Goal: Information Seeking & Learning: Learn about a topic

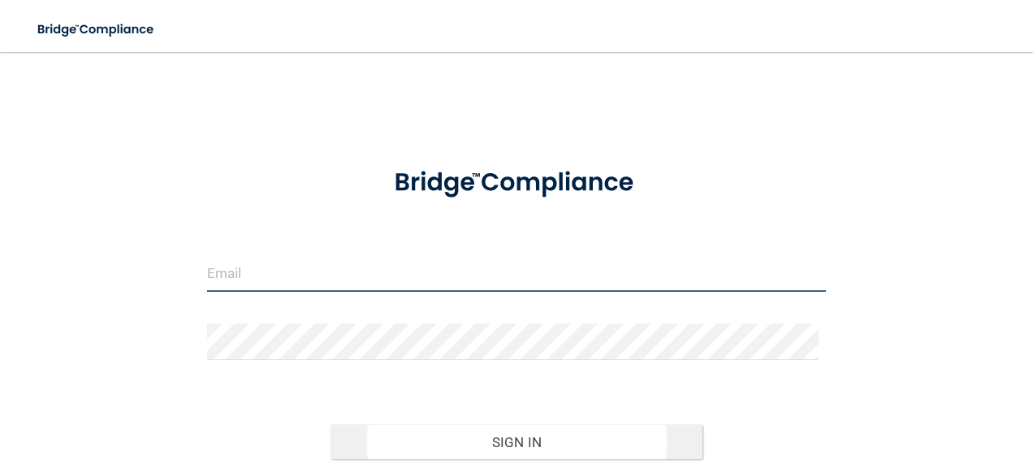
type input "[EMAIL_ADDRESS][DOMAIN_NAME]"
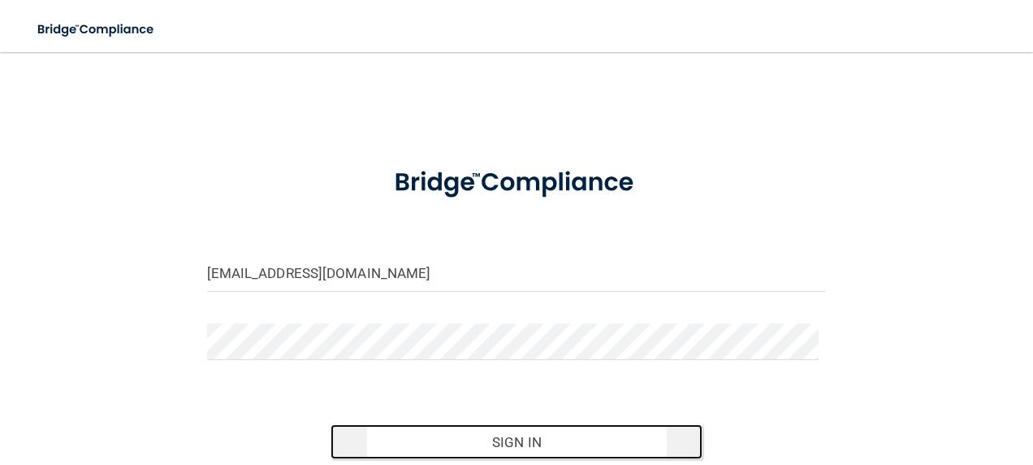
click at [537, 439] on button "Sign In" at bounding box center [517, 442] width 372 height 36
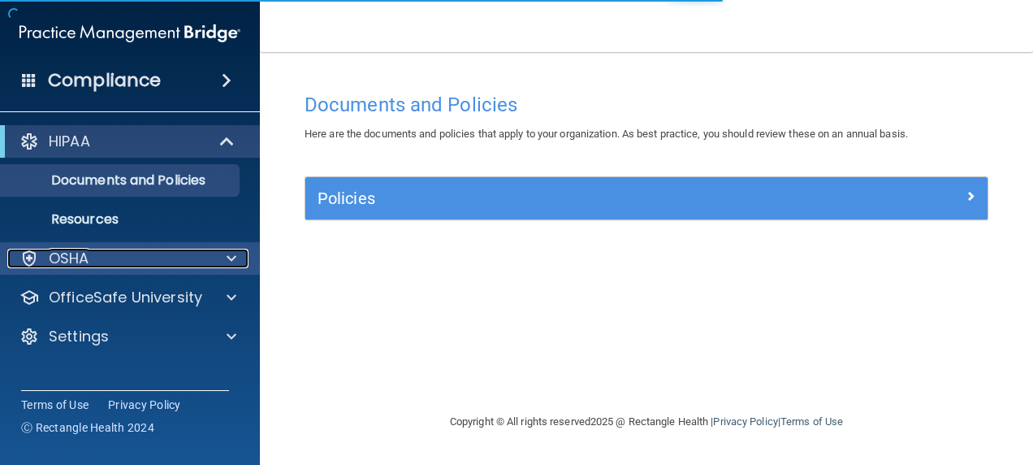
click at [158, 252] on div "OSHA" at bounding box center [107, 258] width 201 height 19
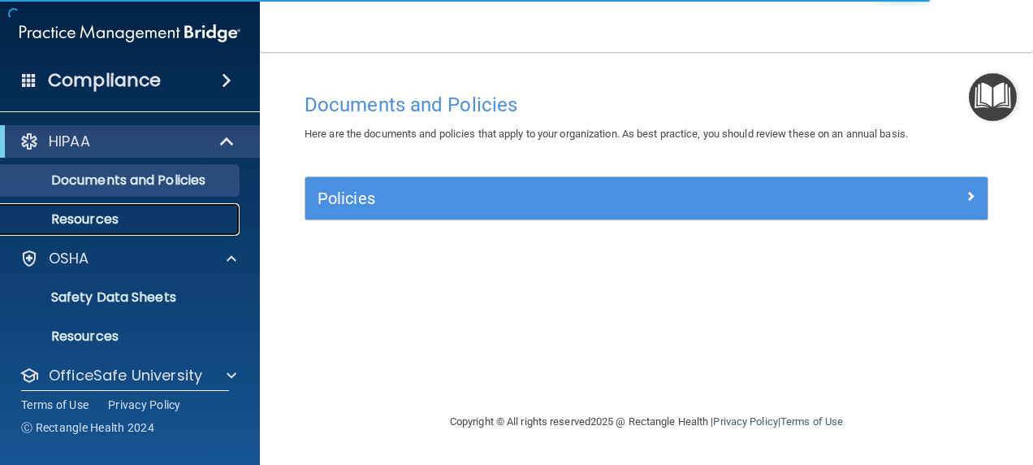
click at [158, 221] on p "Resources" at bounding box center [122, 219] width 222 height 16
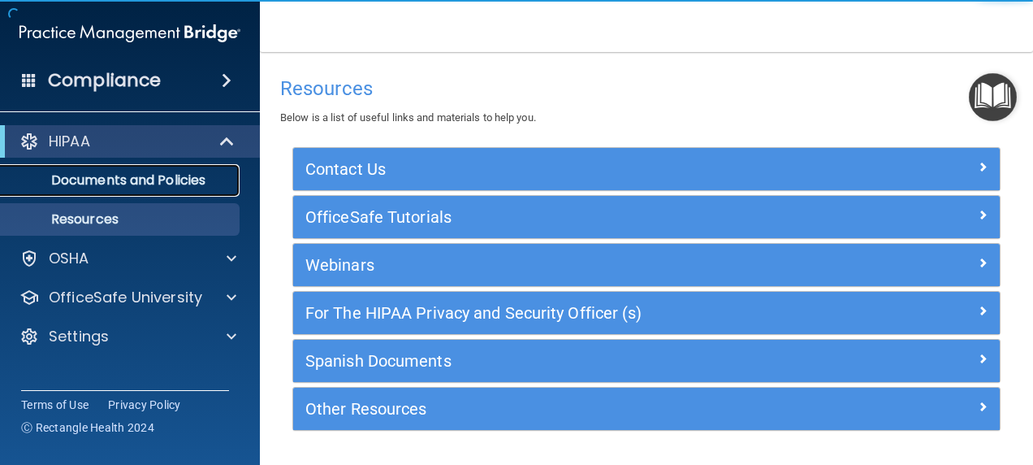
click at [152, 175] on p "Documents and Policies" at bounding box center [122, 180] width 222 height 16
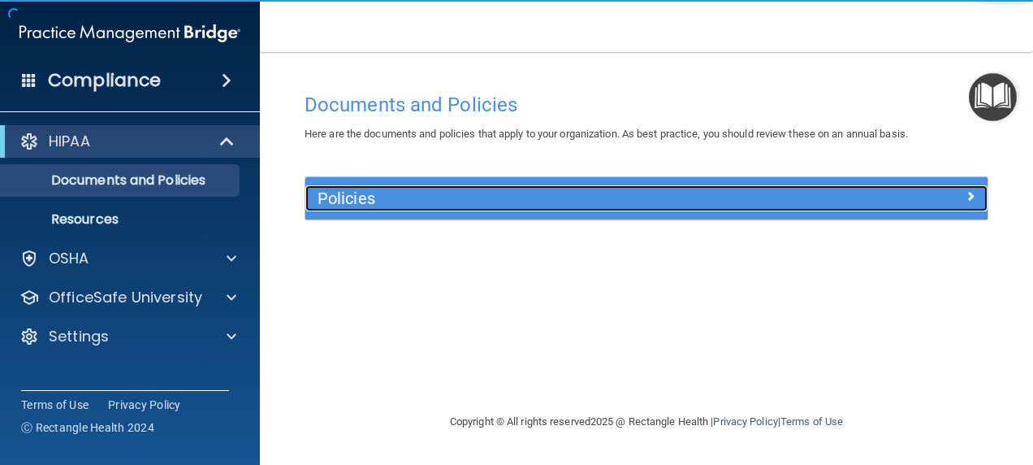
click at [466, 196] on h5 "Policies" at bounding box center [561, 198] width 487 height 18
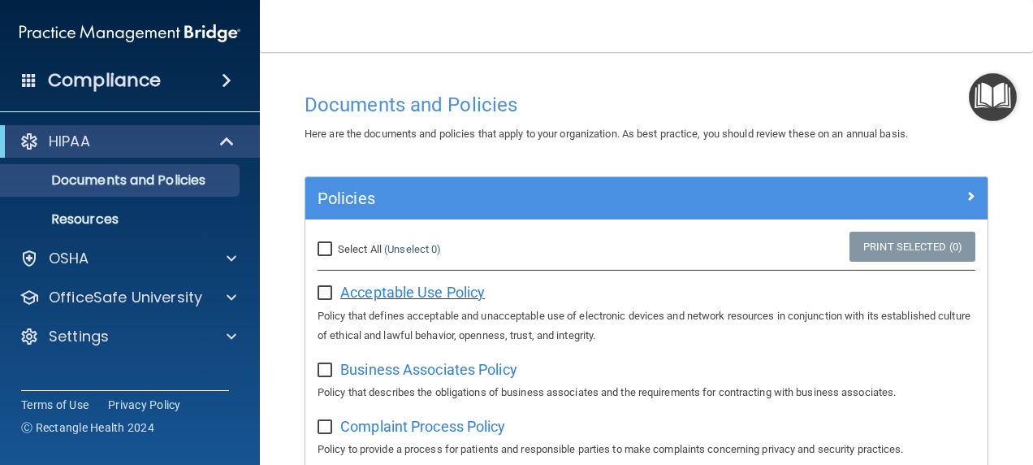
click at [412, 289] on span "Acceptable Use Policy" at bounding box center [412, 291] width 145 height 17
click at [119, 229] on link "Resources" at bounding box center [112, 219] width 256 height 32
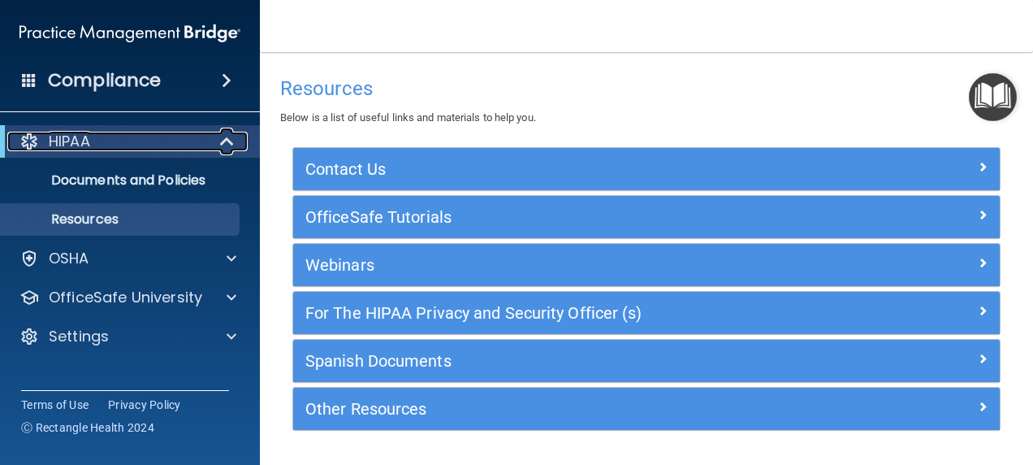
click at [140, 145] on div "HIPAA" at bounding box center [107, 141] width 201 height 19
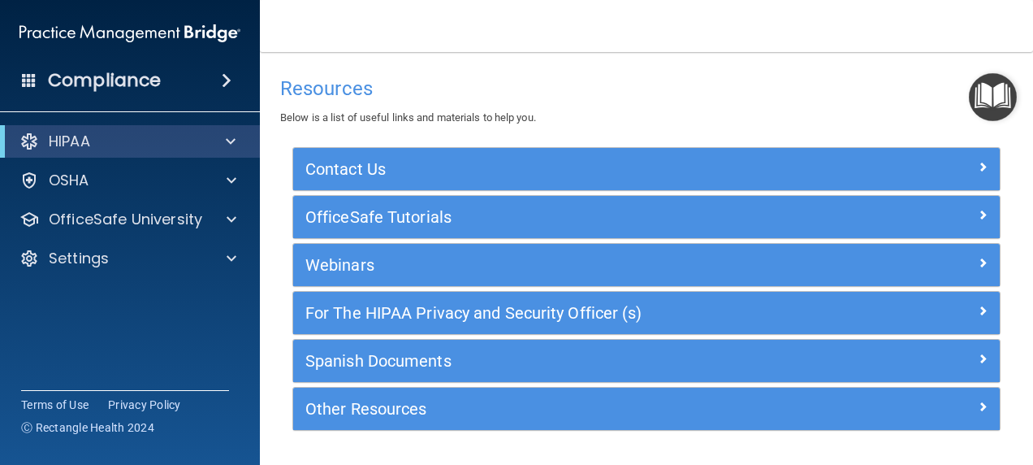
click at [158, 77] on h4 "Compliance" at bounding box center [104, 80] width 113 height 23
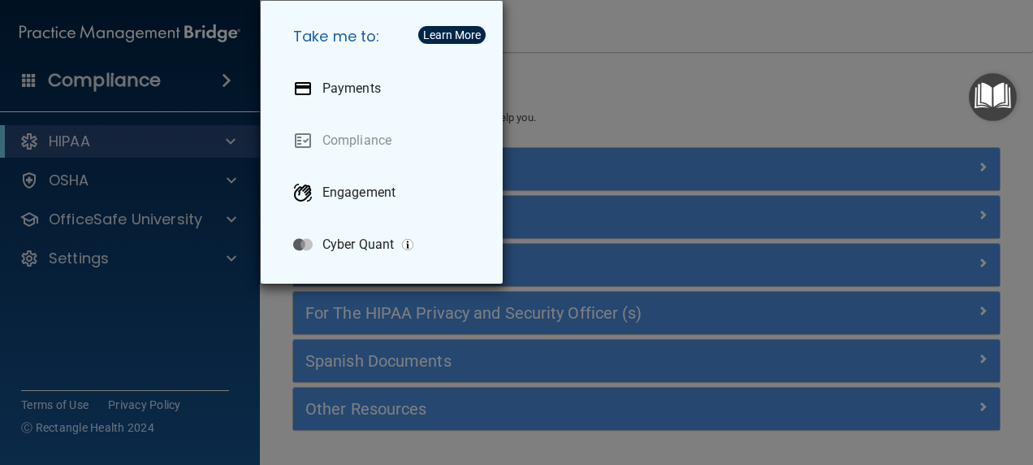
click at [603, 64] on div "Take me to: Payments Compliance Engagement Cyber Quant" at bounding box center [516, 232] width 1033 height 465
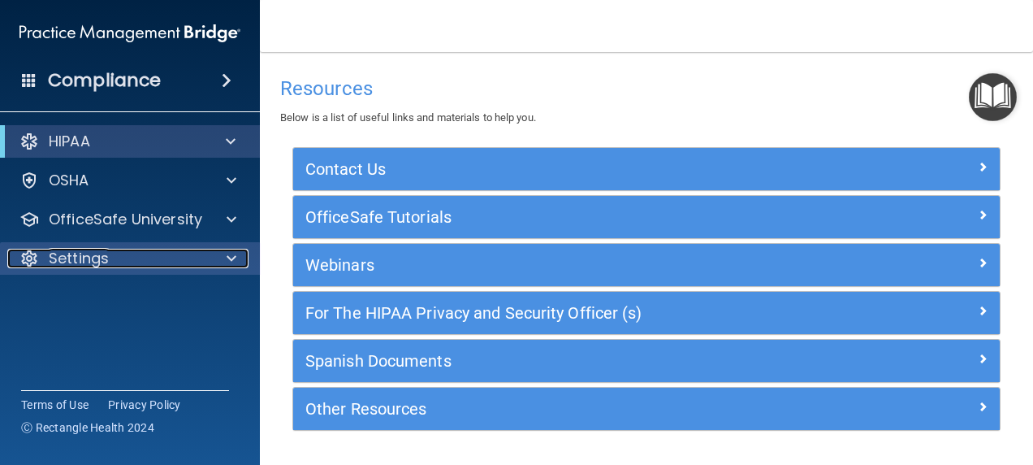
click at [186, 263] on div "Settings" at bounding box center [107, 258] width 201 height 19
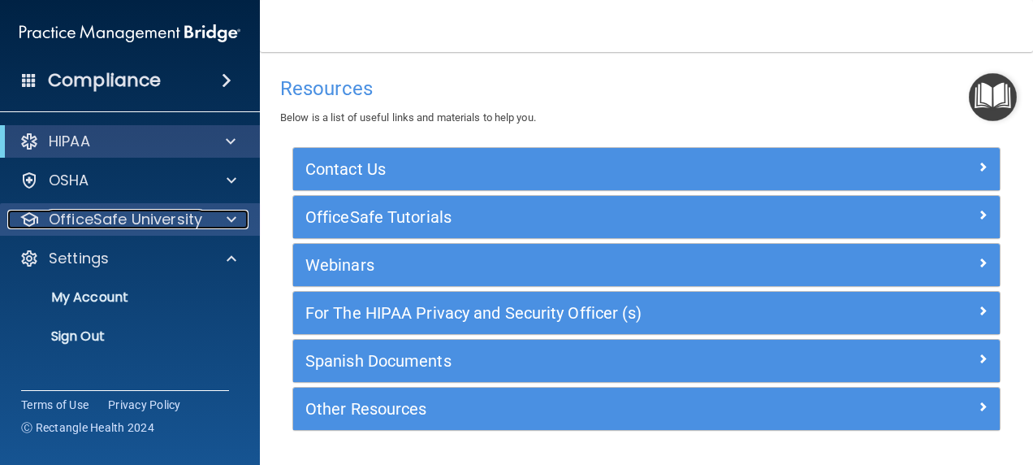
click at [172, 226] on p "OfficeSafe University" at bounding box center [125, 219] width 153 height 19
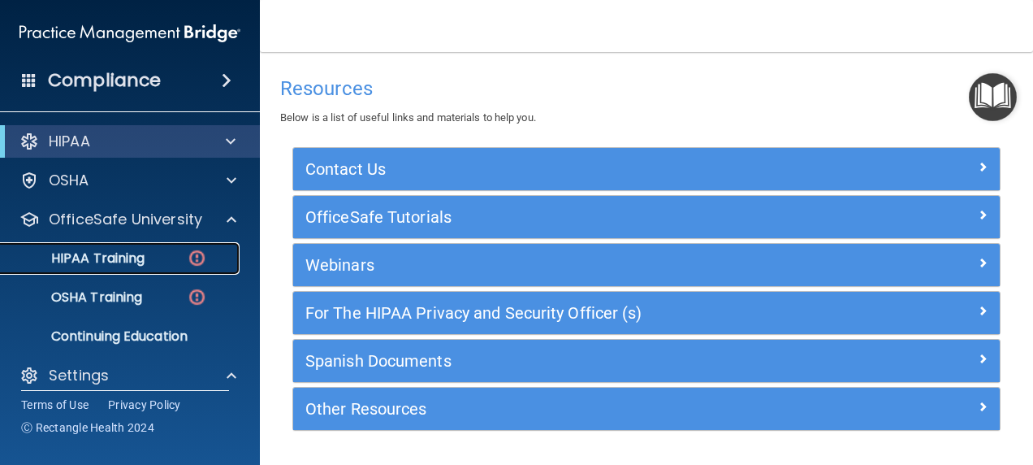
click at [162, 254] on div "HIPAA Training" at bounding box center [122, 258] width 222 height 16
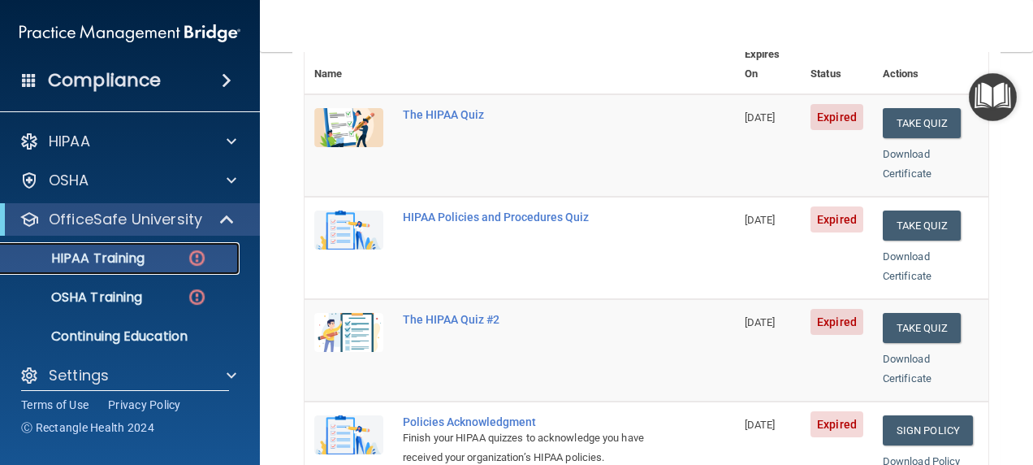
scroll to position [175, 0]
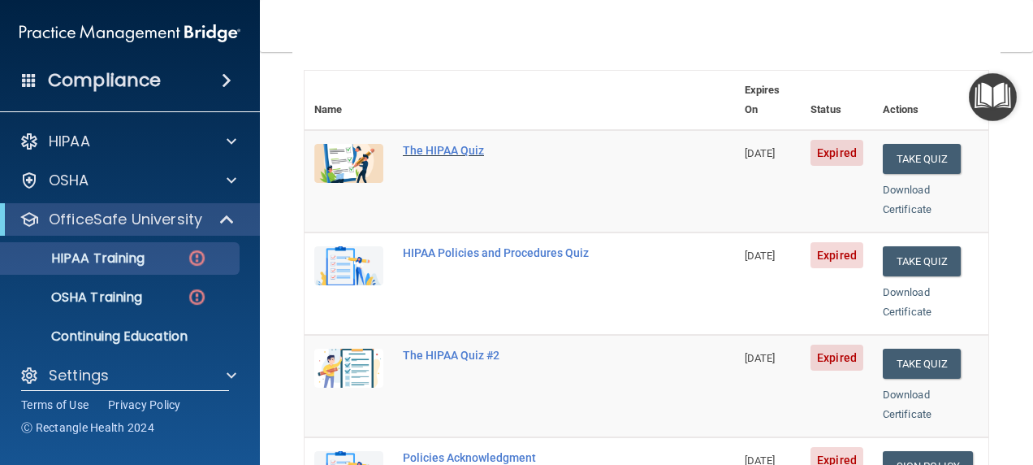
click at [426, 144] on div "The HIPAA Quiz" at bounding box center [528, 150] width 251 height 13
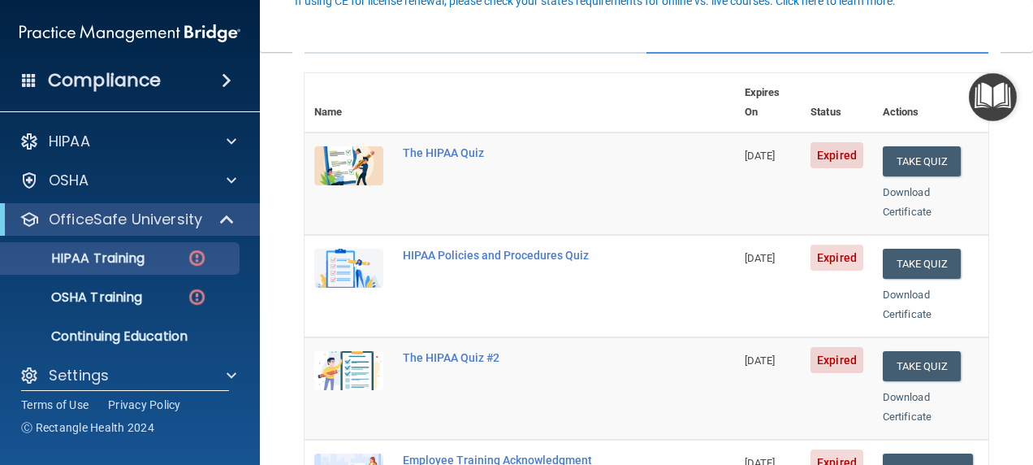
scroll to position [175, 0]
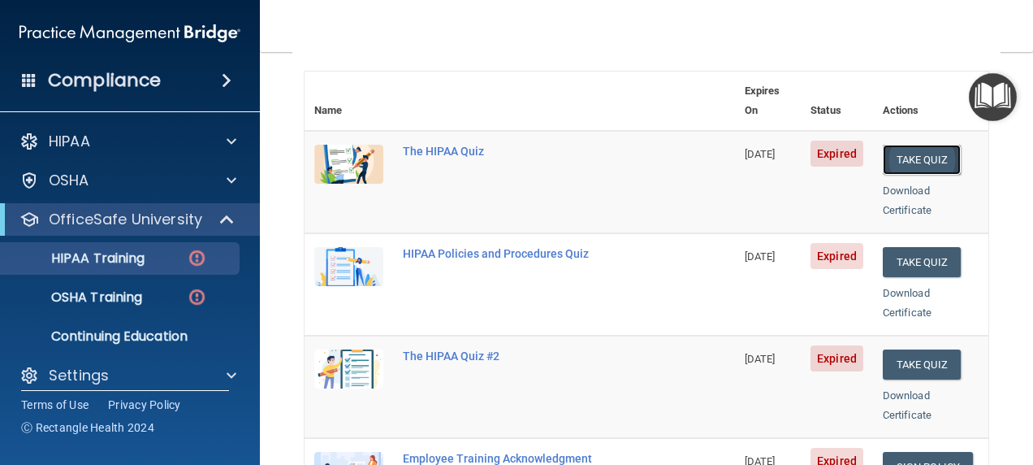
click at [904, 145] on button "Take Quiz" at bounding box center [922, 160] width 78 height 30
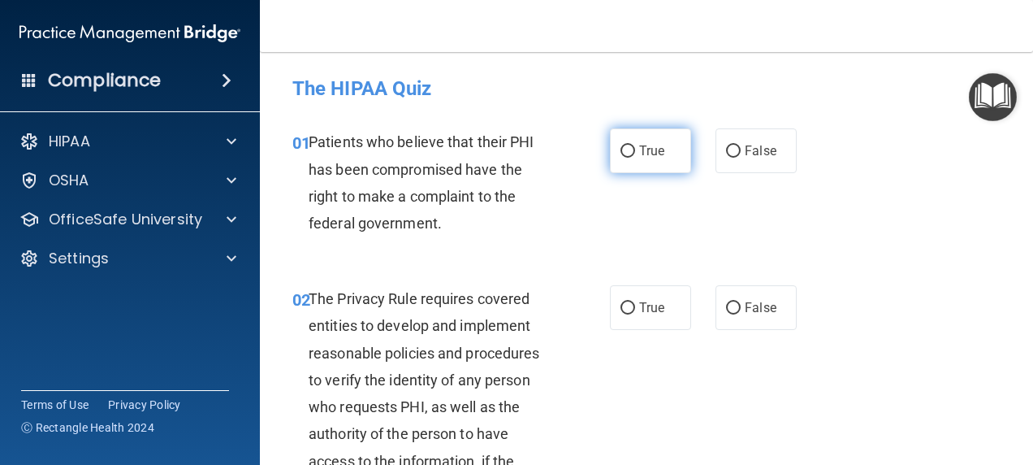
click at [622, 148] on input "True" at bounding box center [627, 151] width 15 height 12
radio input "true"
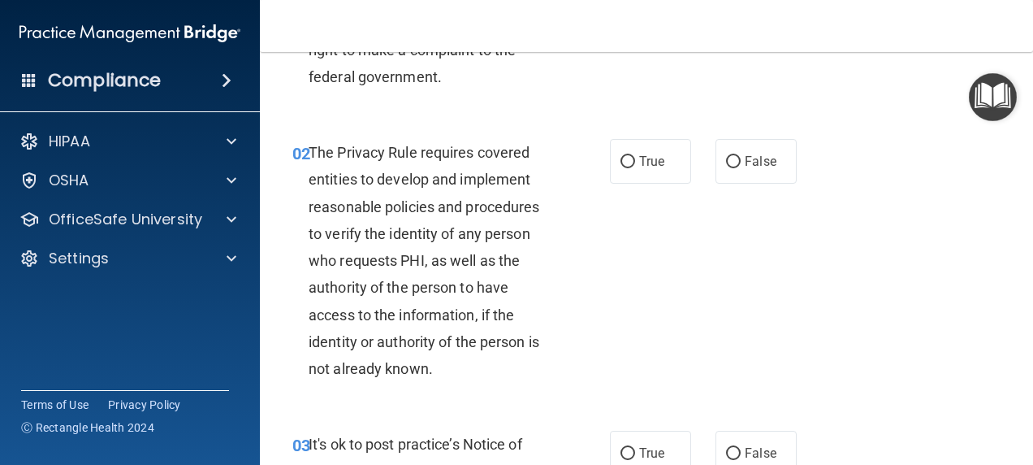
scroll to position [192, 0]
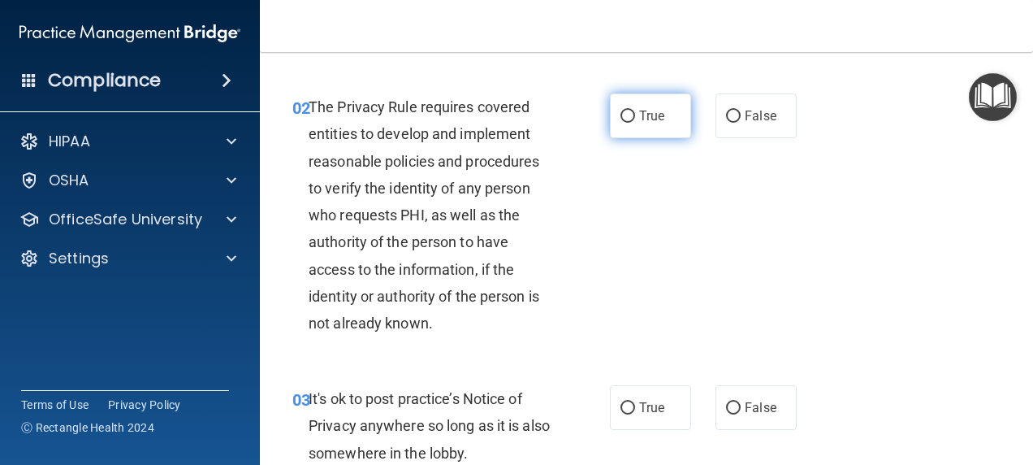
click at [621, 111] on input "True" at bounding box center [627, 116] width 15 height 12
radio input "true"
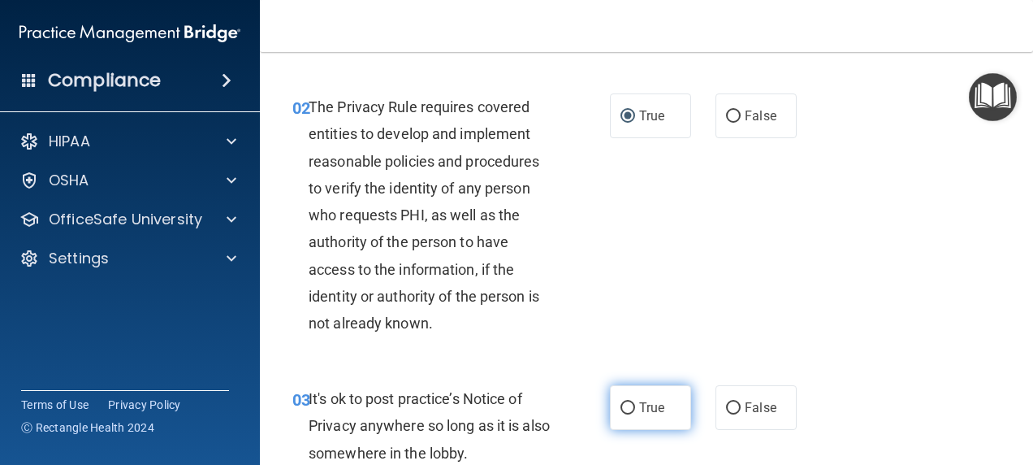
click at [624, 408] on input "True" at bounding box center [627, 408] width 15 height 12
radio input "true"
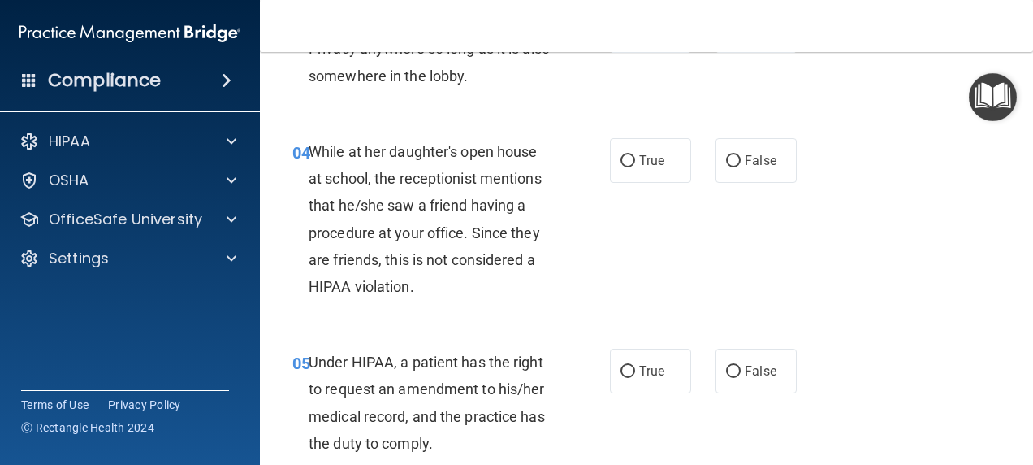
scroll to position [630, 0]
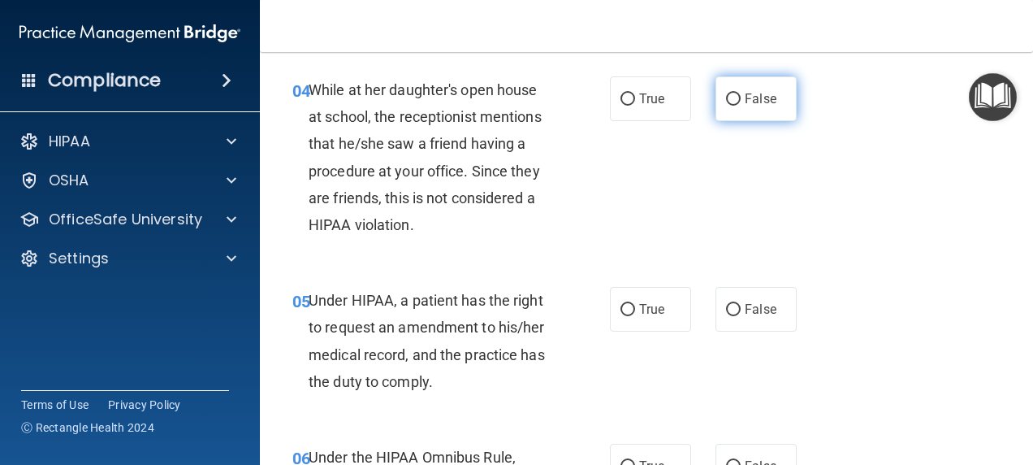
click at [726, 94] on input "False" at bounding box center [733, 99] width 15 height 12
radio input "true"
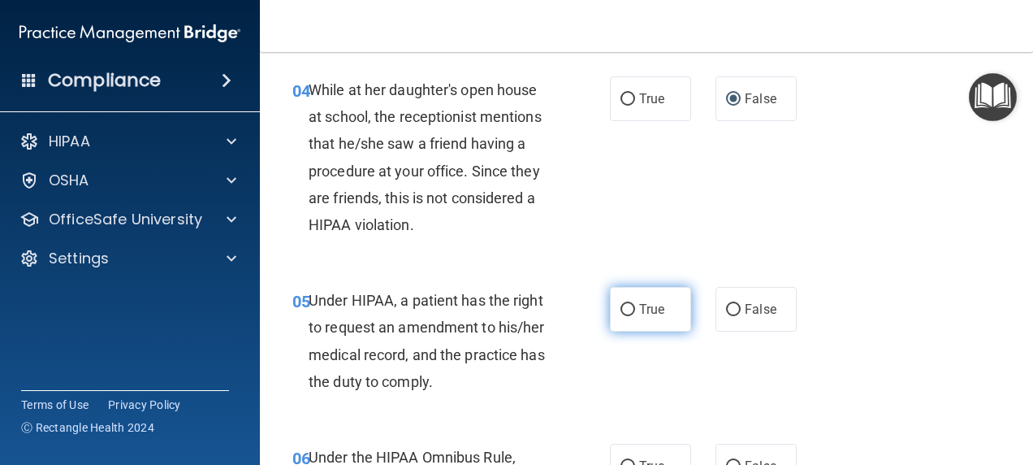
click at [620, 307] on input "True" at bounding box center [627, 310] width 15 height 12
radio input "true"
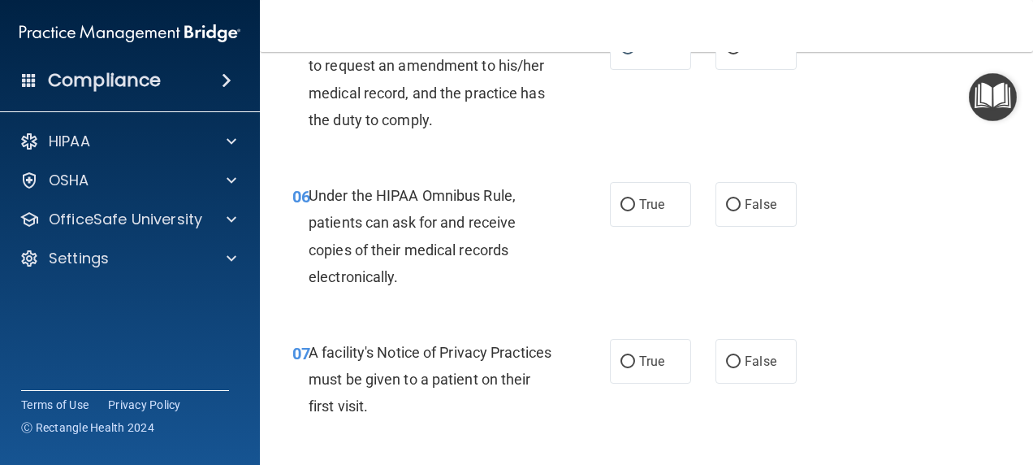
scroll to position [907, 0]
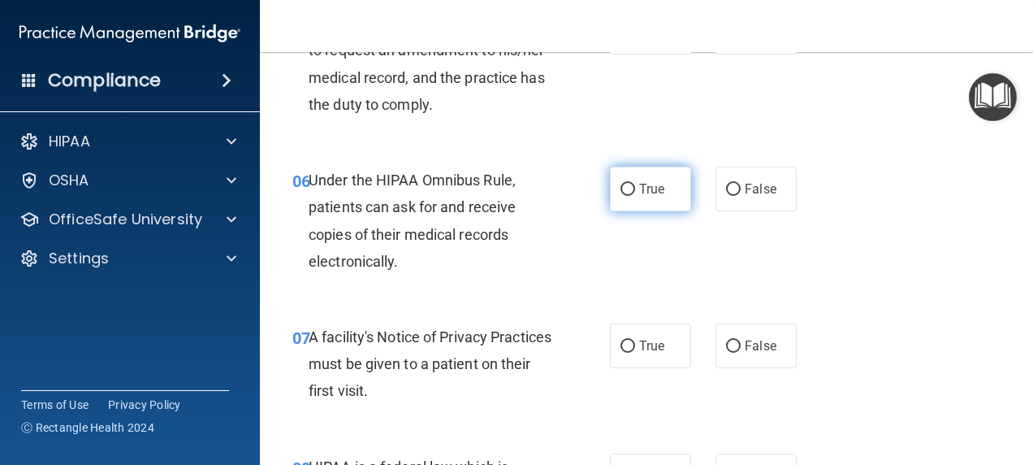
click at [622, 189] on input "True" at bounding box center [627, 190] width 15 height 12
radio input "true"
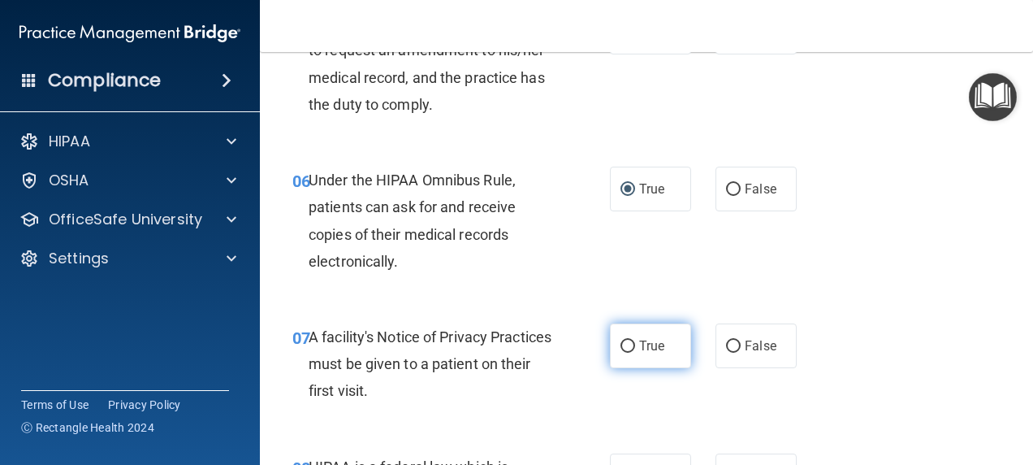
click at [624, 343] on input "True" at bounding box center [627, 346] width 15 height 12
radio input "true"
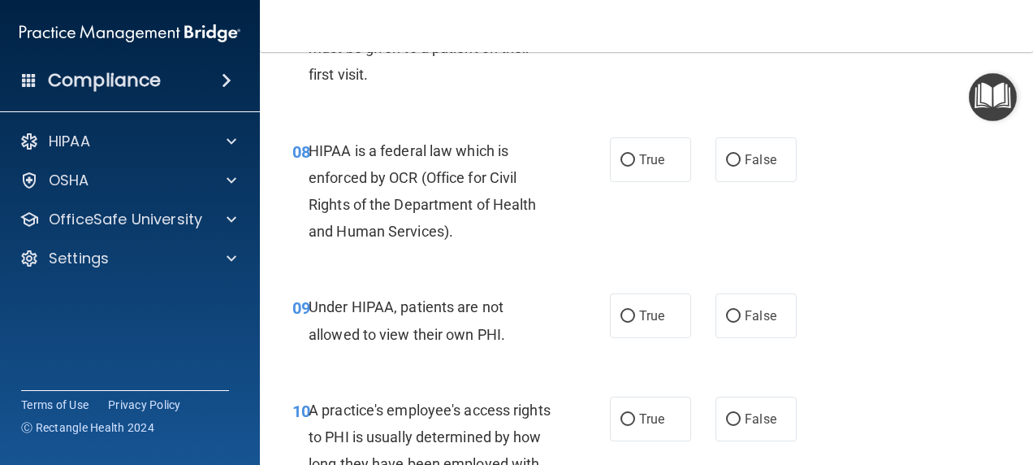
scroll to position [1215, 0]
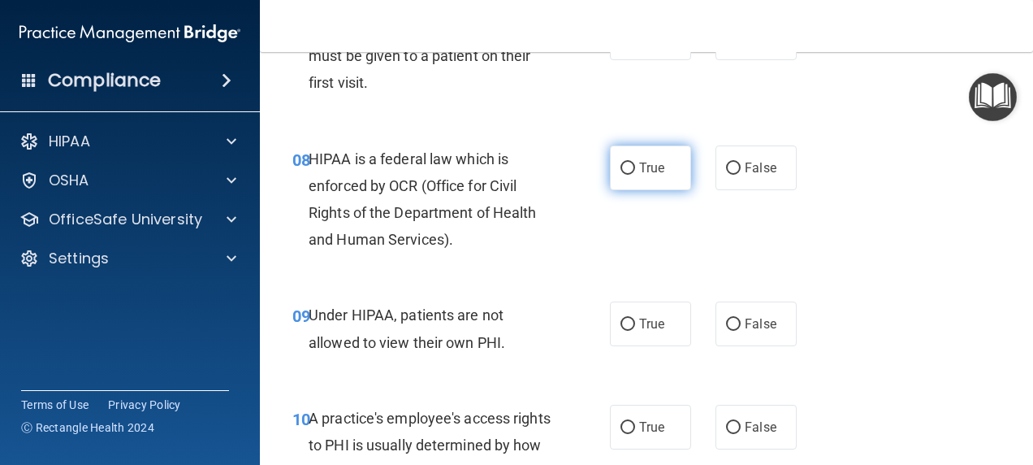
click at [624, 170] on input "True" at bounding box center [627, 168] width 15 height 12
radio input "true"
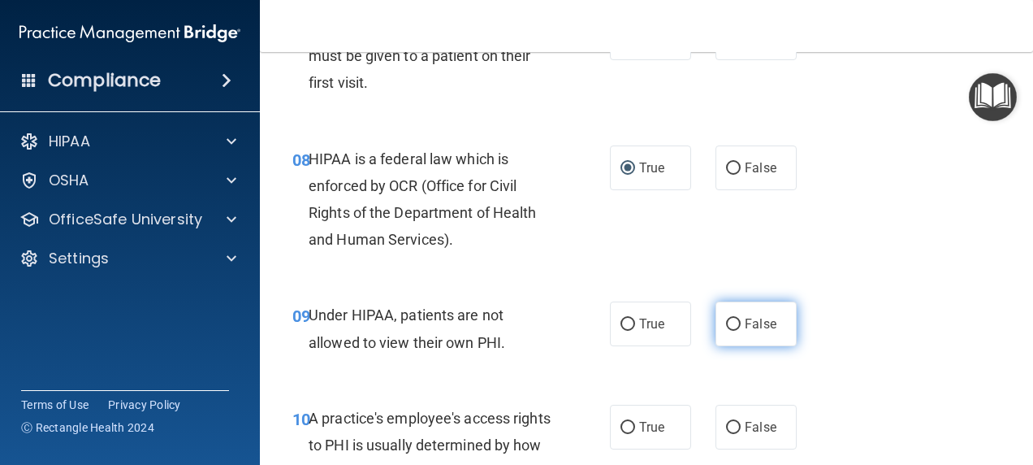
click at [728, 321] on input "False" at bounding box center [733, 324] width 15 height 12
radio input "true"
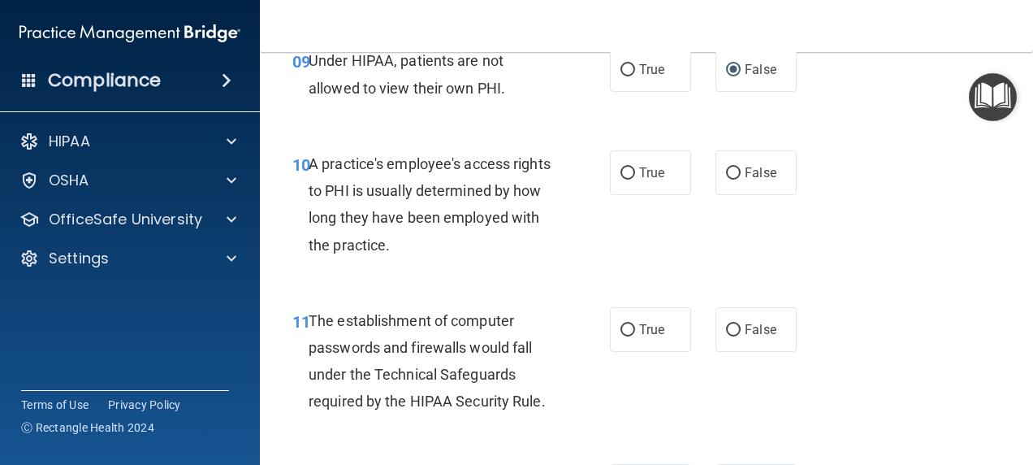
scroll to position [1492, 0]
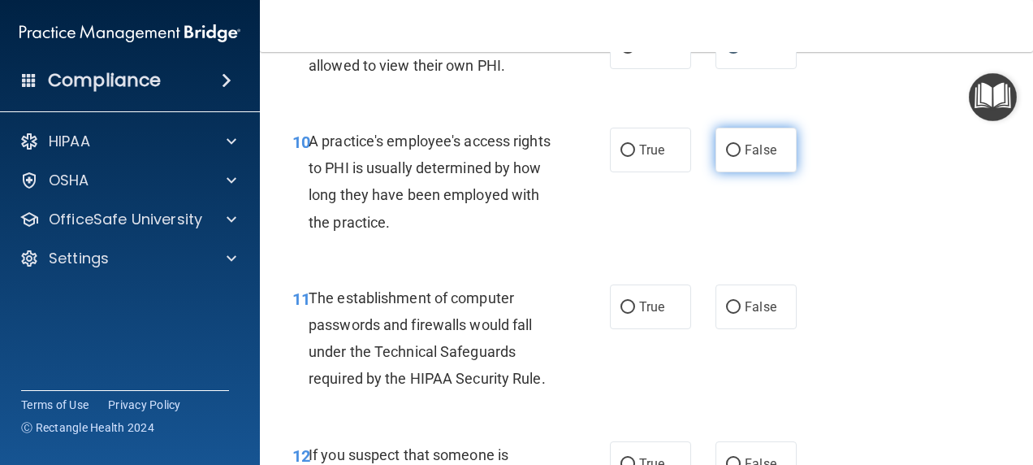
click at [733, 153] on input "False" at bounding box center [733, 151] width 15 height 12
radio input "true"
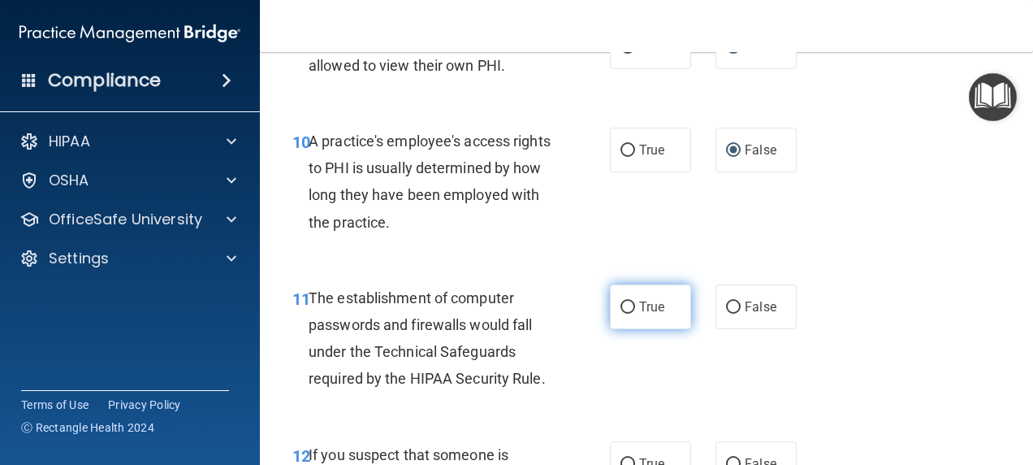
click at [620, 301] on input "True" at bounding box center [627, 307] width 15 height 12
radio input "true"
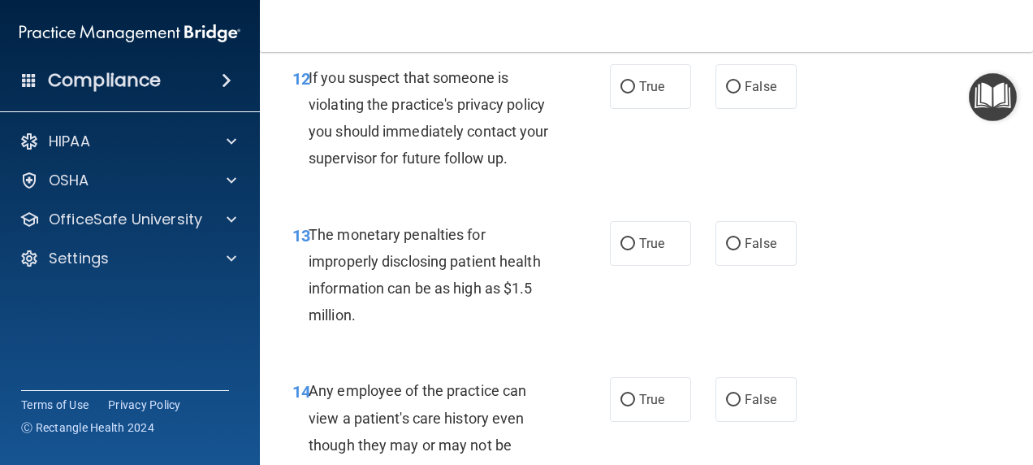
scroll to position [1822, 0]
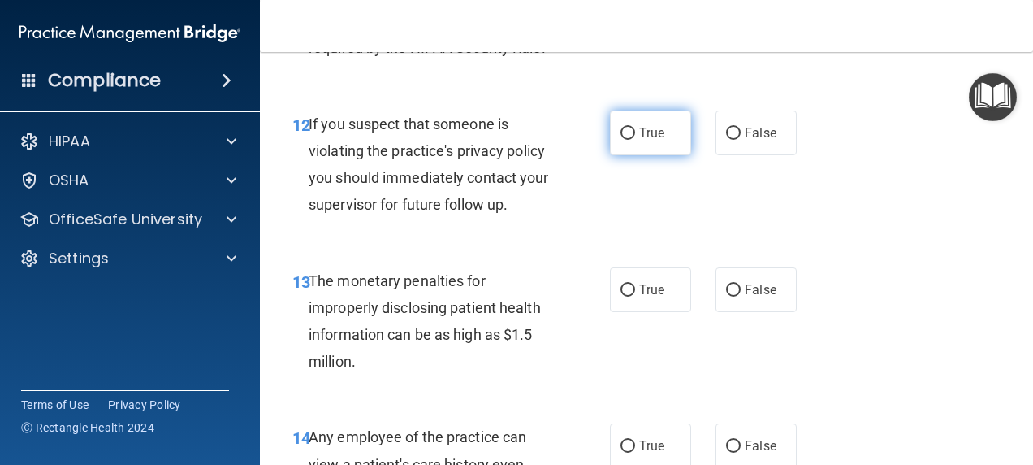
click at [631, 132] on label "True" at bounding box center [650, 132] width 81 height 45
click at [631, 132] on input "True" at bounding box center [627, 133] width 15 height 12
radio input "true"
click at [631, 132] on label "True" at bounding box center [650, 132] width 81 height 45
click at [631, 132] on input "True" at bounding box center [627, 133] width 15 height 12
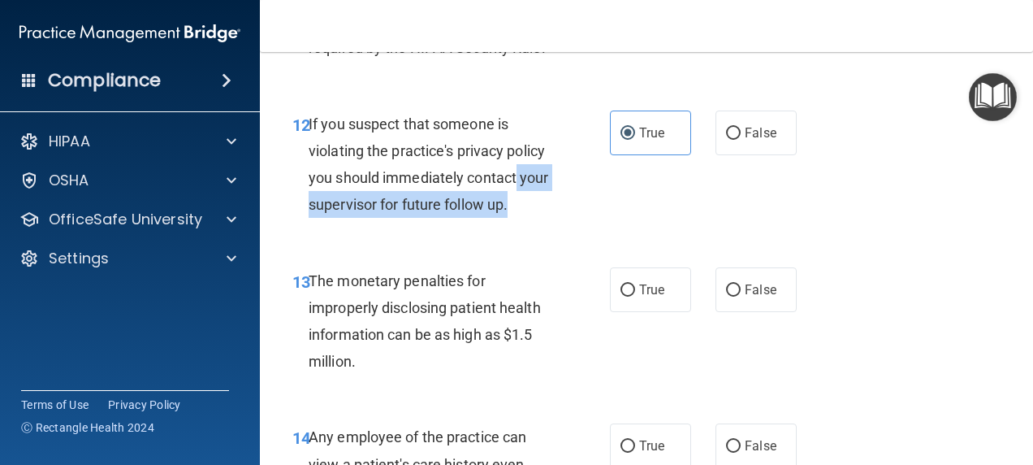
drag, startPoint x: 631, startPoint y: 132, endPoint x: 619, endPoint y: 190, distance: 59.7
click at [619, 190] on div "12 If you suspect that someone is violating the practice's privacy policy you s…" at bounding box center [451, 168] width 366 height 116
click at [525, 207] on span "If you suspect that someone is violating the practice's privacy policy you shou…" at bounding box center [429, 164] width 240 height 98
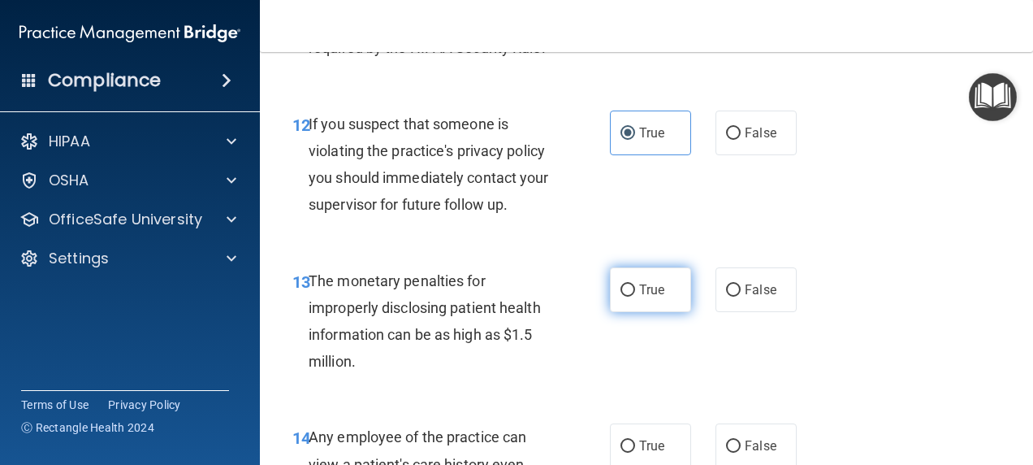
click at [620, 291] on input "True" at bounding box center [627, 290] width 15 height 12
radio input "true"
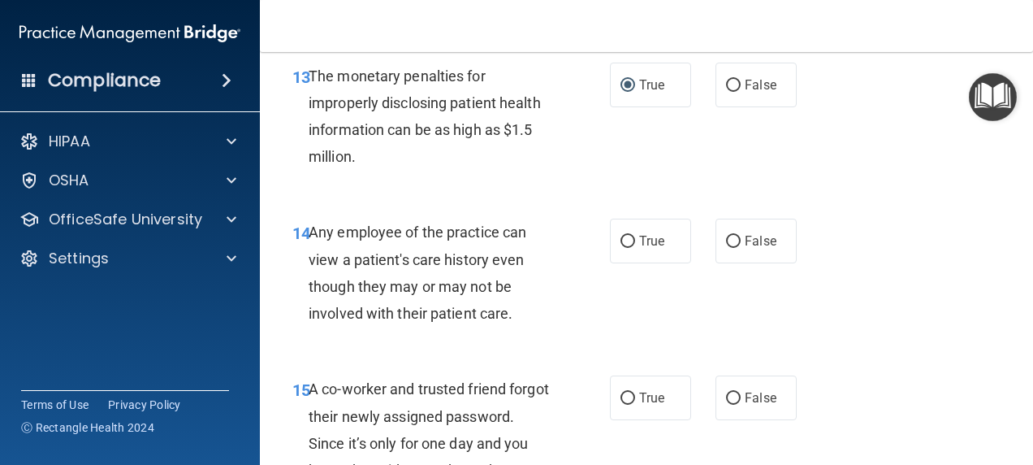
scroll to position [2034, 0]
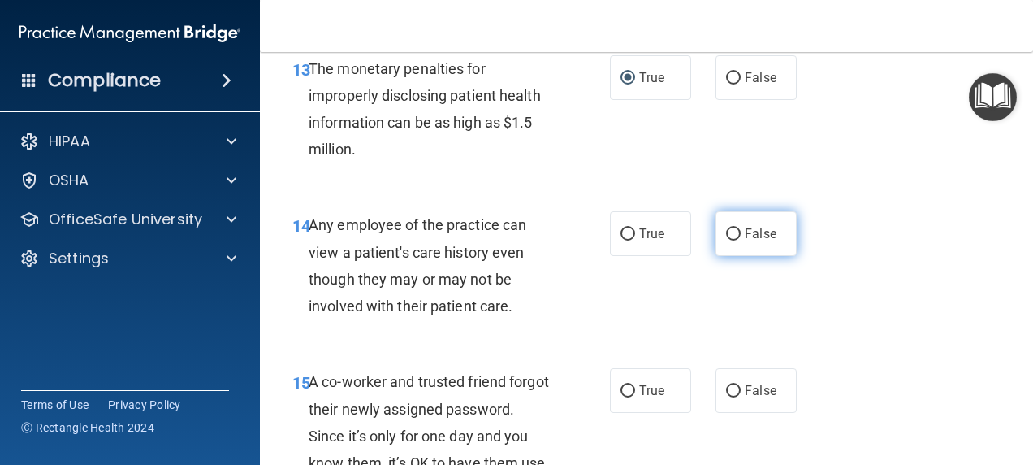
click at [728, 233] on input "False" at bounding box center [733, 234] width 15 height 12
radio input "true"
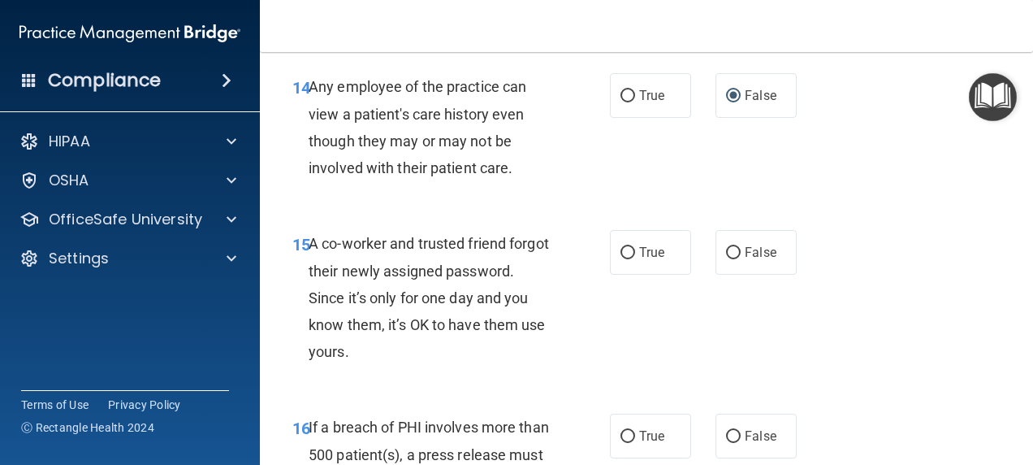
scroll to position [2234, 0]
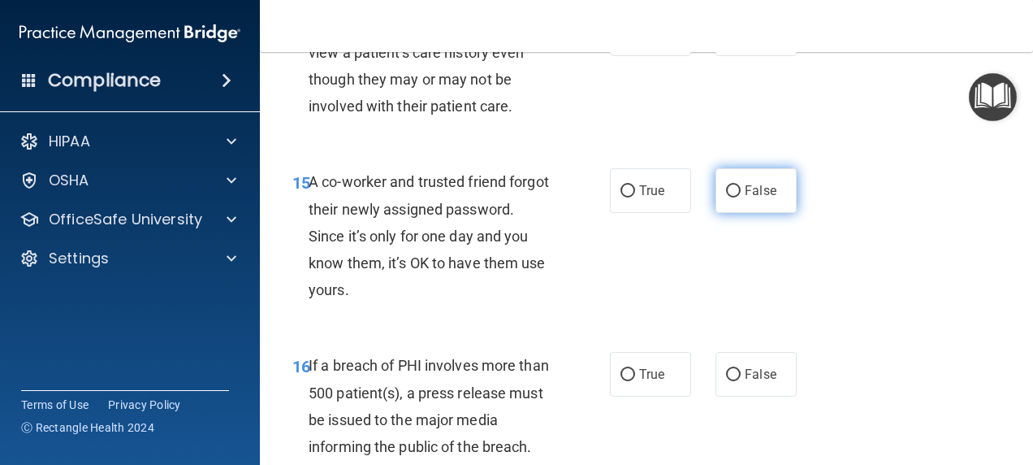
click at [726, 193] on input "False" at bounding box center [733, 191] width 15 height 12
radio input "true"
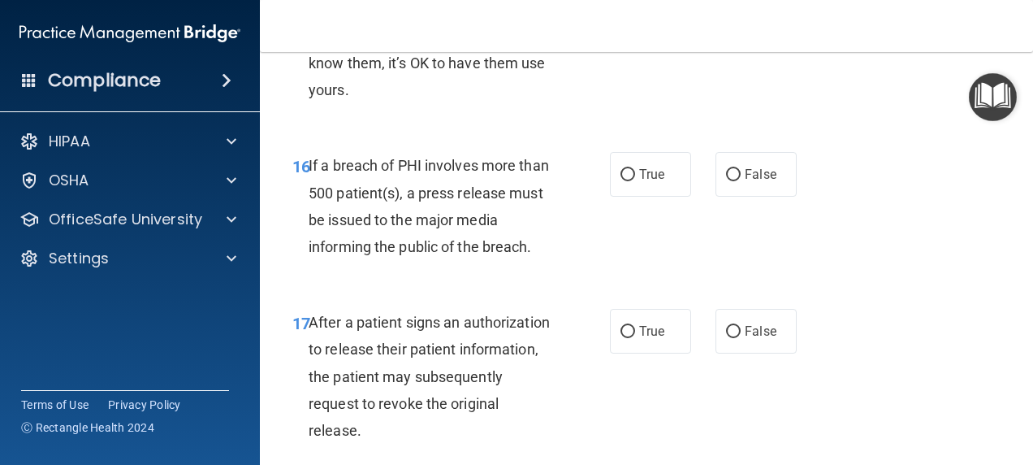
scroll to position [2465, 0]
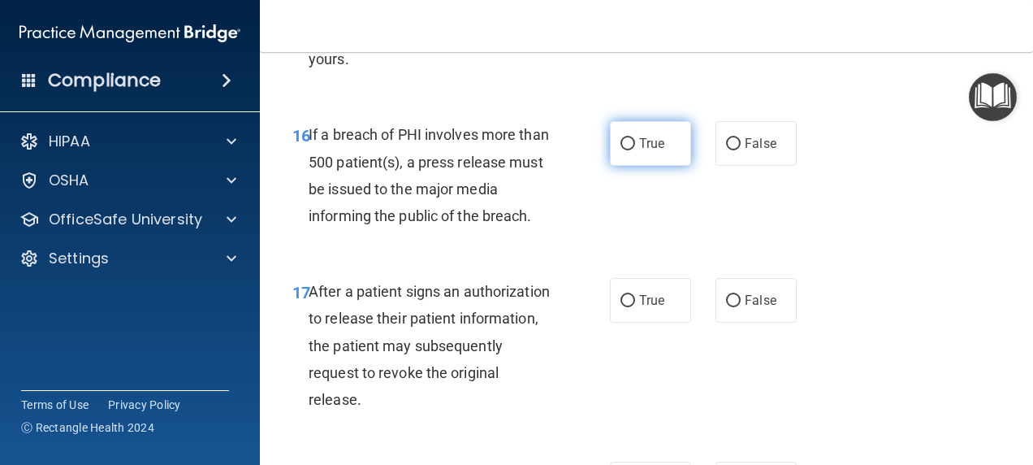
click at [623, 152] on label "True" at bounding box center [650, 143] width 81 height 45
click at [623, 150] on input "True" at bounding box center [627, 144] width 15 height 12
radio input "true"
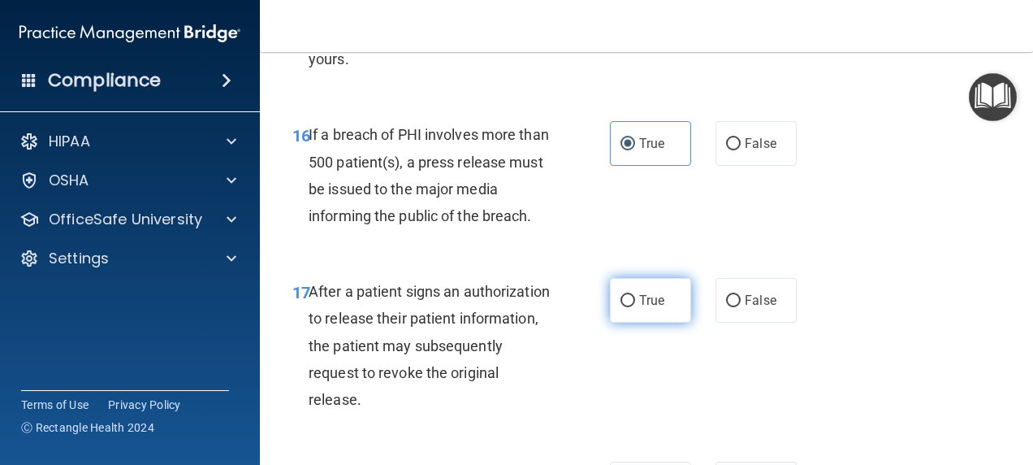
click at [622, 299] on input "True" at bounding box center [627, 301] width 15 height 12
radio input "true"
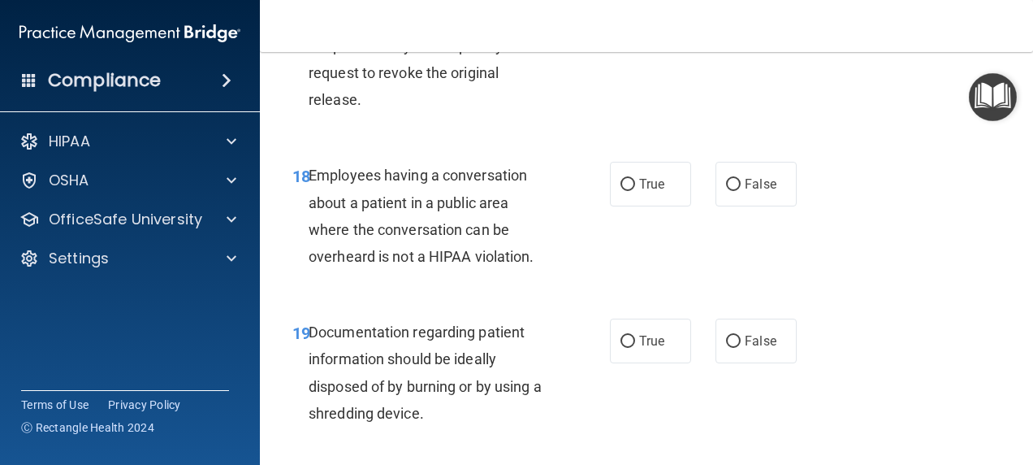
scroll to position [2788, 0]
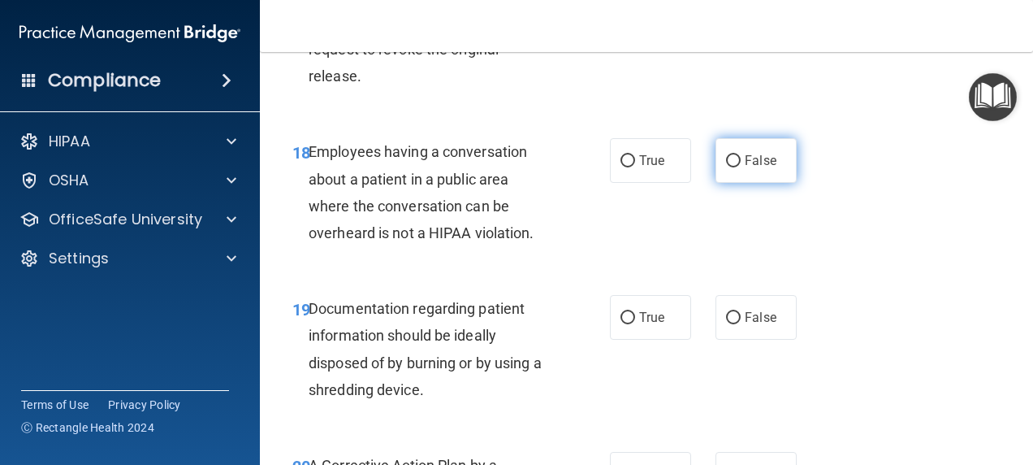
click at [736, 162] on label "False" at bounding box center [755, 160] width 81 height 45
click at [736, 162] on input "False" at bounding box center [733, 161] width 15 height 12
radio input "true"
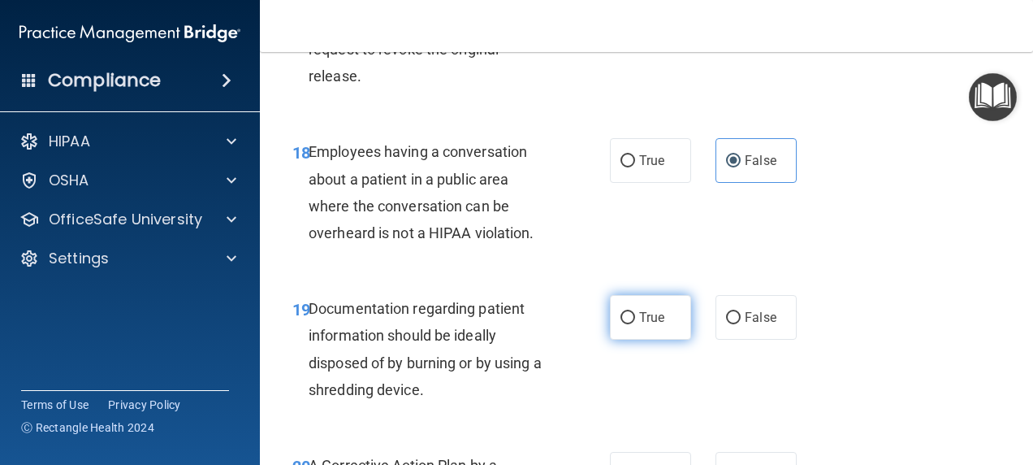
click at [624, 323] on input "True" at bounding box center [627, 318] width 15 height 12
radio input "true"
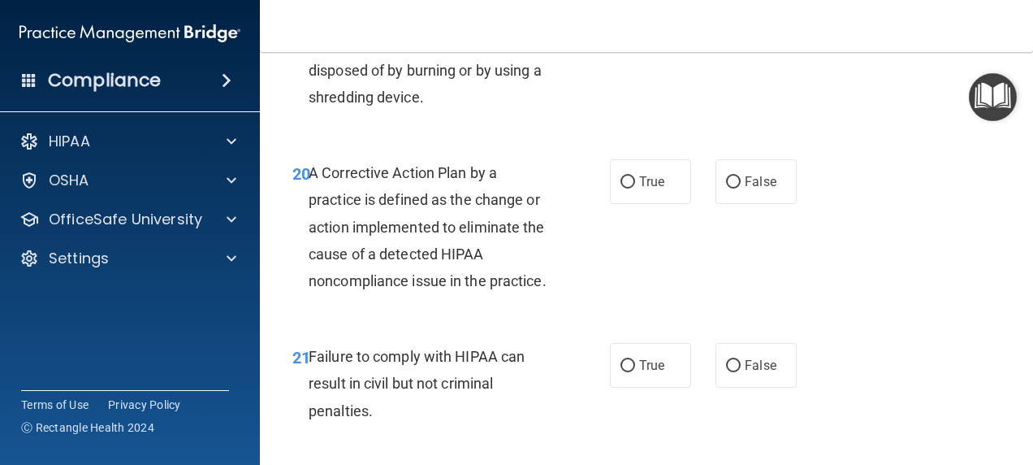
scroll to position [3149, 0]
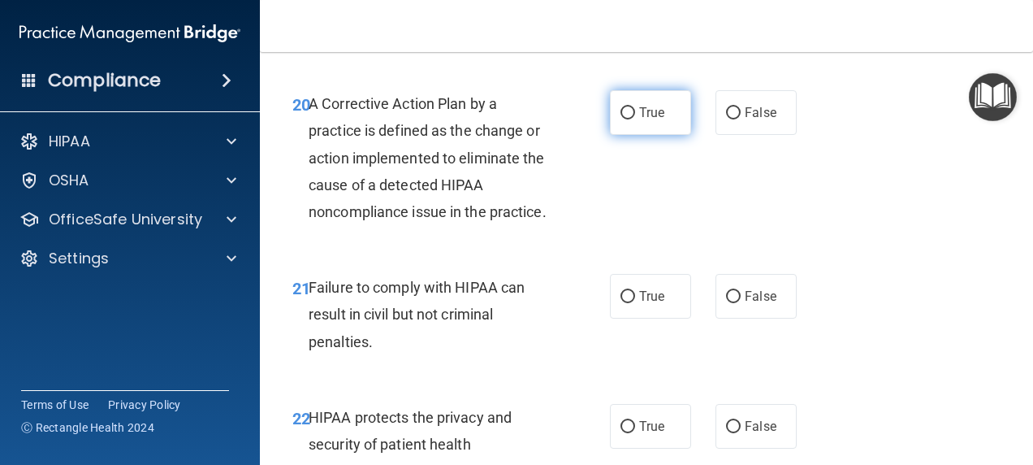
click at [625, 115] on input "True" at bounding box center [627, 113] width 15 height 12
radio input "true"
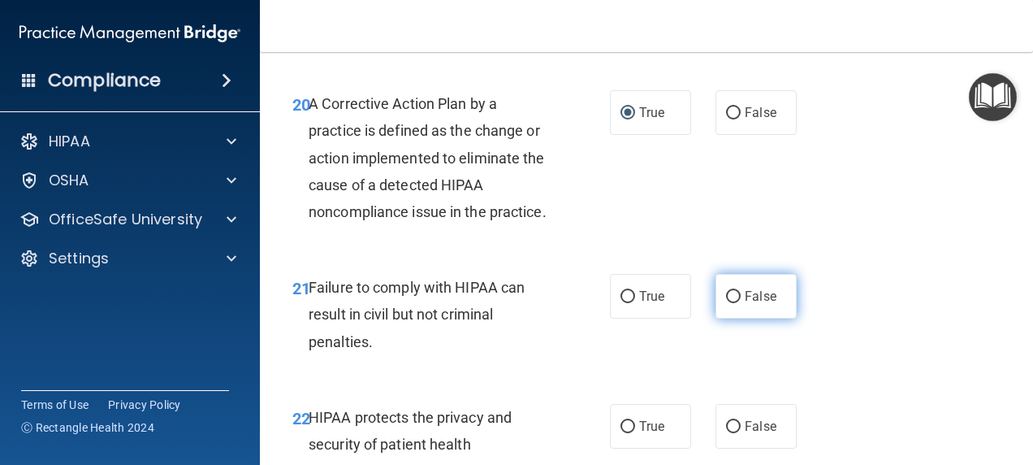
click at [731, 303] on input "False" at bounding box center [733, 297] width 15 height 12
radio input "true"
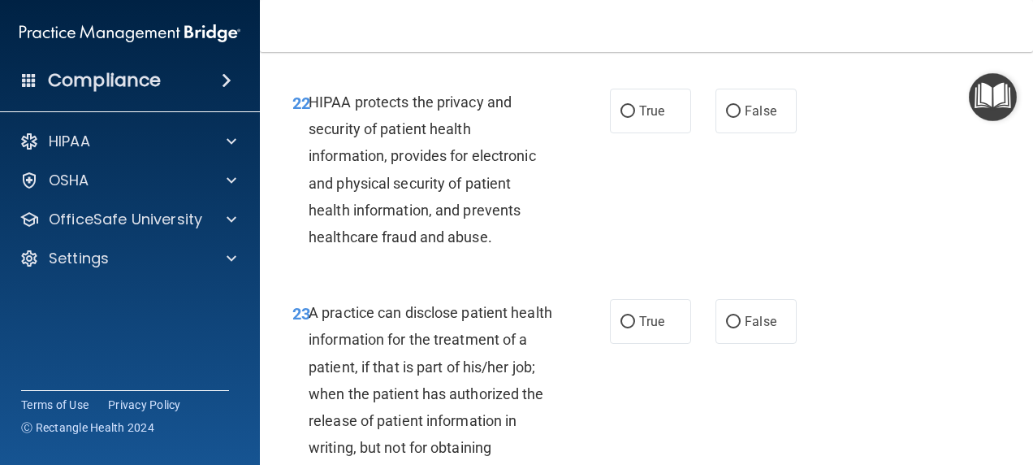
scroll to position [3495, 0]
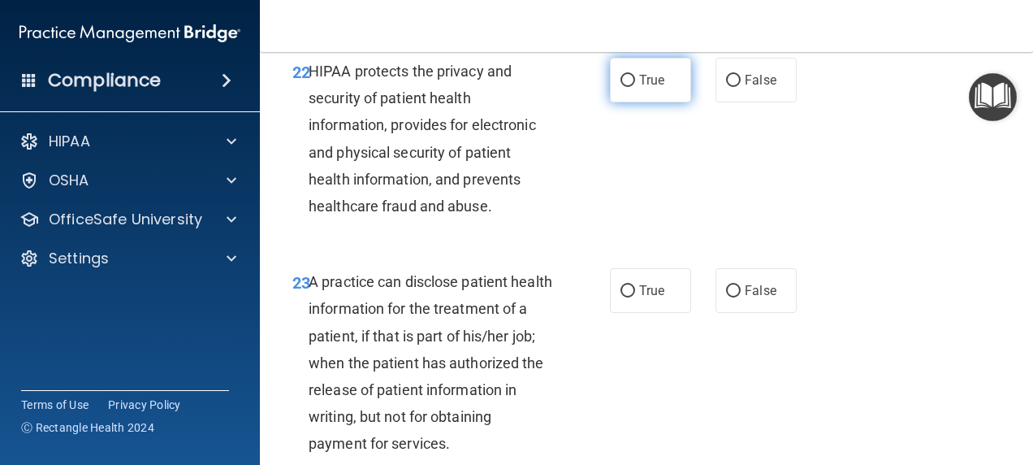
click at [620, 87] on input "True" at bounding box center [627, 81] width 15 height 12
radio input "true"
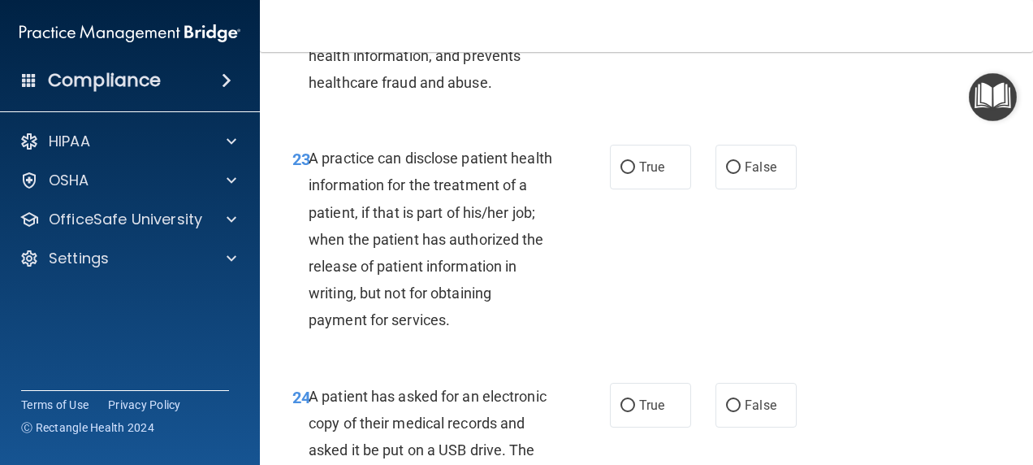
scroll to position [3627, 0]
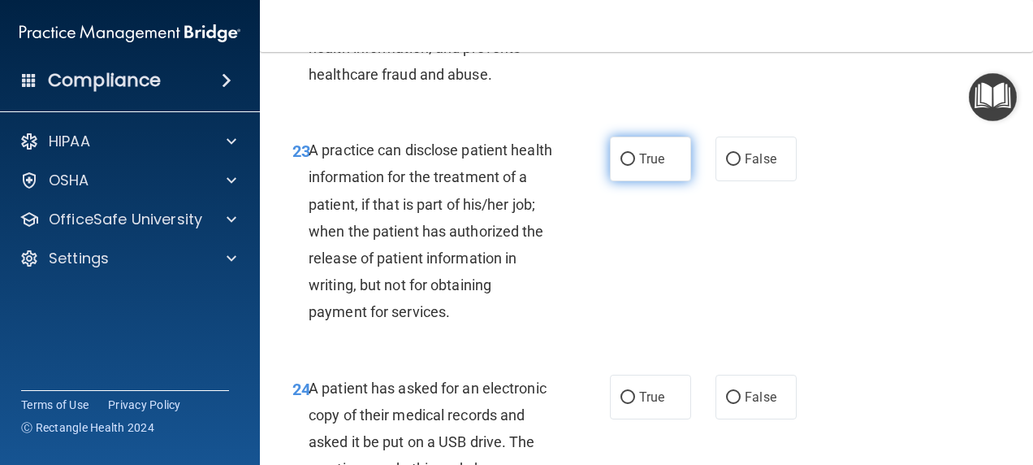
click at [624, 166] on input "True" at bounding box center [627, 159] width 15 height 12
radio input "true"
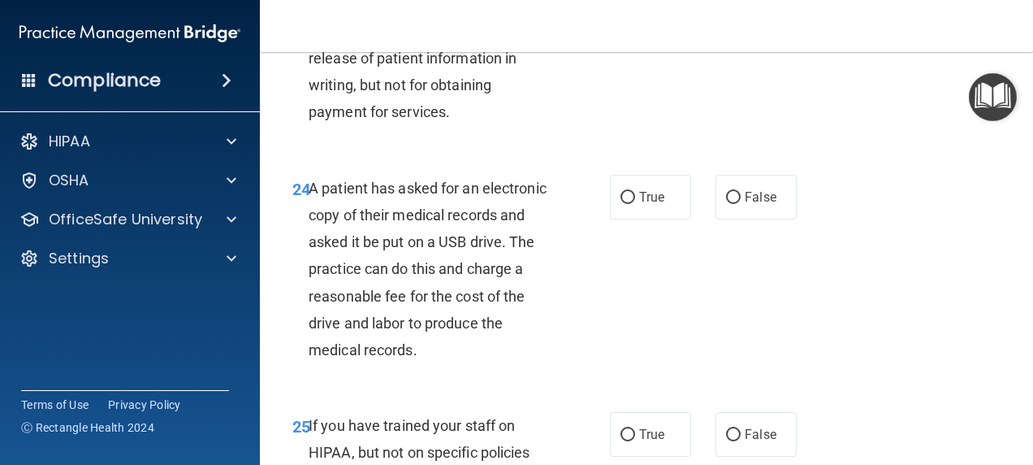
scroll to position [3888, 0]
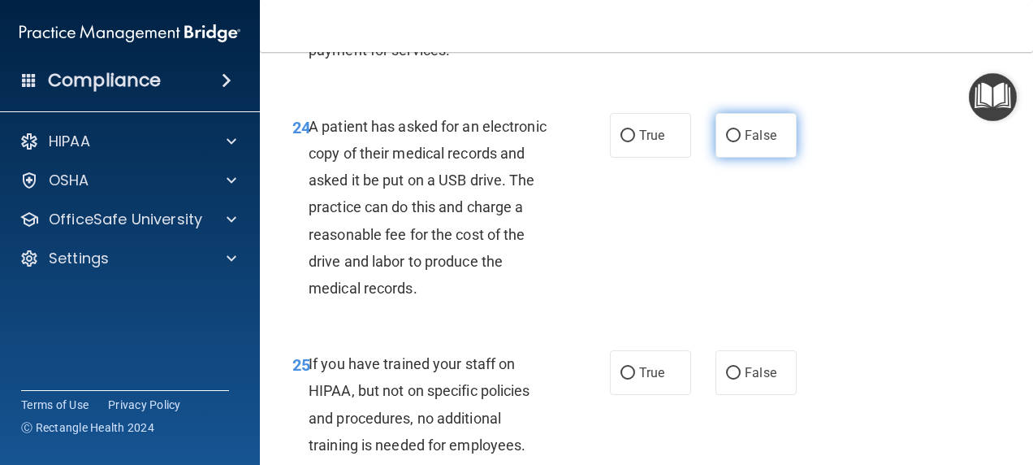
click at [729, 142] on input "False" at bounding box center [733, 136] width 15 height 12
radio input "true"
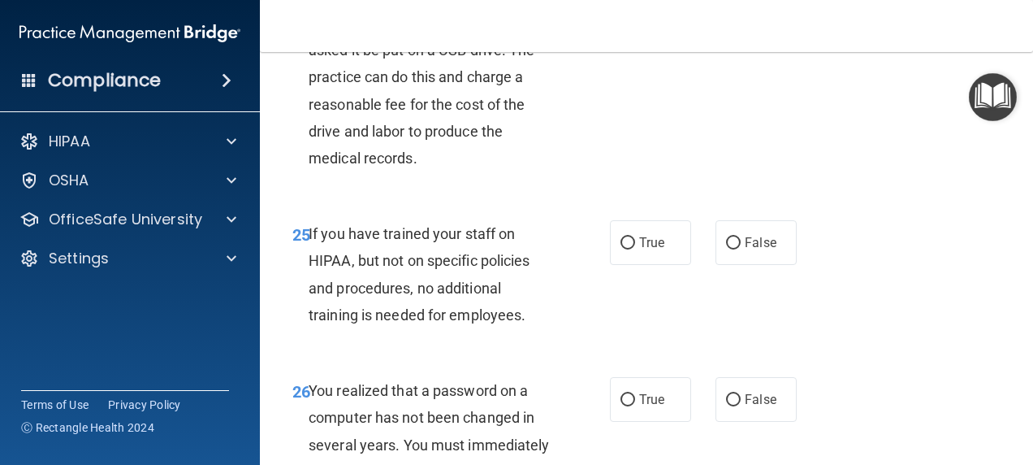
scroll to position [4065, 0]
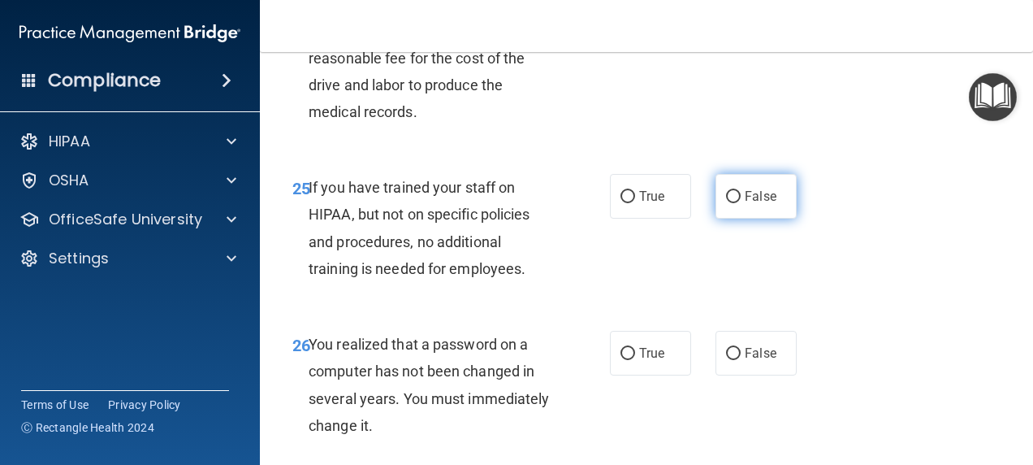
click at [726, 203] on input "False" at bounding box center [733, 197] width 15 height 12
radio input "true"
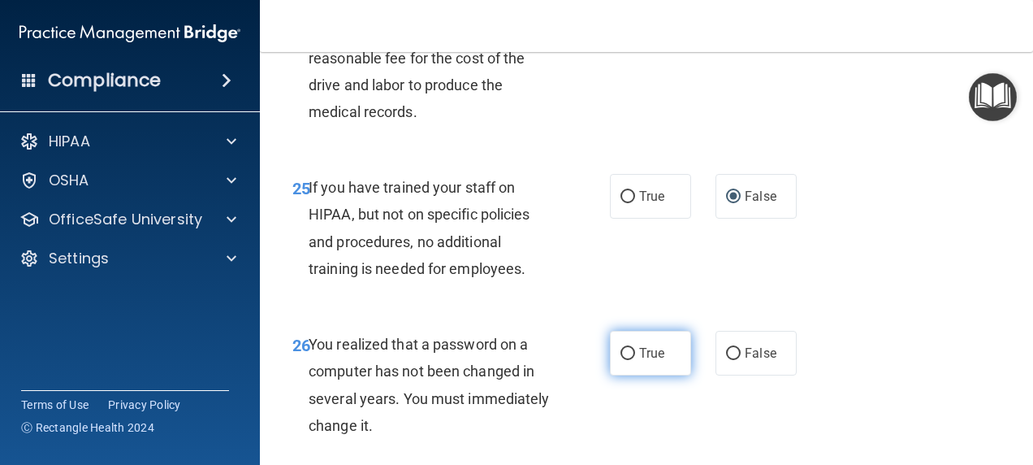
click at [620, 360] on input "True" at bounding box center [627, 354] width 15 height 12
radio input "true"
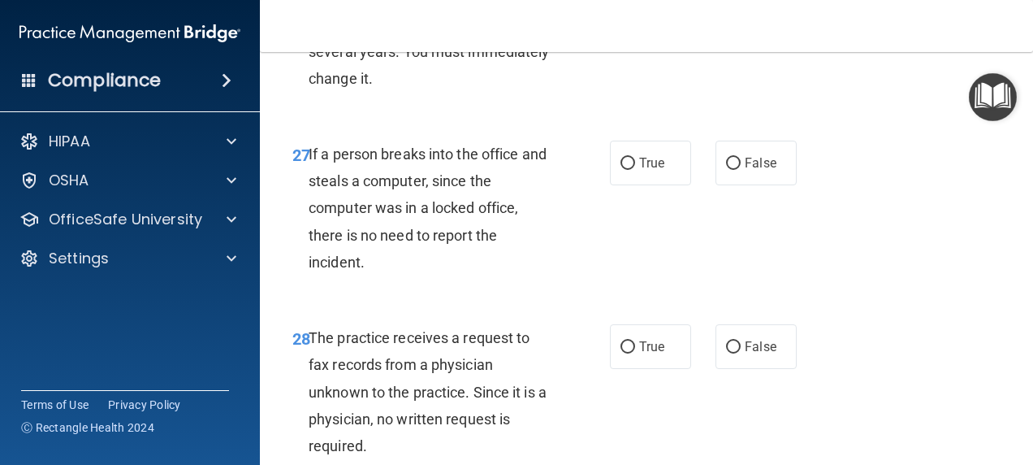
scroll to position [4457, 0]
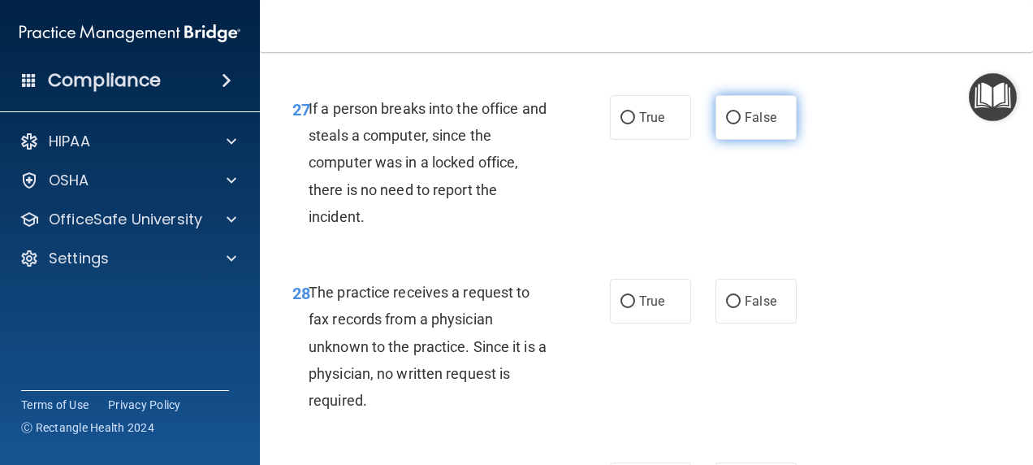
click at [726, 124] on input "False" at bounding box center [733, 118] width 15 height 12
radio input "true"
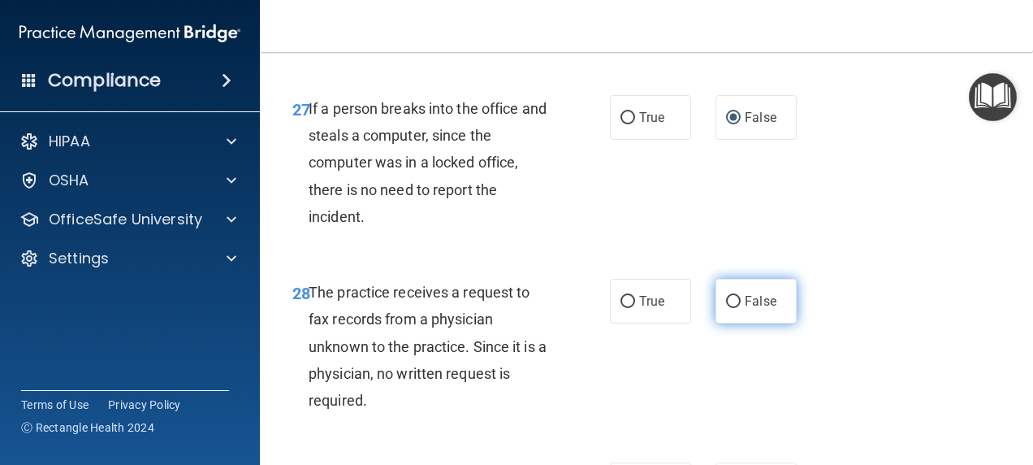
click at [733, 308] on input "False" at bounding box center [733, 302] width 15 height 12
radio input "true"
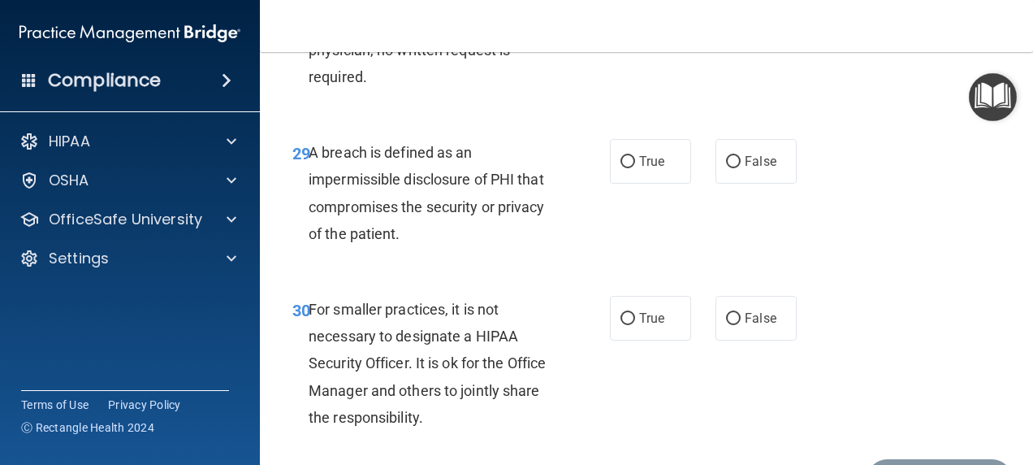
scroll to position [4757, 0]
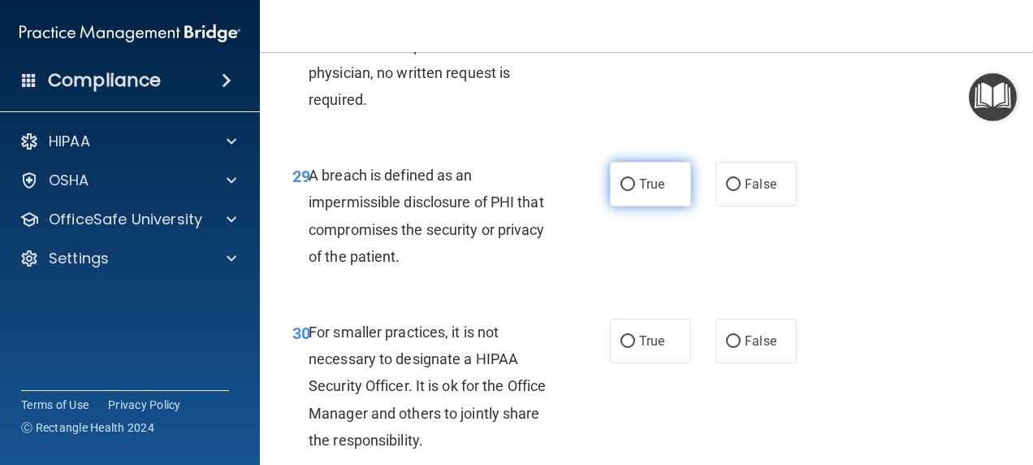
click at [620, 191] on input "True" at bounding box center [627, 185] width 15 height 12
radio input "true"
click at [620, 191] on input "True" at bounding box center [627, 185] width 15 height 12
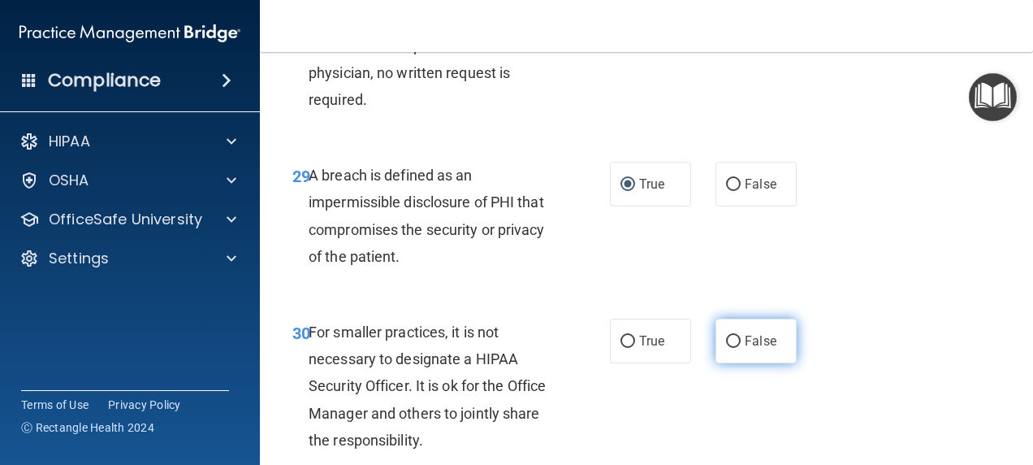
click at [732, 348] on input "False" at bounding box center [733, 341] width 15 height 12
radio input "true"
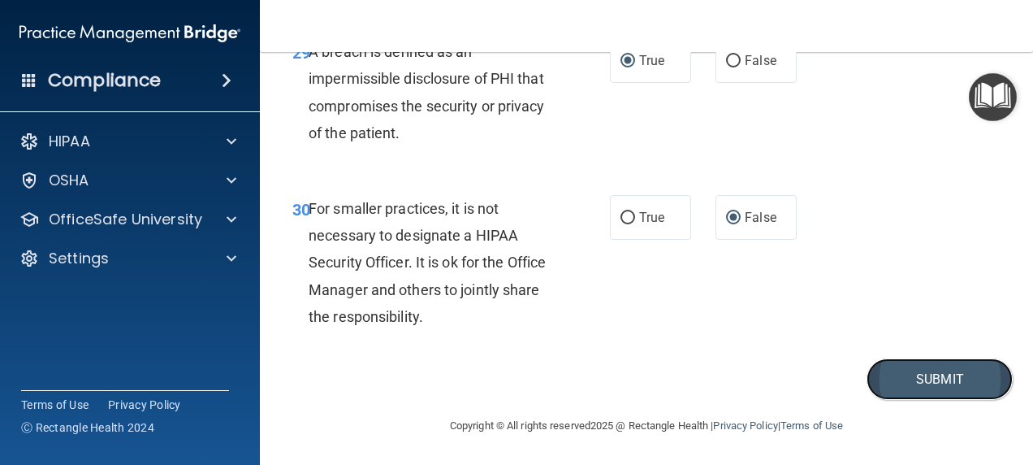
click at [887, 378] on button "Submit" at bounding box center [940, 378] width 146 height 41
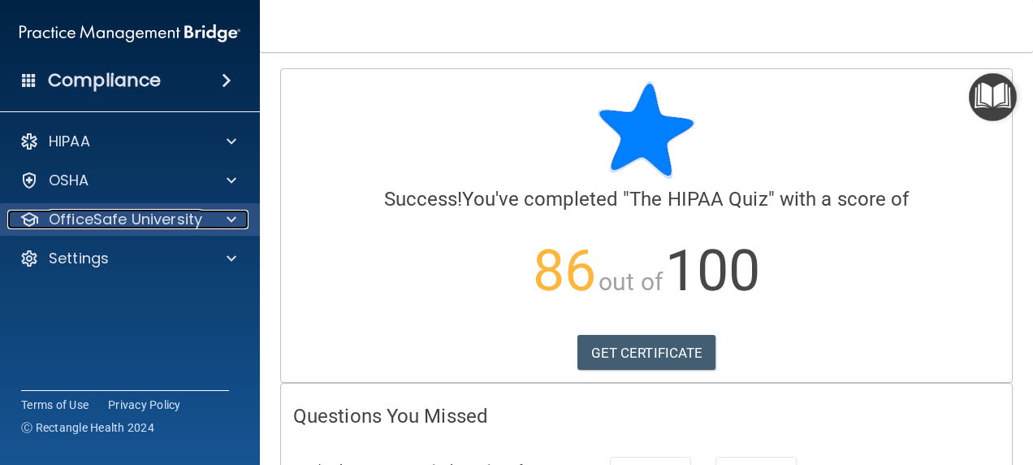
click at [99, 219] on p "OfficeSafe University" at bounding box center [125, 219] width 153 height 19
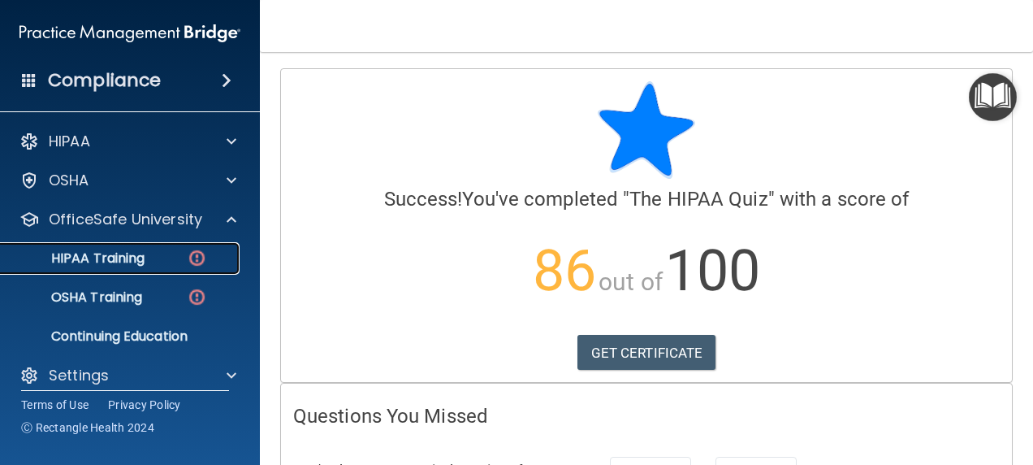
click at [117, 259] on p "HIPAA Training" at bounding box center [78, 258] width 134 height 16
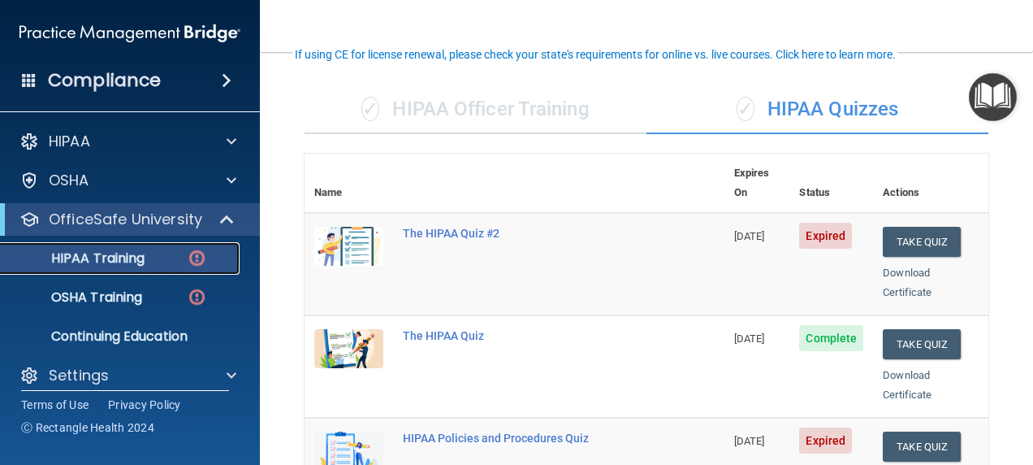
scroll to position [117, 0]
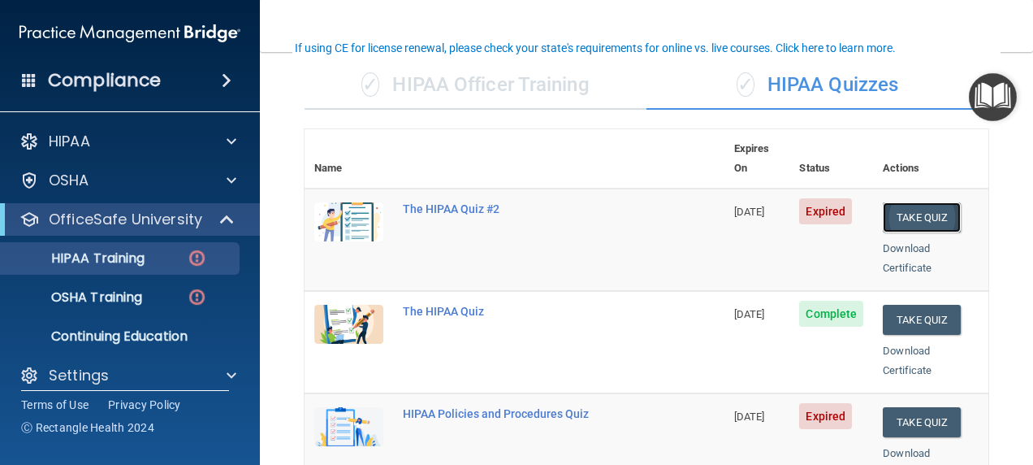
click at [910, 202] on button "Take Quiz" at bounding box center [922, 217] width 78 height 30
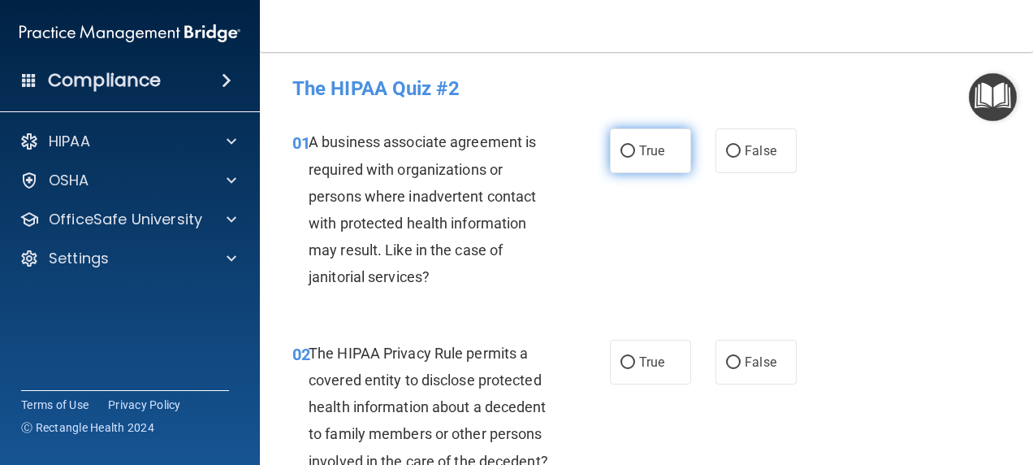
click at [620, 149] on input "True" at bounding box center [627, 151] width 15 height 12
radio input "true"
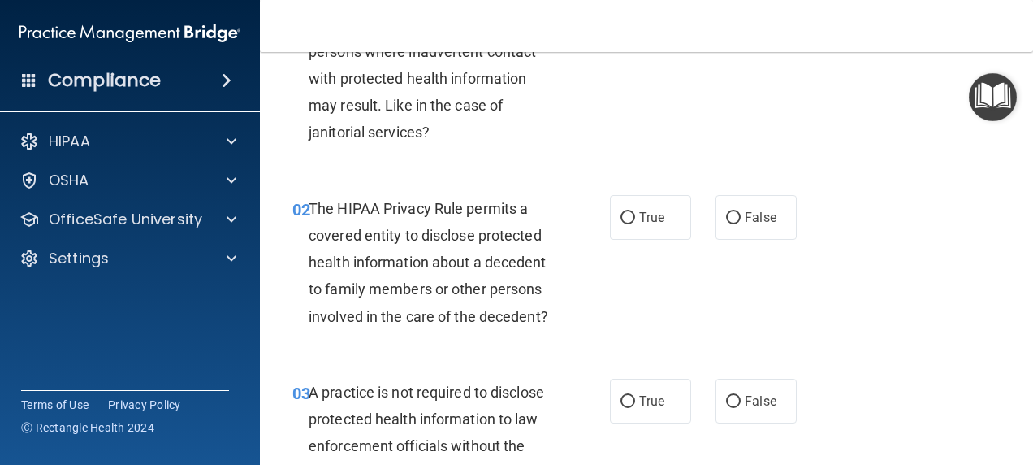
scroll to position [161, 0]
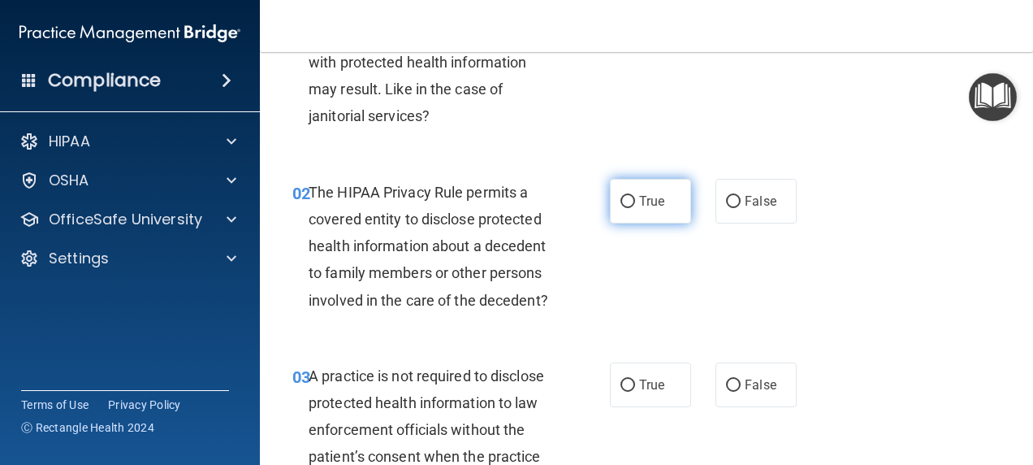
click at [621, 200] on input "True" at bounding box center [627, 202] width 15 height 12
radio input "true"
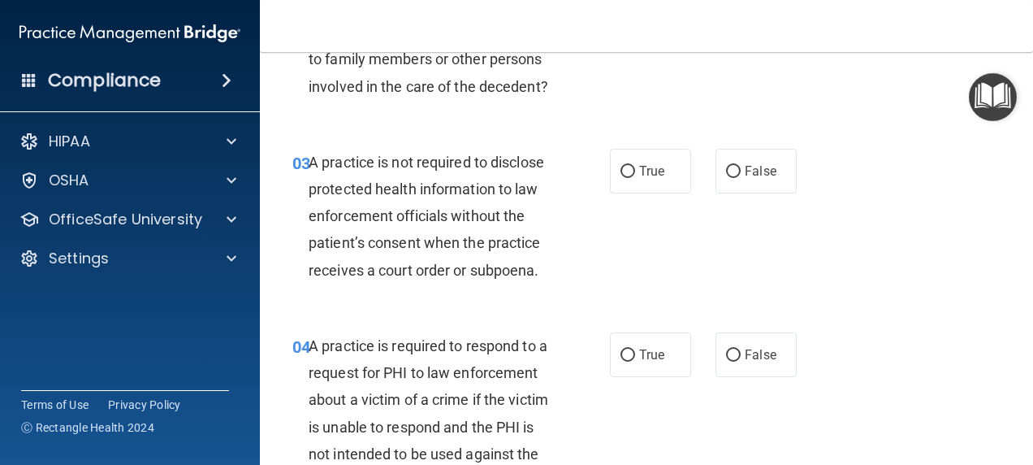
scroll to position [452, 0]
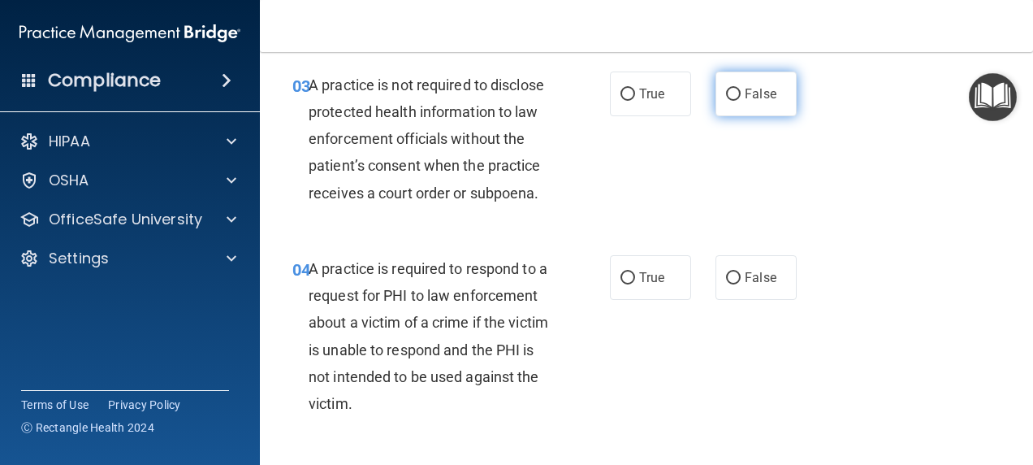
click at [731, 101] on input "False" at bounding box center [733, 95] width 15 height 12
radio input "true"
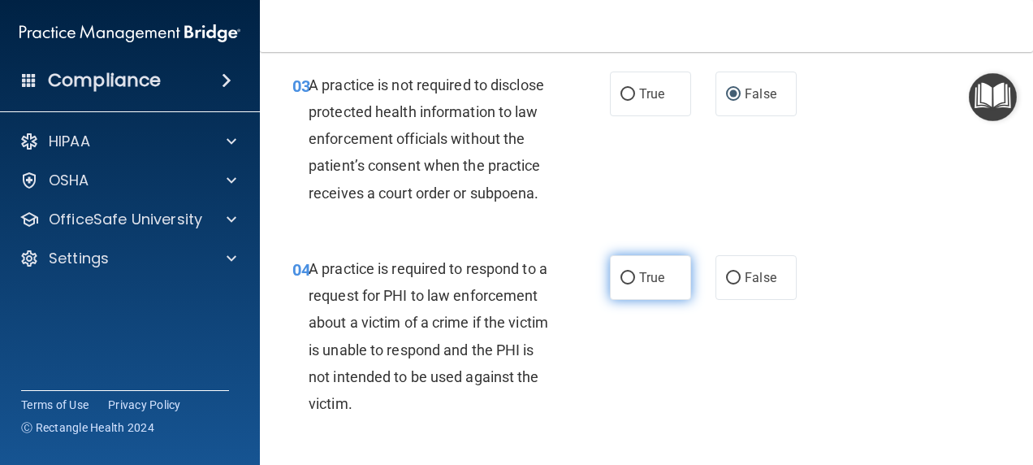
click at [620, 284] on input "True" at bounding box center [627, 278] width 15 height 12
radio input "true"
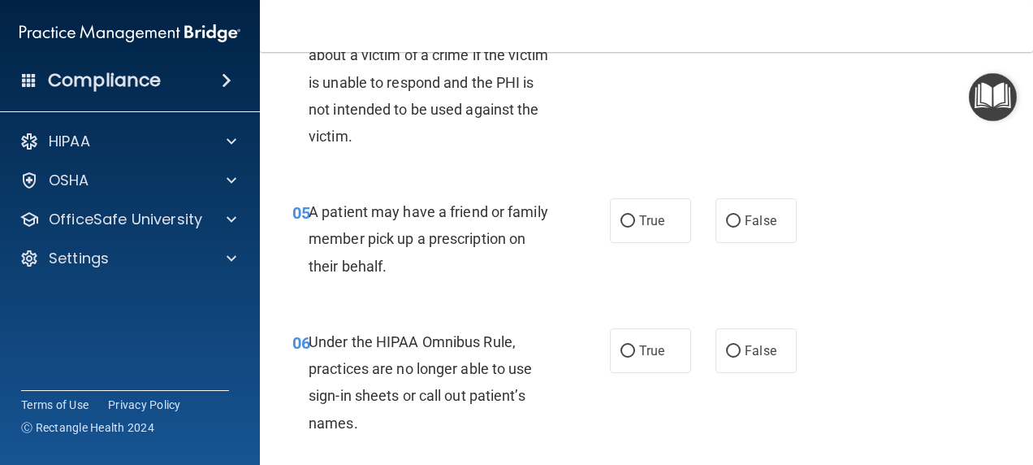
scroll to position [750, 0]
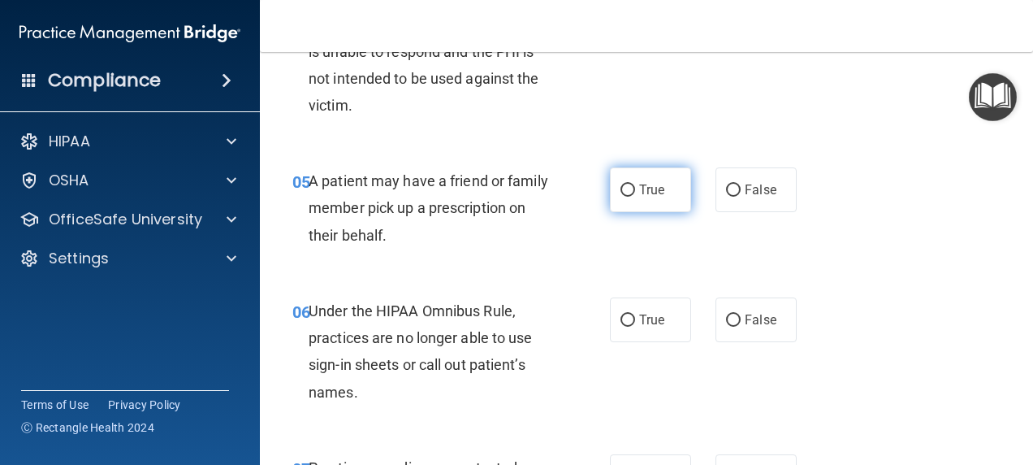
click at [620, 197] on input "True" at bounding box center [627, 190] width 15 height 12
radio input "true"
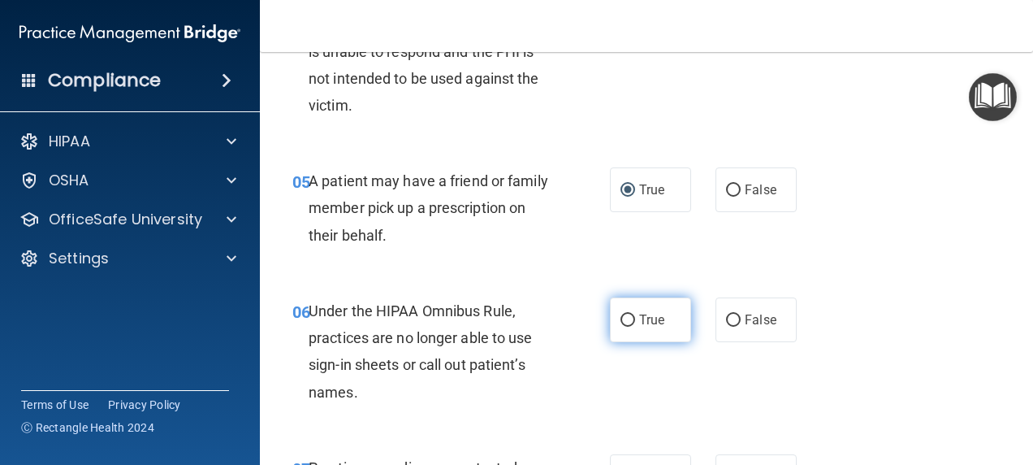
click at [622, 326] on input "True" at bounding box center [627, 320] width 15 height 12
radio input "true"
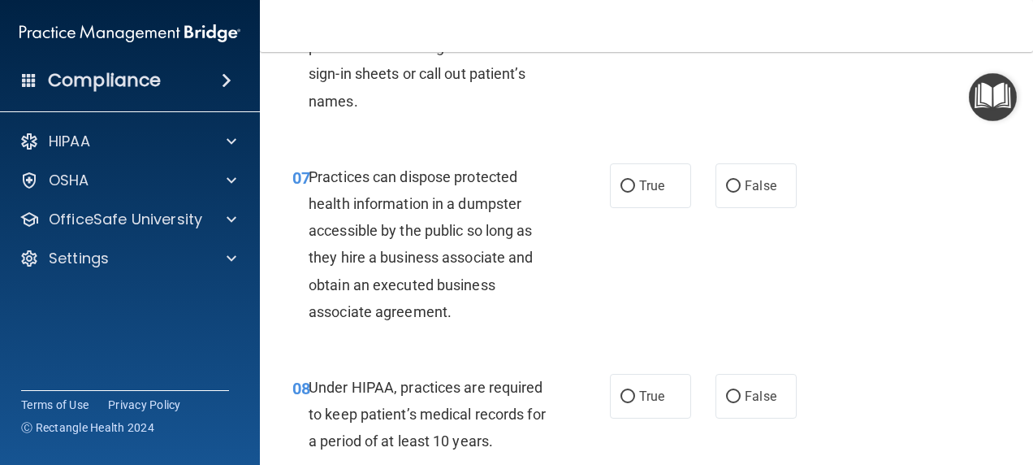
scroll to position [1093, 0]
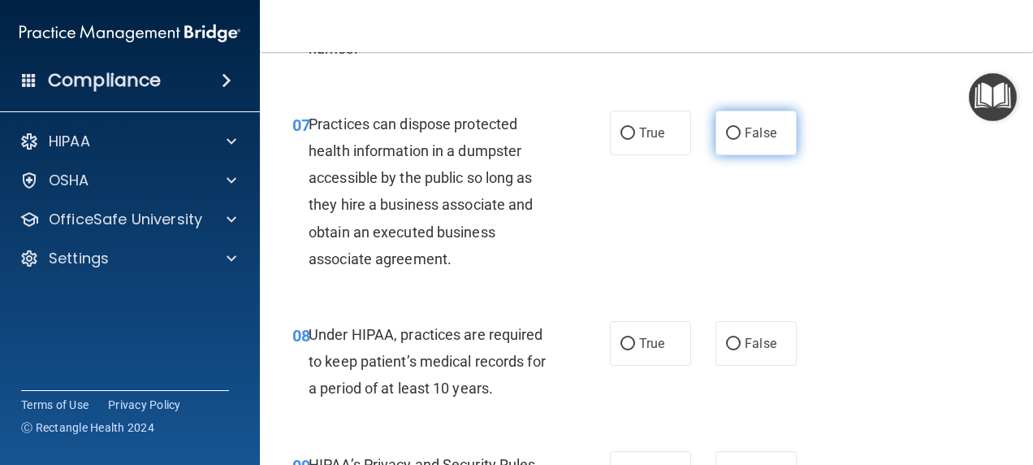
click at [726, 140] on input "False" at bounding box center [733, 133] width 15 height 12
radio input "true"
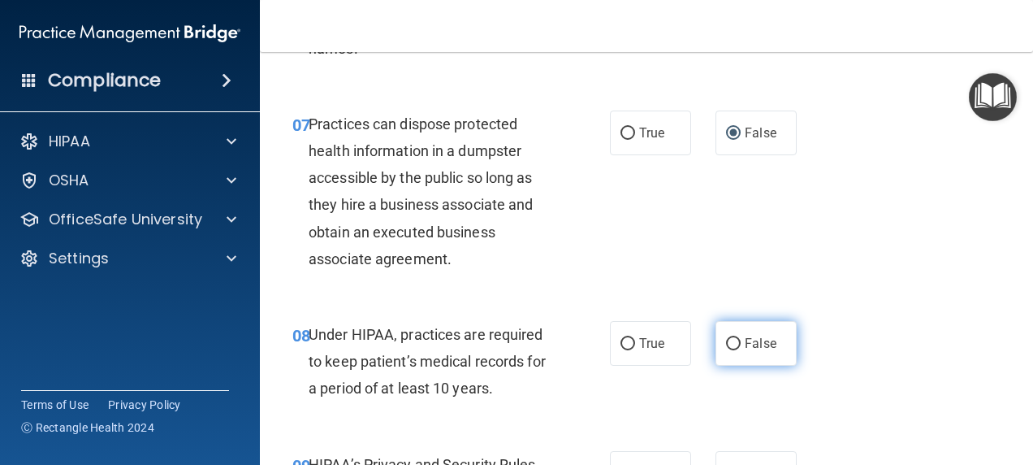
click at [726, 350] on input "False" at bounding box center [733, 344] width 15 height 12
radio input "true"
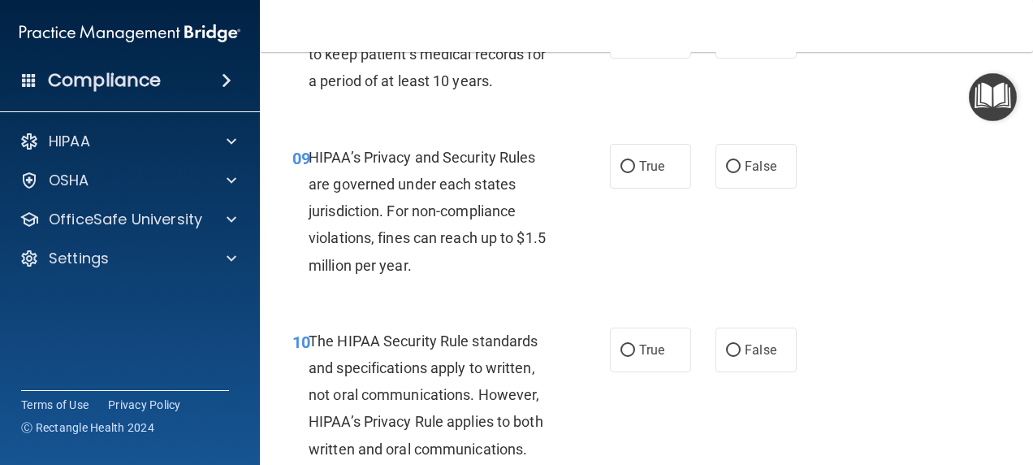
scroll to position [1461, 0]
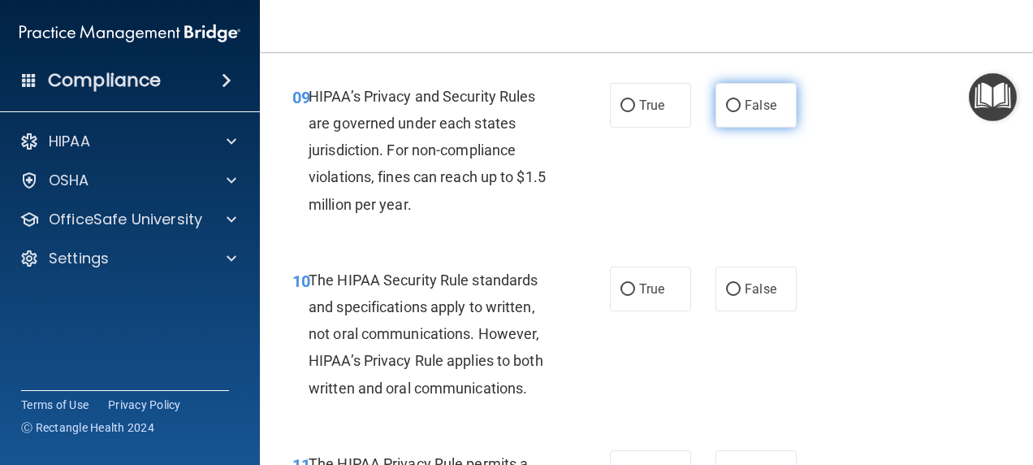
click at [726, 112] on input "False" at bounding box center [733, 106] width 15 height 12
radio input "true"
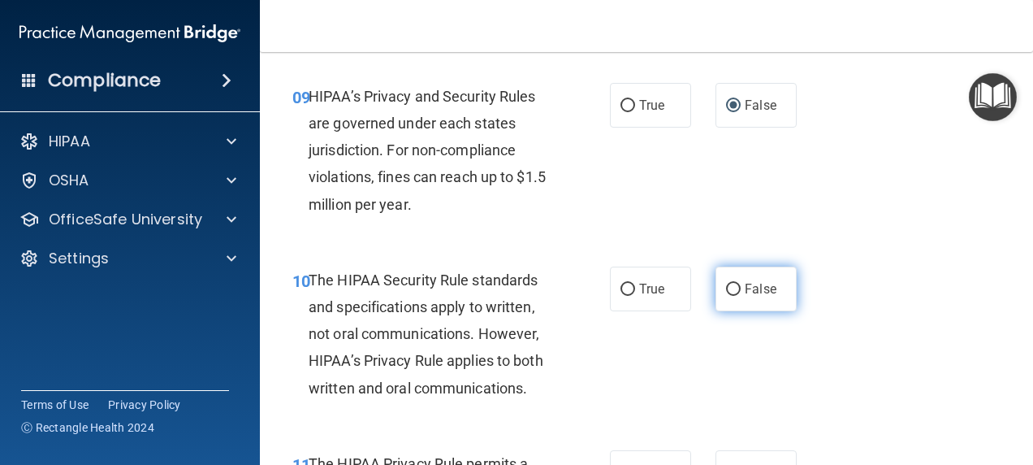
click at [726, 296] on input "False" at bounding box center [733, 289] width 15 height 12
radio input "true"
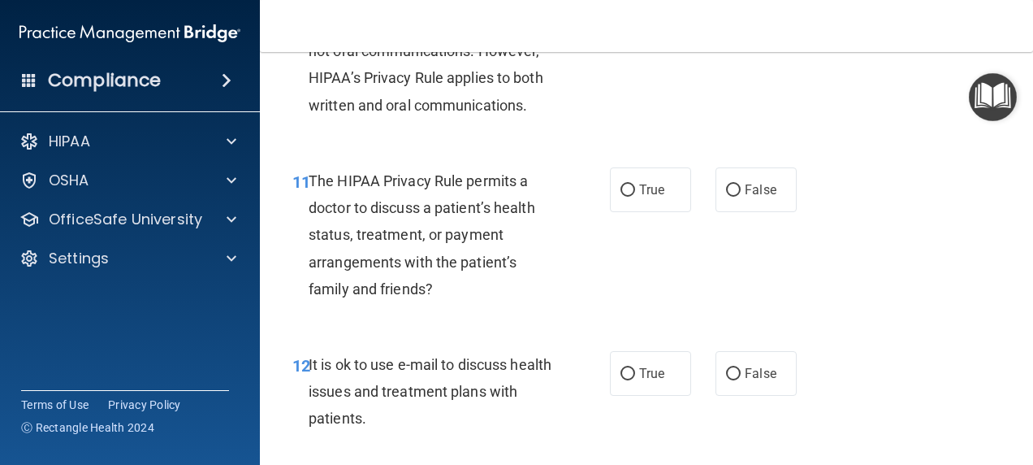
scroll to position [1774, 0]
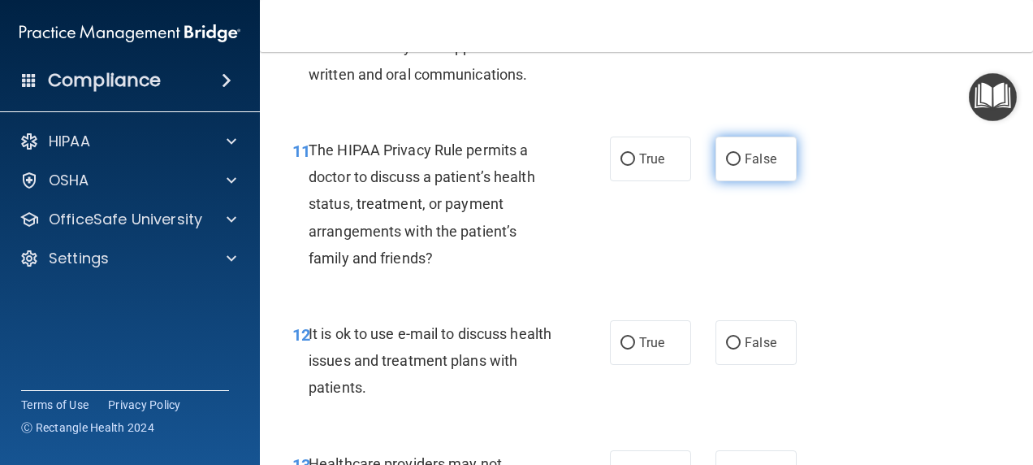
click at [729, 166] on input "False" at bounding box center [733, 159] width 15 height 12
radio input "true"
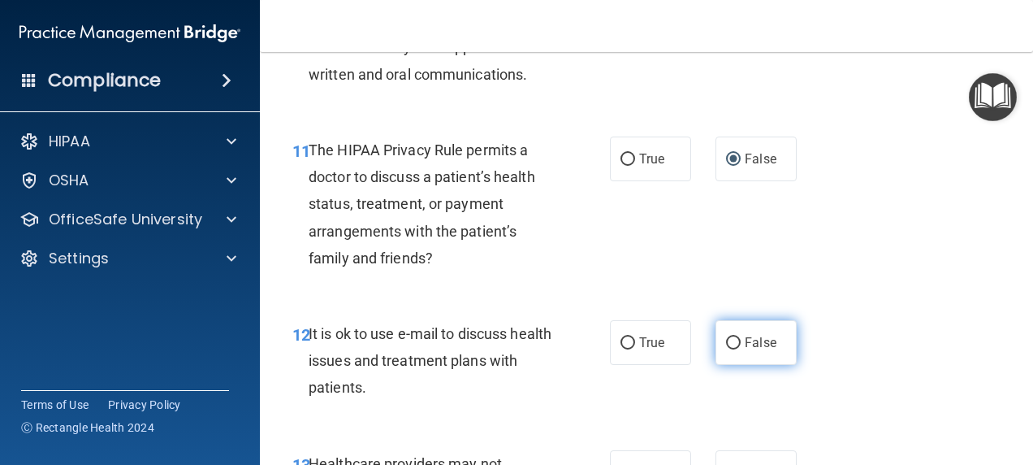
click at [732, 349] on input "False" at bounding box center [733, 343] width 15 height 12
radio input "true"
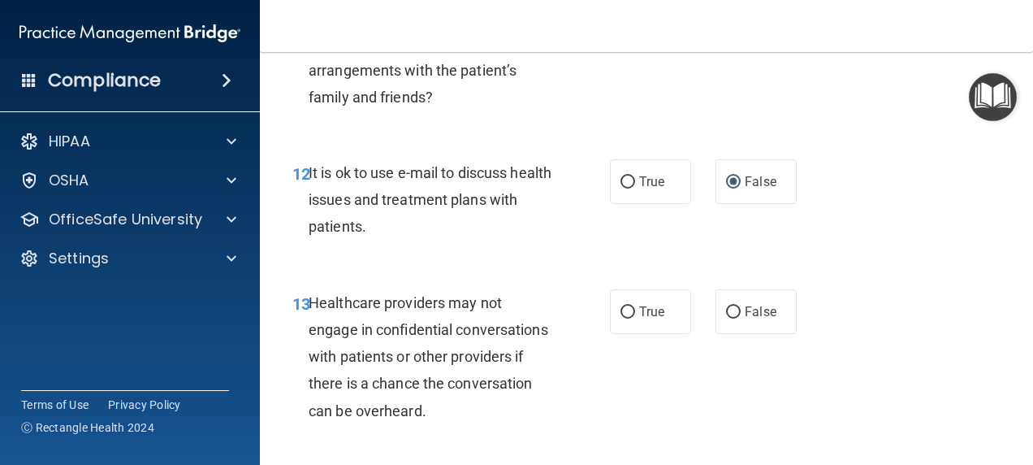
scroll to position [1973, 0]
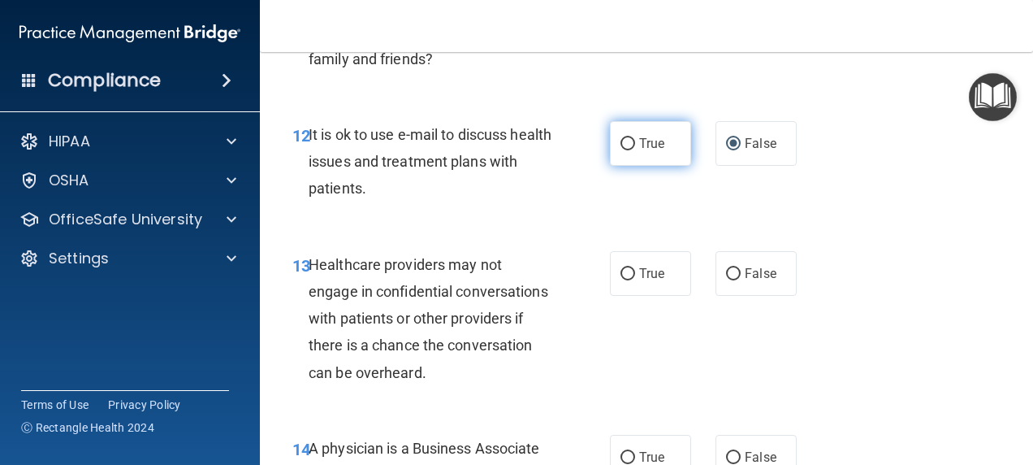
click at [620, 150] on input "True" at bounding box center [627, 144] width 15 height 12
radio input "true"
radio input "false"
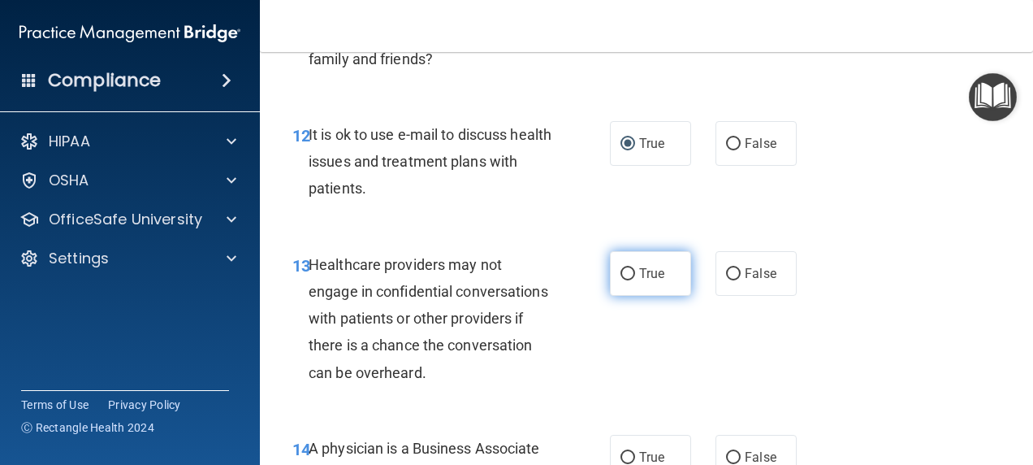
click at [624, 280] on input "True" at bounding box center [627, 274] width 15 height 12
radio input "true"
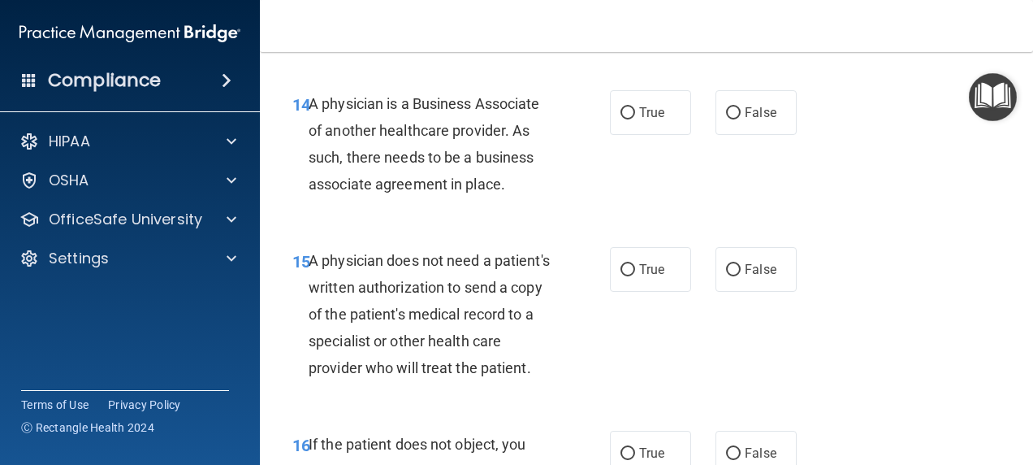
scroll to position [2340, 0]
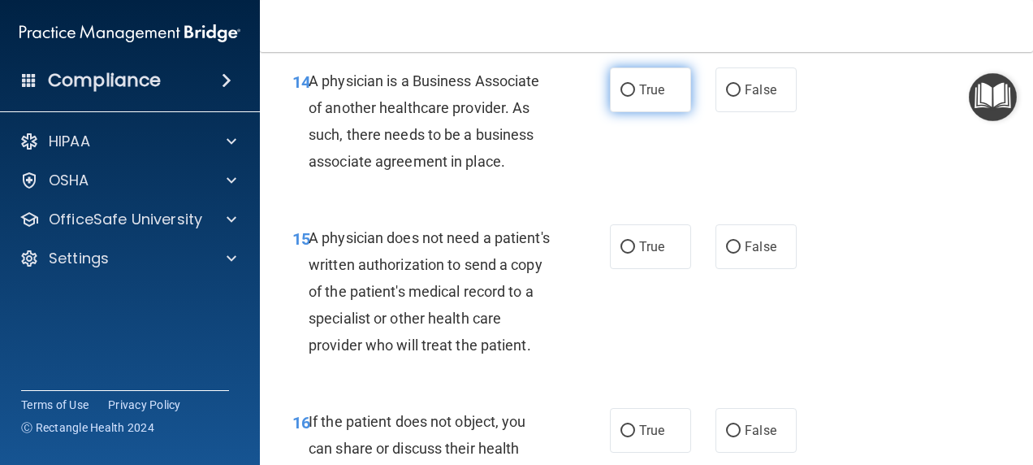
click at [622, 97] on input "True" at bounding box center [627, 90] width 15 height 12
radio input "true"
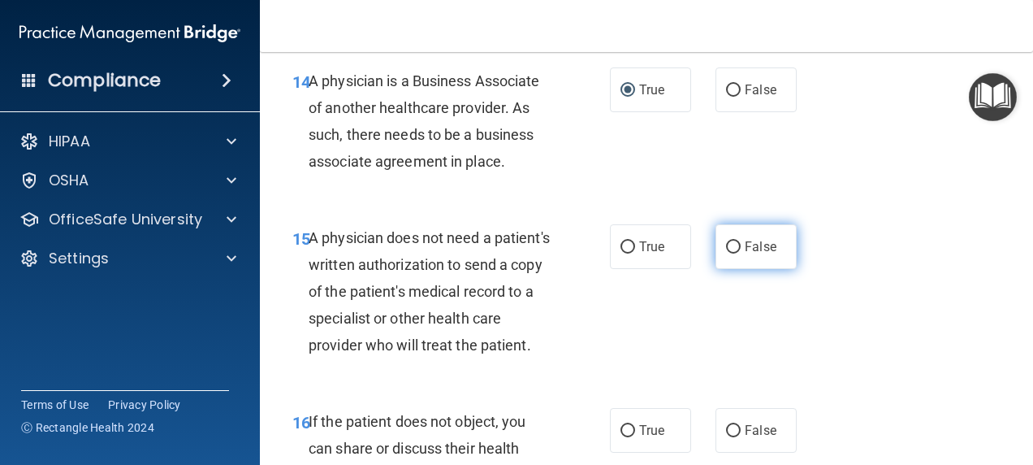
click at [726, 253] on input "False" at bounding box center [733, 247] width 15 height 12
radio input "true"
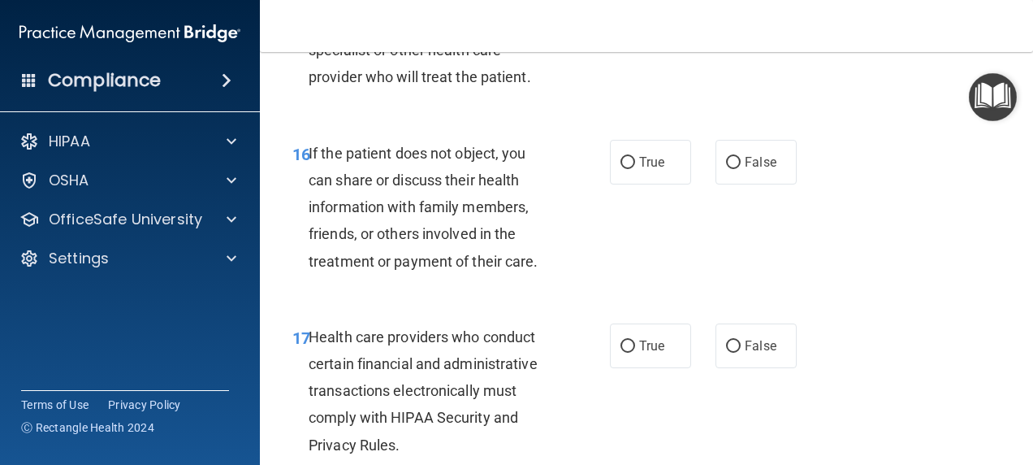
scroll to position [2662, 0]
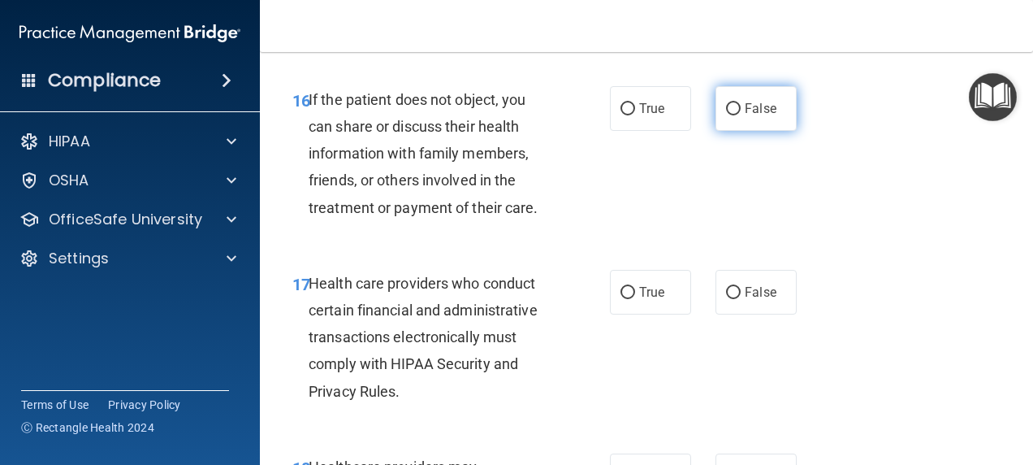
click at [726, 115] on input "False" at bounding box center [733, 109] width 15 height 12
radio input "true"
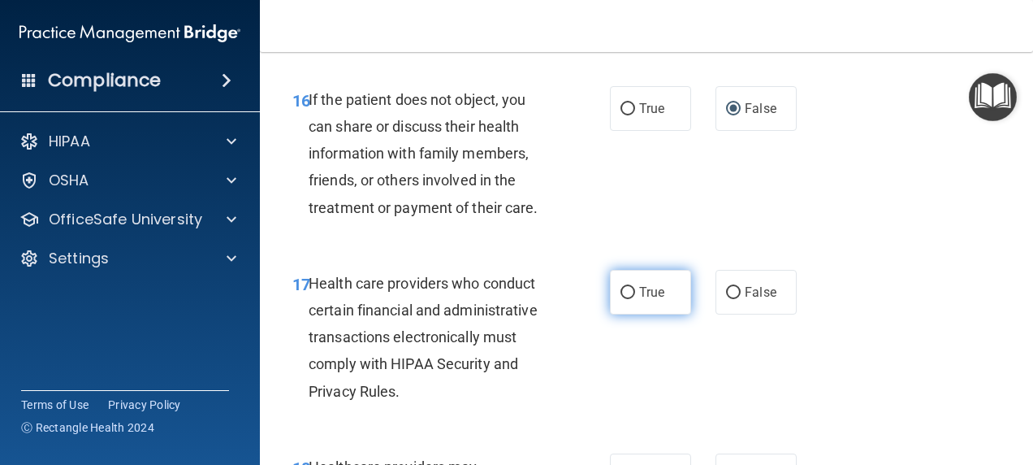
click at [623, 299] on input "True" at bounding box center [627, 293] width 15 height 12
radio input "true"
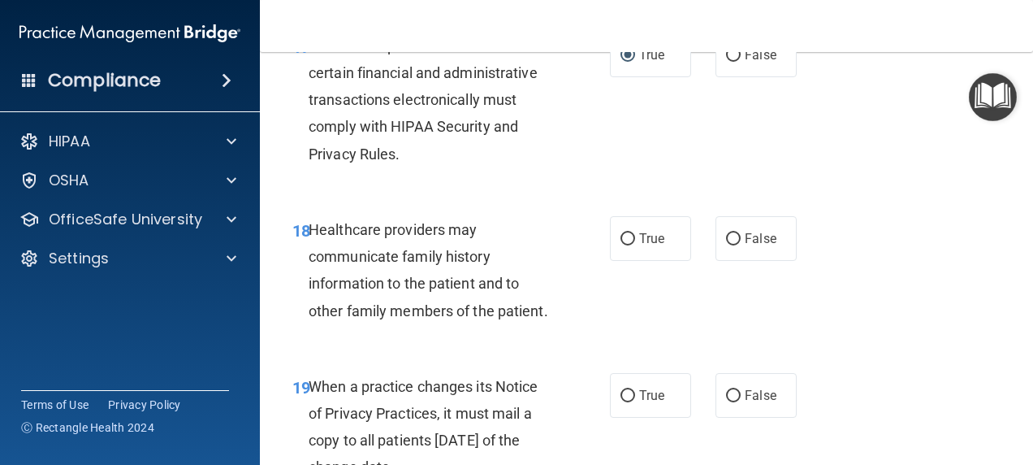
scroll to position [2976, 0]
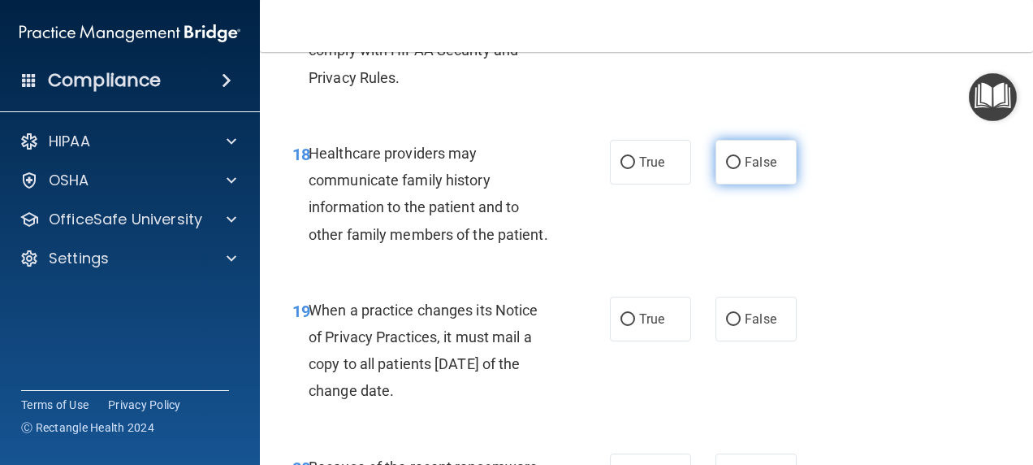
click at [726, 169] on input "False" at bounding box center [733, 163] width 15 height 12
radio input "true"
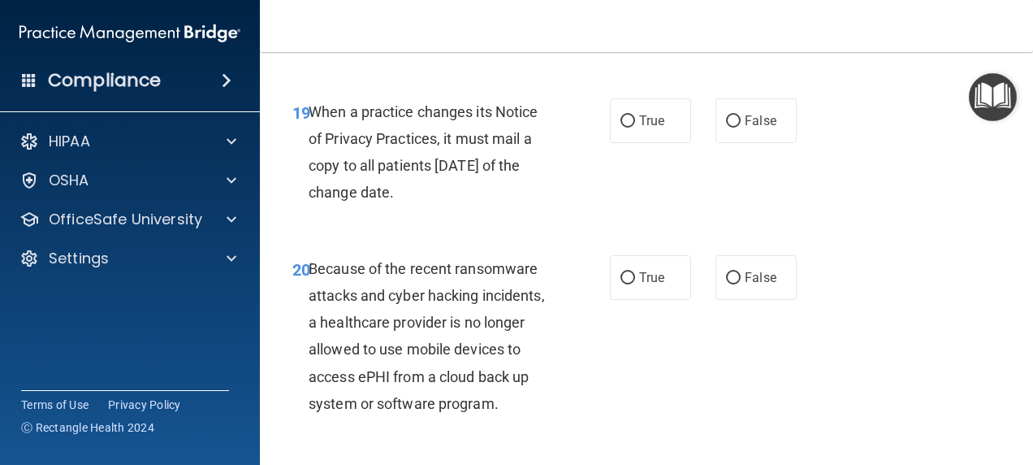
scroll to position [3197, 0]
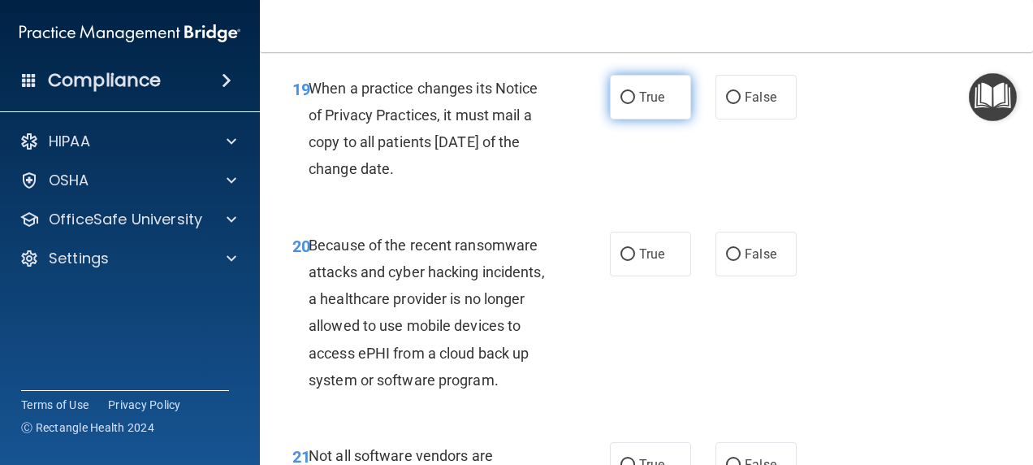
click at [626, 104] on input "True" at bounding box center [627, 98] width 15 height 12
radio input "true"
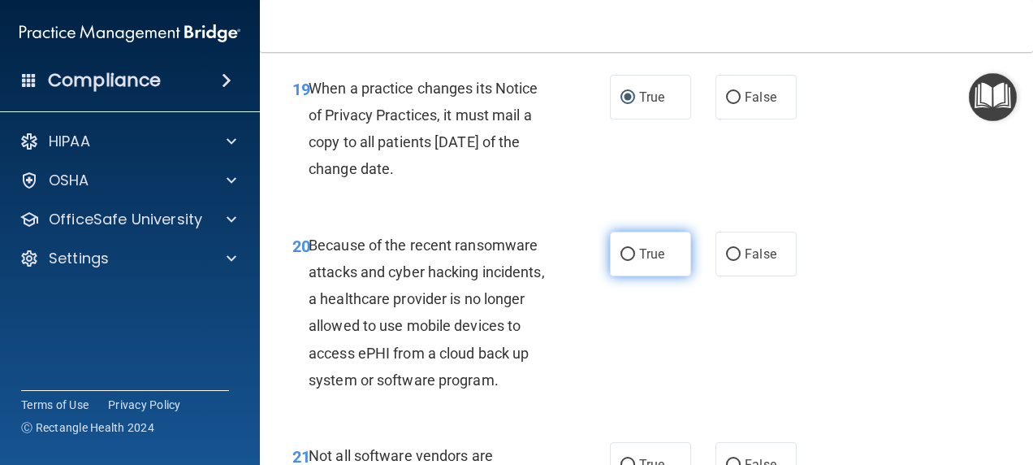
click at [623, 261] on input "True" at bounding box center [627, 255] width 15 height 12
radio input "true"
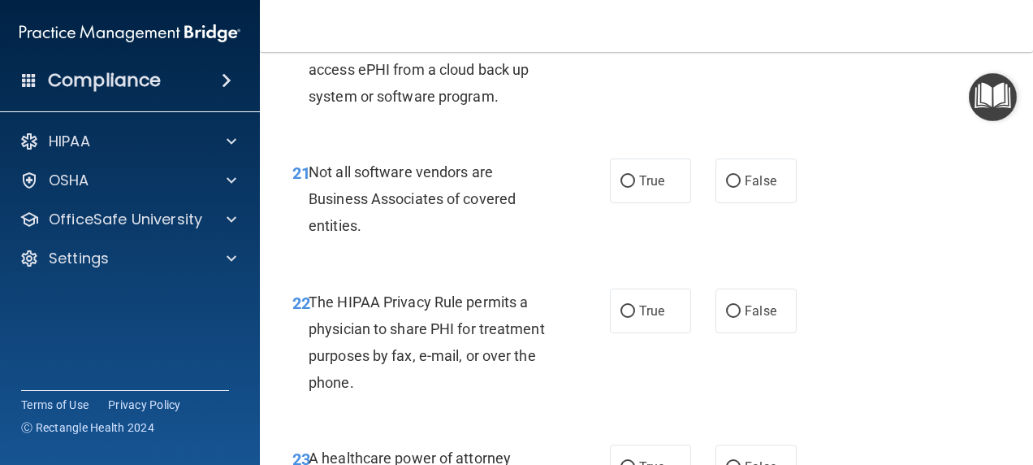
scroll to position [3511, 0]
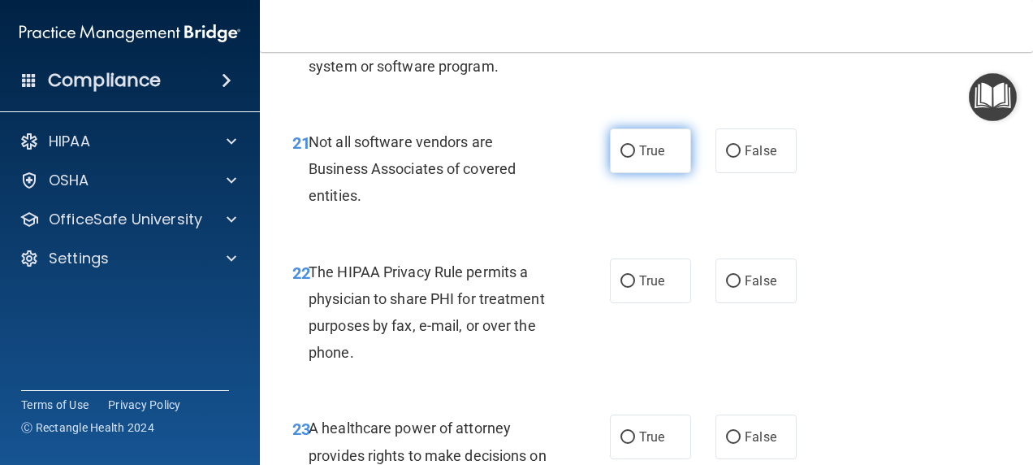
click at [627, 158] on input "True" at bounding box center [627, 151] width 15 height 12
radio input "true"
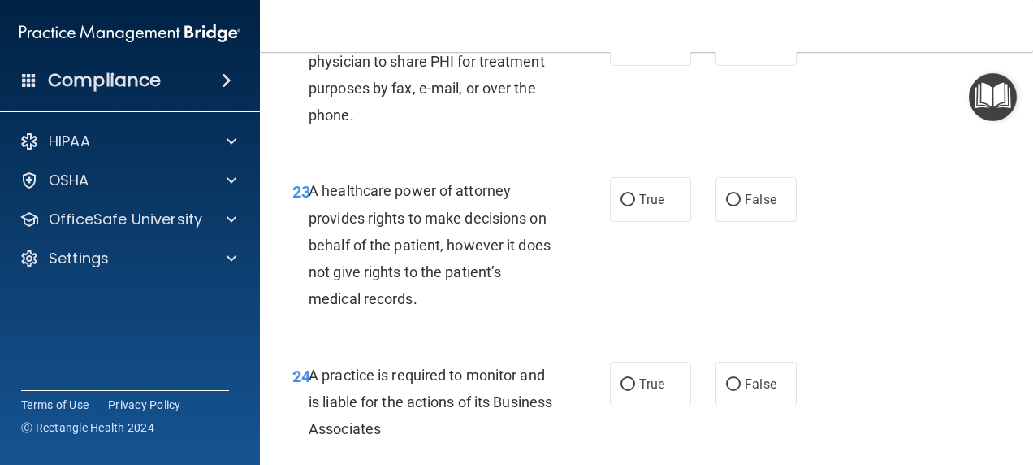
scroll to position [3763, 0]
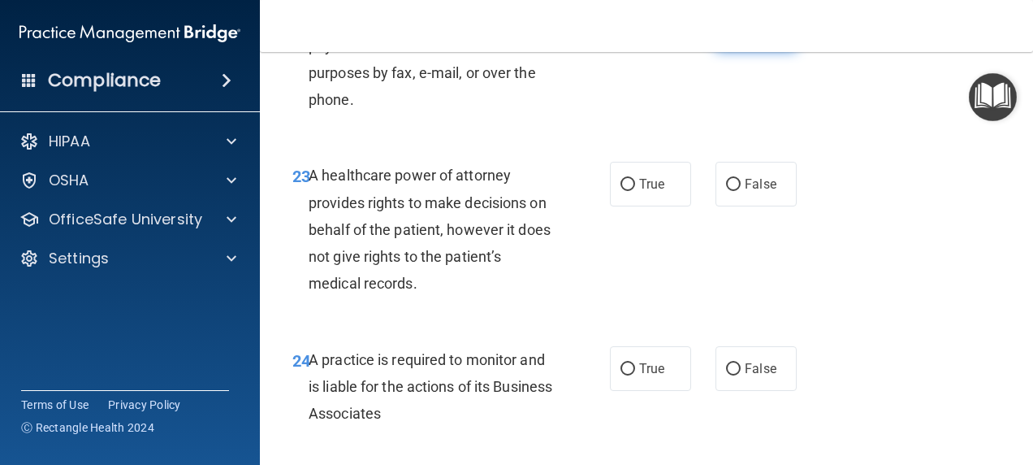
click at [726, 35] on input "False" at bounding box center [733, 29] width 15 height 12
radio input "true"
click at [624, 191] on input "True" at bounding box center [627, 185] width 15 height 12
radio input "true"
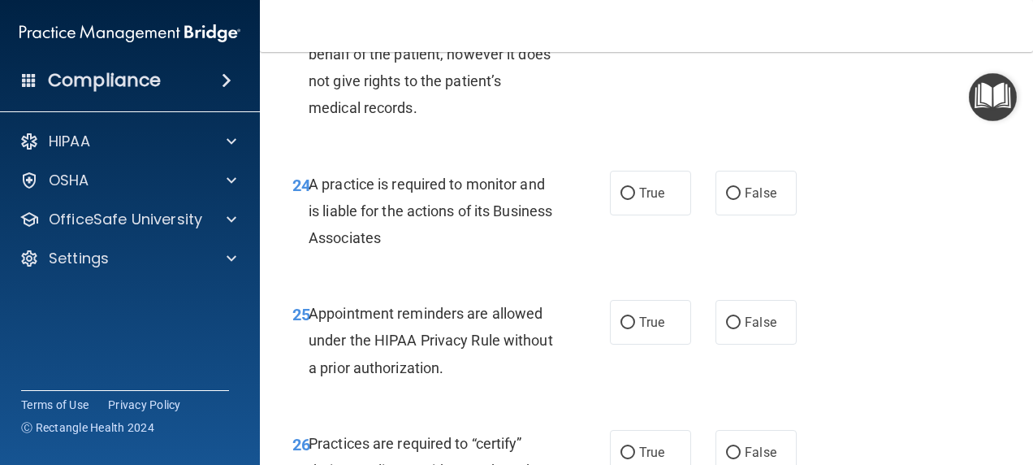
scroll to position [3970, 0]
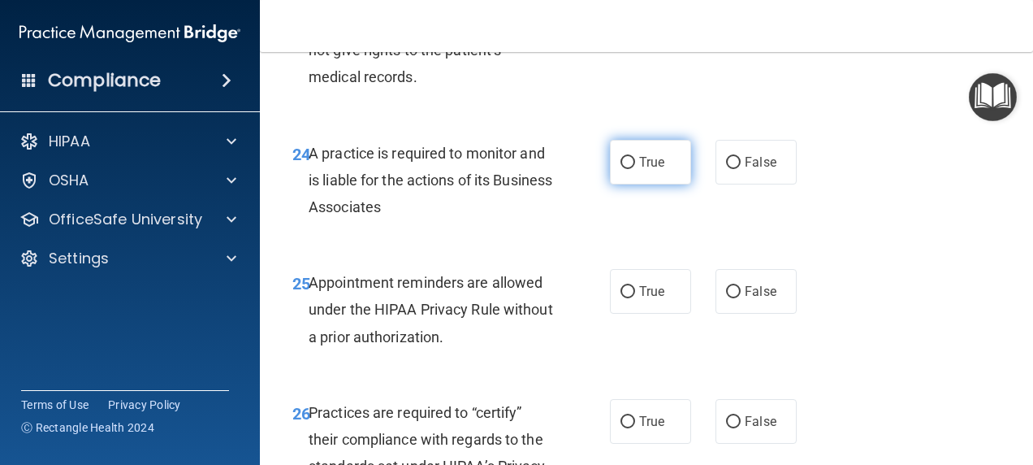
click at [620, 169] on input "True" at bounding box center [627, 163] width 15 height 12
radio input "true"
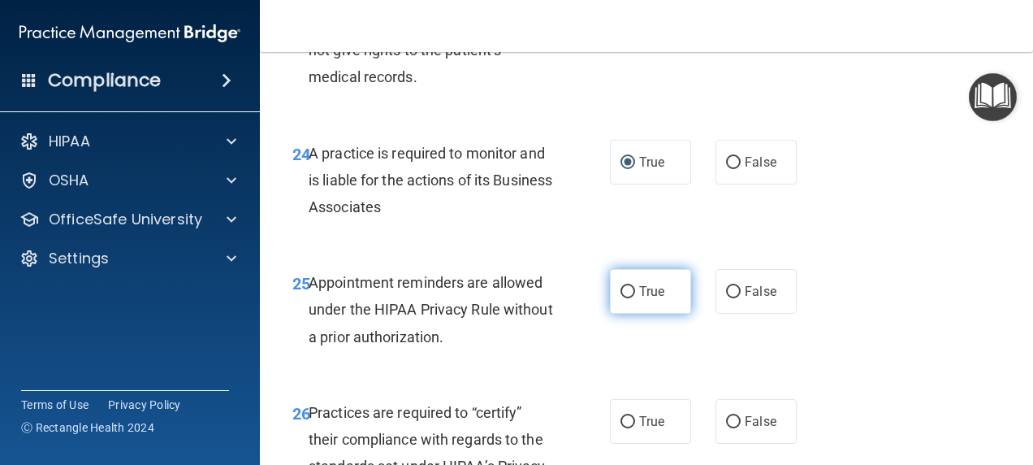
click at [620, 298] on input "True" at bounding box center [627, 292] width 15 height 12
radio input "true"
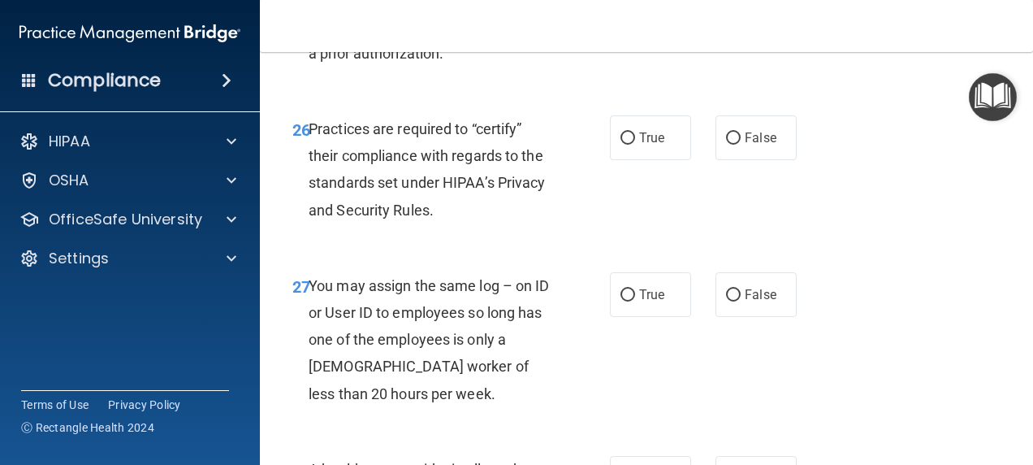
scroll to position [4268, 0]
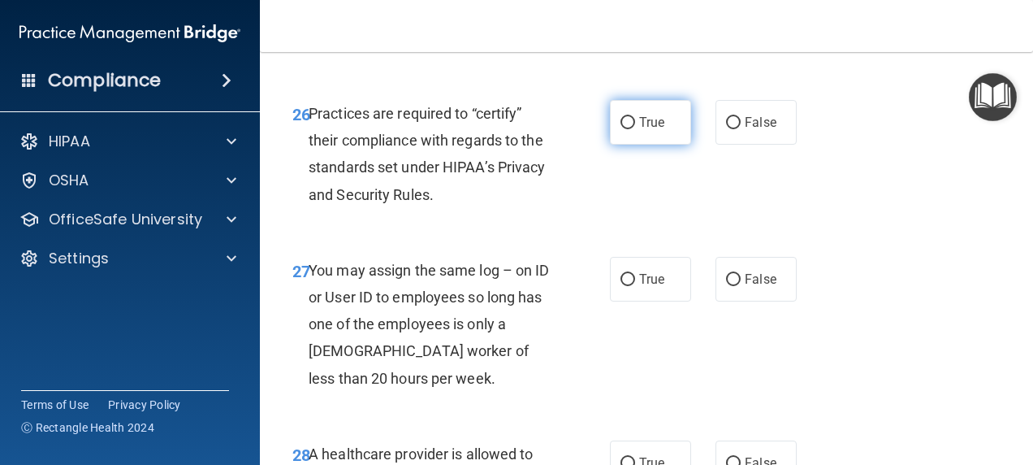
click at [627, 129] on input "True" at bounding box center [627, 123] width 15 height 12
radio input "true"
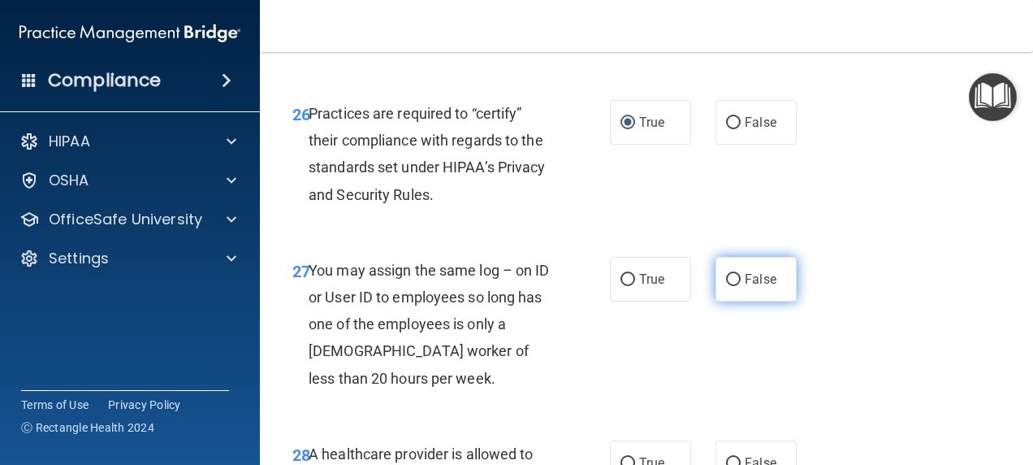
click at [726, 286] on input "False" at bounding box center [733, 280] width 15 height 12
radio input "true"
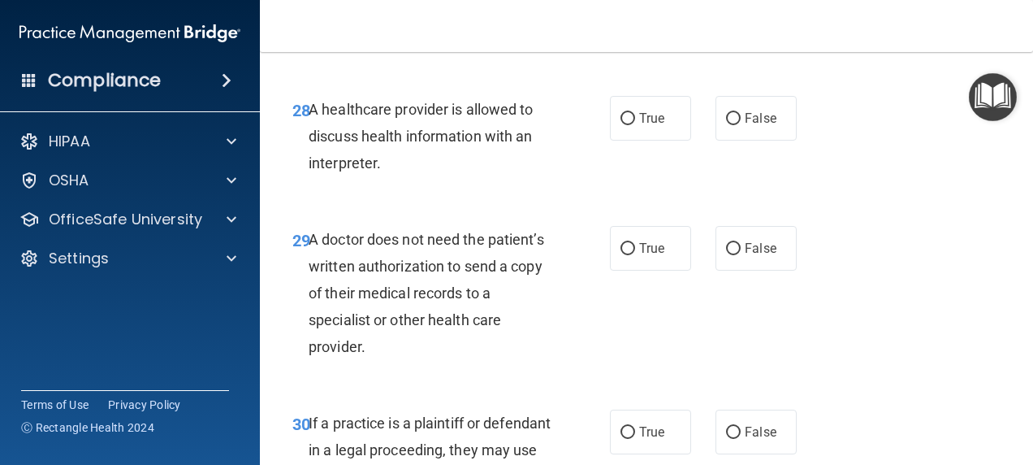
scroll to position [4658, 0]
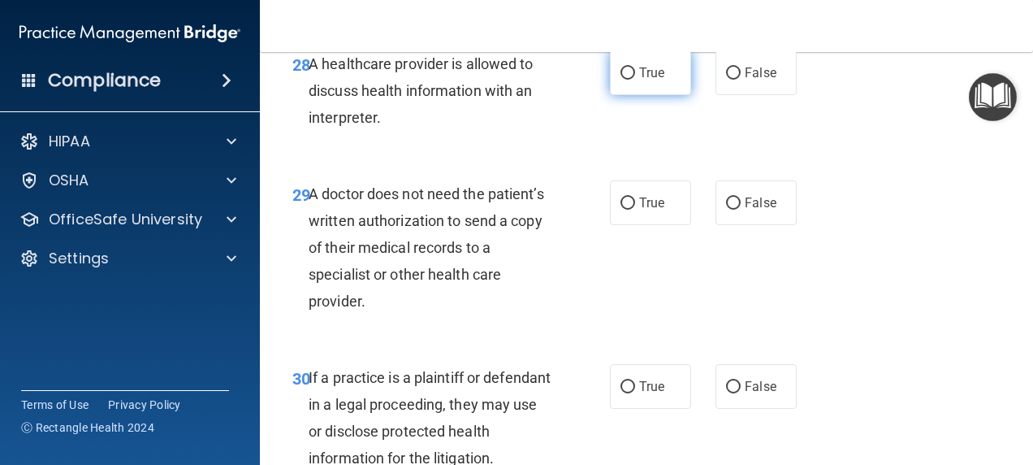
click at [620, 80] on input "True" at bounding box center [627, 73] width 15 height 12
radio input "true"
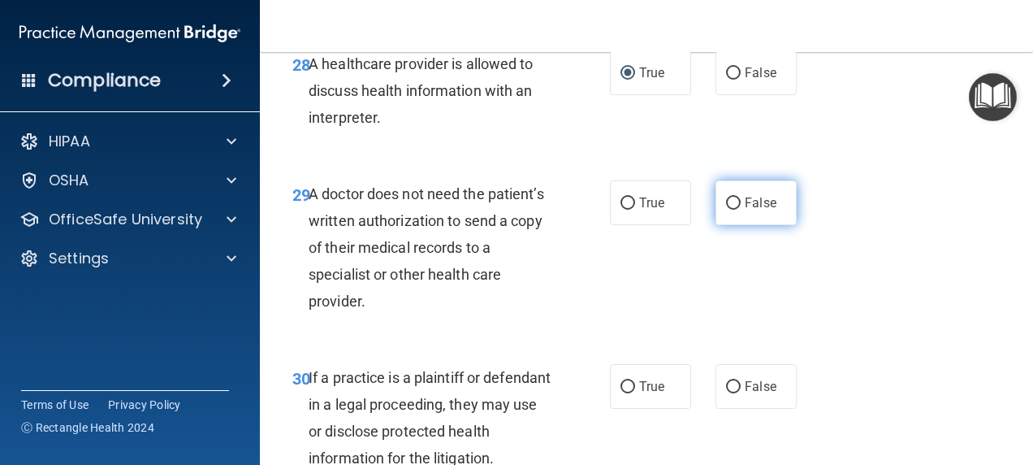
click at [728, 210] on input "False" at bounding box center [733, 203] width 15 height 12
radio input "true"
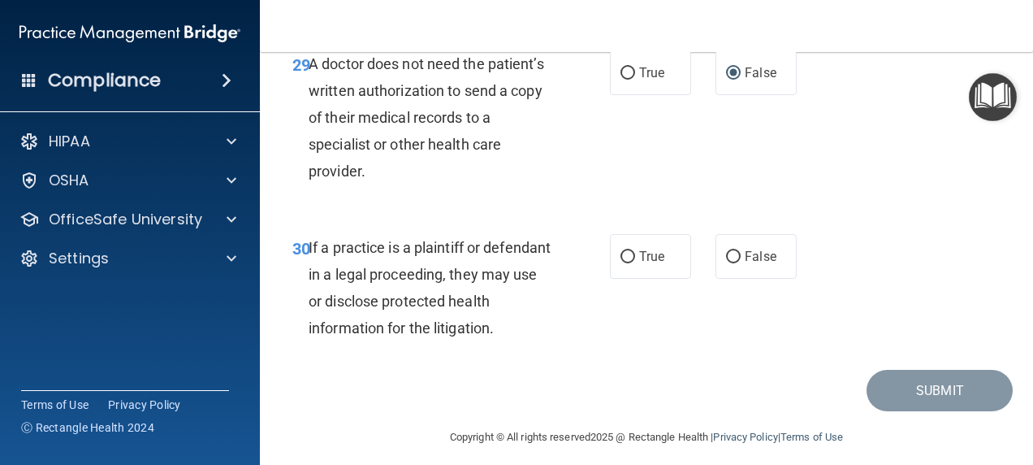
scroll to position [4880, 0]
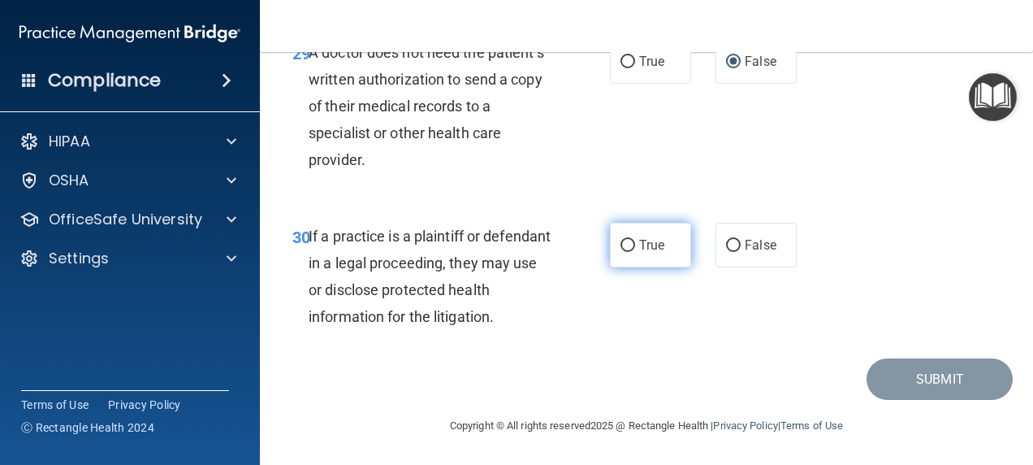
click at [620, 244] on input "True" at bounding box center [627, 246] width 15 height 12
radio input "true"
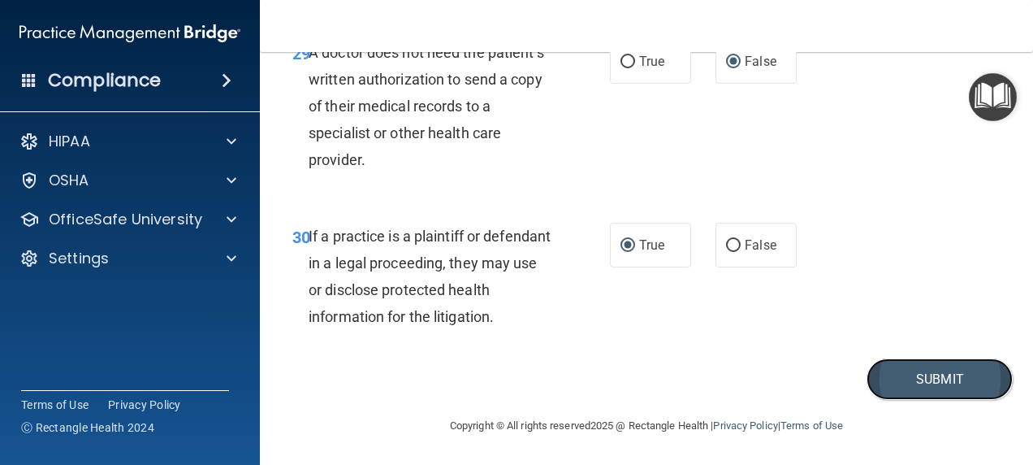
click at [898, 389] on button "Submit" at bounding box center [940, 378] width 146 height 41
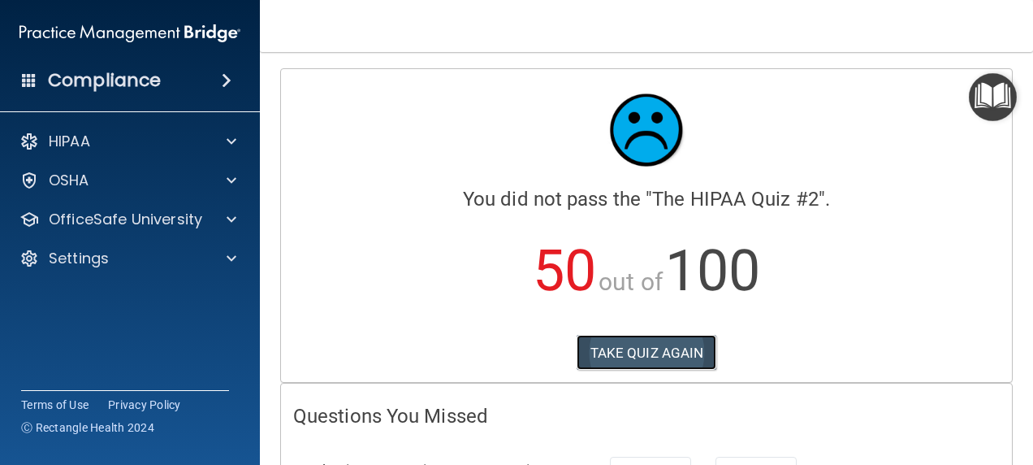
click at [600, 352] on button "TAKE QUIZ AGAIN" at bounding box center [647, 353] width 140 height 36
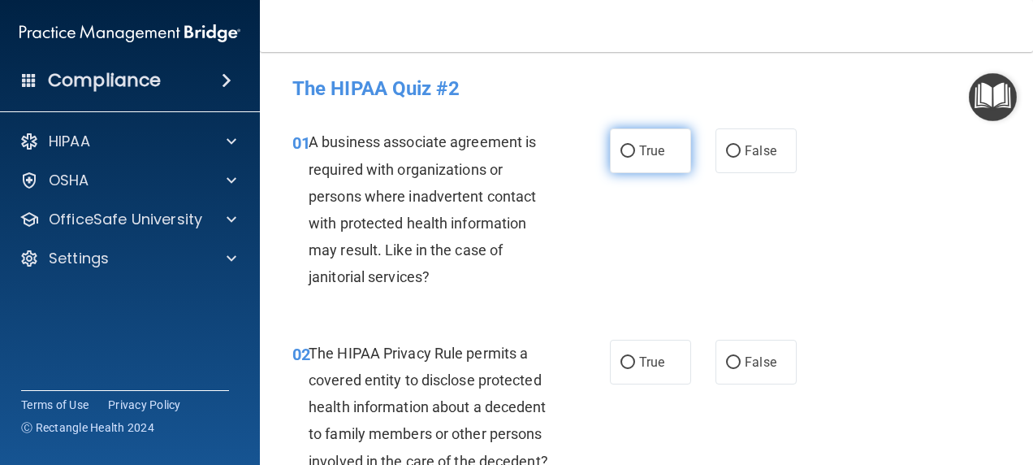
click at [625, 153] on input "True" at bounding box center [627, 151] width 15 height 12
radio input "true"
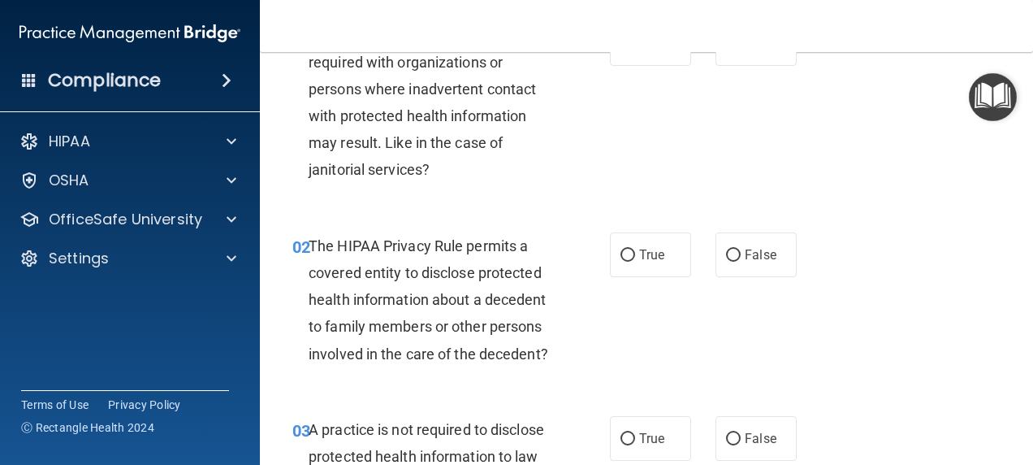
scroll to position [161, 0]
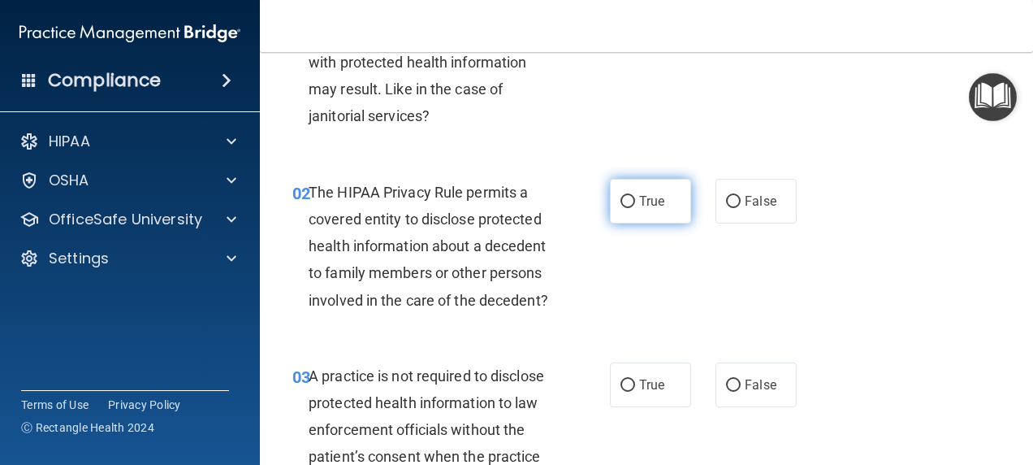
click at [627, 203] on input "True" at bounding box center [627, 202] width 15 height 12
radio input "true"
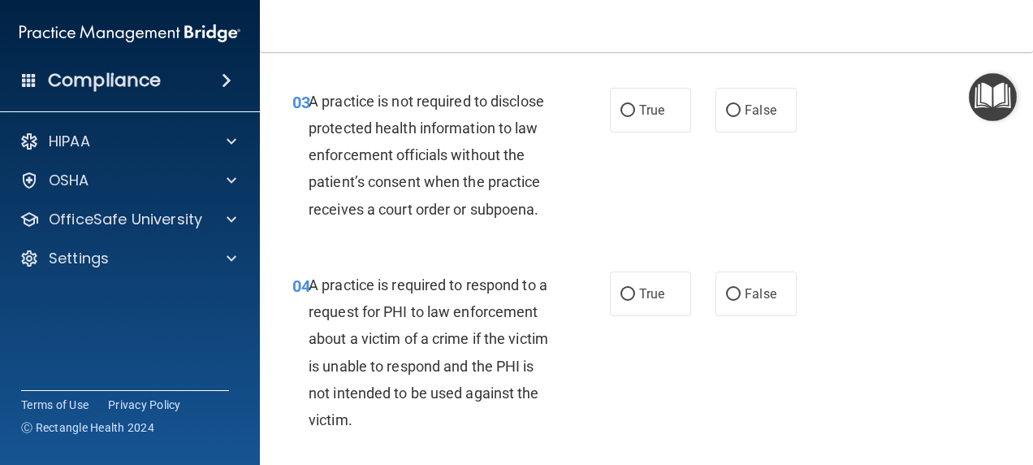
scroll to position [482, 0]
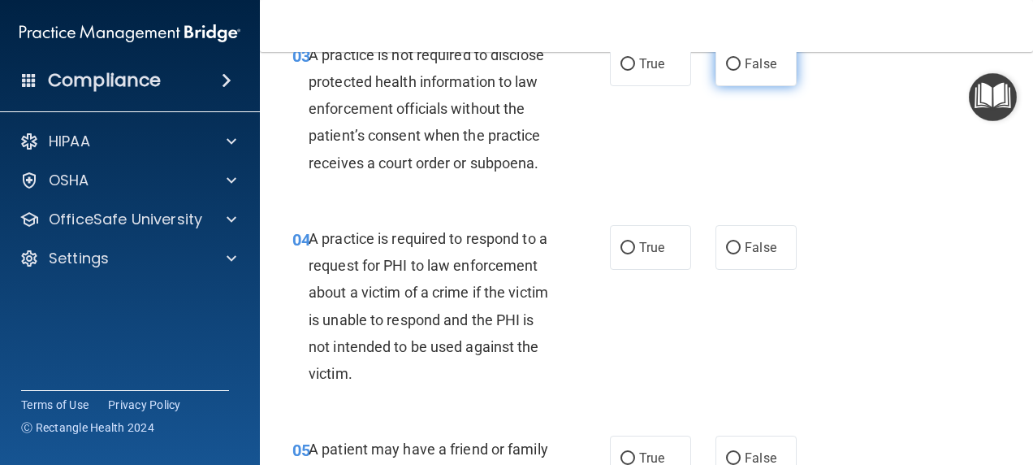
click at [726, 71] on input "False" at bounding box center [733, 64] width 15 height 12
radio input "true"
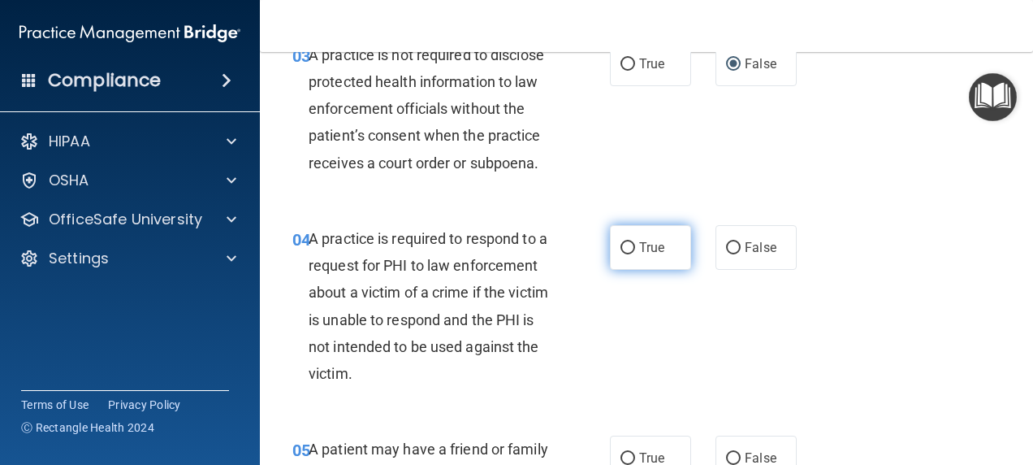
click at [625, 254] on input "True" at bounding box center [627, 248] width 15 height 12
radio input "true"
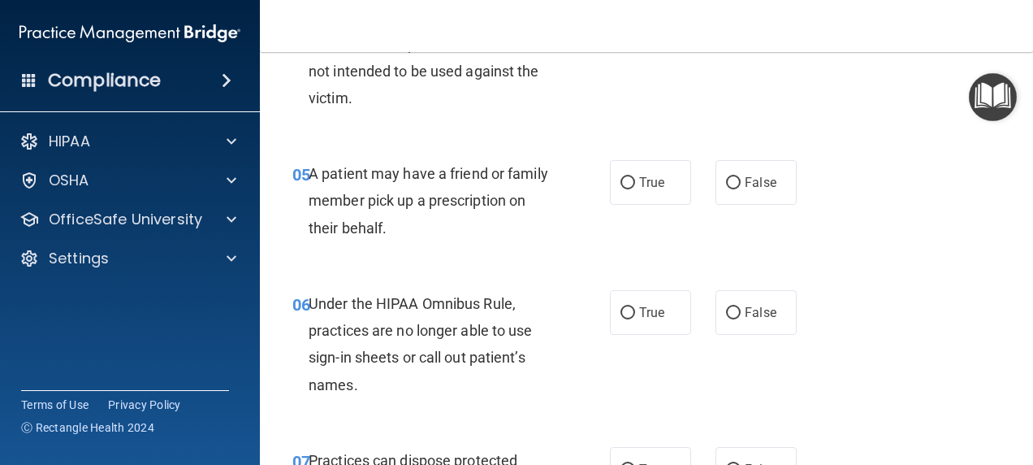
scroll to position [819, 0]
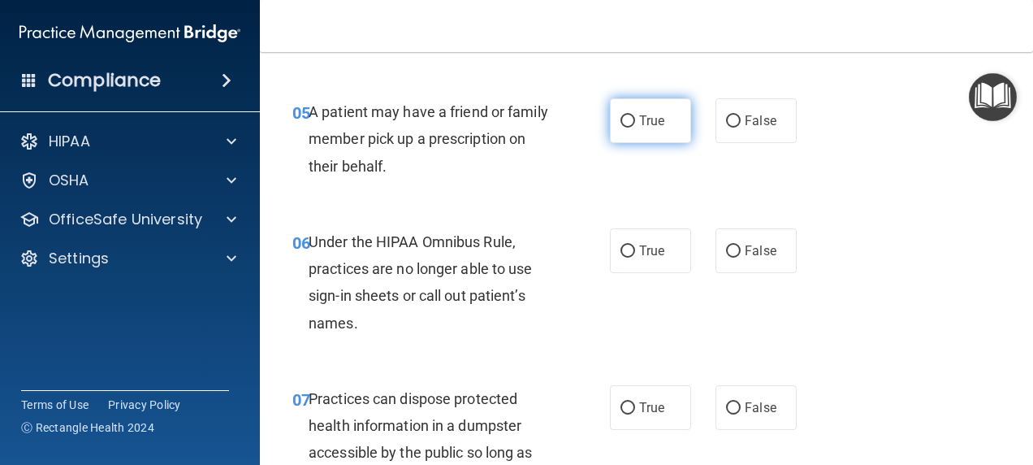
click at [621, 127] on input "True" at bounding box center [627, 121] width 15 height 12
radio input "true"
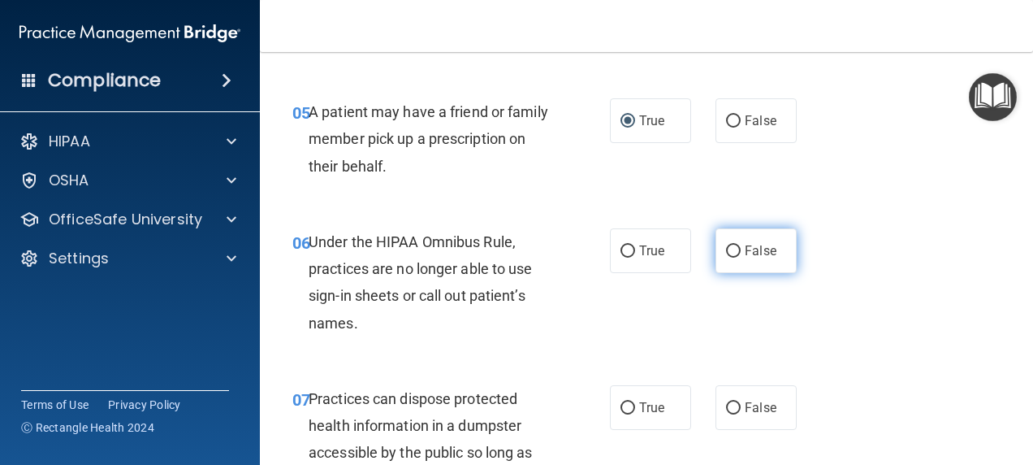
click at [728, 257] on input "False" at bounding box center [733, 251] width 15 height 12
radio input "true"
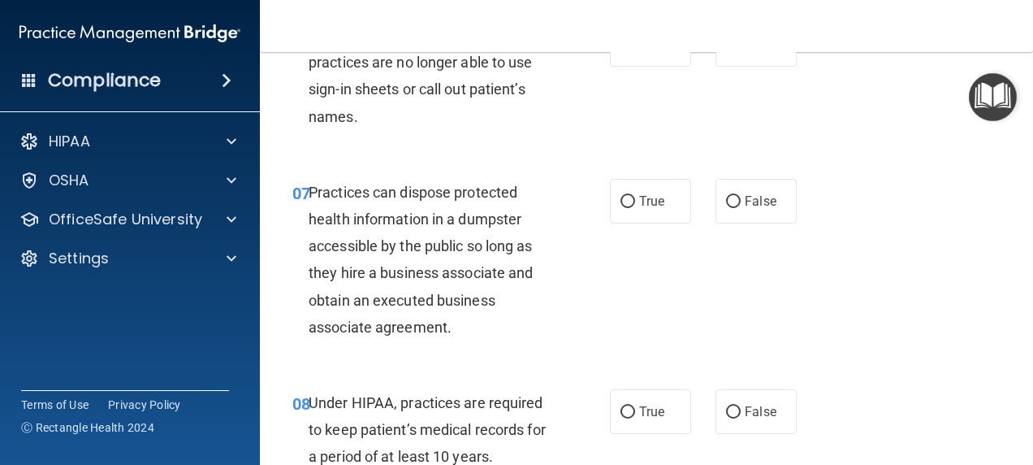
scroll to position [1048, 0]
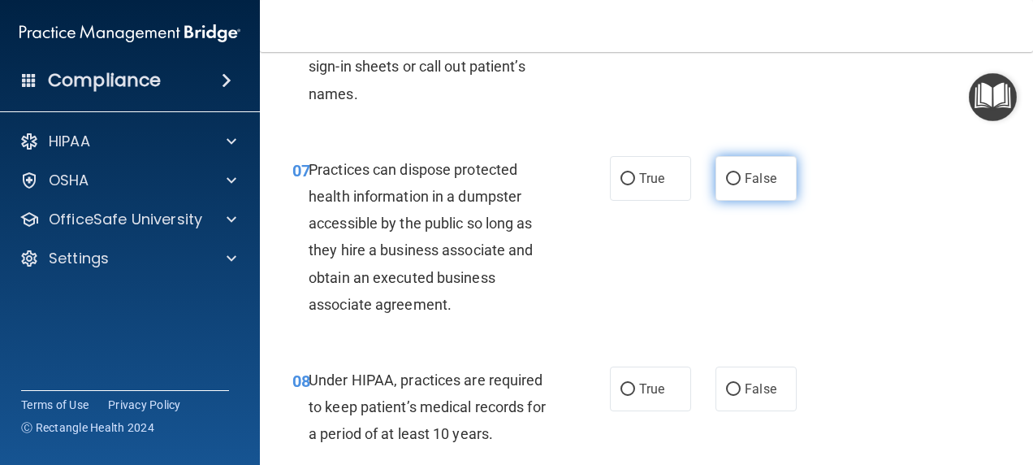
click at [728, 185] on input "False" at bounding box center [733, 179] width 15 height 12
radio input "true"
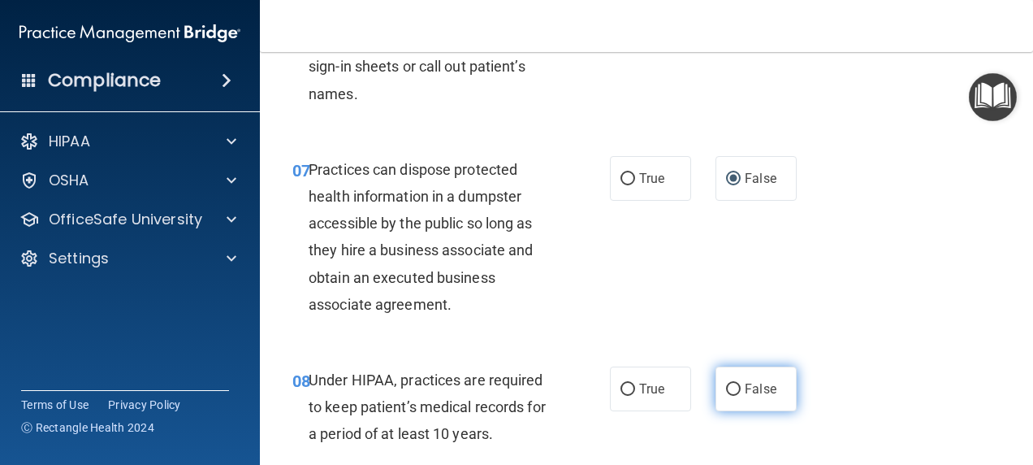
click at [729, 395] on input "False" at bounding box center [733, 389] width 15 height 12
radio input "true"
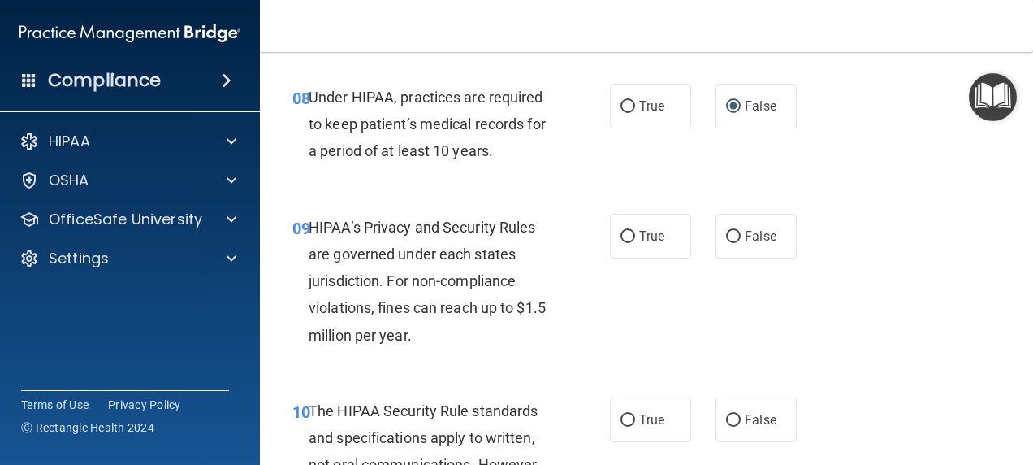
scroll to position [1400, 0]
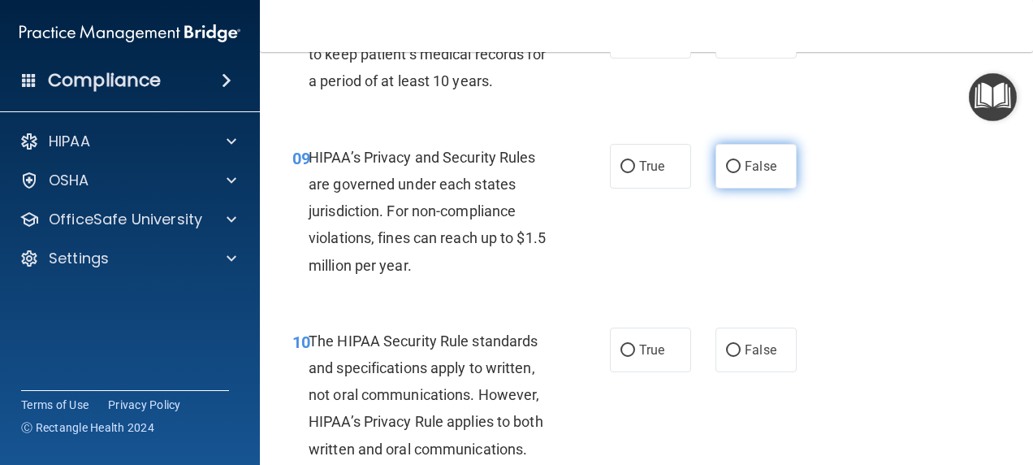
click at [732, 173] on input "False" at bounding box center [733, 167] width 15 height 12
radio input "true"
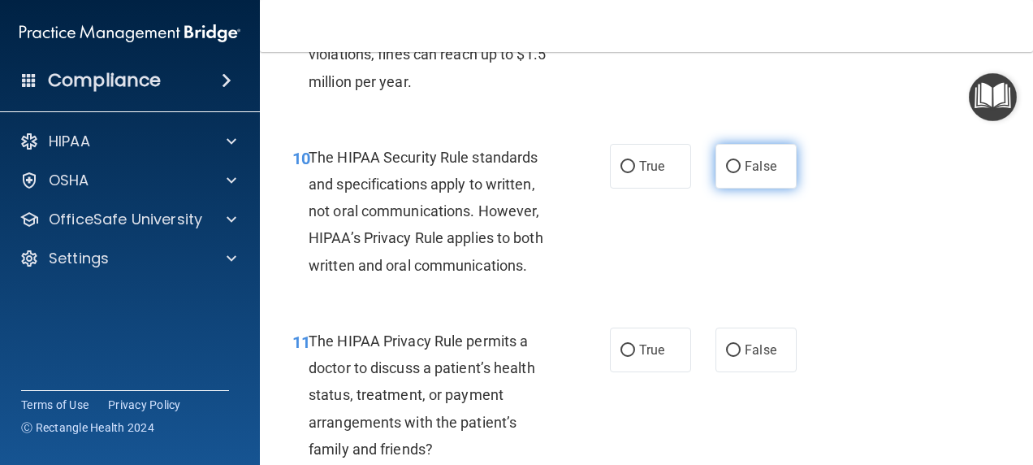
click at [732, 173] on input "False" at bounding box center [733, 167] width 15 height 12
radio input "true"
click at [732, 173] on input "False" at bounding box center [733, 167] width 15 height 12
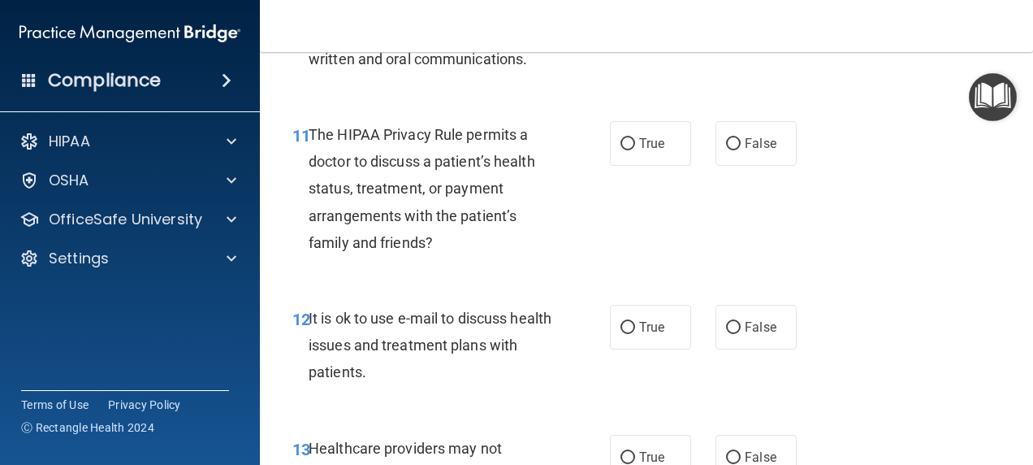
scroll to position [1804, 0]
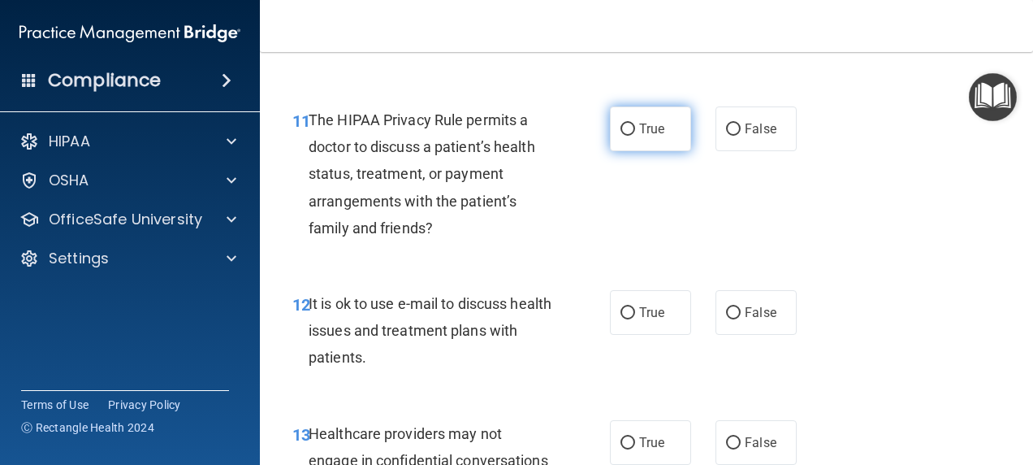
click at [628, 136] on input "True" at bounding box center [627, 129] width 15 height 12
radio input "true"
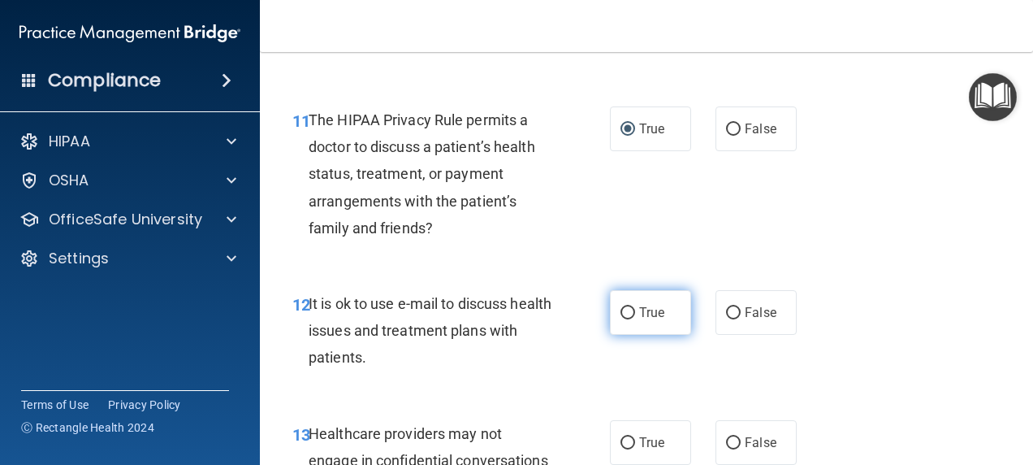
click at [639, 320] on span "True" at bounding box center [651, 312] width 25 height 15
click at [635, 319] on input "True" at bounding box center [627, 313] width 15 height 12
radio input "true"
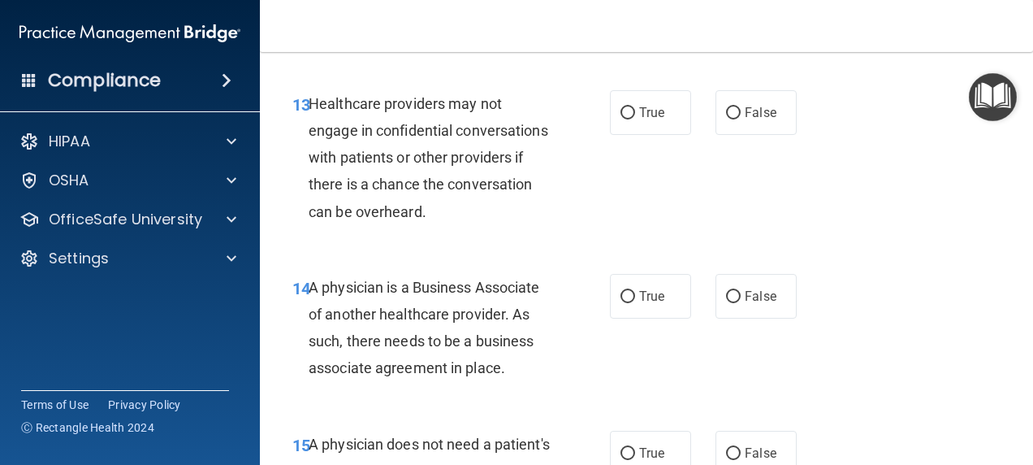
scroll to position [2157, 0]
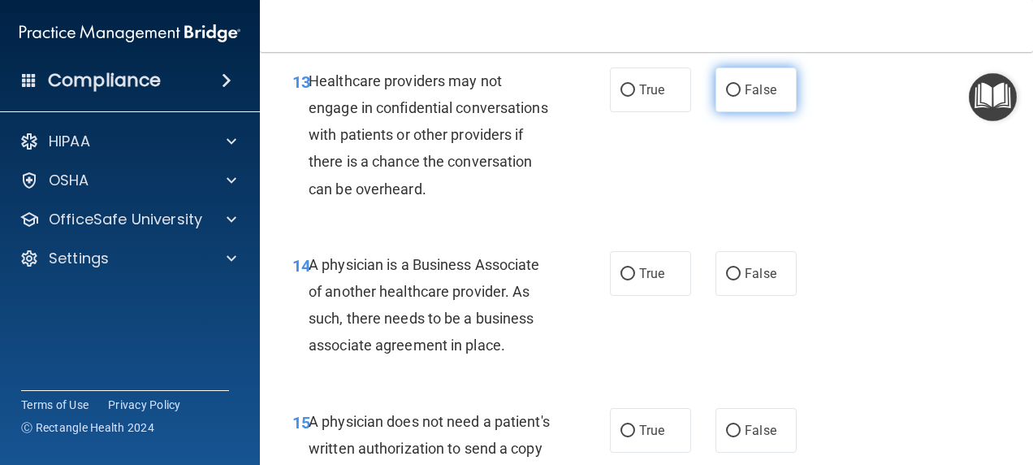
click at [745, 97] on span "False" at bounding box center [761, 89] width 32 height 15
click at [739, 97] on input "False" at bounding box center [733, 90] width 15 height 12
radio input "true"
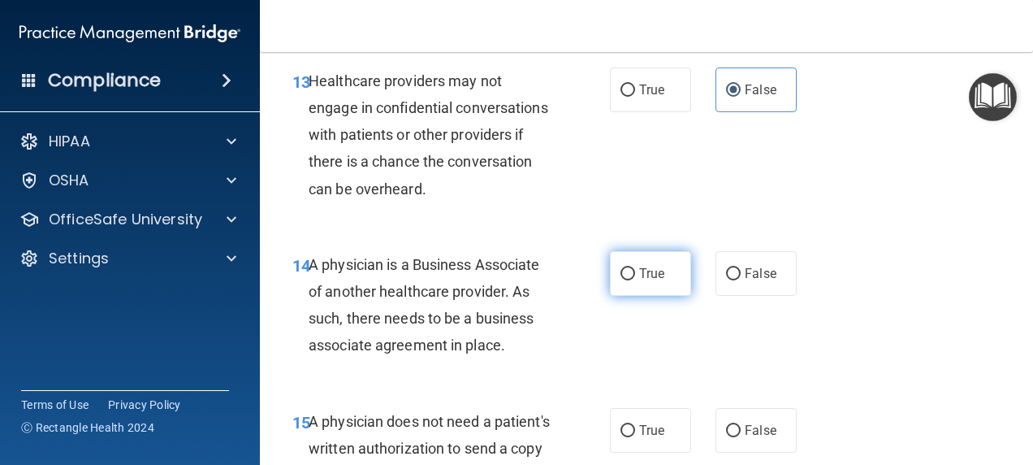
click at [622, 280] on input "True" at bounding box center [627, 274] width 15 height 12
radio input "true"
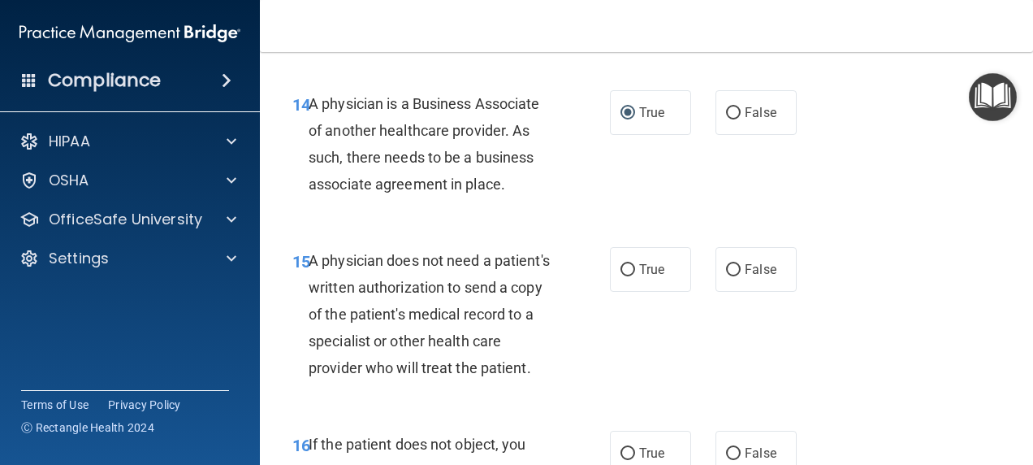
scroll to position [2409, 0]
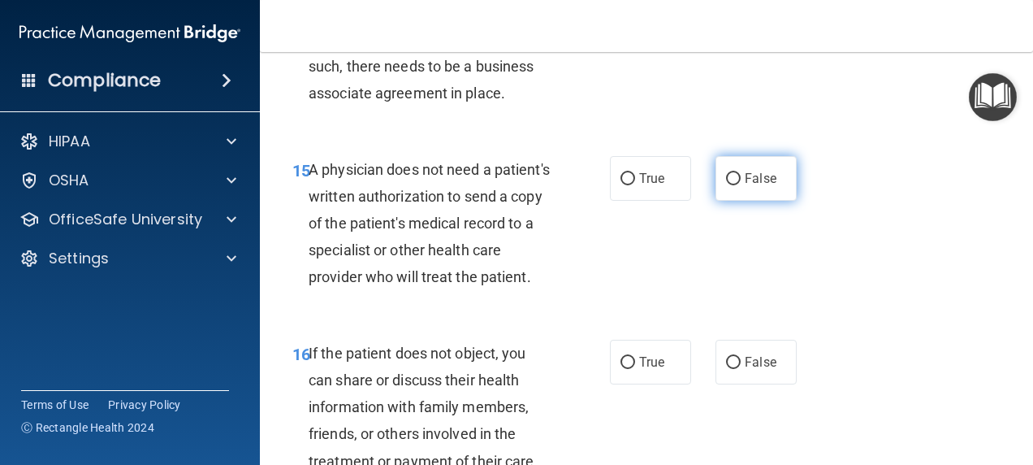
click at [755, 186] on span "False" at bounding box center [761, 178] width 32 height 15
click at [741, 185] on input "False" at bounding box center [733, 179] width 15 height 12
radio input "true"
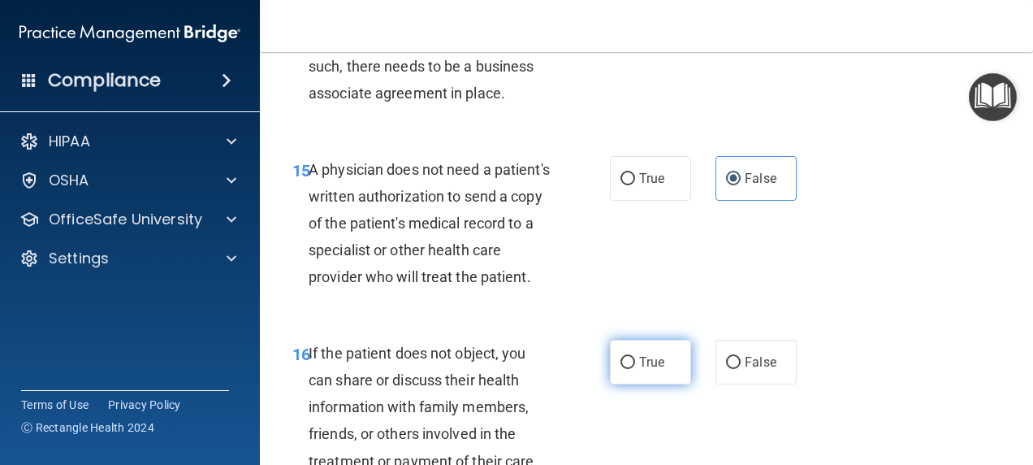
click at [627, 369] on input "True" at bounding box center [627, 363] width 15 height 12
radio input "true"
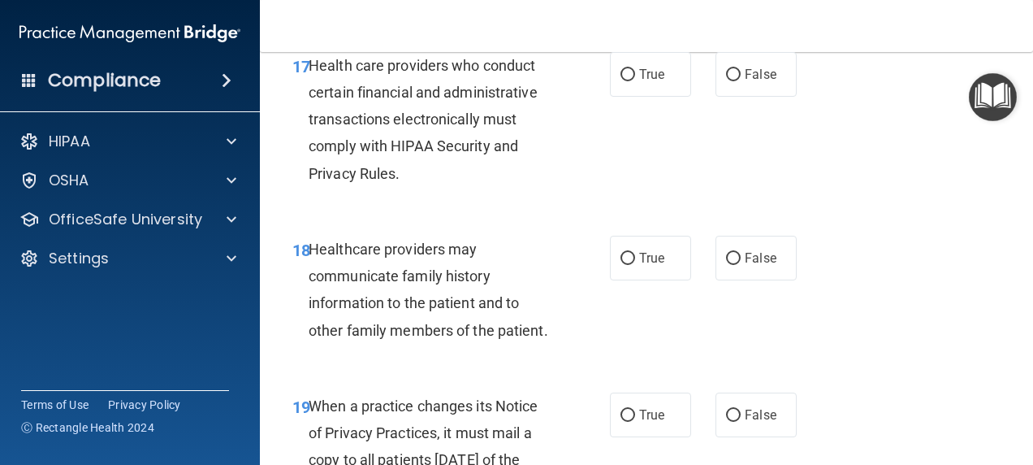
scroll to position [2872, 0]
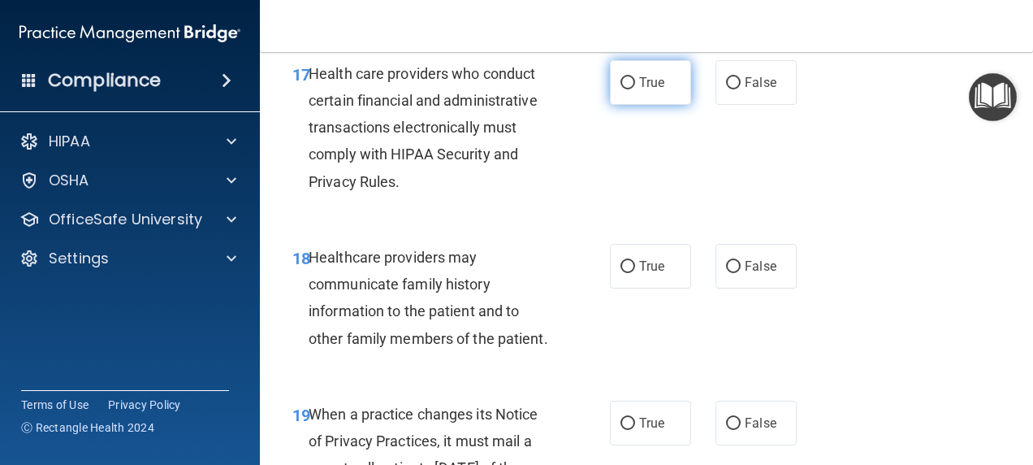
click at [620, 89] on input "True" at bounding box center [627, 83] width 15 height 12
radio input "true"
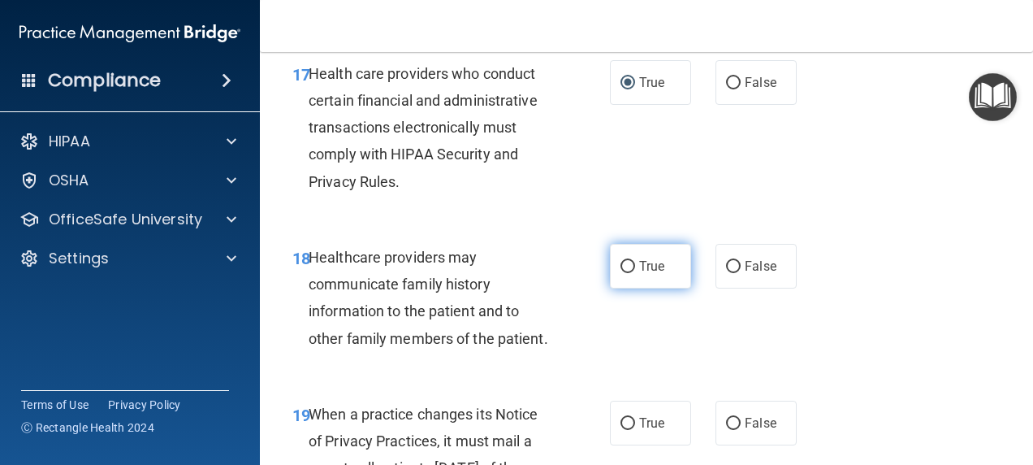
click at [650, 274] on span "True" at bounding box center [651, 265] width 25 height 15
click at [635, 273] on input "True" at bounding box center [627, 267] width 15 height 12
radio input "true"
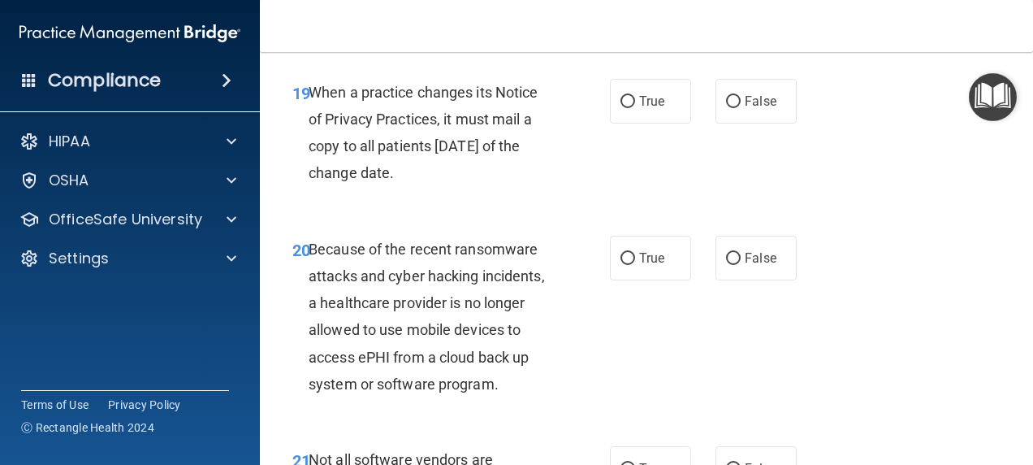
scroll to position [3239, 0]
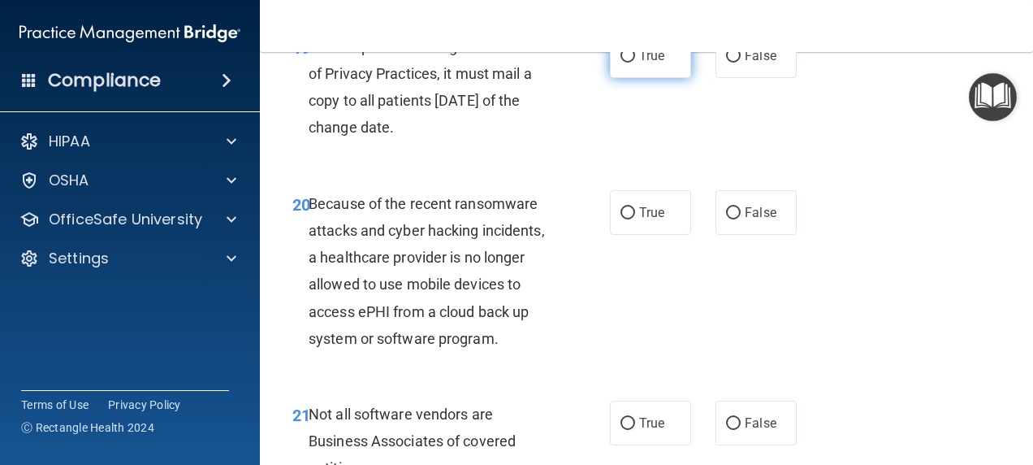
click at [630, 78] on label "True" at bounding box center [650, 55] width 81 height 45
click at [630, 63] on input "True" at bounding box center [627, 56] width 15 height 12
radio input "true"
click at [754, 220] on span "False" at bounding box center [761, 212] width 32 height 15
click at [741, 219] on input "False" at bounding box center [733, 213] width 15 height 12
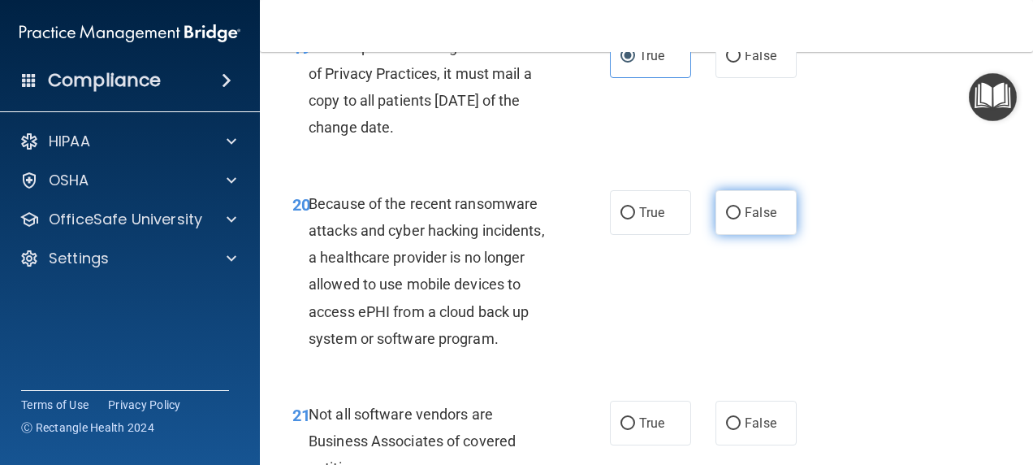
radio input "true"
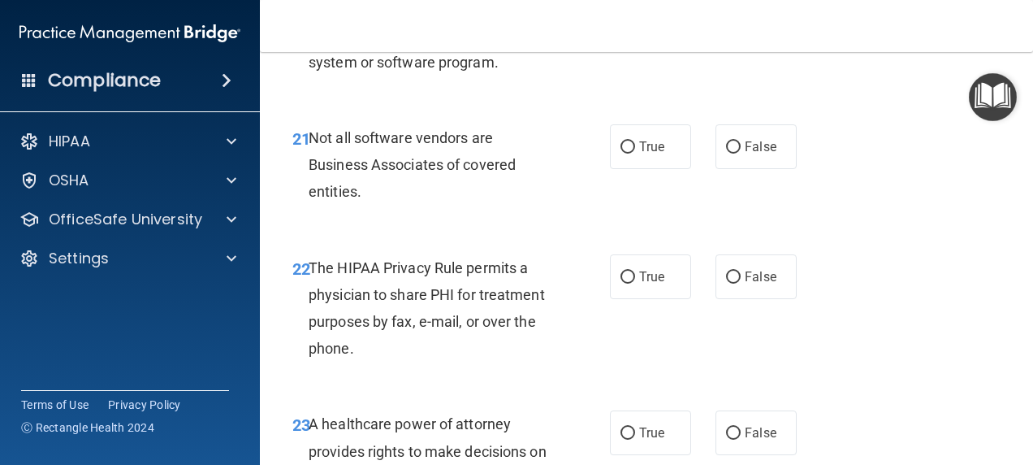
scroll to position [3546, 0]
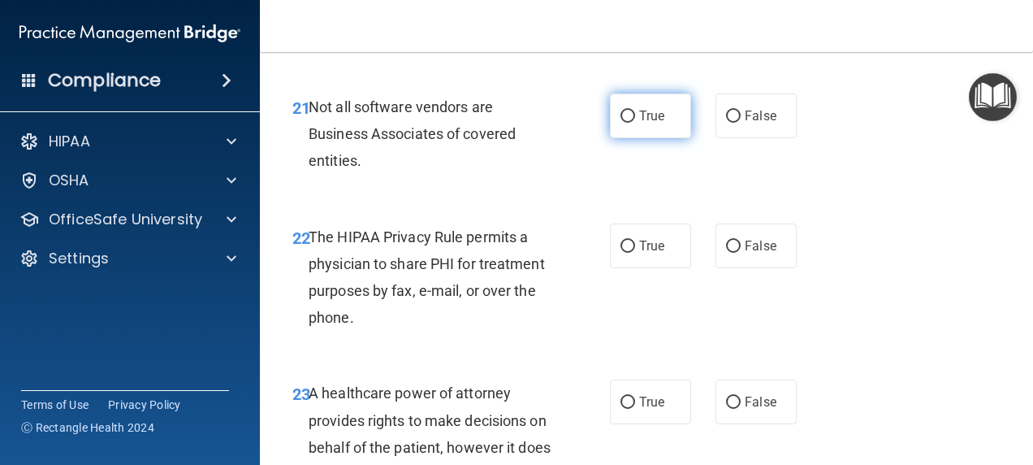
click at [624, 123] on input "True" at bounding box center [627, 116] width 15 height 12
radio input "true"
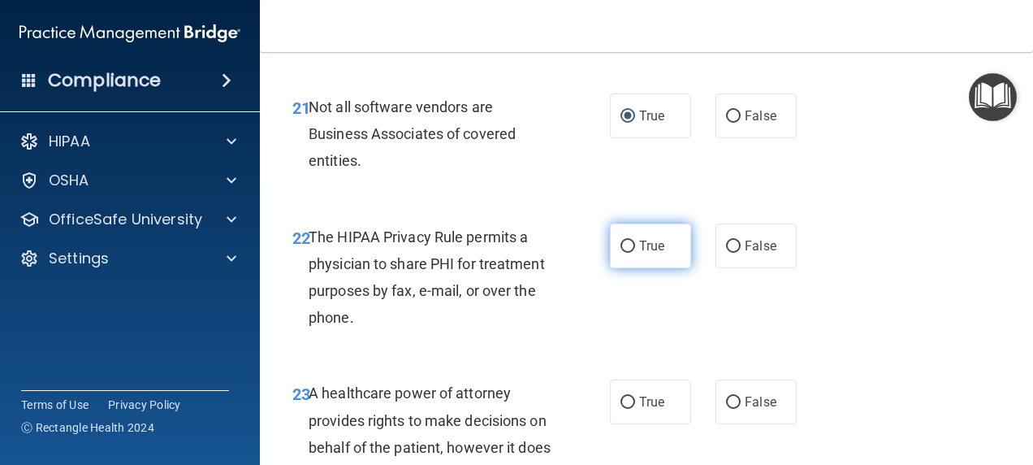
click at [628, 253] on input "True" at bounding box center [627, 246] width 15 height 12
radio input "true"
click at [628, 253] on input "True" at bounding box center [627, 246] width 15 height 12
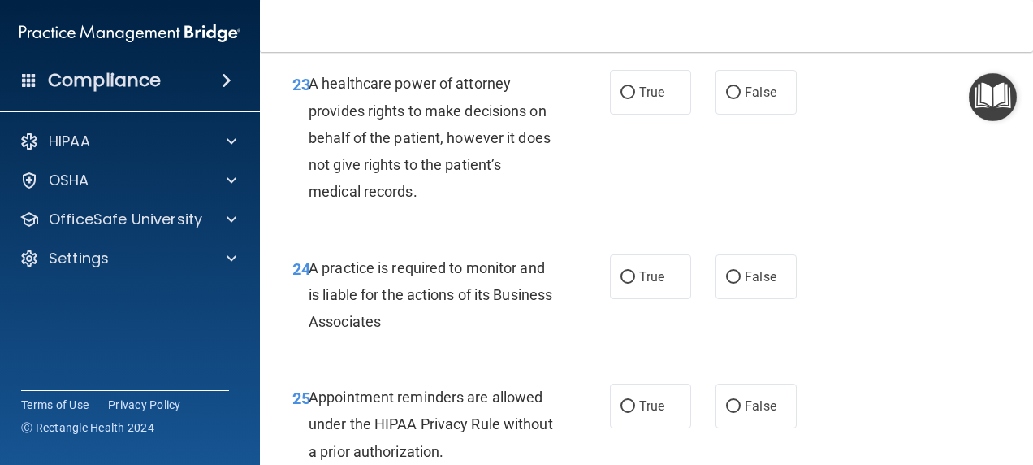
scroll to position [3824, 0]
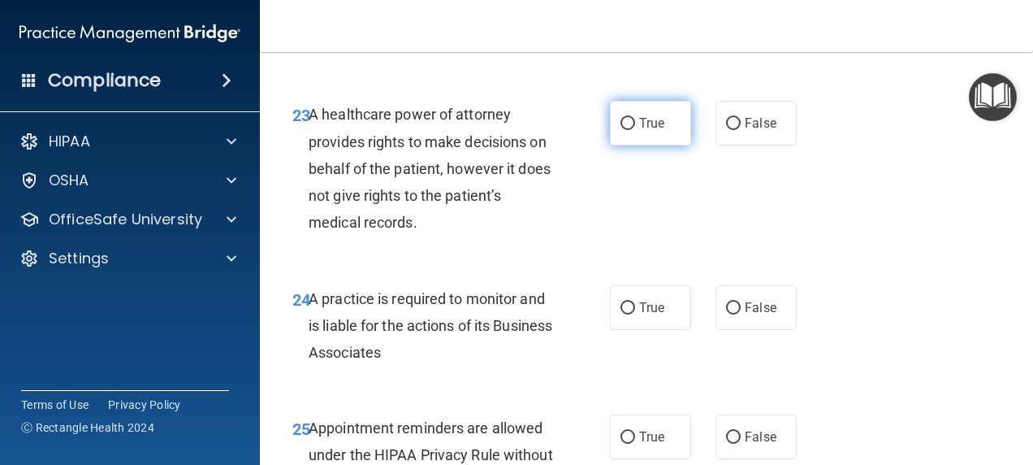
click at [639, 131] on span "True" at bounding box center [651, 122] width 25 height 15
click at [635, 130] on input "True" at bounding box center [627, 124] width 15 height 12
radio input "true"
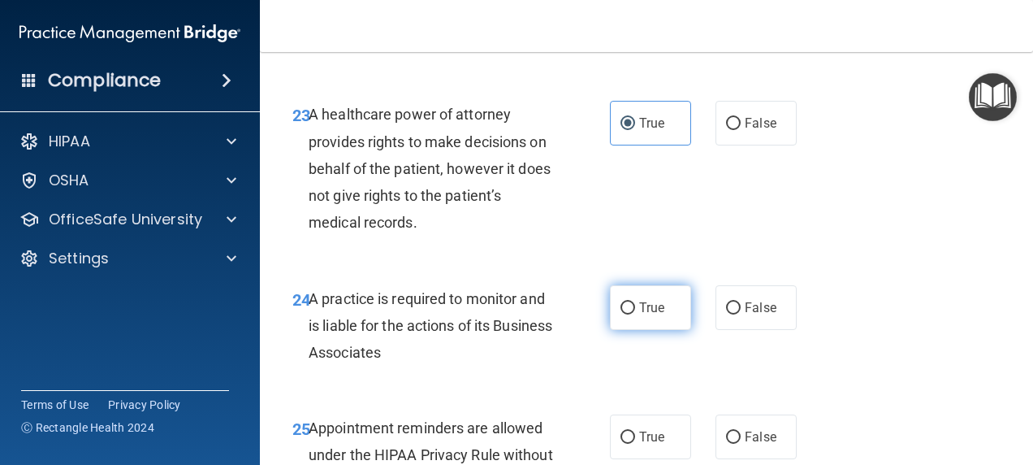
click at [639, 315] on span "True" at bounding box center [651, 307] width 25 height 15
click at [635, 314] on input "True" at bounding box center [627, 308] width 15 height 12
radio input "true"
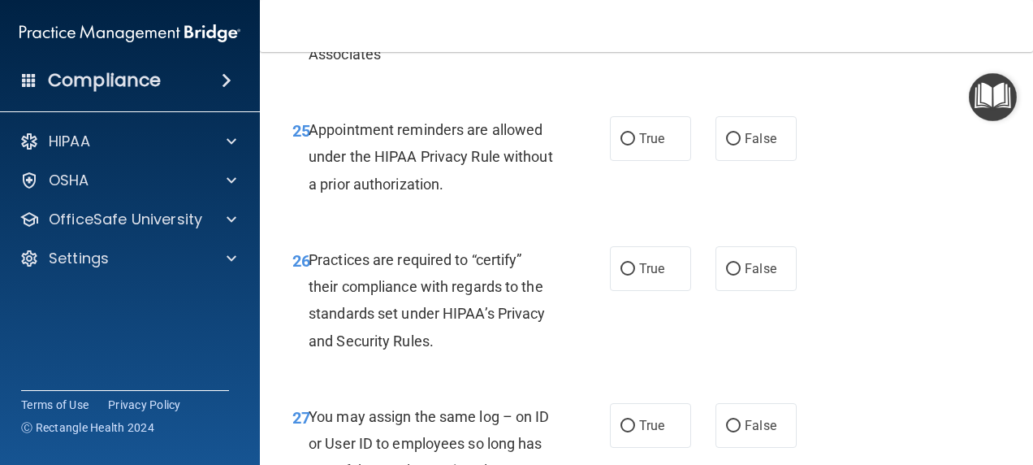
scroll to position [4199, 0]
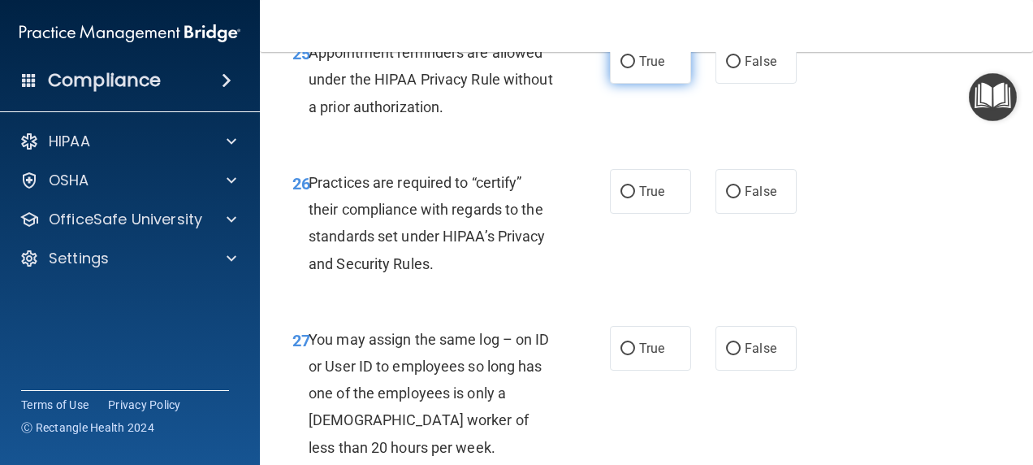
click at [649, 69] on span "True" at bounding box center [651, 61] width 25 height 15
click at [635, 68] on input "True" at bounding box center [627, 62] width 15 height 12
radio input "true"
click at [620, 198] on input "True" at bounding box center [627, 192] width 15 height 12
radio input "true"
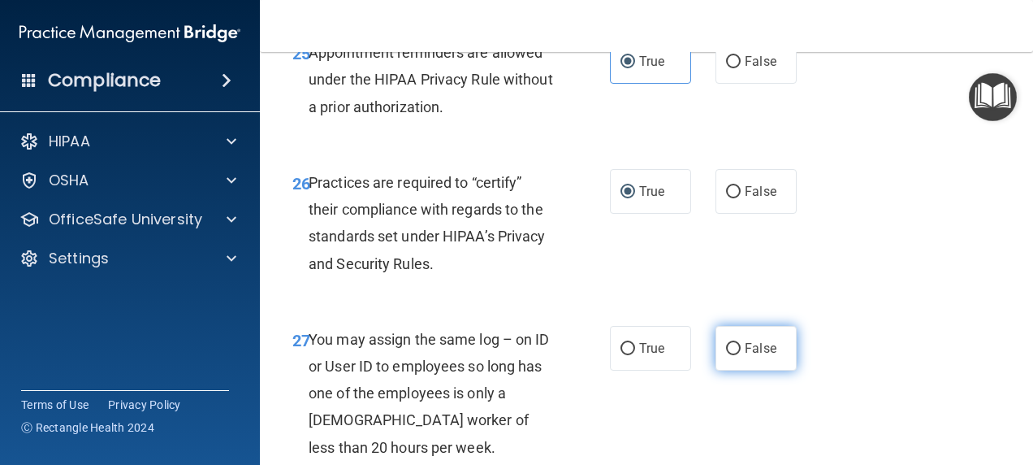
click at [729, 355] on input "False" at bounding box center [733, 349] width 15 height 12
radio input "true"
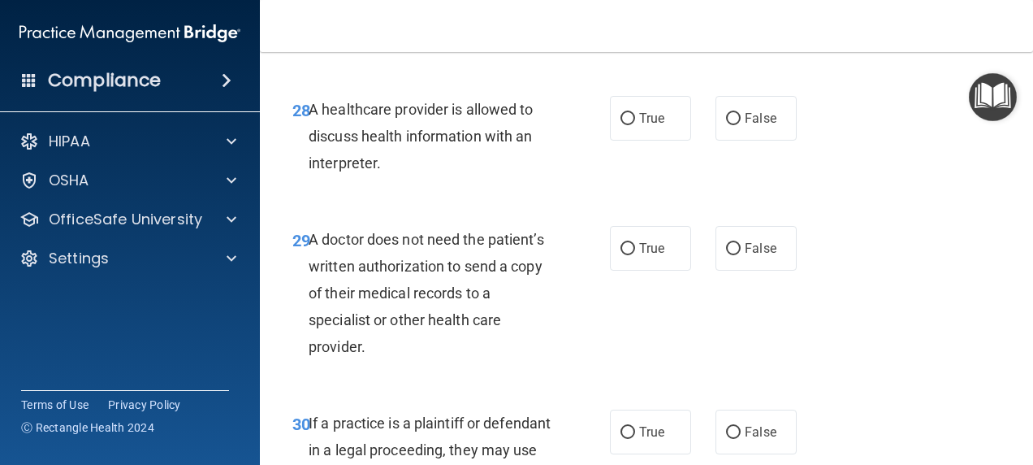
scroll to position [4650, 0]
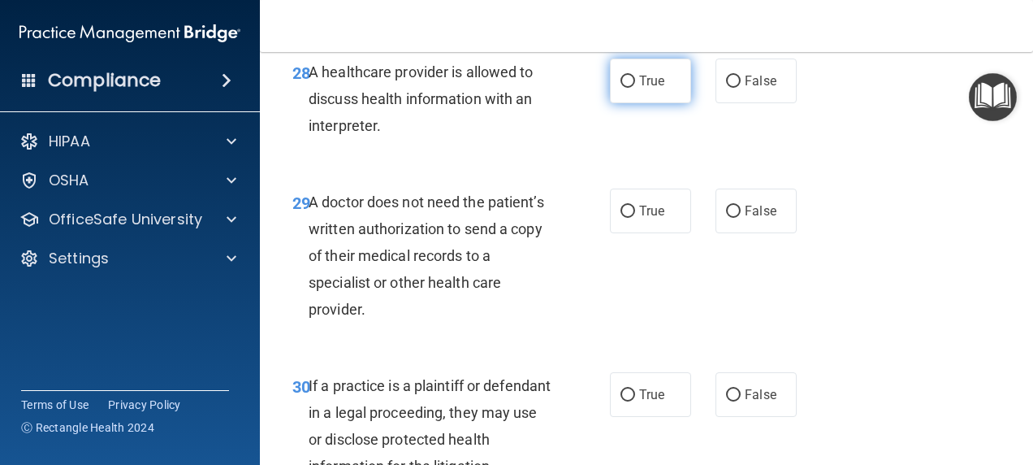
click at [627, 88] on input "True" at bounding box center [627, 82] width 15 height 12
radio input "true"
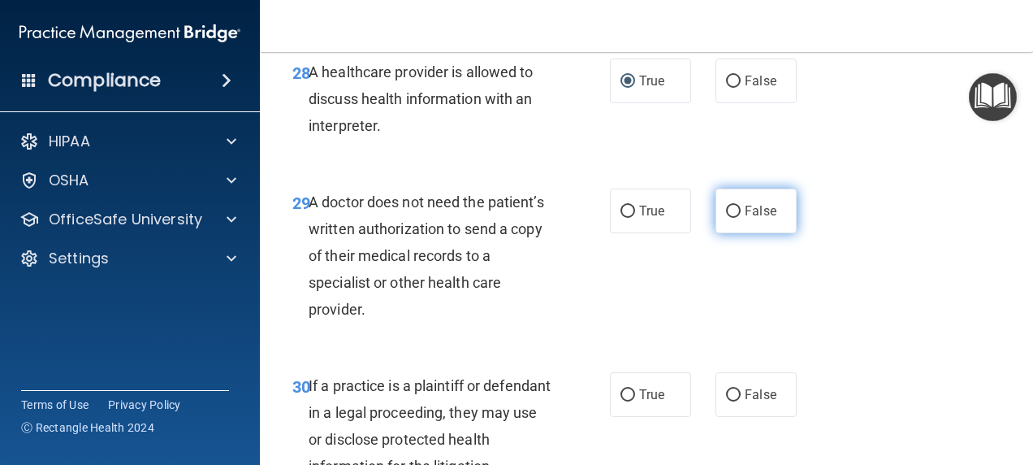
click at [745, 218] on span "False" at bounding box center [761, 210] width 32 height 15
click at [739, 218] on input "False" at bounding box center [733, 211] width 15 height 12
radio input "true"
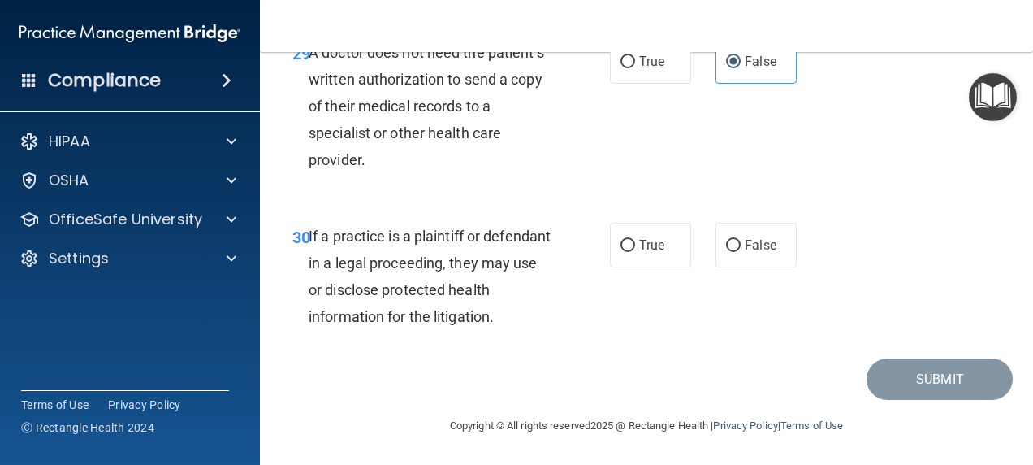
scroll to position [4857, 0]
click at [624, 252] on input "True" at bounding box center [627, 246] width 15 height 12
radio input "true"
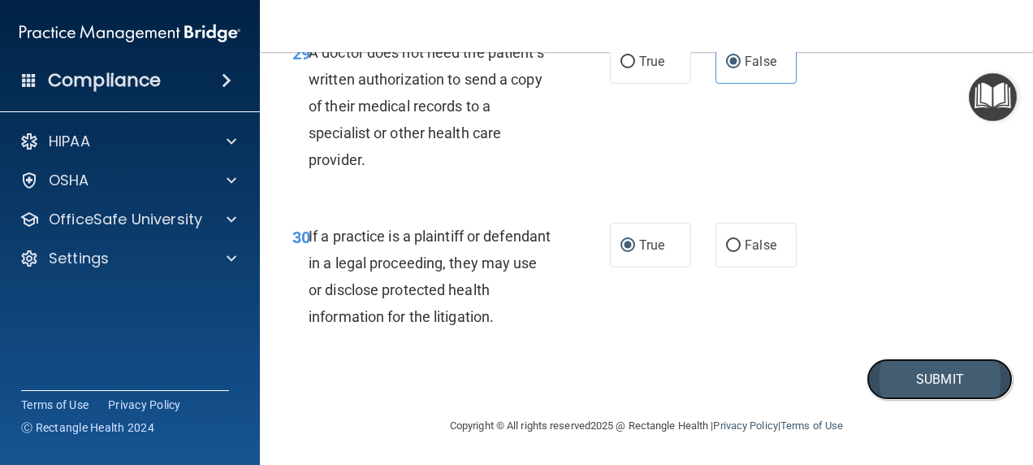
click at [894, 400] on button "Submit" at bounding box center [940, 378] width 146 height 41
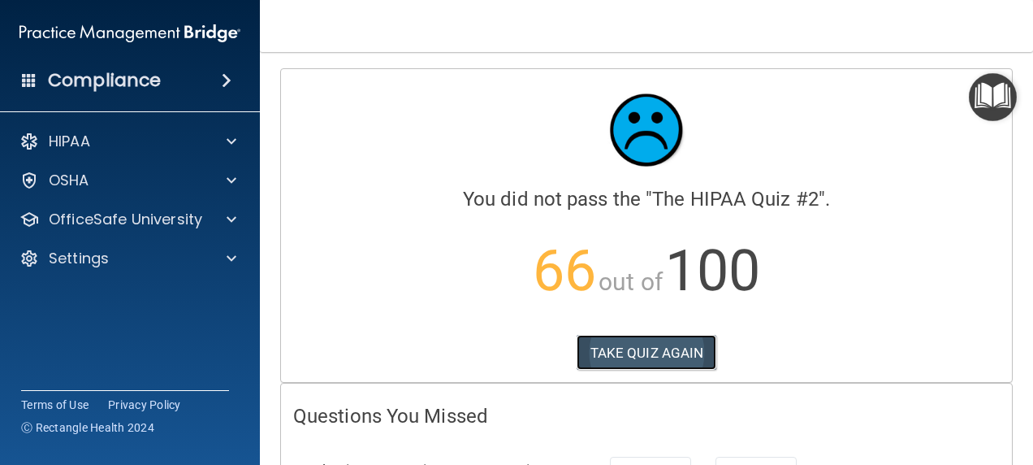
click at [603, 351] on button "TAKE QUIZ AGAIN" at bounding box center [647, 353] width 140 height 36
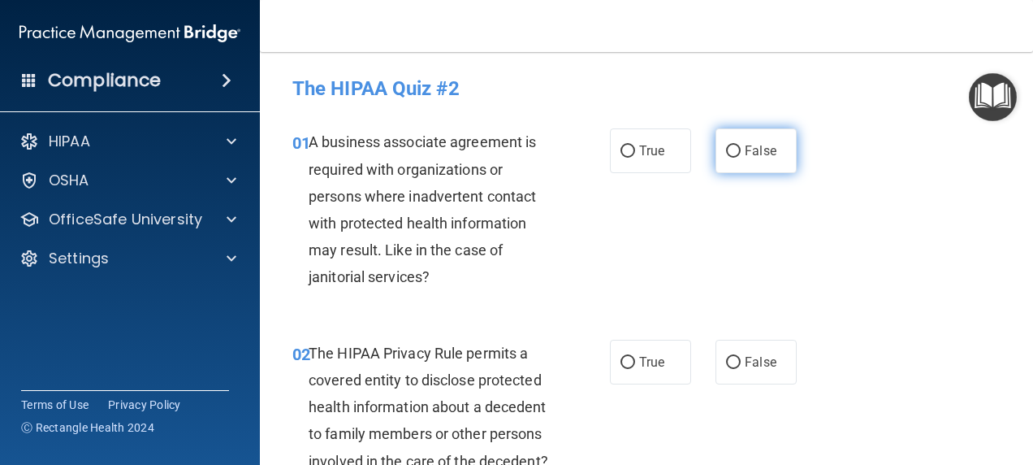
click at [724, 140] on label "False" at bounding box center [755, 150] width 81 height 45
click at [726, 145] on input "False" at bounding box center [733, 151] width 15 height 12
radio input "true"
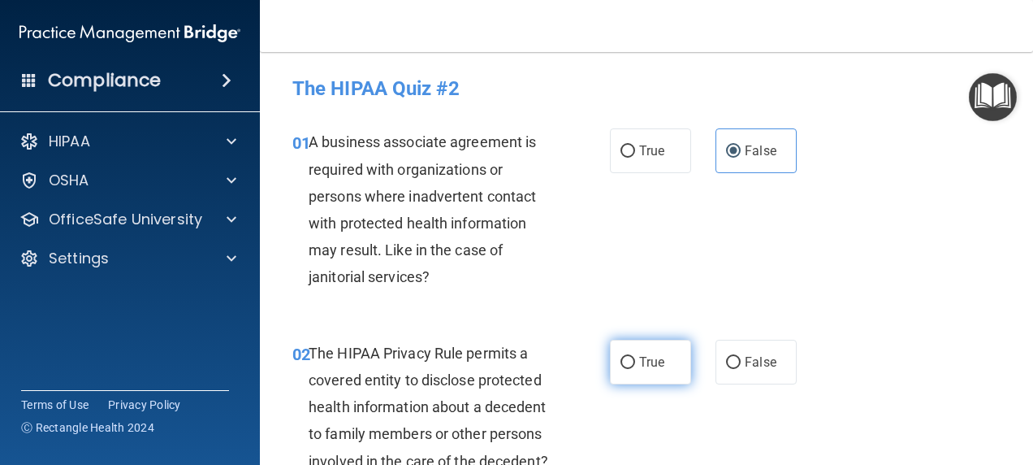
click at [646, 354] on span "True" at bounding box center [651, 361] width 25 height 15
click at [635, 357] on input "True" at bounding box center [627, 363] width 15 height 12
radio input "true"
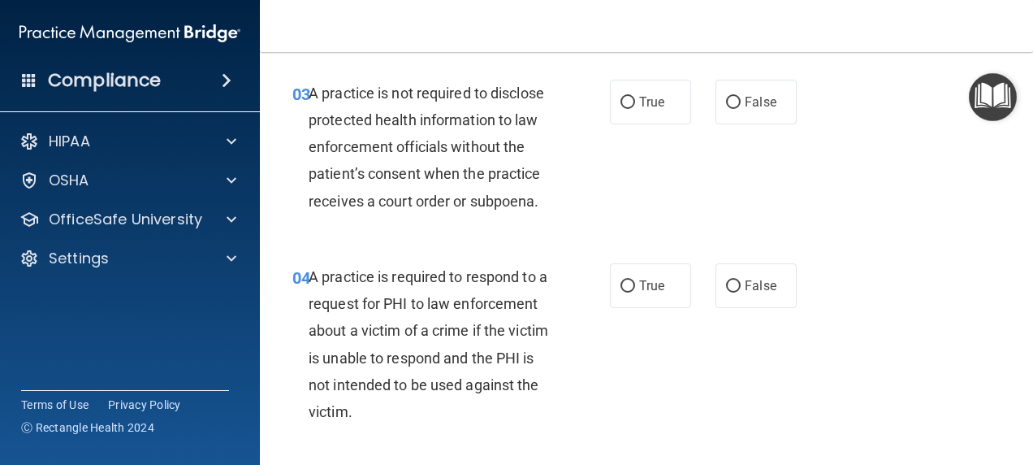
scroll to position [452, 0]
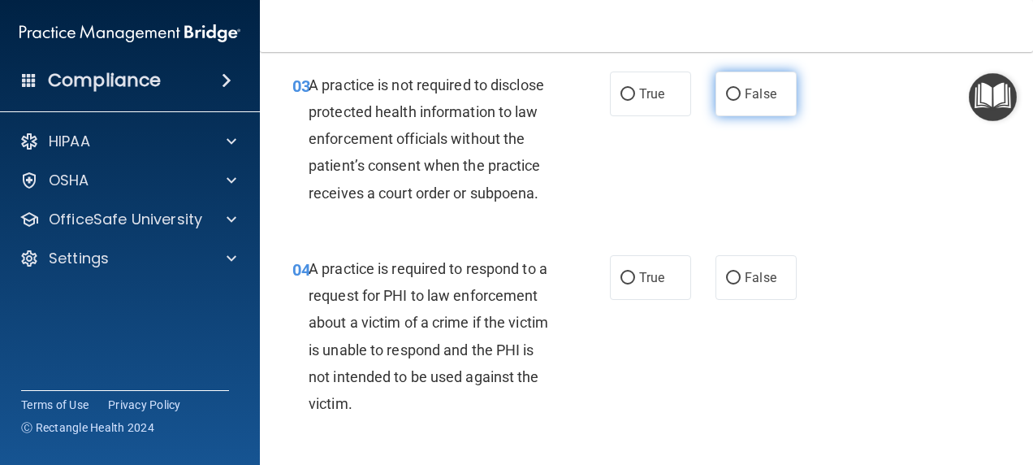
click at [729, 101] on input "False" at bounding box center [733, 95] width 15 height 12
radio input "true"
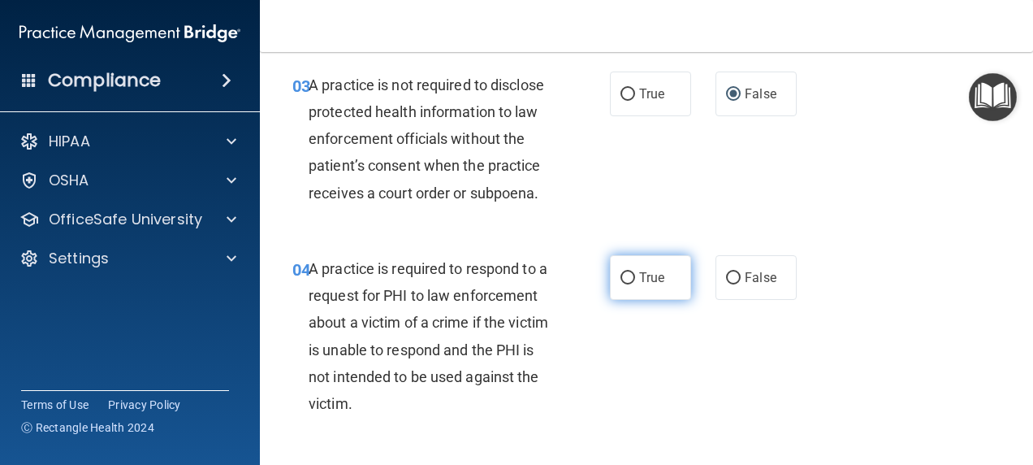
click at [639, 285] on span "True" at bounding box center [651, 277] width 25 height 15
click at [635, 284] on input "True" at bounding box center [627, 278] width 15 height 12
radio input "true"
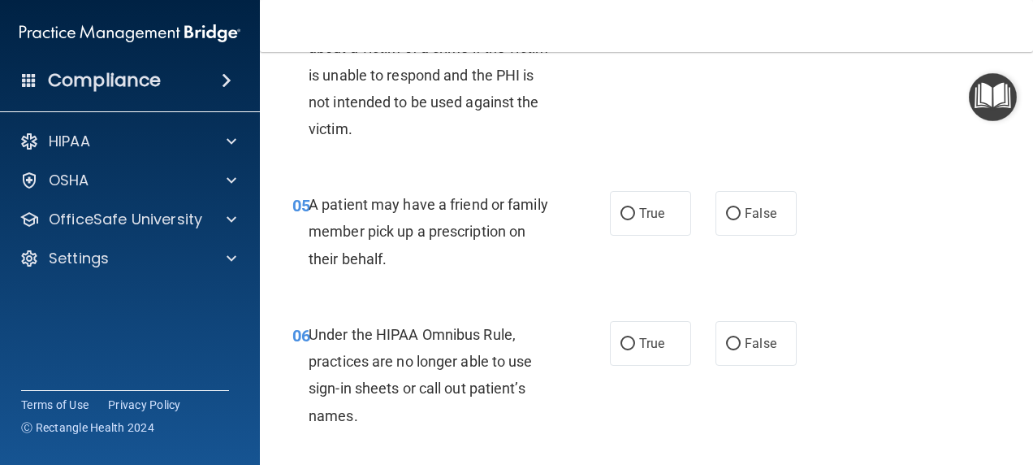
scroll to position [780, 0]
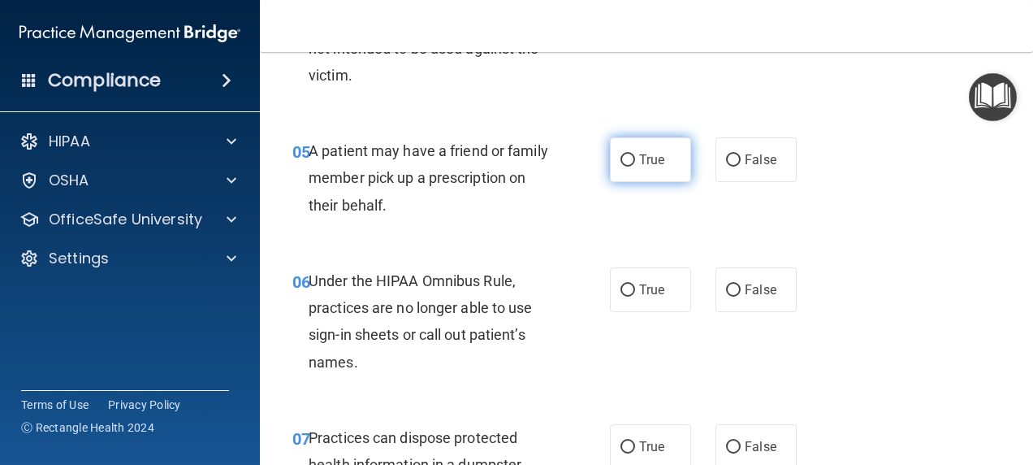
click at [665, 182] on label "True" at bounding box center [650, 159] width 81 height 45
click at [635, 166] on input "True" at bounding box center [627, 160] width 15 height 12
radio input "true"
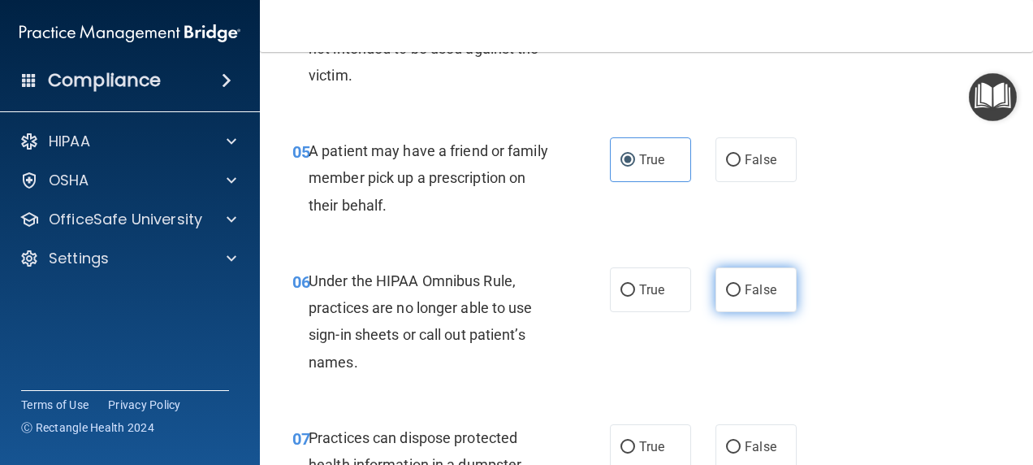
click at [748, 297] on span "False" at bounding box center [761, 289] width 32 height 15
click at [741, 296] on input "False" at bounding box center [733, 290] width 15 height 12
radio input "true"
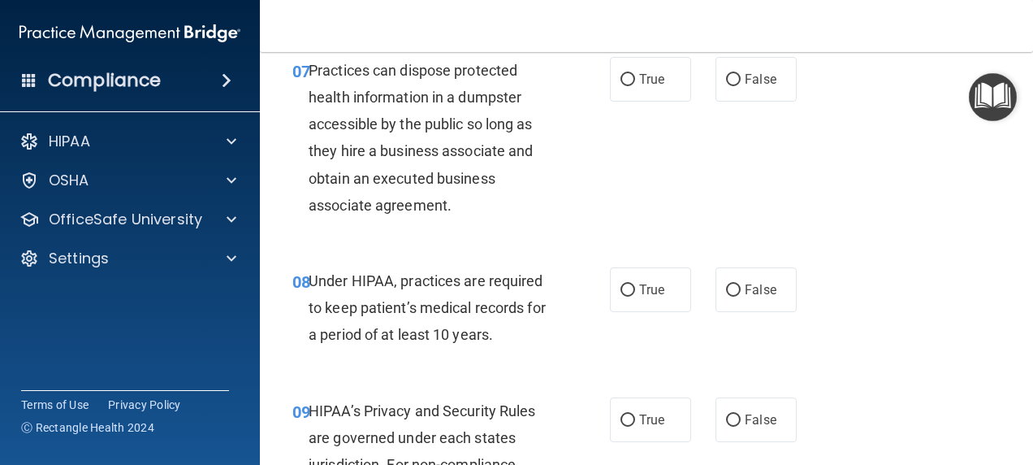
scroll to position [1155, 0]
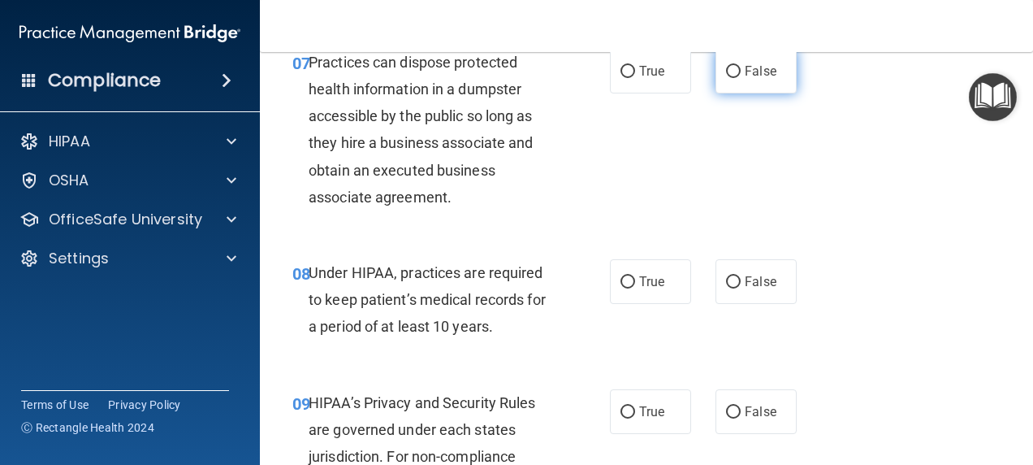
click at [759, 79] on span "False" at bounding box center [761, 70] width 32 height 15
click at [741, 78] on input "False" at bounding box center [733, 72] width 15 height 12
radio input "true"
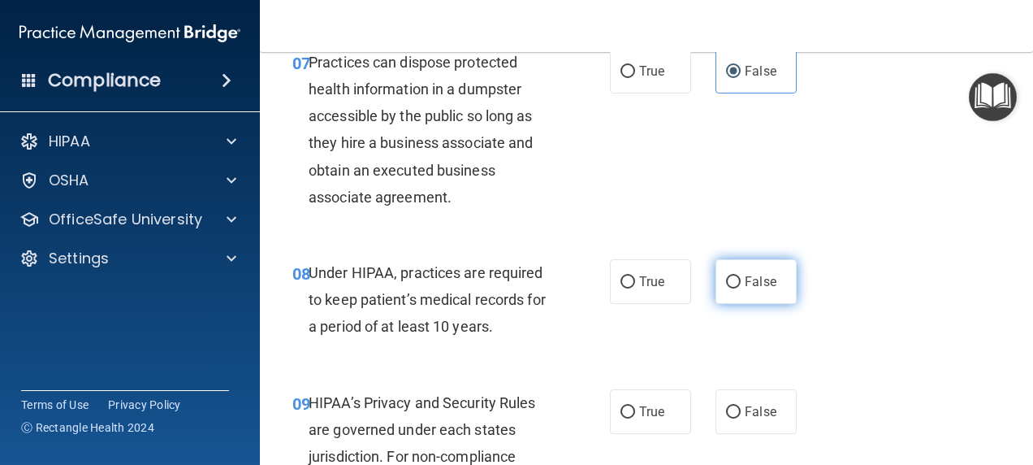
click at [745, 289] on span "False" at bounding box center [761, 281] width 32 height 15
click at [741, 288] on input "False" at bounding box center [733, 282] width 15 height 12
radio input "true"
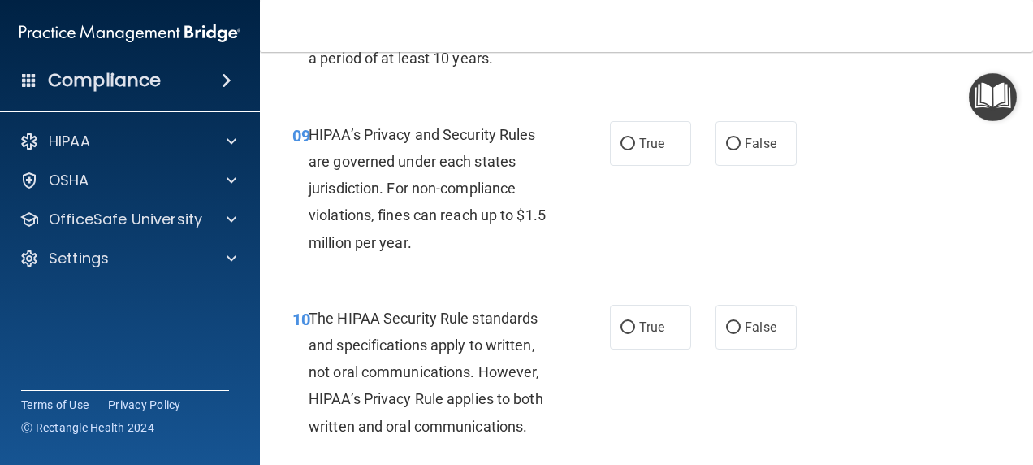
scroll to position [1437, 0]
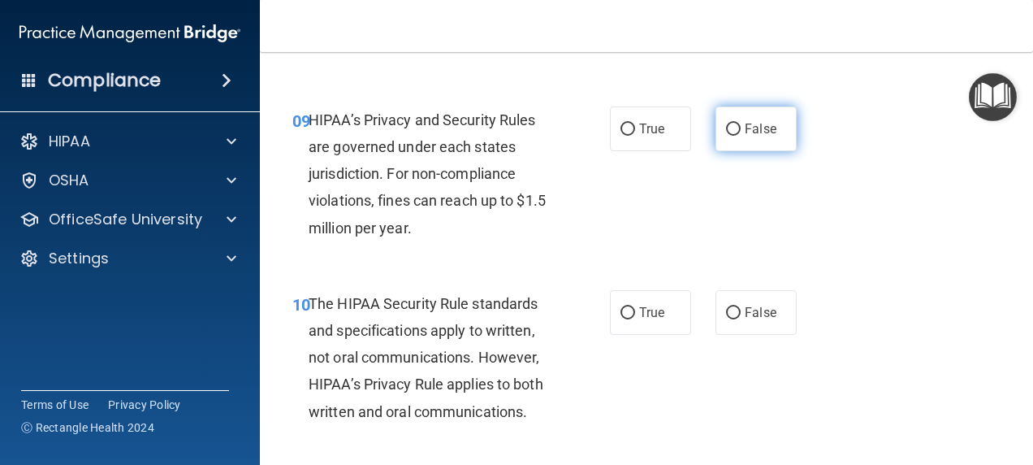
click at [758, 136] on span "False" at bounding box center [761, 128] width 32 height 15
click at [741, 136] on input "False" at bounding box center [733, 129] width 15 height 12
radio input "true"
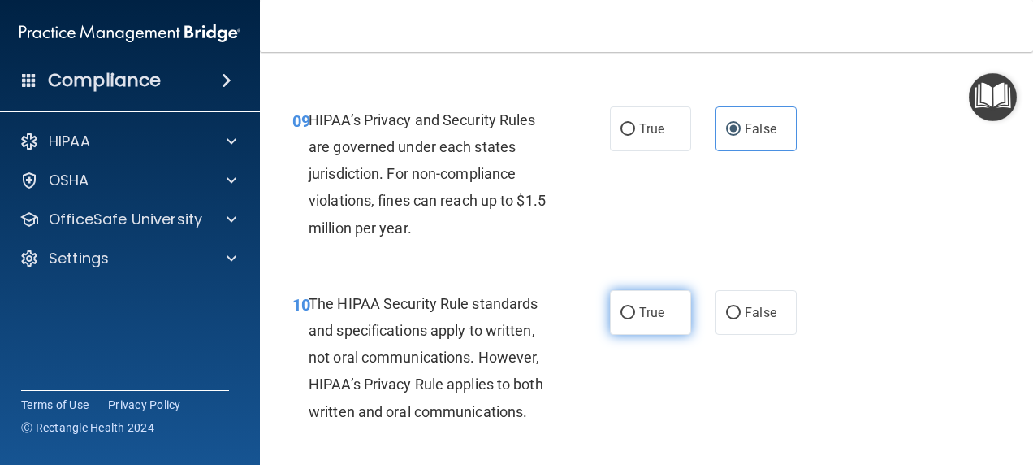
click at [627, 319] on input "True" at bounding box center [627, 313] width 15 height 12
radio input "true"
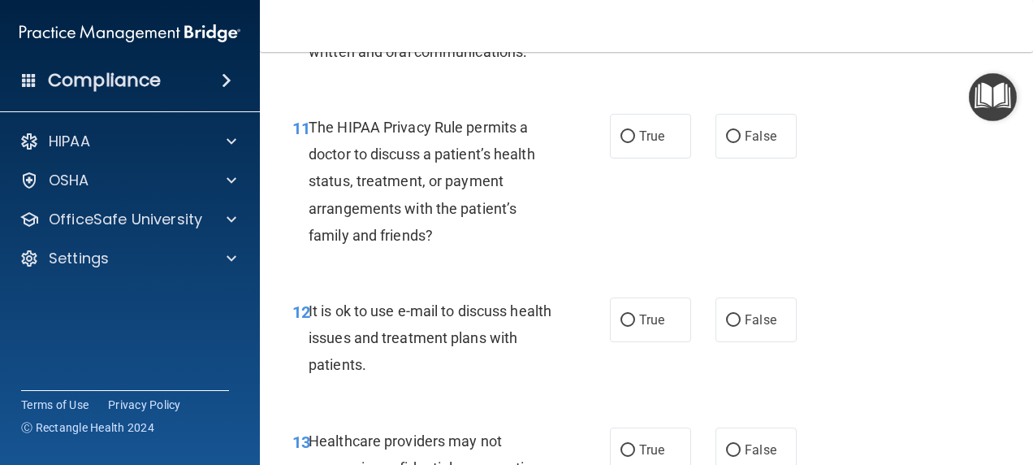
scroll to position [1843, 0]
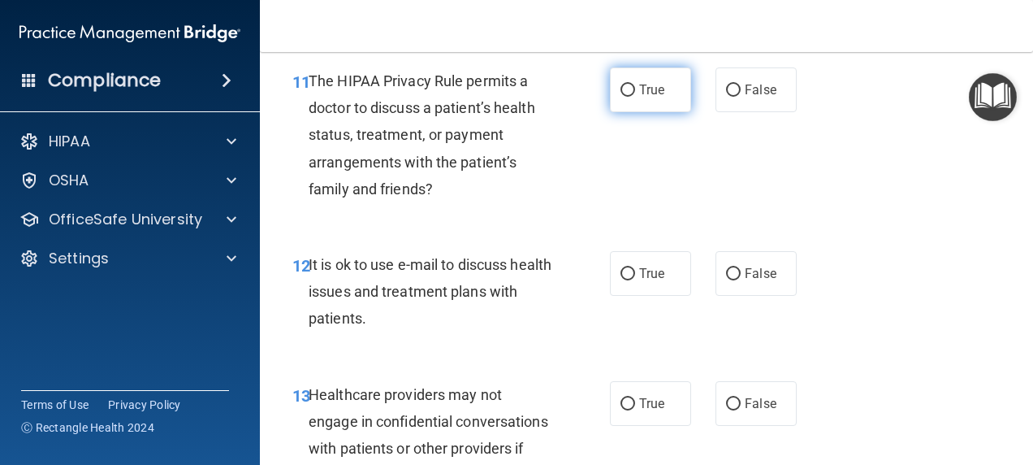
click at [650, 112] on label "True" at bounding box center [650, 89] width 81 height 45
click at [635, 97] on input "True" at bounding box center [627, 90] width 15 height 12
radio input "true"
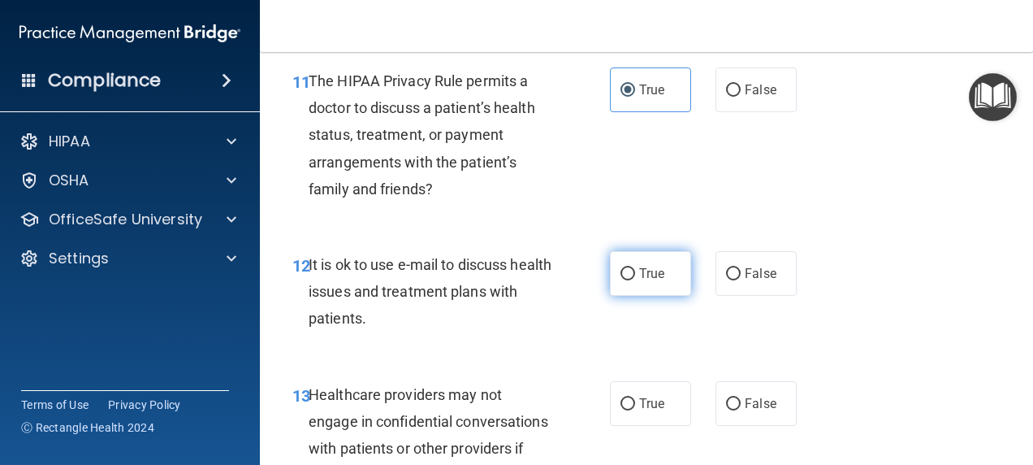
click at [650, 281] on span "True" at bounding box center [651, 273] width 25 height 15
click at [635, 280] on input "True" at bounding box center [627, 274] width 15 height 12
radio input "true"
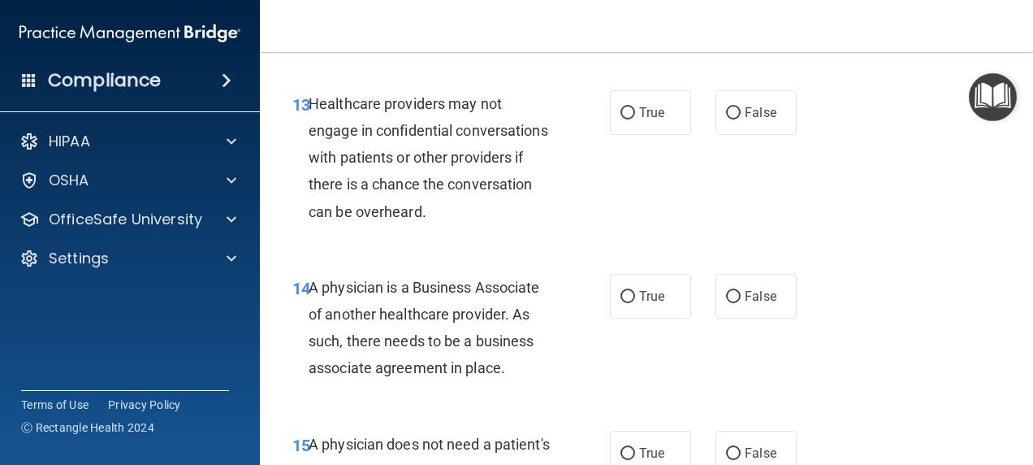
scroll to position [2141, 0]
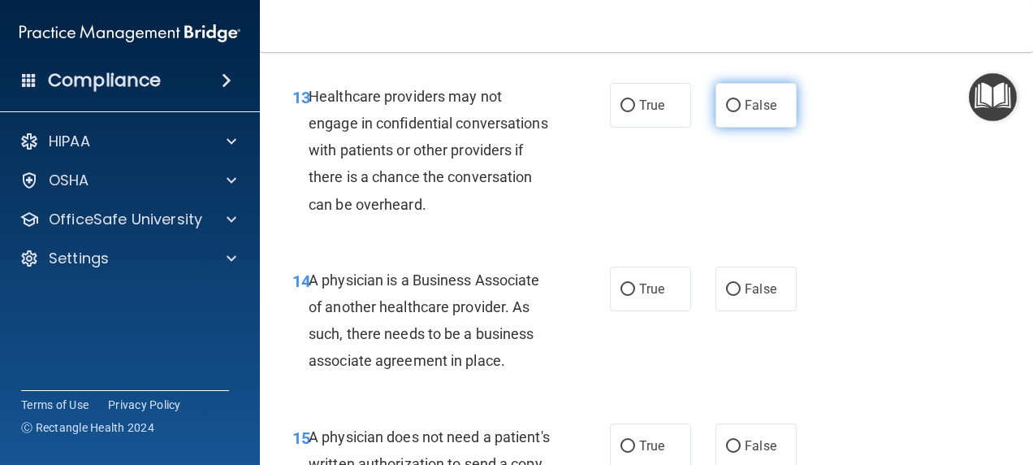
click at [749, 113] on span "False" at bounding box center [761, 104] width 32 height 15
click at [741, 112] on input "False" at bounding box center [733, 106] width 15 height 12
radio input "true"
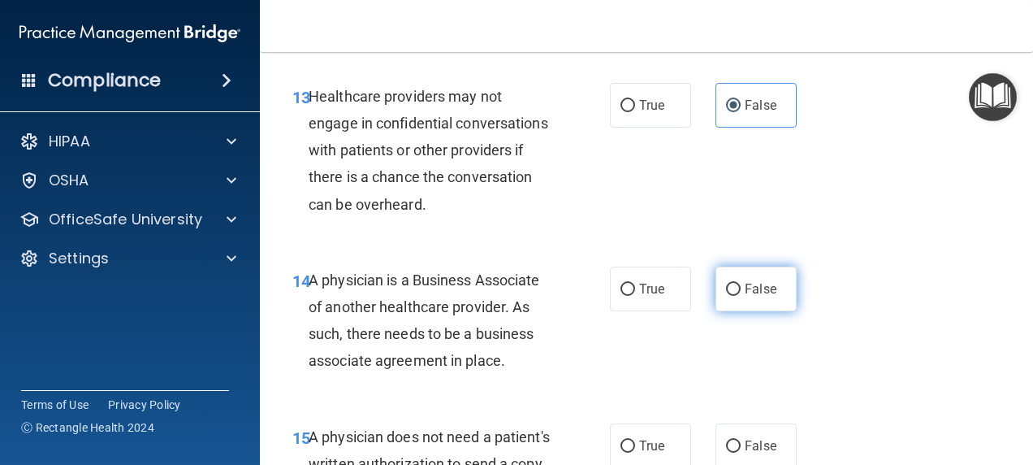
click at [749, 311] on label "False" at bounding box center [755, 288] width 81 height 45
click at [741, 296] on input "False" at bounding box center [733, 289] width 15 height 12
radio input "true"
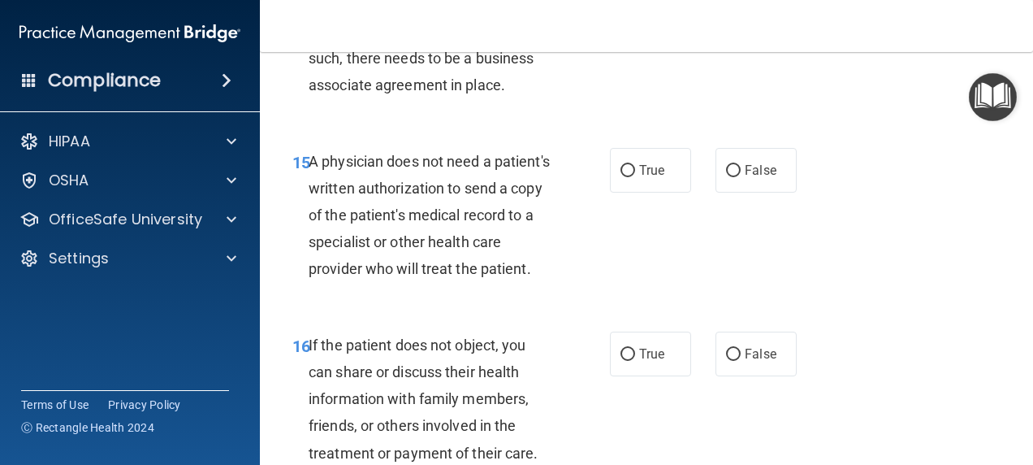
scroll to position [2425, 0]
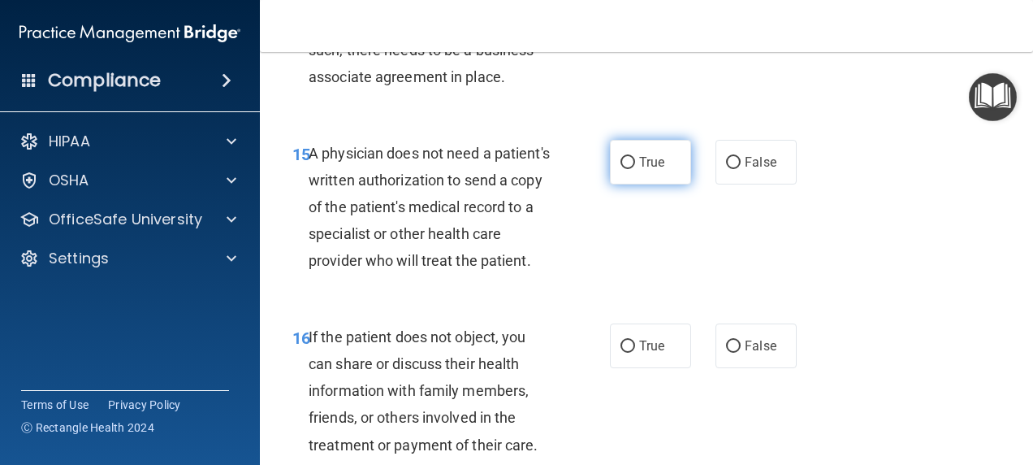
click at [639, 170] on span "True" at bounding box center [651, 161] width 25 height 15
click at [633, 169] on input "True" at bounding box center [627, 163] width 15 height 12
radio input "true"
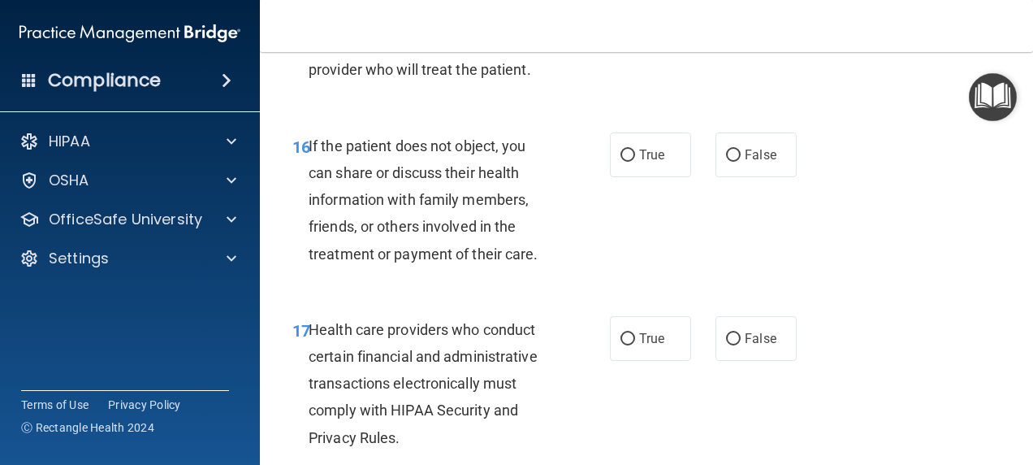
scroll to position [2669, 0]
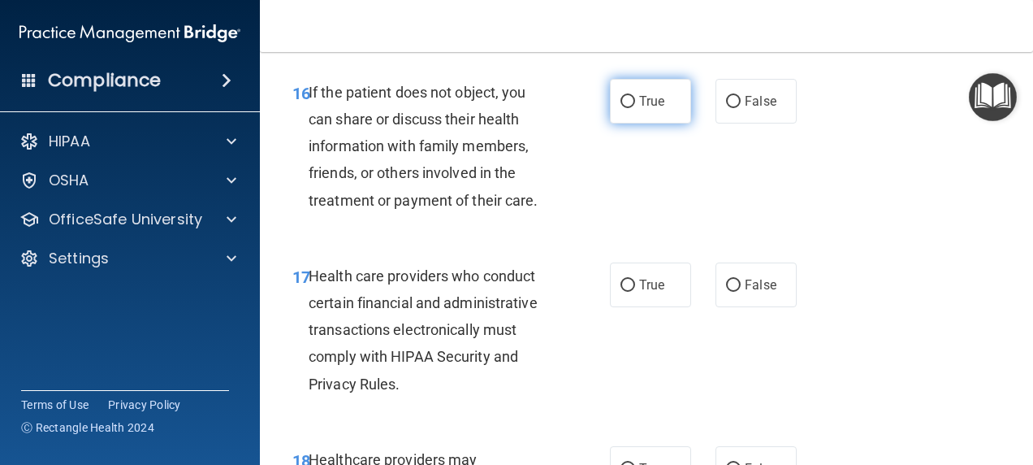
click at [632, 123] on label "True" at bounding box center [650, 101] width 81 height 45
click at [632, 108] on input "True" at bounding box center [627, 102] width 15 height 12
radio input "true"
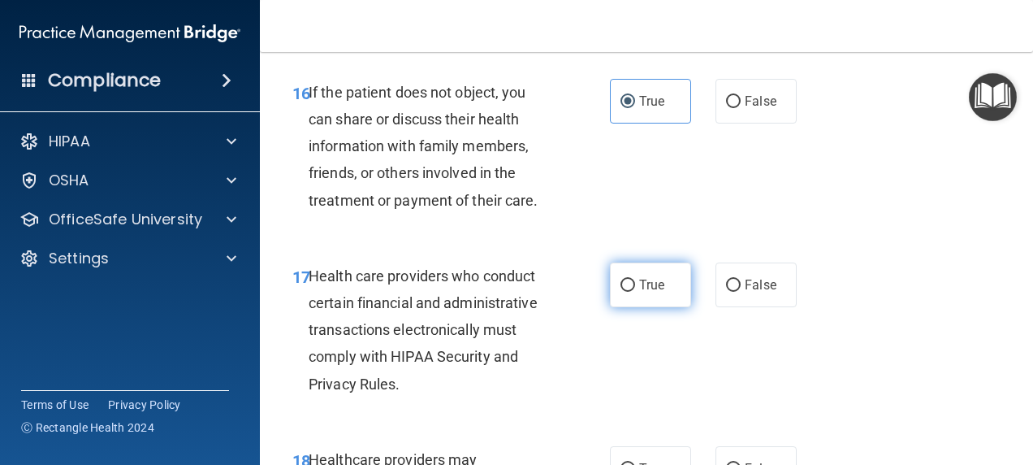
click at [659, 307] on label "True" at bounding box center [650, 284] width 81 height 45
click at [635, 292] on input "True" at bounding box center [627, 285] width 15 height 12
radio input "true"
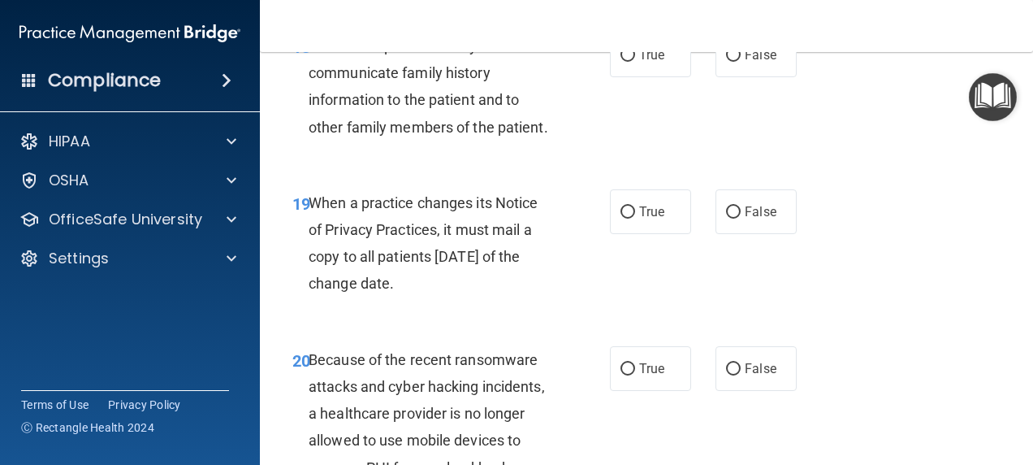
scroll to position [3075, 0]
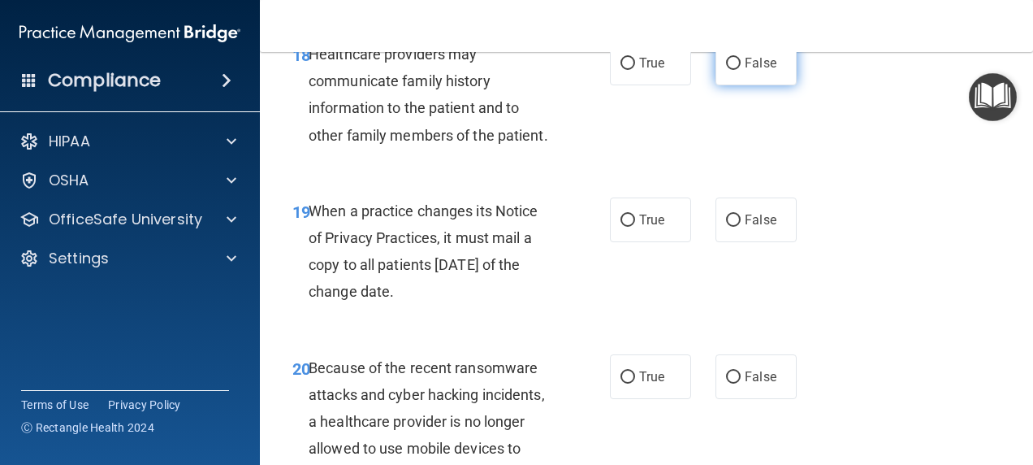
click at [733, 85] on label "False" at bounding box center [755, 63] width 81 height 45
click at [733, 70] on input "False" at bounding box center [733, 64] width 15 height 12
radio input "true"
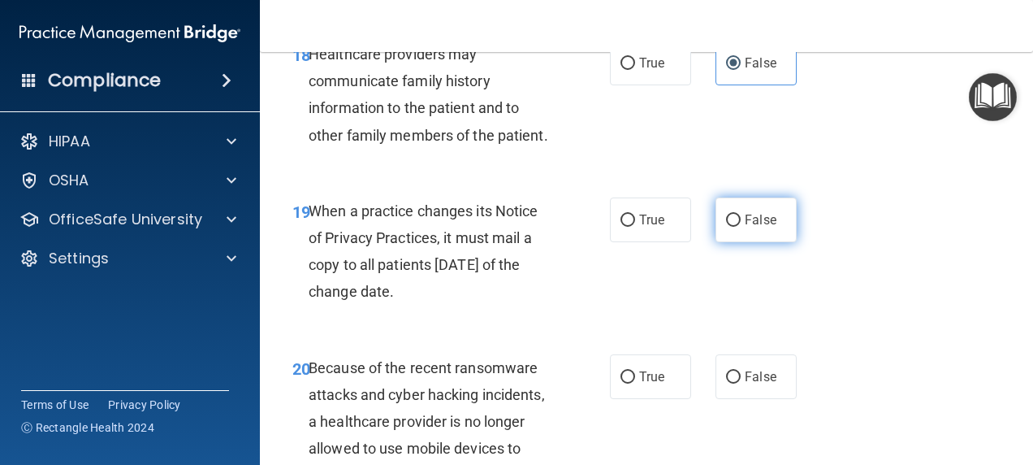
click at [730, 227] on input "False" at bounding box center [733, 220] width 15 height 12
radio input "true"
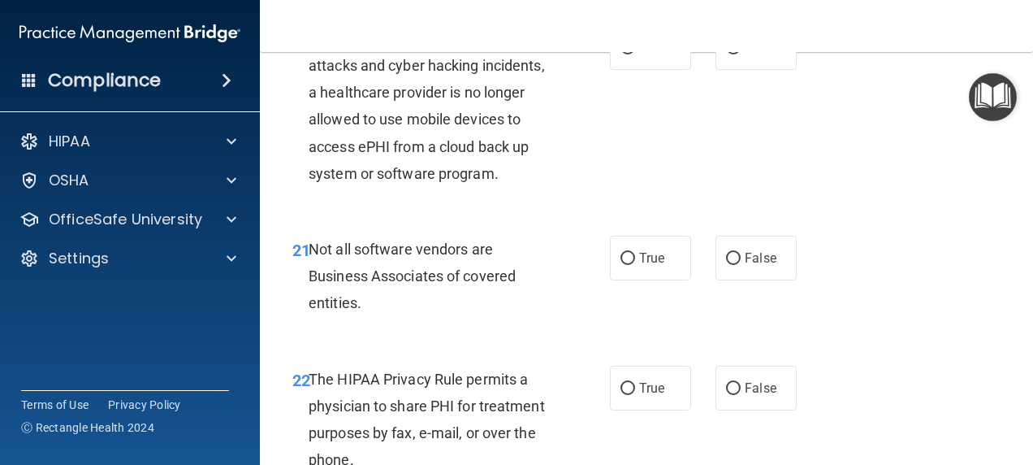
scroll to position [3396, 0]
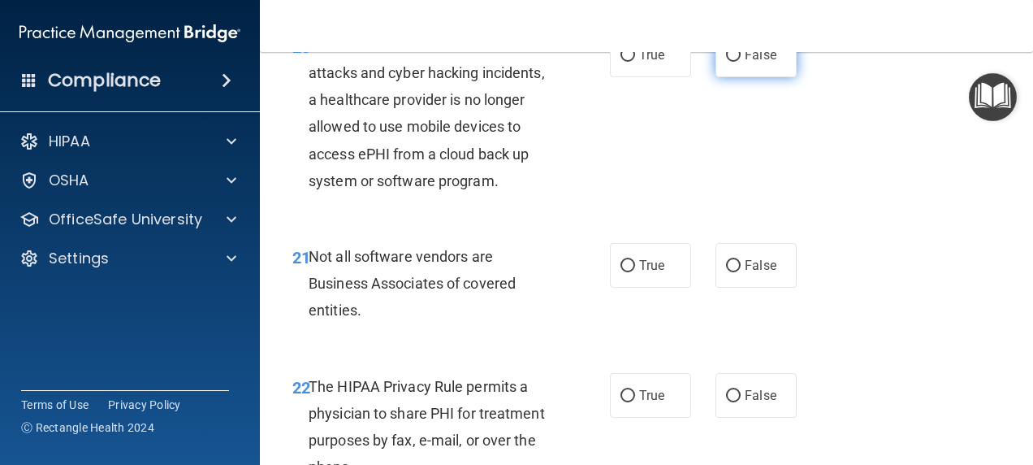
click at [752, 63] on span "False" at bounding box center [761, 54] width 32 height 15
click at [741, 62] on input "False" at bounding box center [733, 56] width 15 height 12
radio input "true"
click at [640, 273] on span "True" at bounding box center [651, 264] width 25 height 15
click at [635, 272] on input "True" at bounding box center [627, 266] width 15 height 12
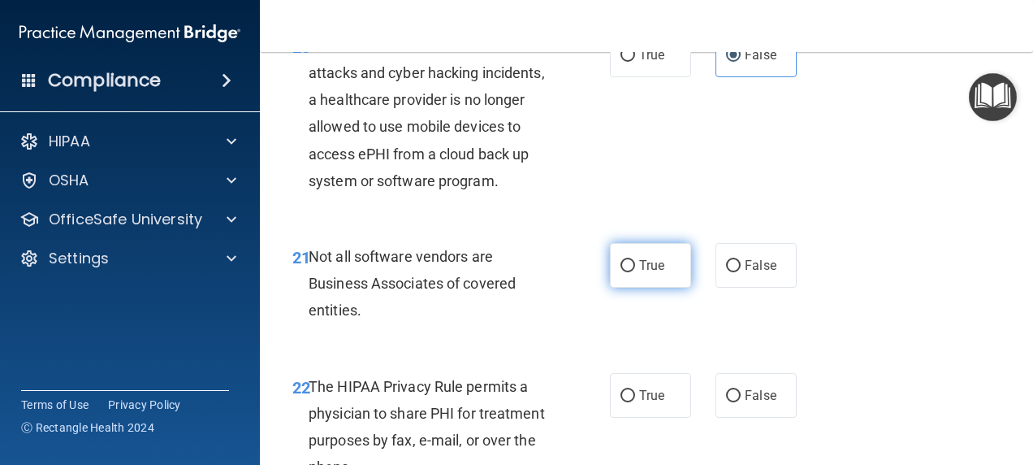
radio input "true"
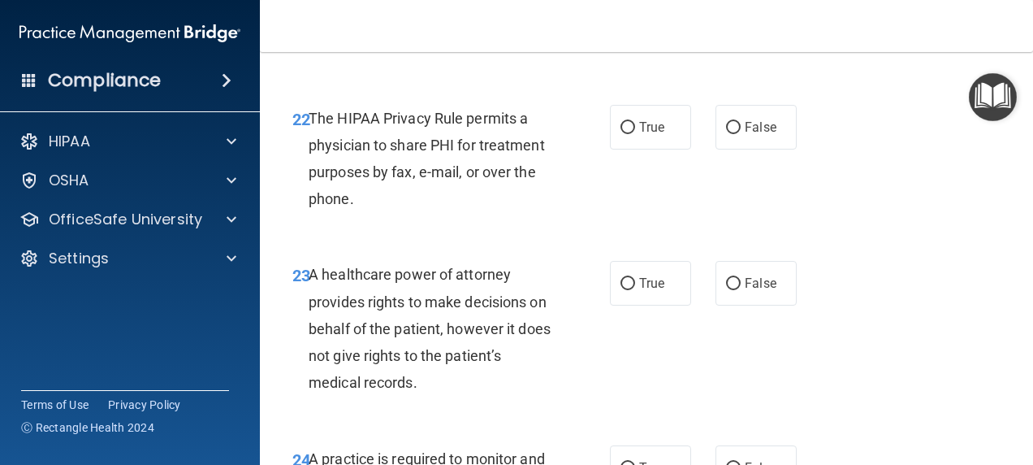
scroll to position [3702, 0]
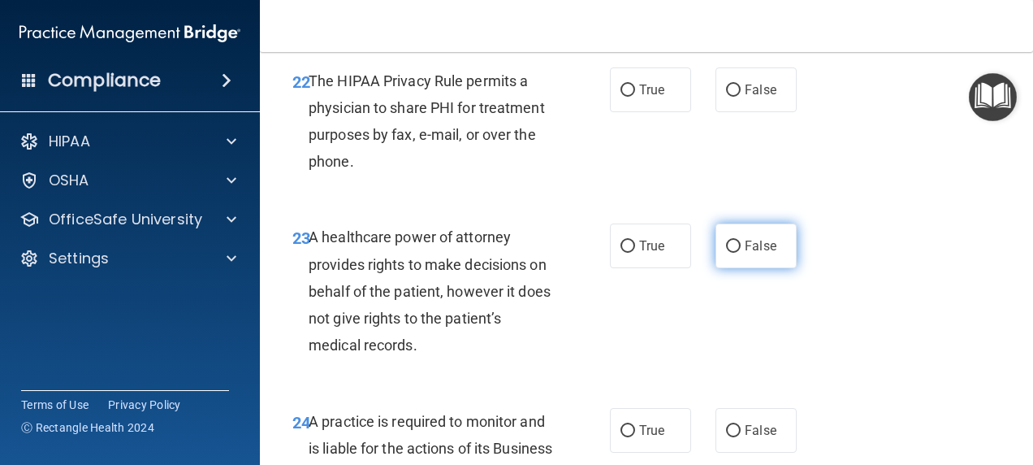
click at [745, 268] on label "False" at bounding box center [755, 245] width 81 height 45
click at [741, 253] on input "False" at bounding box center [733, 246] width 15 height 12
radio input "true"
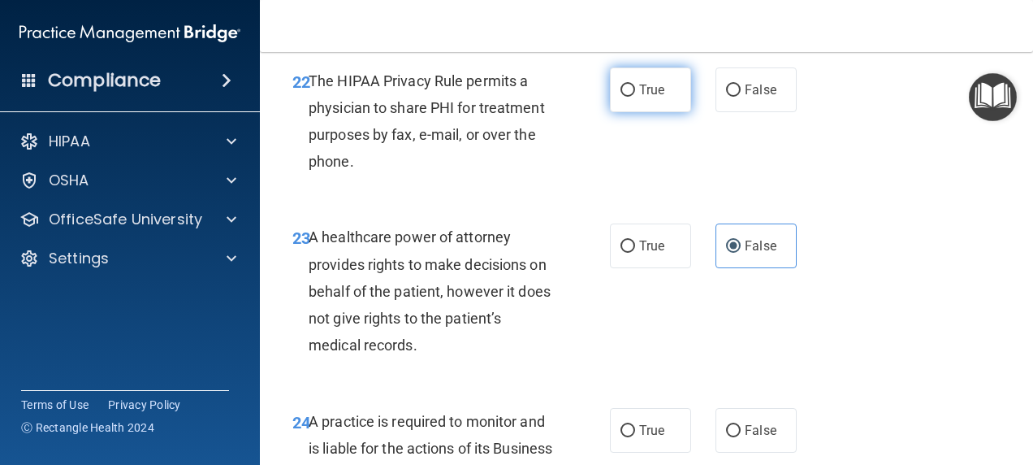
click at [639, 97] on span "True" at bounding box center [651, 89] width 25 height 15
click at [634, 97] on input "True" at bounding box center [627, 90] width 15 height 12
radio input "true"
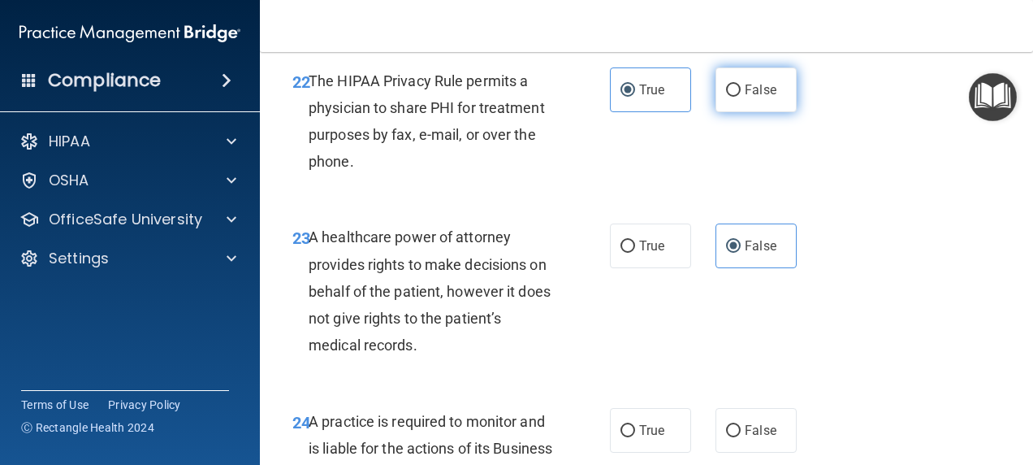
click at [726, 97] on input "False" at bounding box center [733, 90] width 15 height 12
radio input "true"
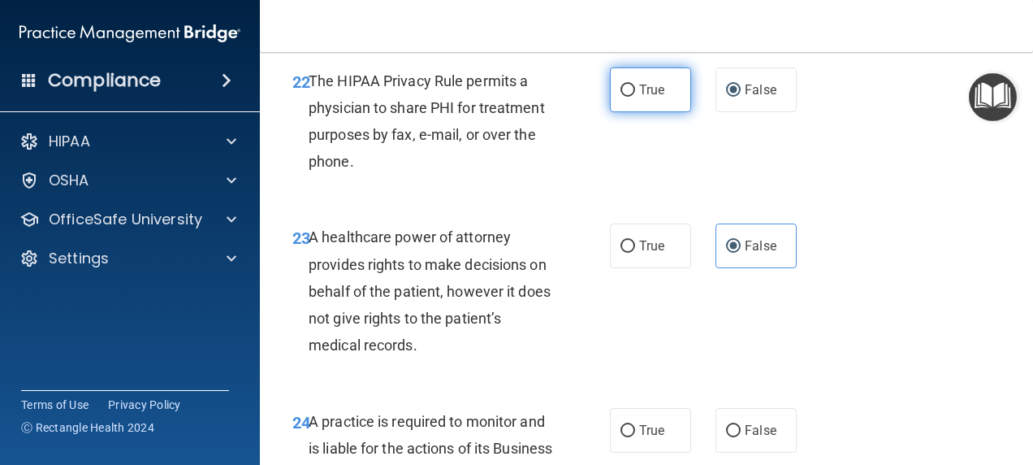
click at [654, 97] on span "True" at bounding box center [651, 89] width 25 height 15
click at [635, 97] on input "True" at bounding box center [627, 90] width 15 height 12
radio input "true"
radio input "false"
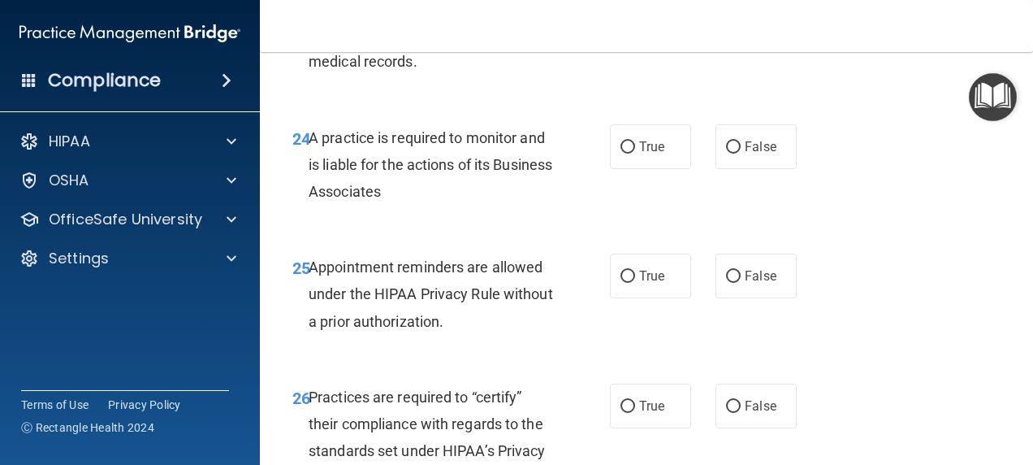
scroll to position [4023, 0]
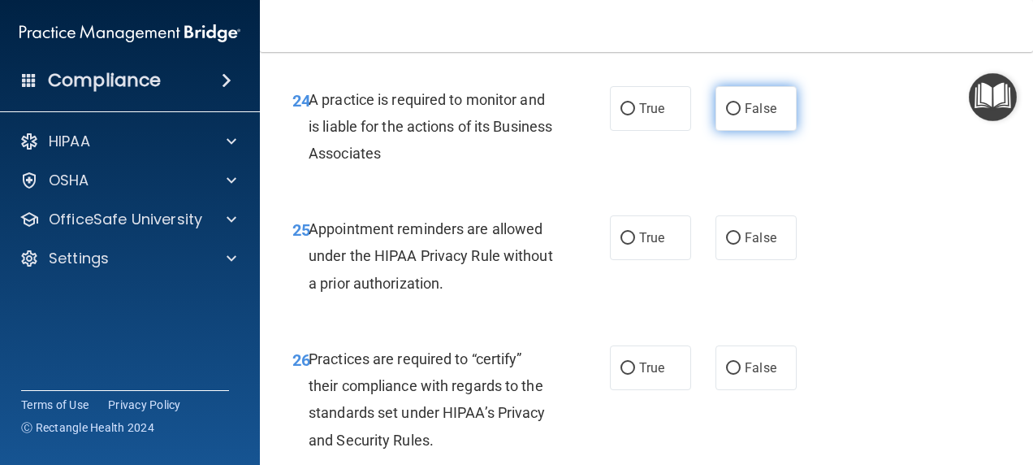
click at [732, 115] on input "False" at bounding box center [733, 109] width 15 height 12
radio input "true"
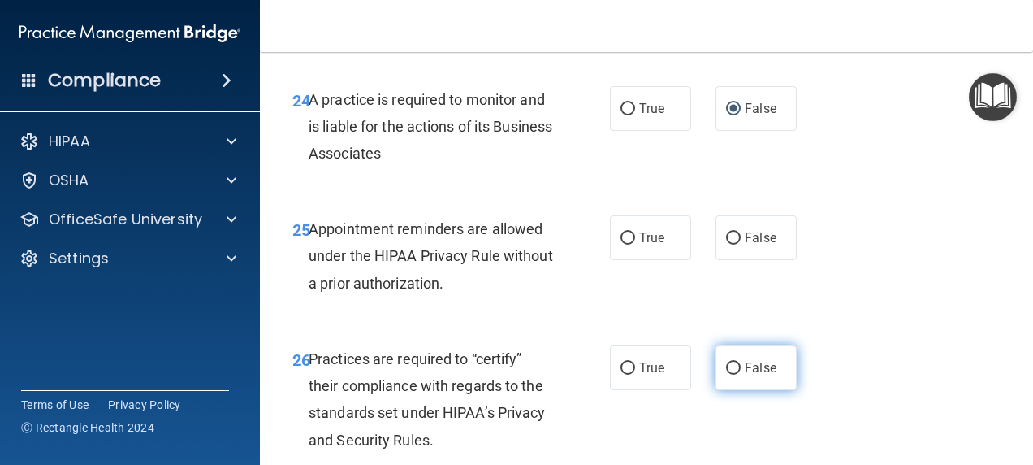
click at [724, 390] on label "False" at bounding box center [755, 367] width 81 height 45
click at [726, 374] on input "False" at bounding box center [733, 368] width 15 height 12
radio input "true"
click at [666, 260] on label "True" at bounding box center [650, 237] width 81 height 45
click at [635, 244] on input "True" at bounding box center [627, 238] width 15 height 12
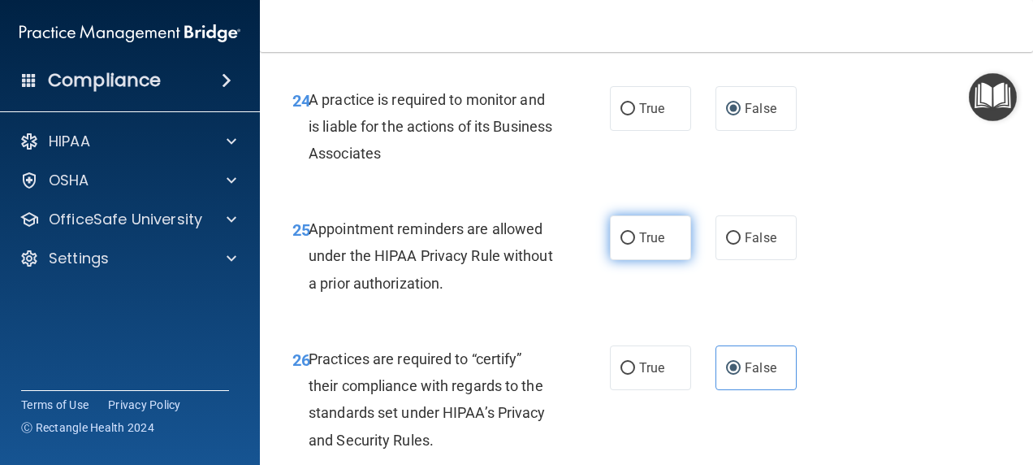
radio input "true"
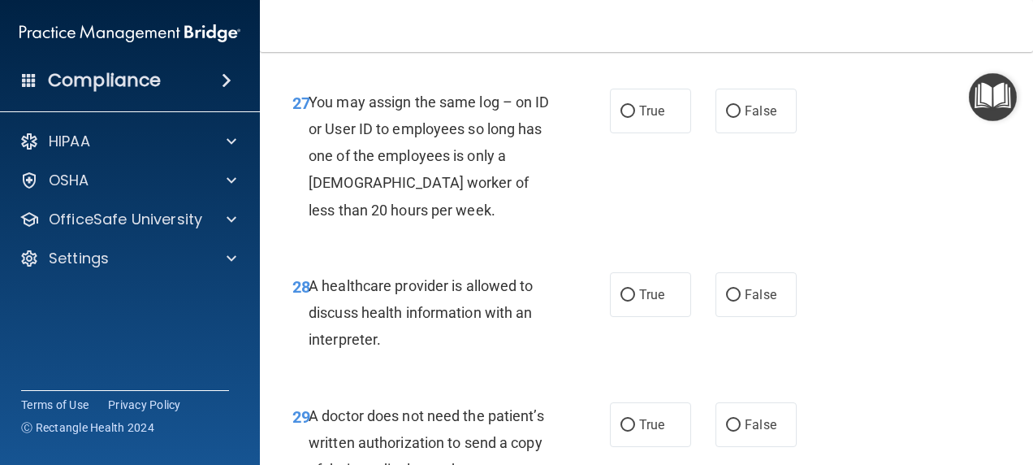
scroll to position [4475, 0]
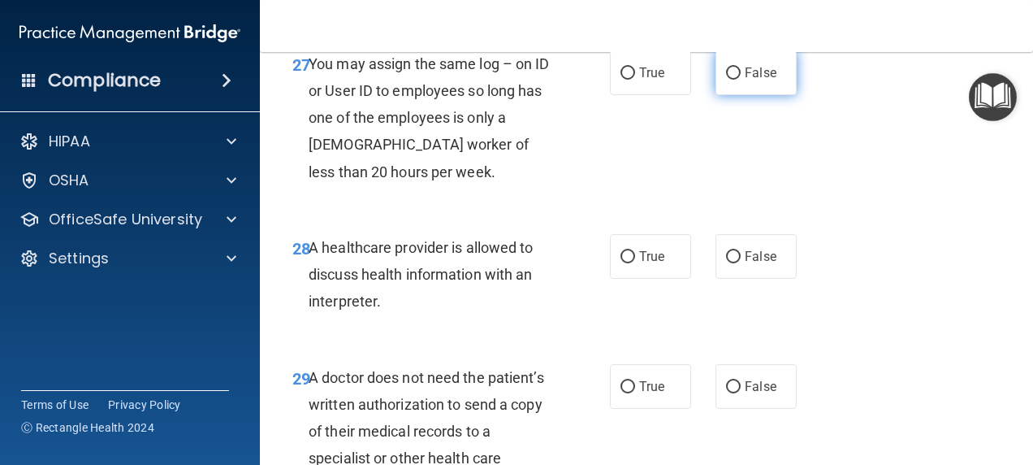
click at [750, 80] on span "False" at bounding box center [761, 72] width 32 height 15
click at [741, 80] on input "False" at bounding box center [733, 73] width 15 height 12
radio input "true"
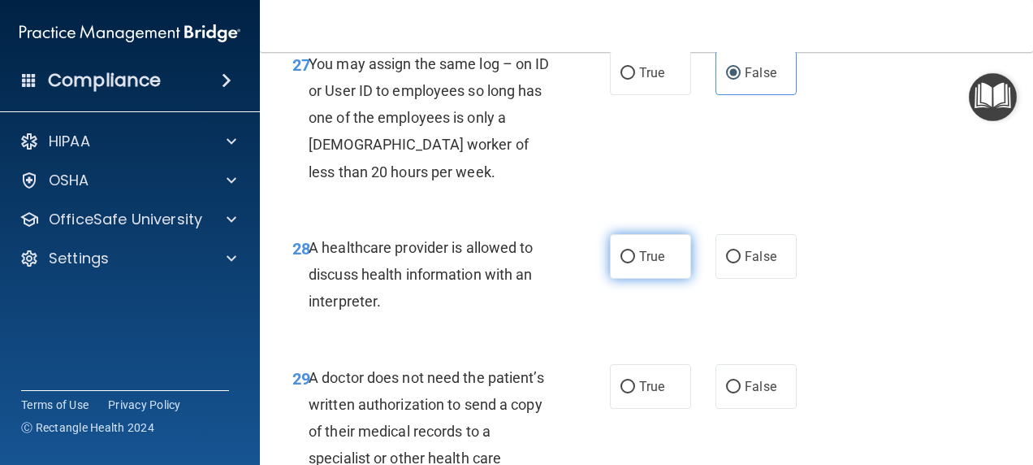
click at [633, 279] on label "True" at bounding box center [650, 256] width 81 height 45
click at [633, 263] on input "True" at bounding box center [627, 257] width 15 height 12
radio input "true"
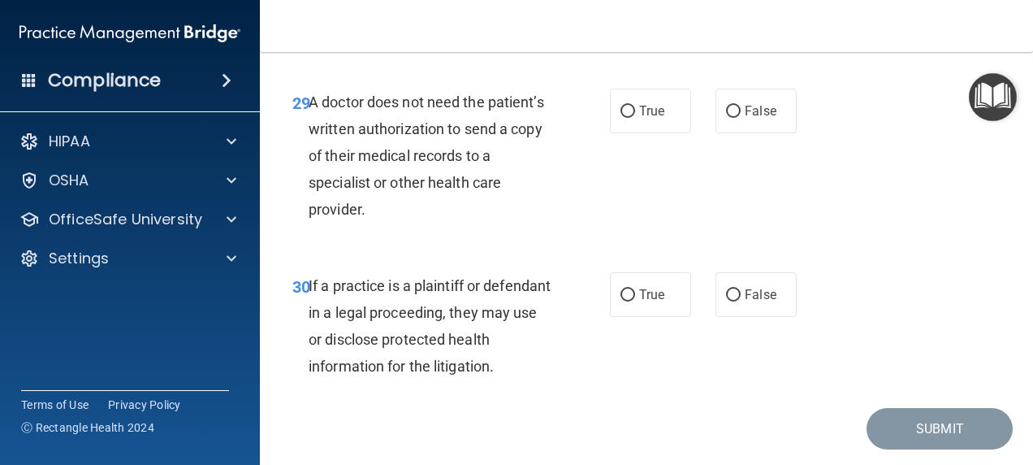
scroll to position [4811, 0]
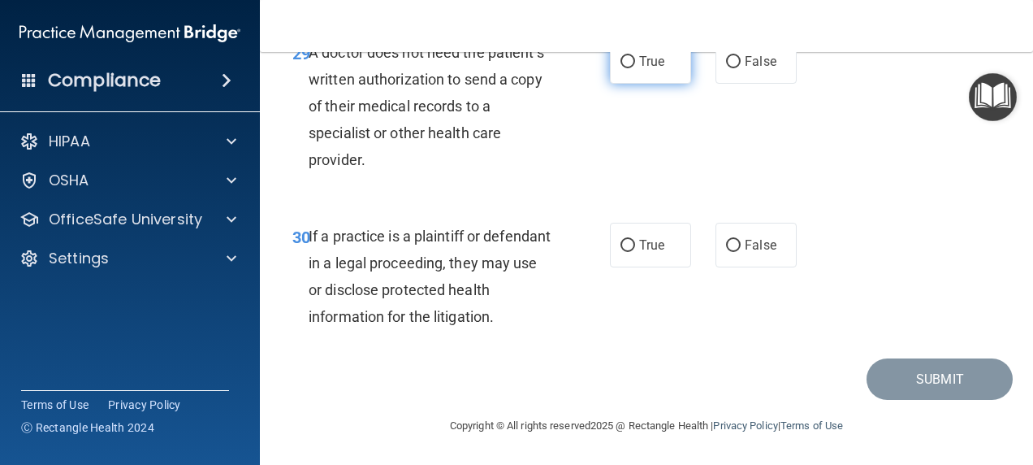
click at [639, 69] on span "True" at bounding box center [651, 61] width 25 height 15
click at [633, 68] on input "True" at bounding box center [627, 62] width 15 height 12
radio input "true"
click at [655, 253] on span "True" at bounding box center [651, 244] width 25 height 15
click at [635, 252] on input "True" at bounding box center [627, 246] width 15 height 12
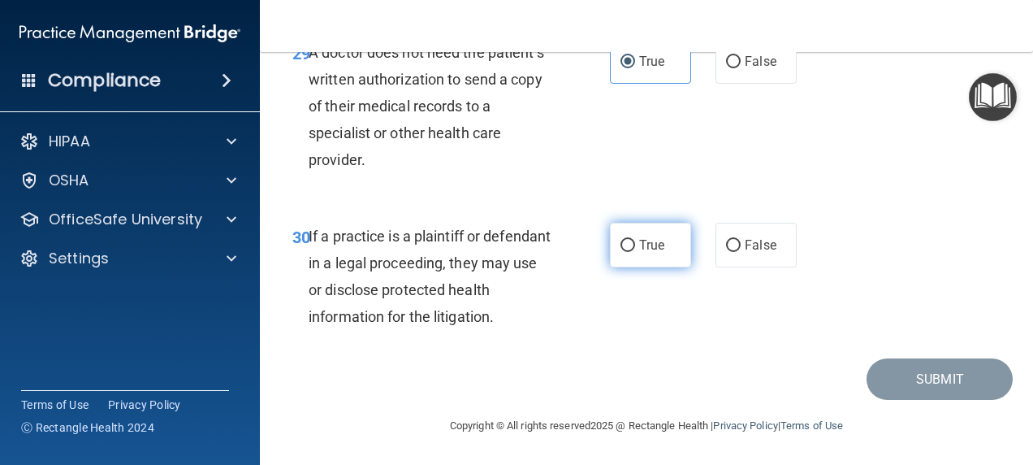
radio input "true"
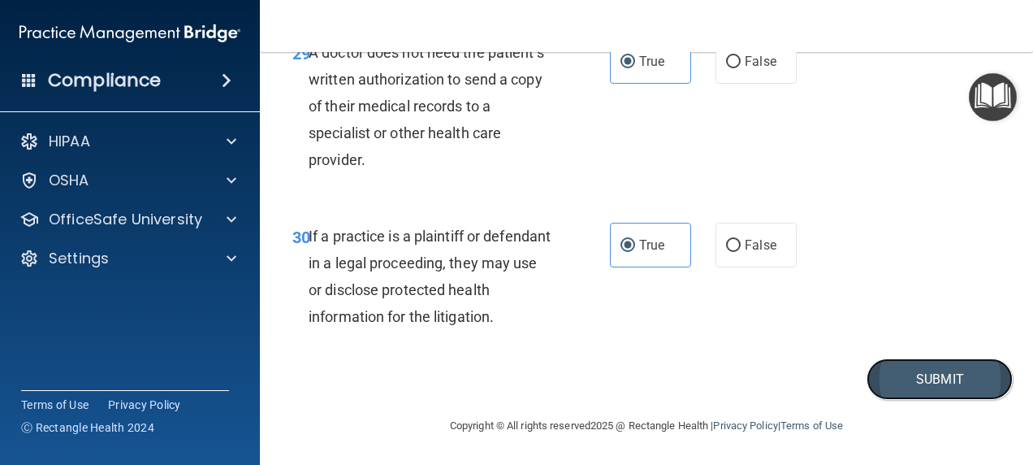
click at [931, 400] on button "Submit" at bounding box center [940, 378] width 146 height 41
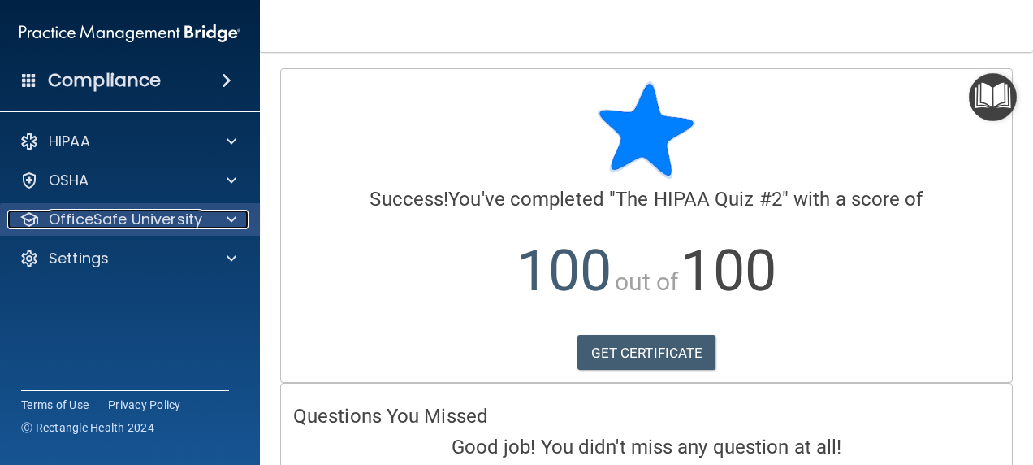
click at [180, 219] on p "OfficeSafe University" at bounding box center [125, 219] width 153 height 19
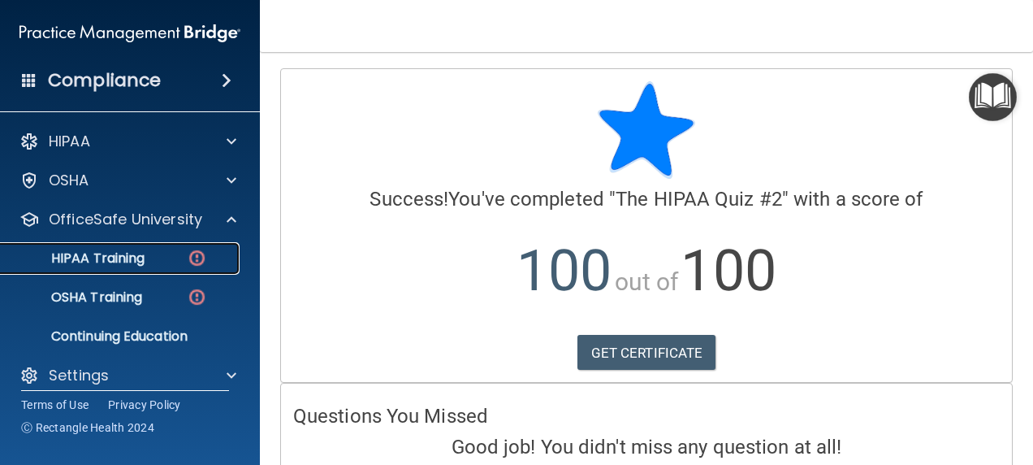
click at [175, 266] on link "HIPAA Training" at bounding box center [112, 258] width 256 height 32
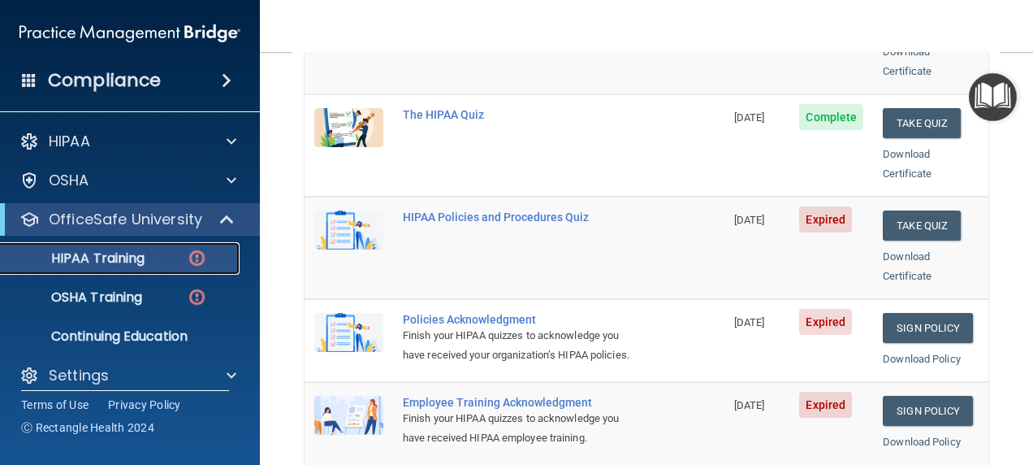
scroll to position [312, 0]
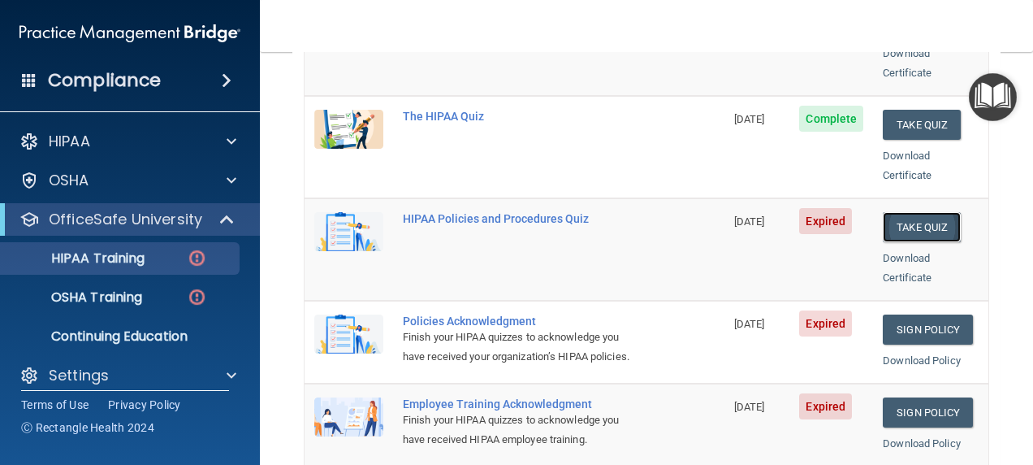
click at [901, 212] on button "Take Quiz" at bounding box center [922, 227] width 78 height 30
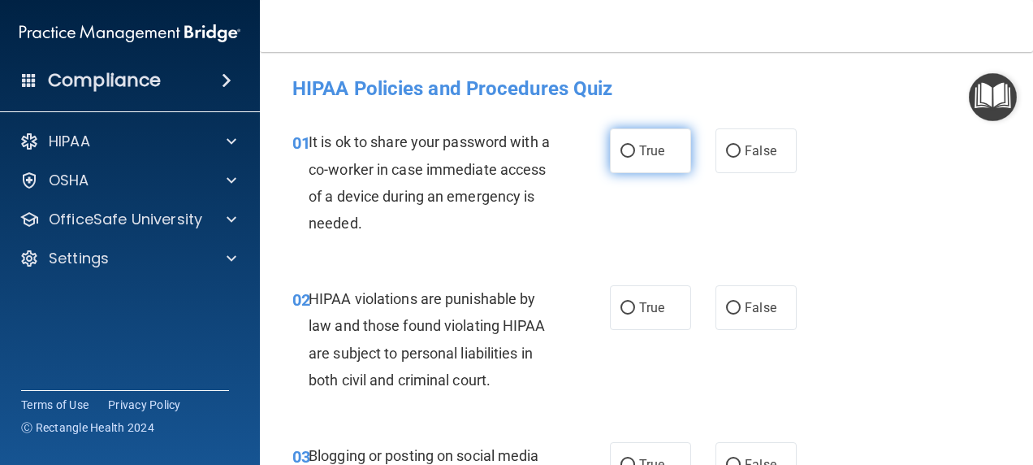
click at [622, 149] on input "True" at bounding box center [627, 151] width 15 height 12
radio input "true"
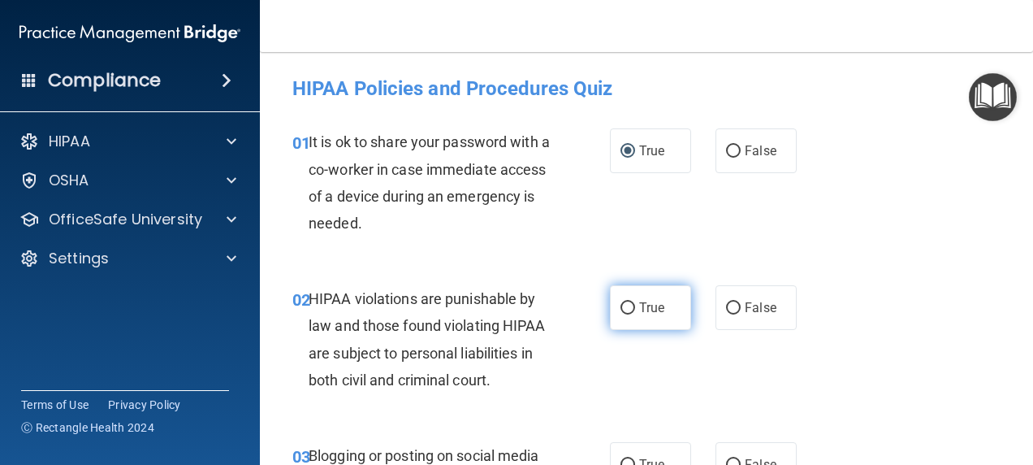
click at [624, 306] on input "True" at bounding box center [627, 308] width 15 height 12
radio input "true"
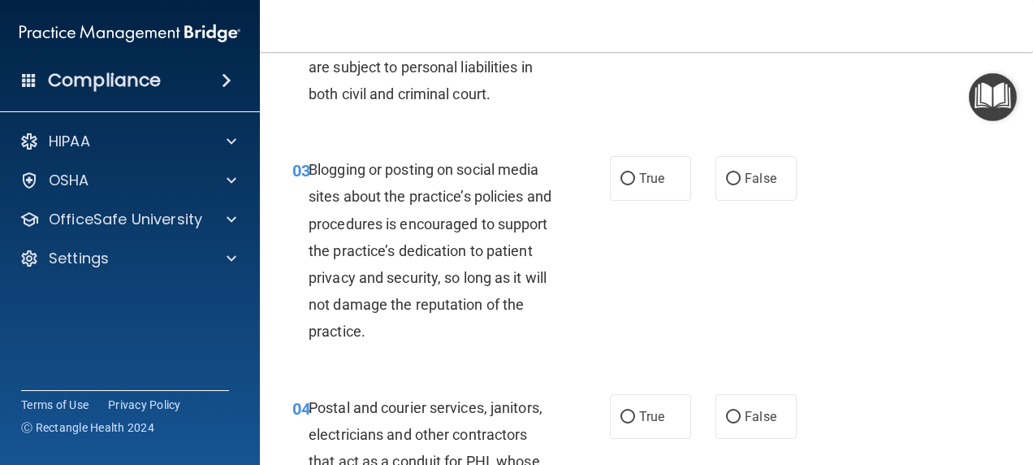
scroll to position [303, 0]
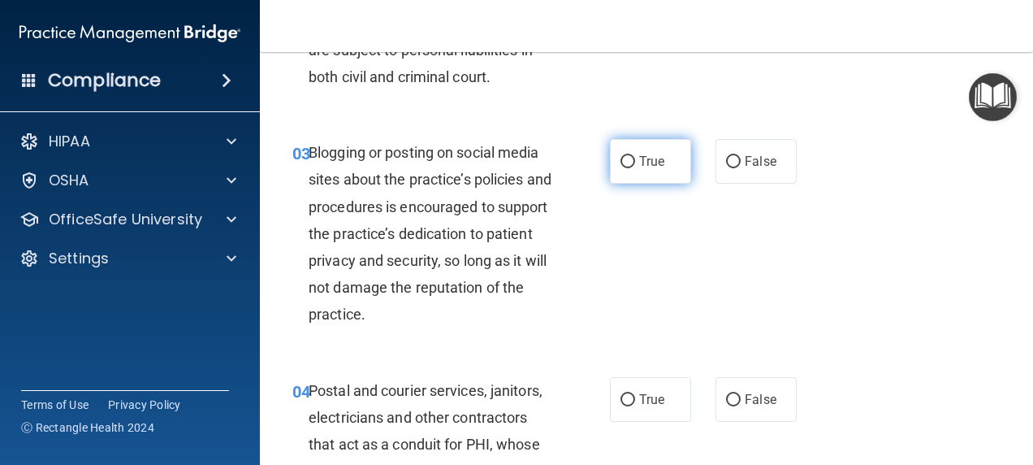
click at [650, 169] on label "True" at bounding box center [650, 161] width 81 height 45
click at [635, 168] on input "True" at bounding box center [627, 162] width 15 height 12
radio input "true"
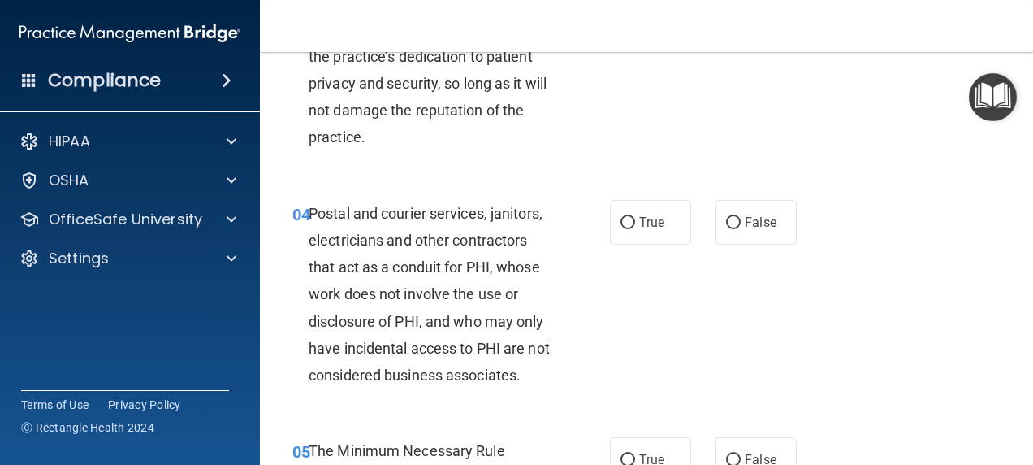
scroll to position [489, 0]
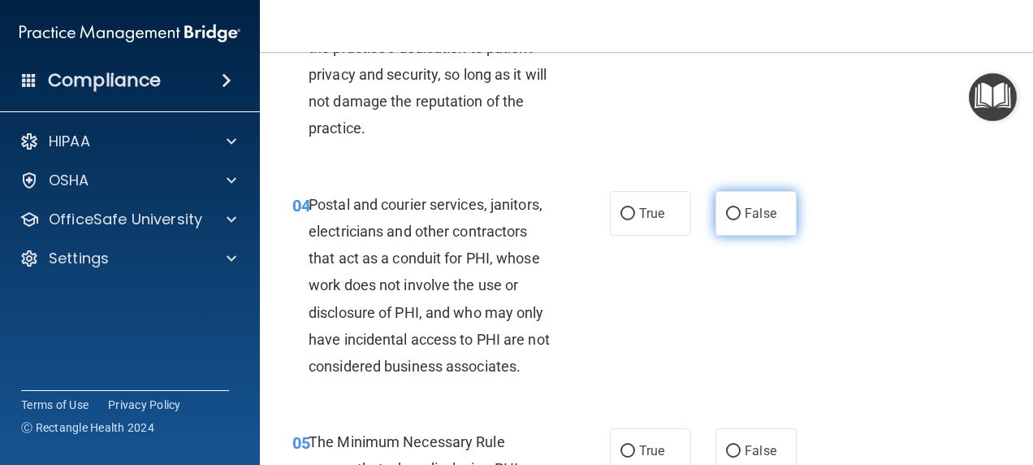
click at [754, 198] on label "False" at bounding box center [755, 213] width 81 height 45
click at [741, 208] on input "False" at bounding box center [733, 214] width 15 height 12
radio input "true"
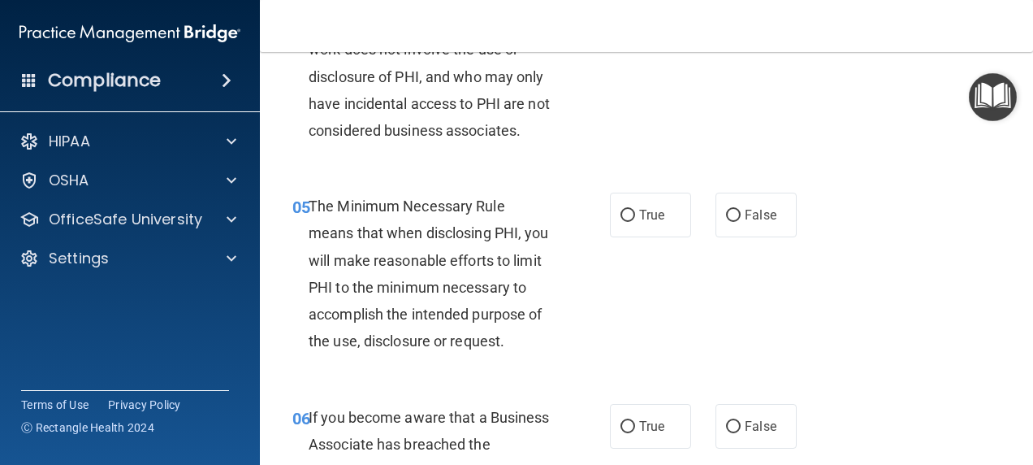
scroll to position [758, 0]
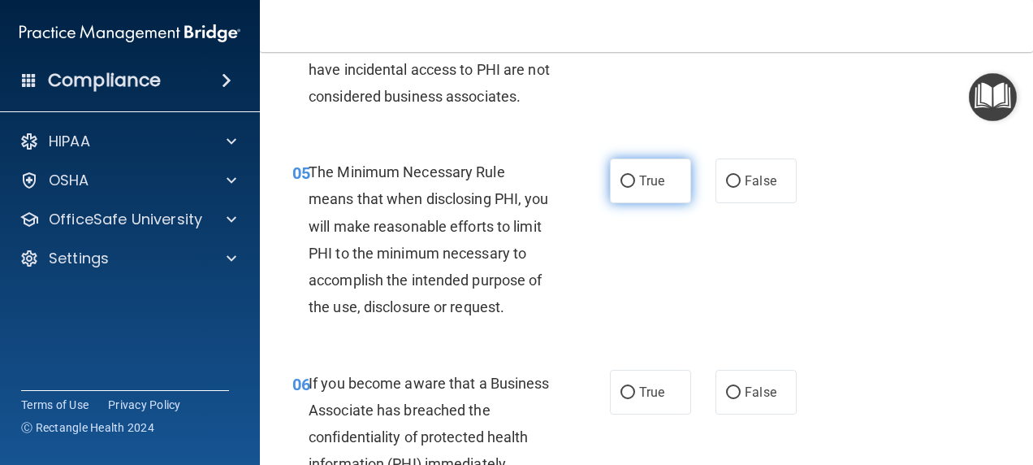
click at [639, 188] on span "True" at bounding box center [651, 180] width 25 height 15
click at [635, 188] on input "True" at bounding box center [627, 181] width 15 height 12
radio input "true"
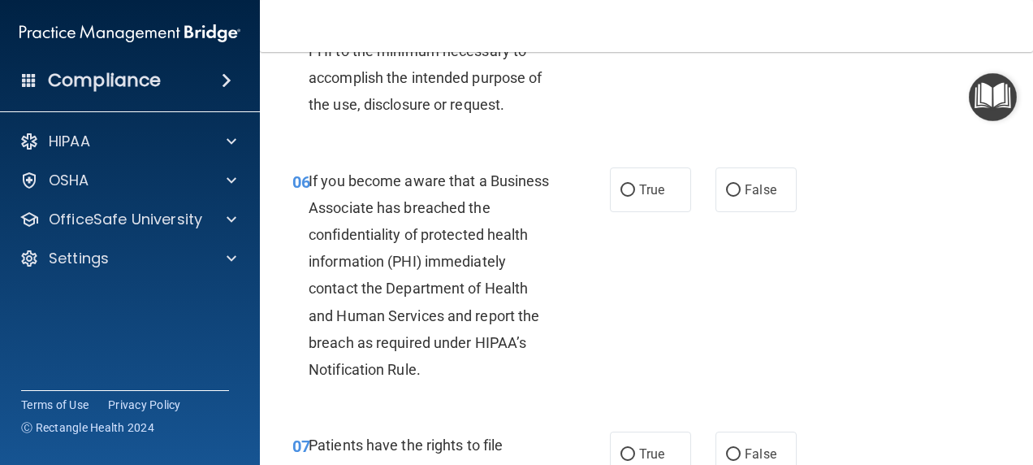
scroll to position [1011, 0]
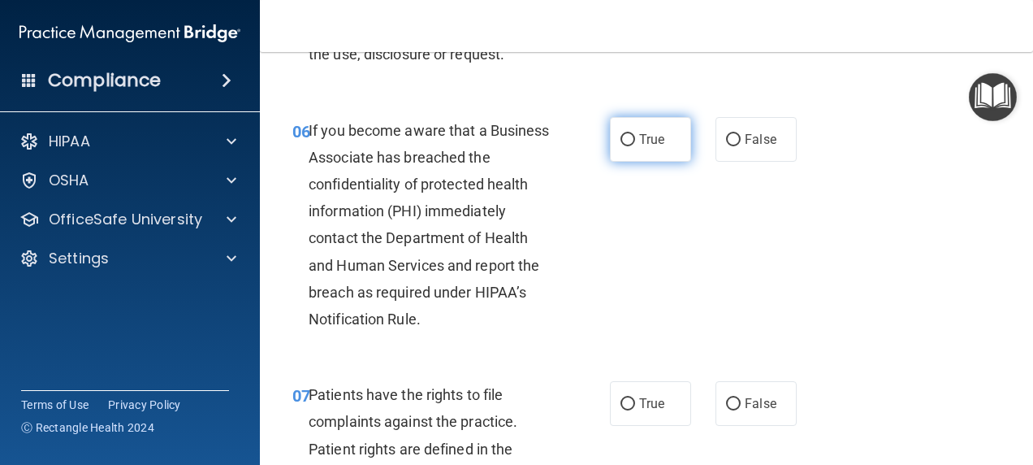
click at [630, 162] on label "True" at bounding box center [650, 139] width 81 height 45
click at [630, 146] on input "True" at bounding box center [627, 140] width 15 height 12
radio input "true"
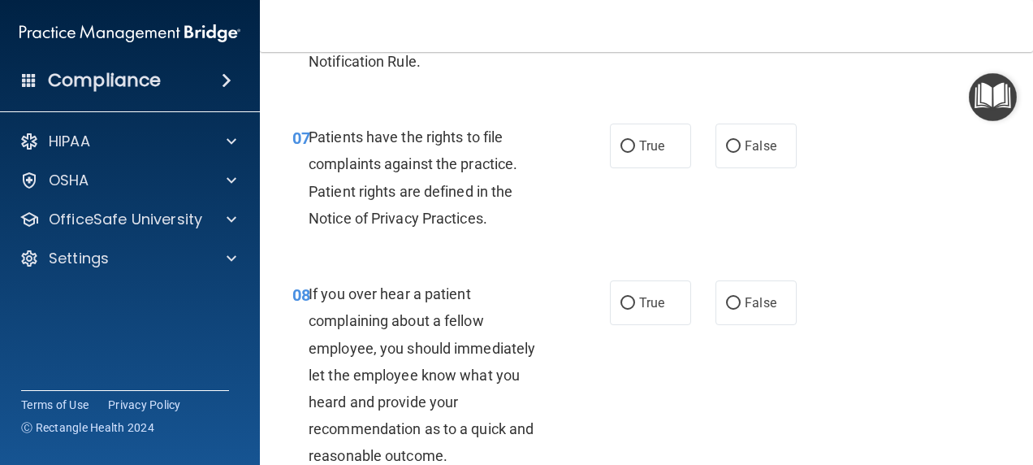
scroll to position [1260, 0]
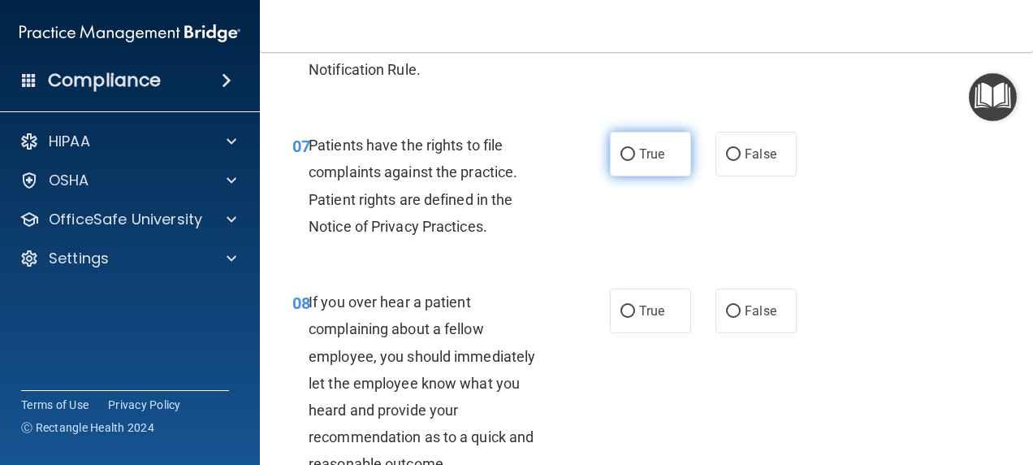
click at [628, 176] on label "True" at bounding box center [650, 154] width 81 height 45
click at [628, 161] on input "True" at bounding box center [627, 155] width 15 height 12
radio input "true"
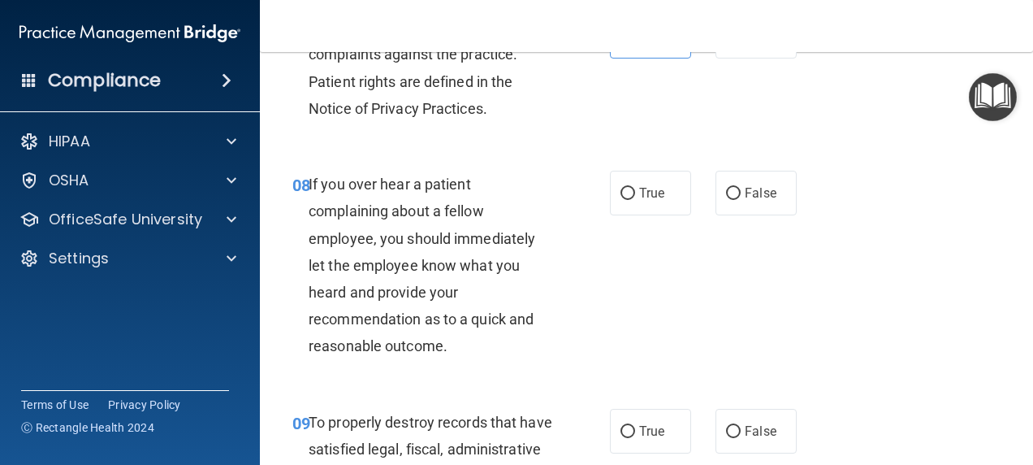
scroll to position [1428, 0]
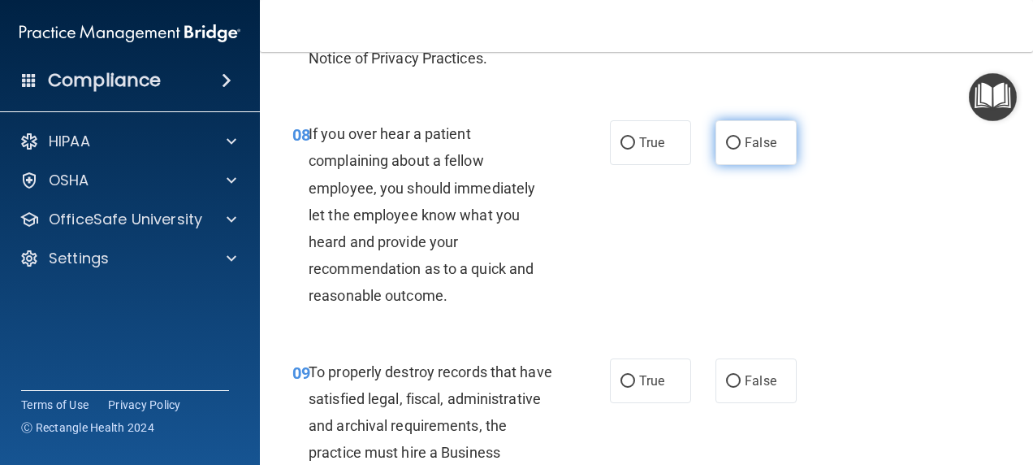
click at [745, 150] on span "False" at bounding box center [761, 142] width 32 height 15
click at [741, 149] on input "False" at bounding box center [733, 143] width 15 height 12
radio input "true"
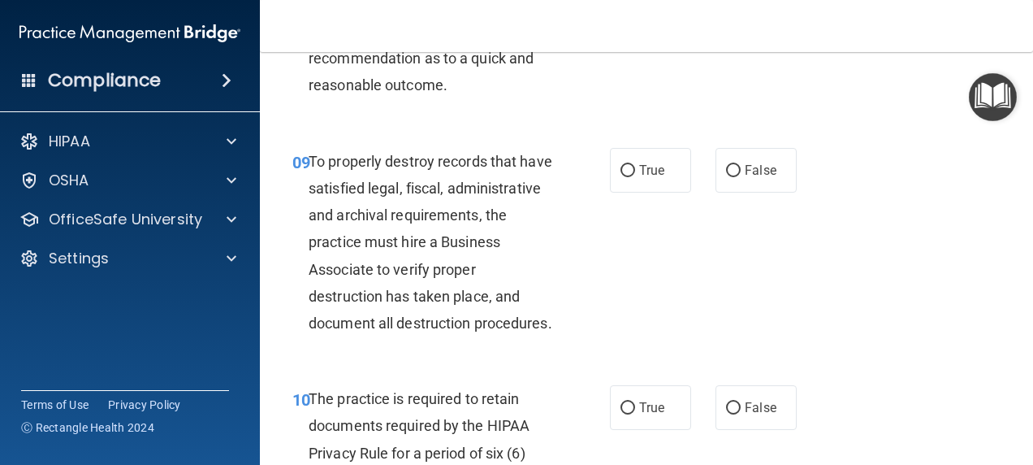
scroll to position [1681, 0]
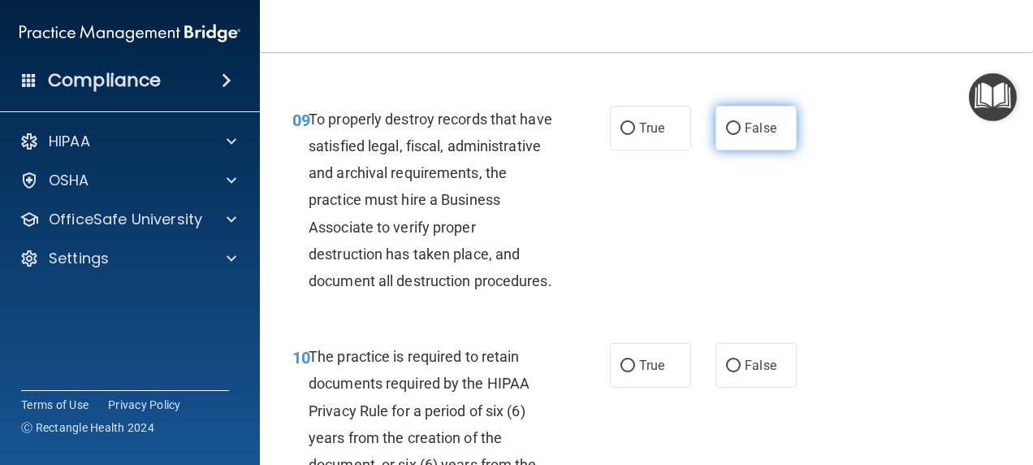
click at [762, 150] on label "False" at bounding box center [755, 128] width 81 height 45
click at [741, 135] on input "False" at bounding box center [733, 129] width 15 height 12
radio input "true"
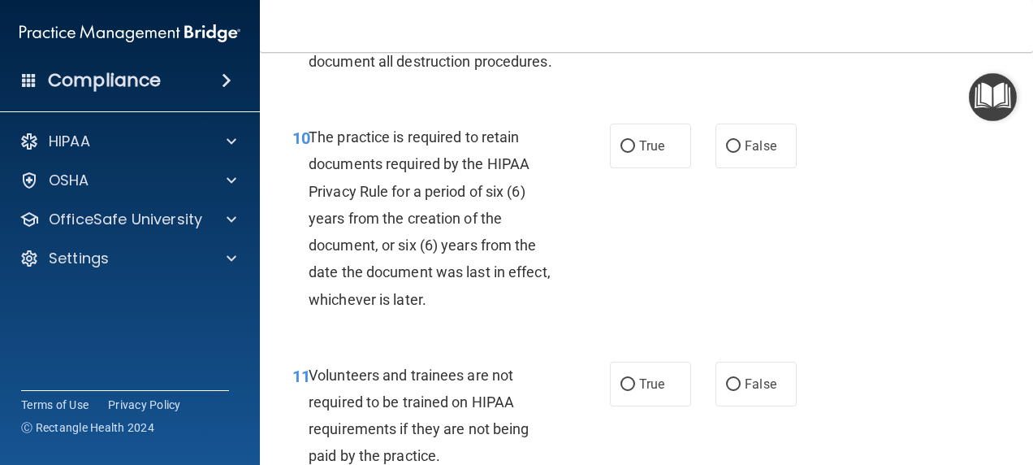
scroll to position [1951, 0]
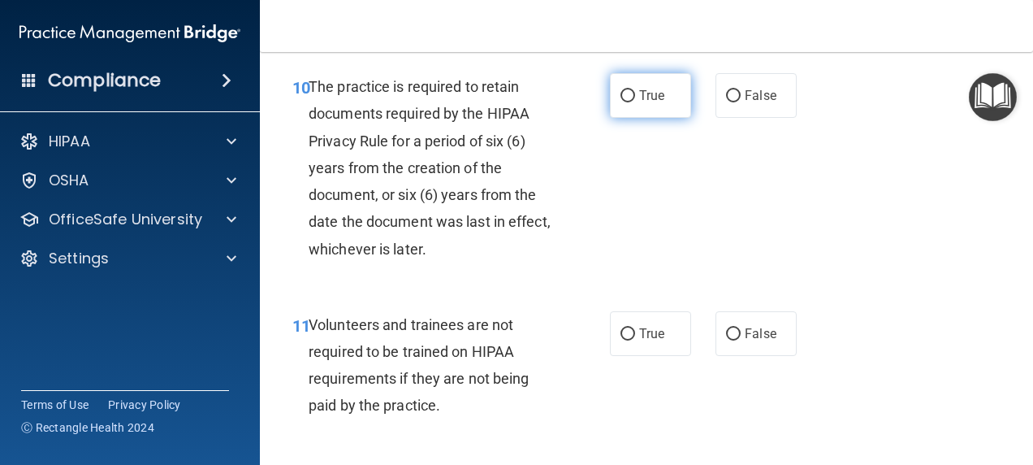
click at [661, 118] on label "True" at bounding box center [650, 95] width 81 height 45
click at [635, 102] on input "True" at bounding box center [627, 96] width 15 height 12
radio input "true"
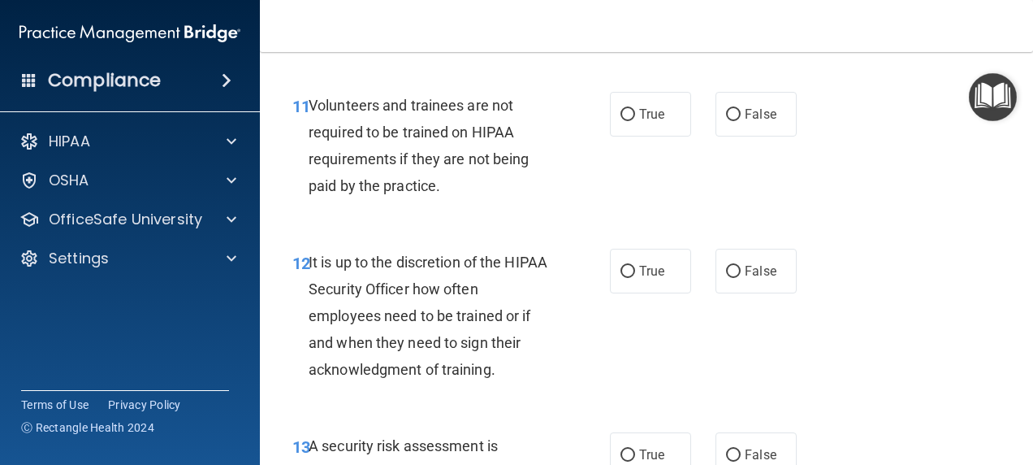
scroll to position [2254, 0]
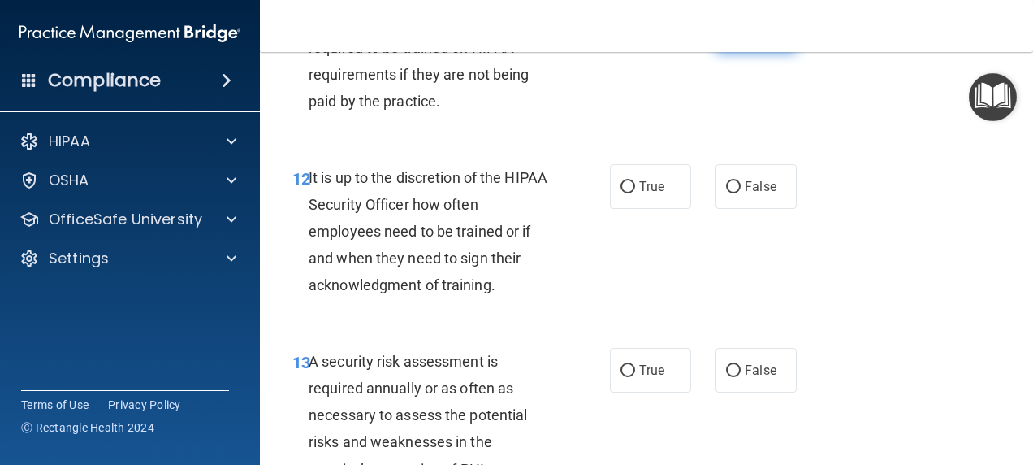
click at [728, 37] on input "False" at bounding box center [733, 30] width 15 height 12
radio input "true"
click at [663, 209] on label "True" at bounding box center [650, 186] width 81 height 45
click at [635, 193] on input "True" at bounding box center [627, 187] width 15 height 12
radio input "true"
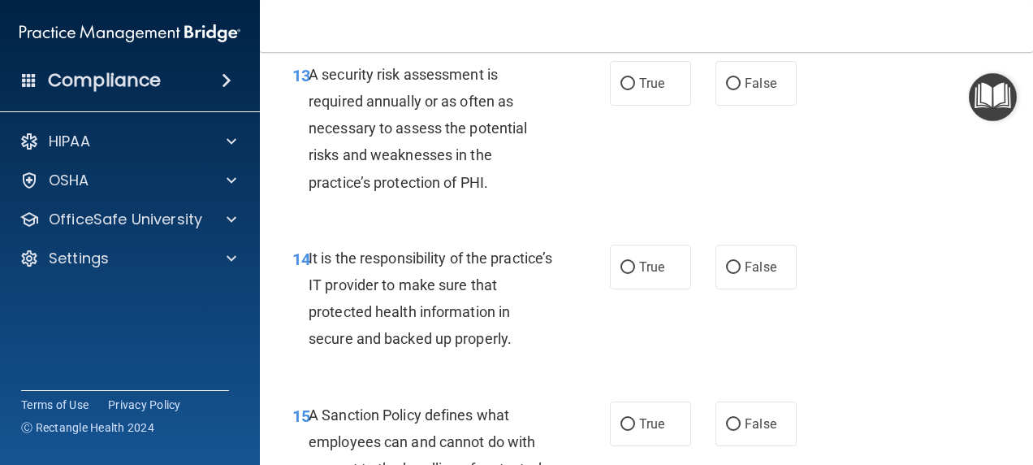
scroll to position [2583, 0]
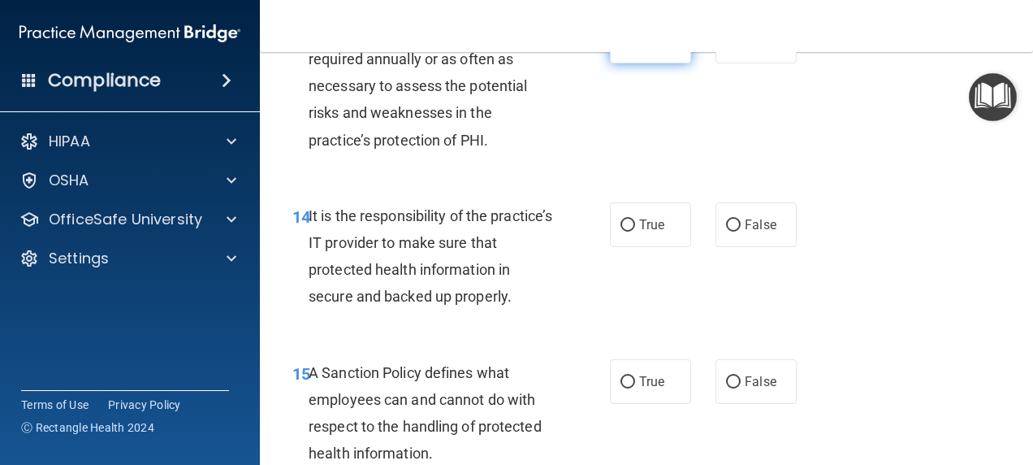
click at [633, 63] on label "True" at bounding box center [650, 41] width 81 height 45
click at [633, 48] on input "True" at bounding box center [627, 42] width 15 height 12
radio input "true"
click at [633, 63] on label "True" at bounding box center [650, 41] width 81 height 45
click at [633, 48] on input "True" at bounding box center [627, 42] width 15 height 12
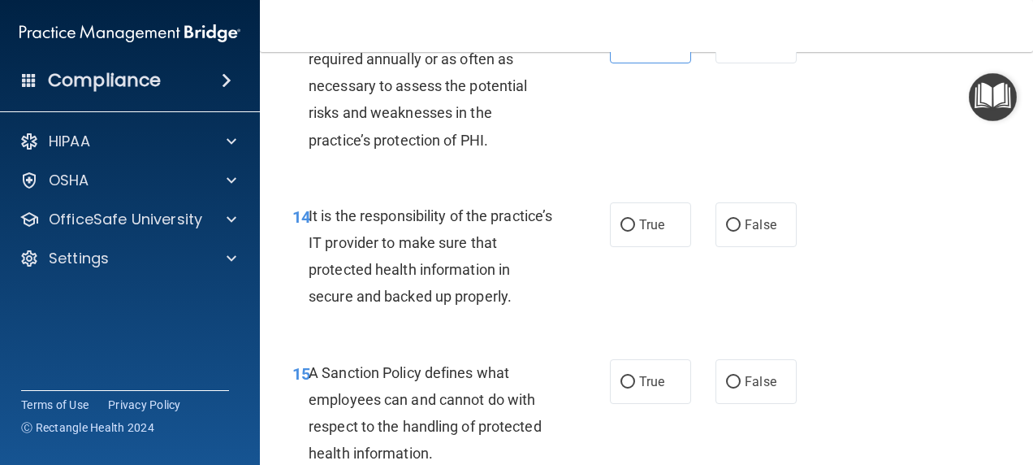
drag, startPoint x: 633, startPoint y: 132, endPoint x: 651, endPoint y: 198, distance: 69.2
click at [651, 182] on div "13 A security risk assessment is required annually or as often as necessary to …" at bounding box center [646, 90] width 733 height 184
click at [636, 247] on label "True" at bounding box center [650, 224] width 81 height 45
click at [635, 231] on input "True" at bounding box center [627, 225] width 15 height 12
radio input "true"
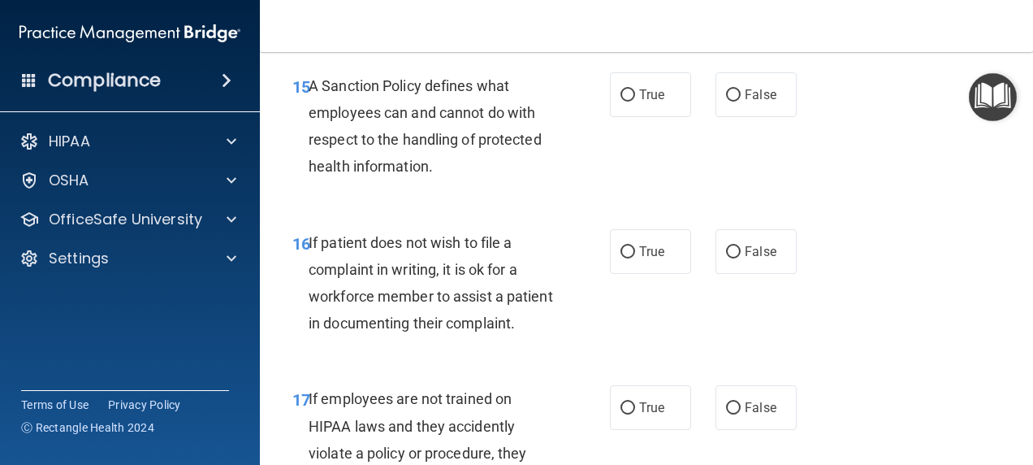
scroll to position [2904, 0]
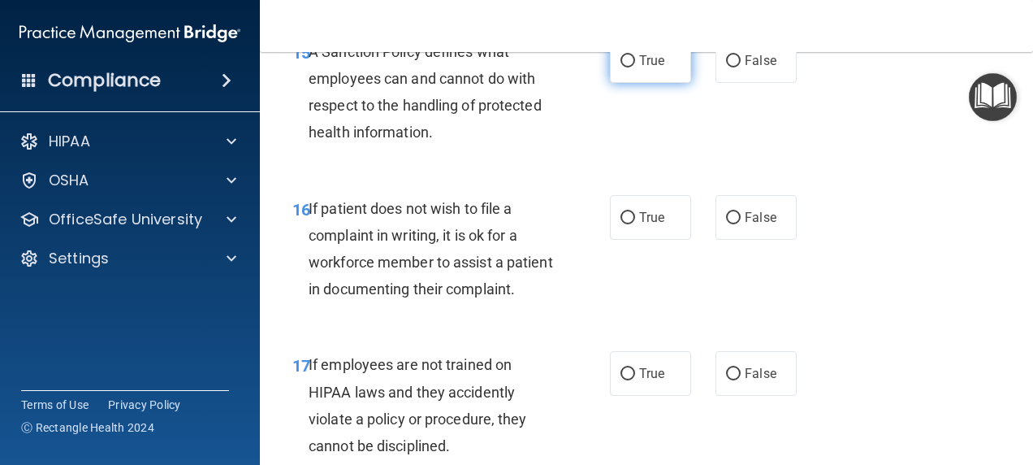
click at [632, 83] on label "True" at bounding box center [650, 60] width 81 height 45
click at [632, 67] on input "True" at bounding box center [627, 61] width 15 height 12
radio input "true"
click at [642, 240] on label "True" at bounding box center [650, 217] width 81 height 45
click at [635, 224] on input "True" at bounding box center [627, 218] width 15 height 12
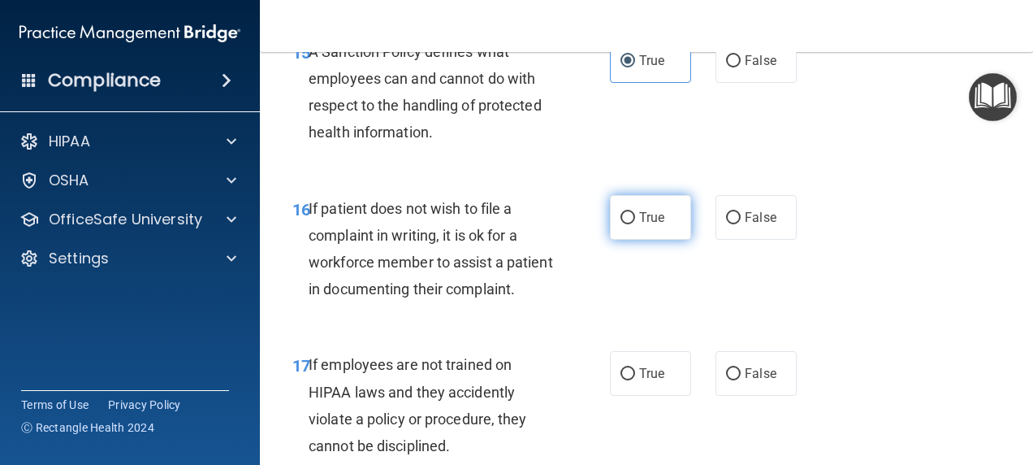
radio input "true"
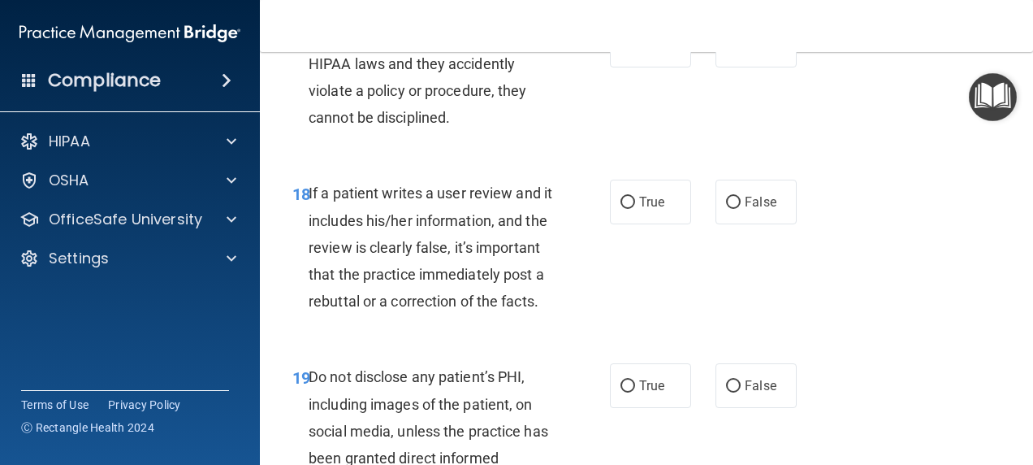
scroll to position [3241, 0]
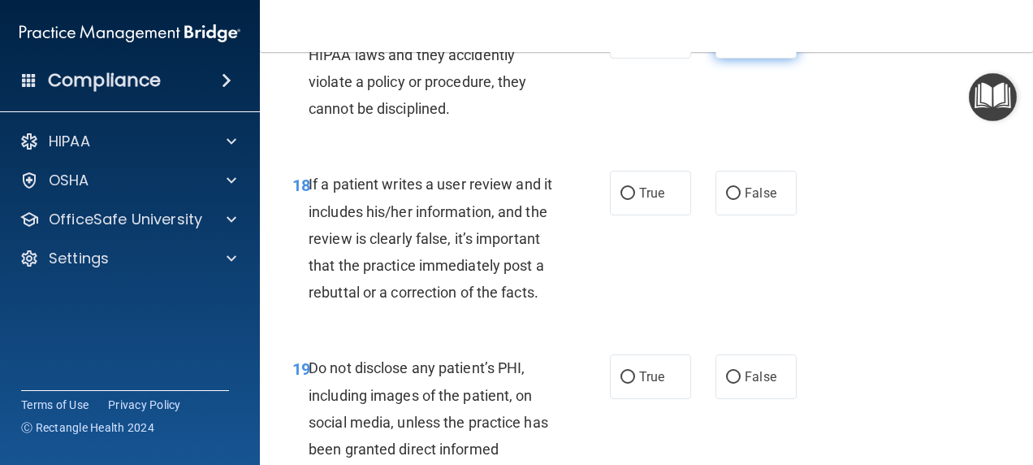
click at [750, 44] on span "False" at bounding box center [761, 35] width 32 height 15
click at [741, 43] on input "False" at bounding box center [733, 37] width 15 height 12
radio input "true"
click at [624, 215] on label "True" at bounding box center [650, 193] width 81 height 45
click at [624, 200] on input "True" at bounding box center [627, 194] width 15 height 12
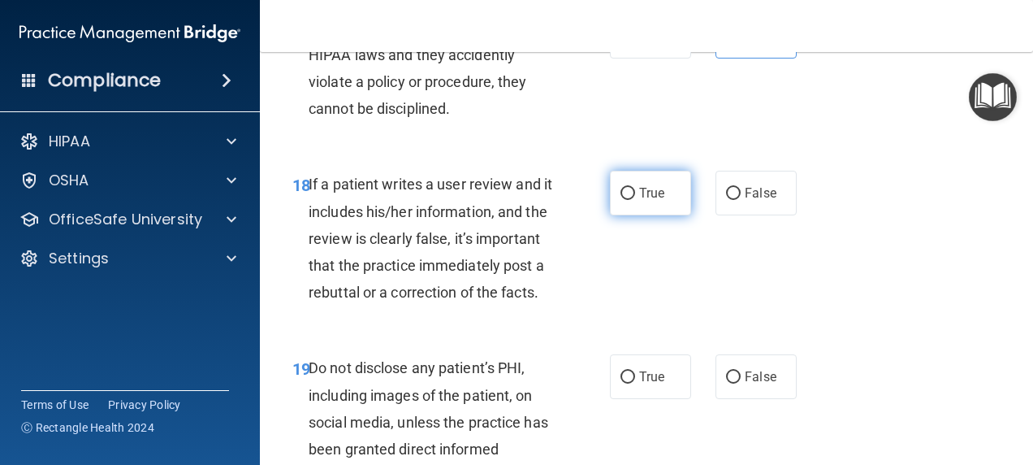
radio input "true"
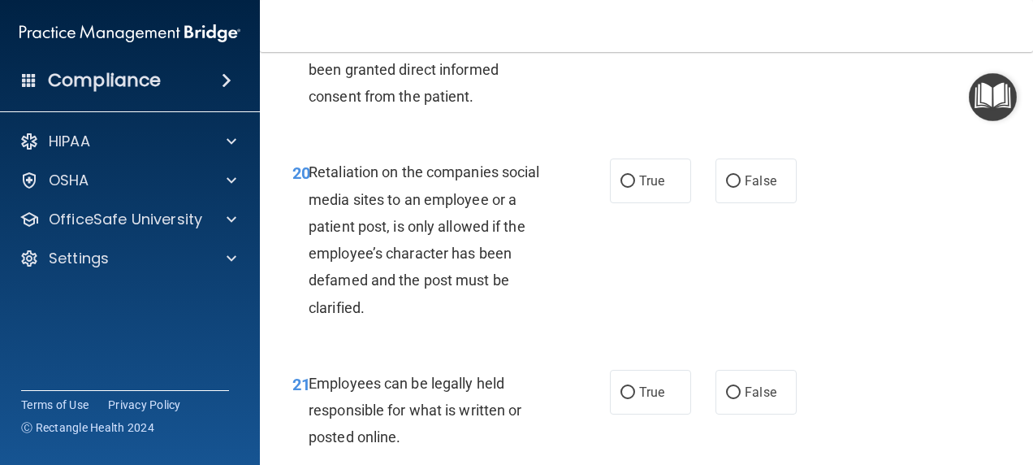
scroll to position [3620, 0]
radio input "true"
click at [761, 188] on span "False" at bounding box center [761, 180] width 32 height 15
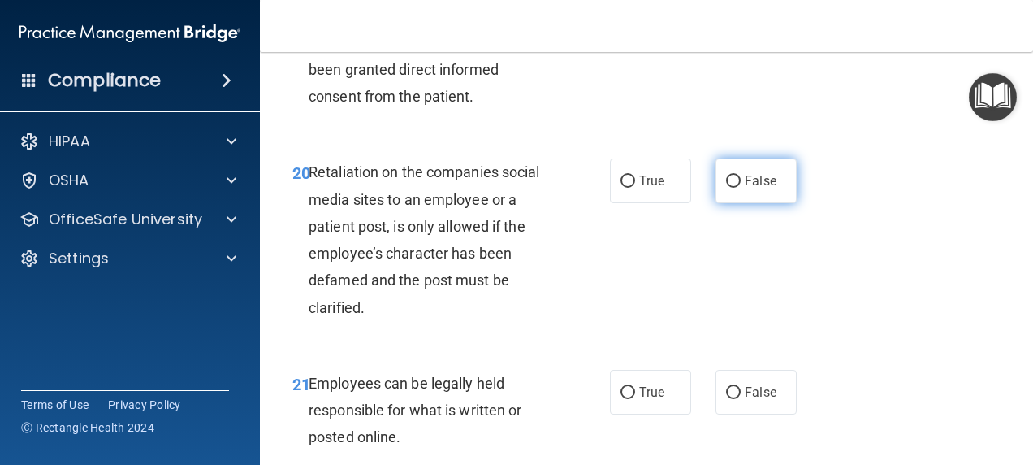
click at [741, 188] on input "False" at bounding box center [733, 181] width 15 height 12
radio input "true"
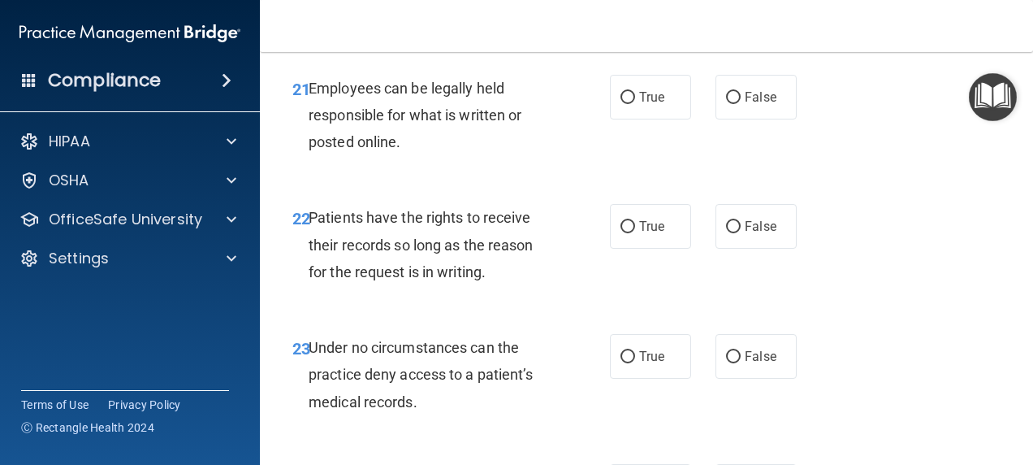
scroll to position [4025, 0]
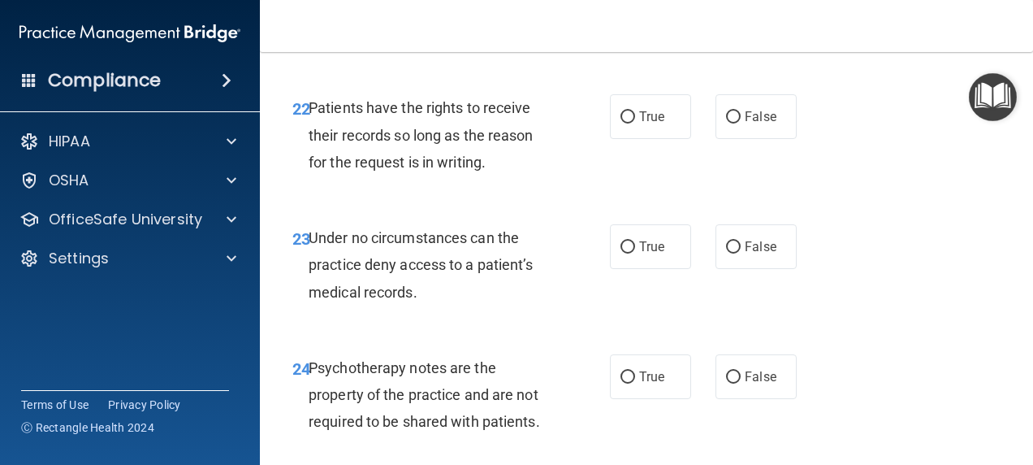
radio input "true"
click at [744, 269] on label "False" at bounding box center [755, 246] width 81 height 45
click at [741, 253] on input "False" at bounding box center [733, 247] width 15 height 12
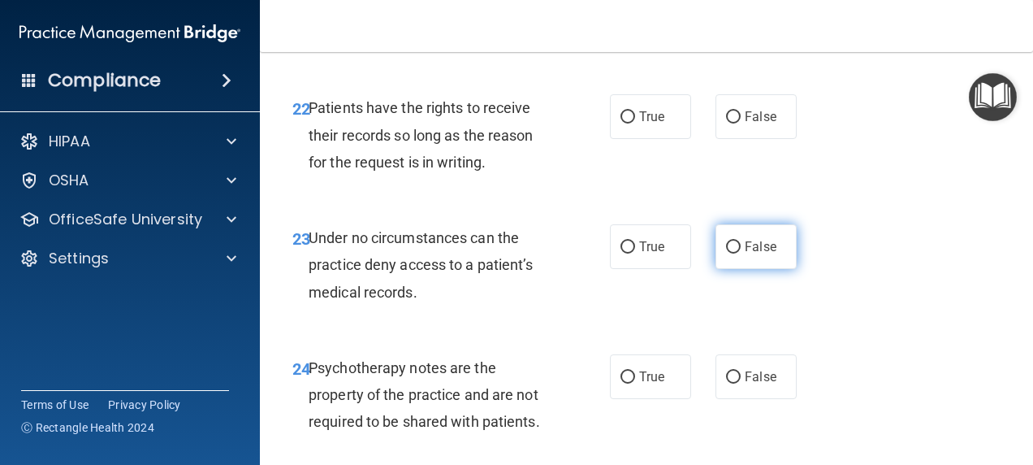
radio input "true"
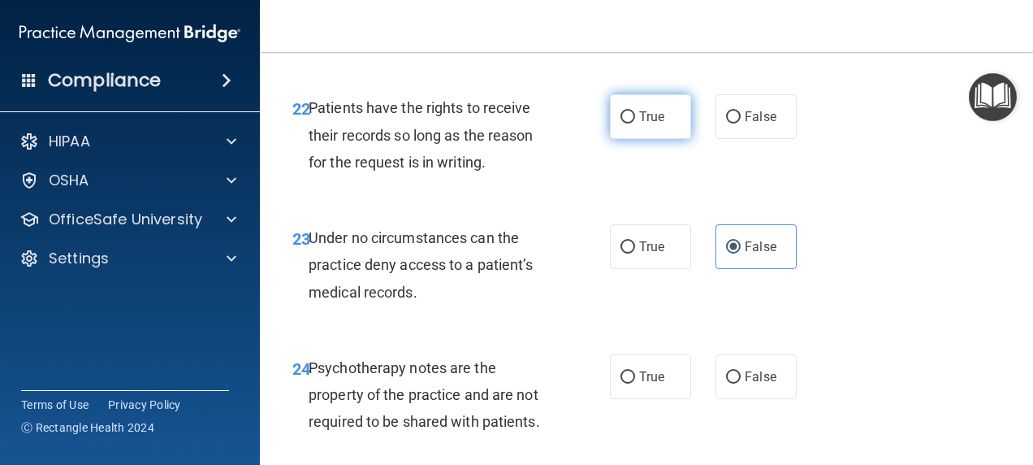
click at [620, 123] on input "True" at bounding box center [627, 117] width 15 height 12
radio input "true"
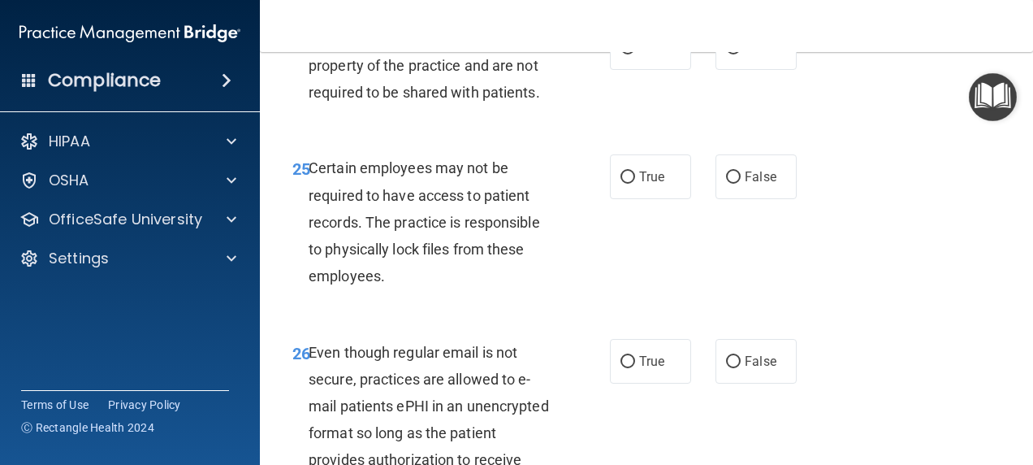
scroll to position [4396, 0]
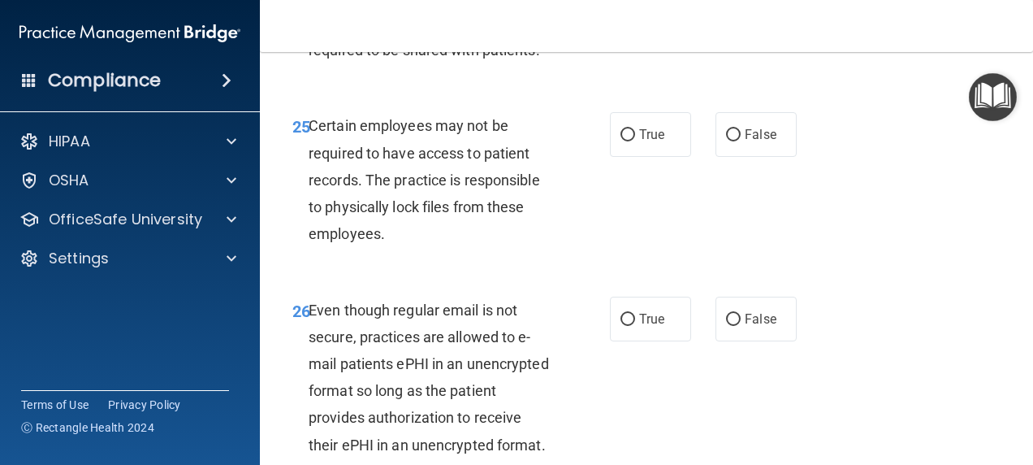
click at [648, 28] on label "True" at bounding box center [650, 5] width 81 height 45
click at [635, 12] on input "True" at bounding box center [627, 6] width 15 height 12
radio input "true"
click at [643, 142] on span "True" at bounding box center [651, 134] width 25 height 15
click at [635, 141] on input "True" at bounding box center [627, 135] width 15 height 12
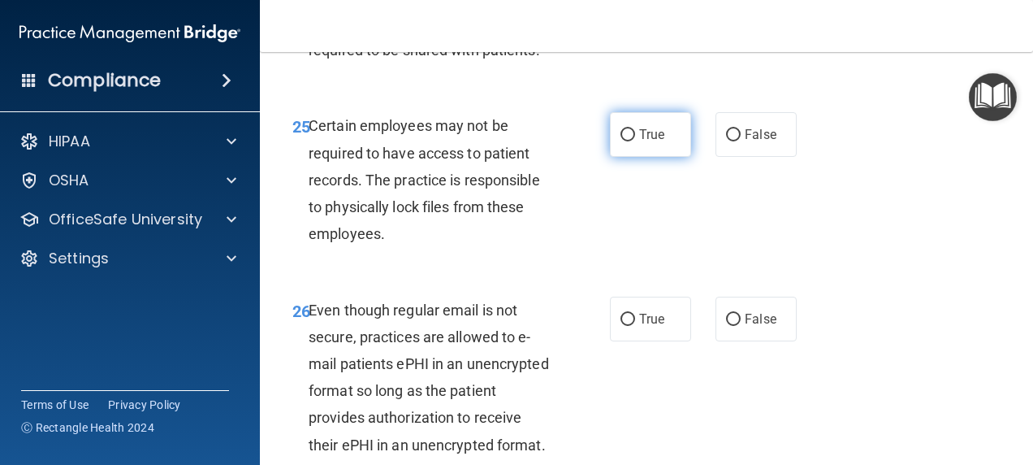
radio input "true"
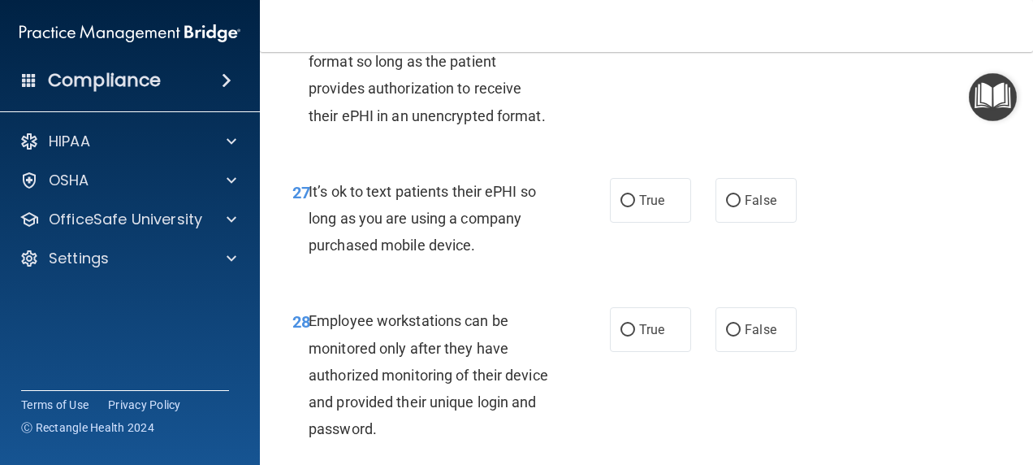
scroll to position [4733, 0]
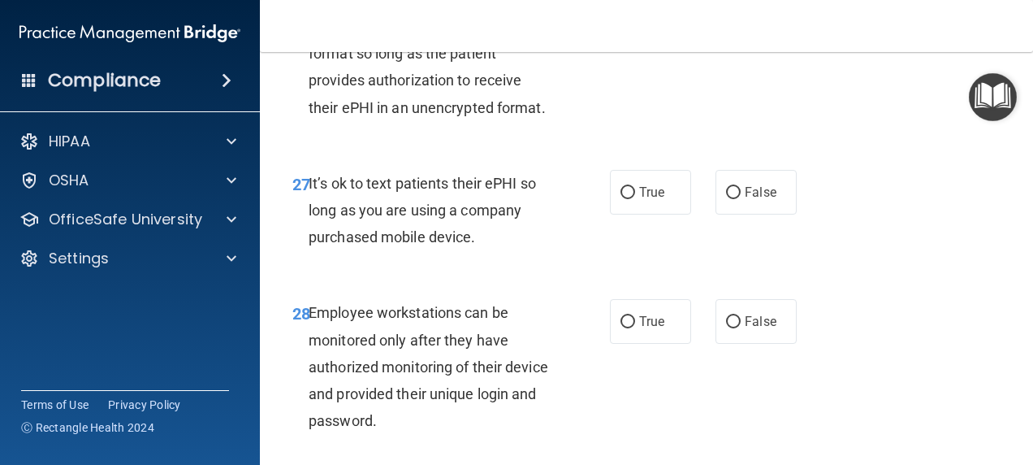
radio input "true"
click at [745, 200] on span "False" at bounding box center [761, 191] width 32 height 15
click at [737, 199] on input "False" at bounding box center [733, 193] width 15 height 12
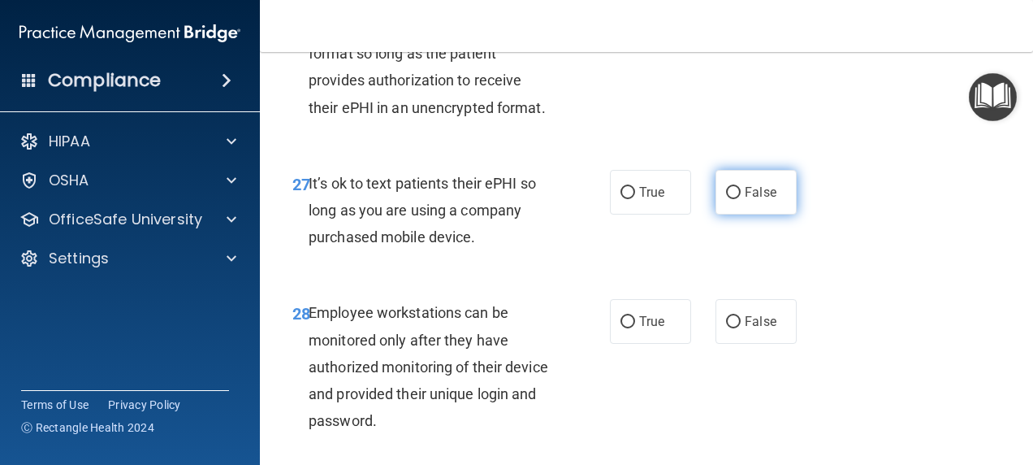
radio input "true"
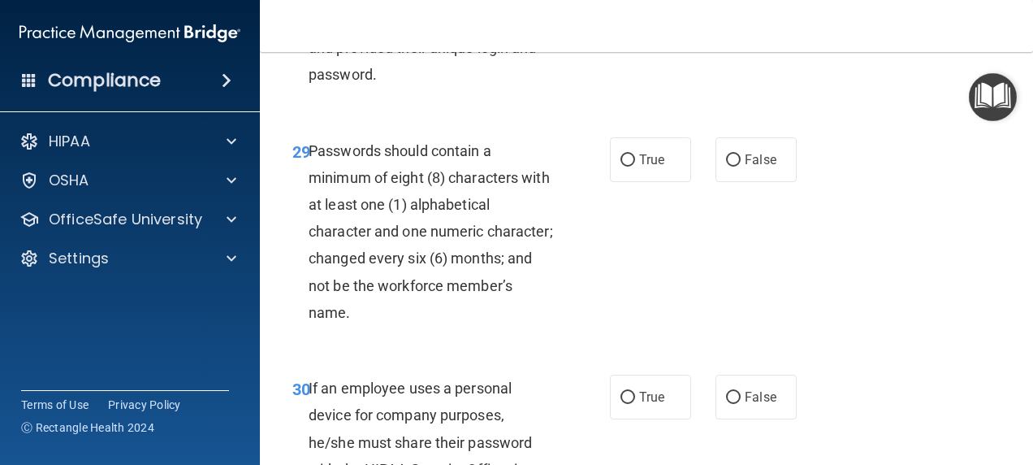
scroll to position [5087, 0]
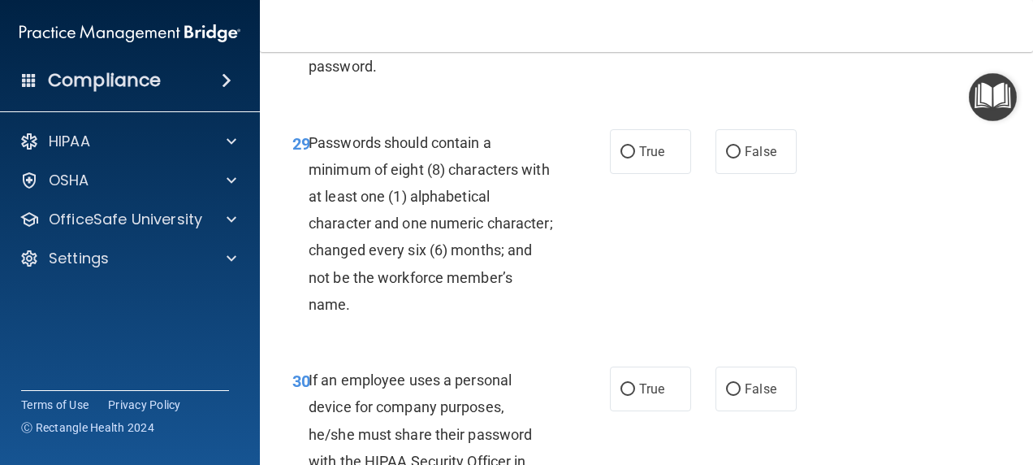
radio input "true"
click at [654, 174] on label "True" at bounding box center [650, 151] width 81 height 45
click at [635, 158] on input "True" at bounding box center [627, 152] width 15 height 12
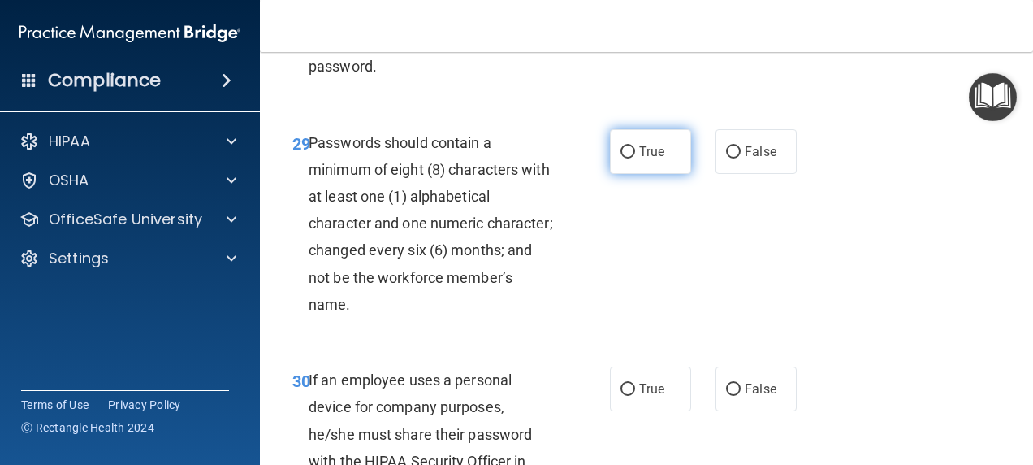
radio input "true"
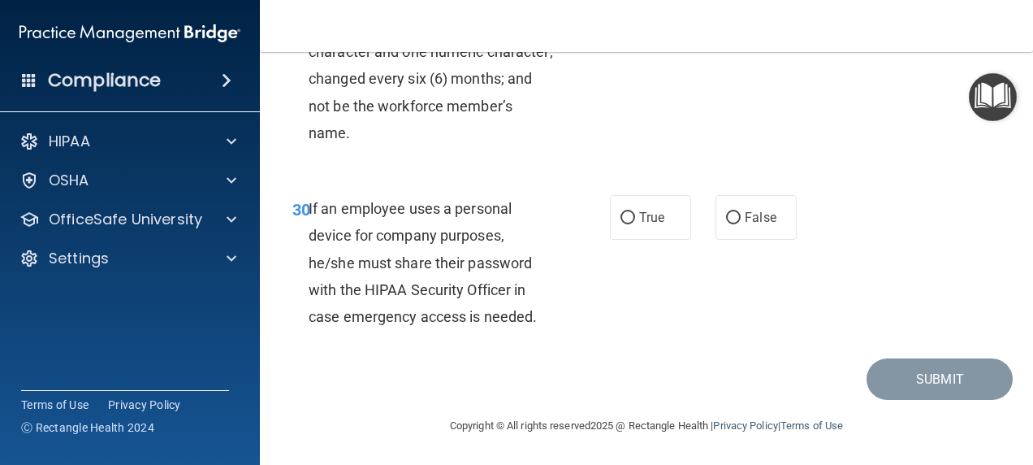
scroll to position [5382, 0]
click at [766, 225] on span "False" at bounding box center [761, 217] width 32 height 15
click at [741, 224] on input "False" at bounding box center [733, 218] width 15 height 12
radio input "true"
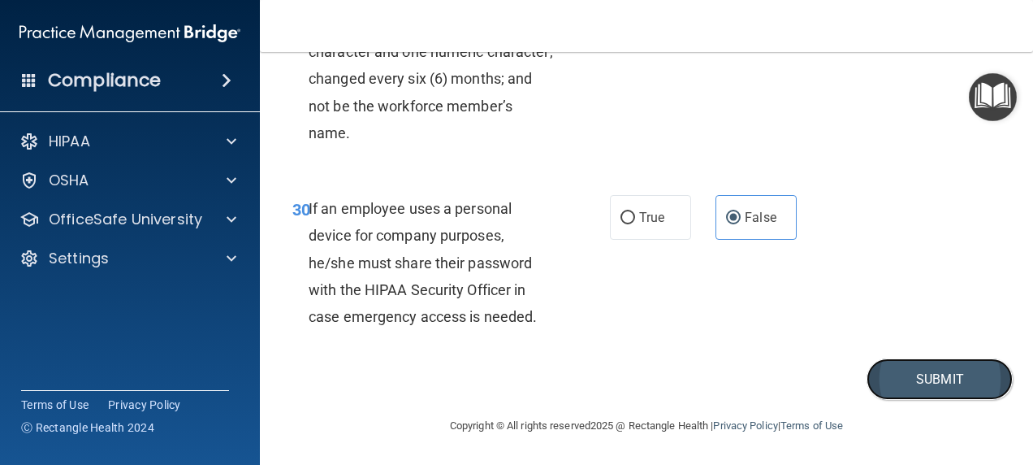
click at [901, 400] on button "Submit" at bounding box center [940, 378] width 146 height 41
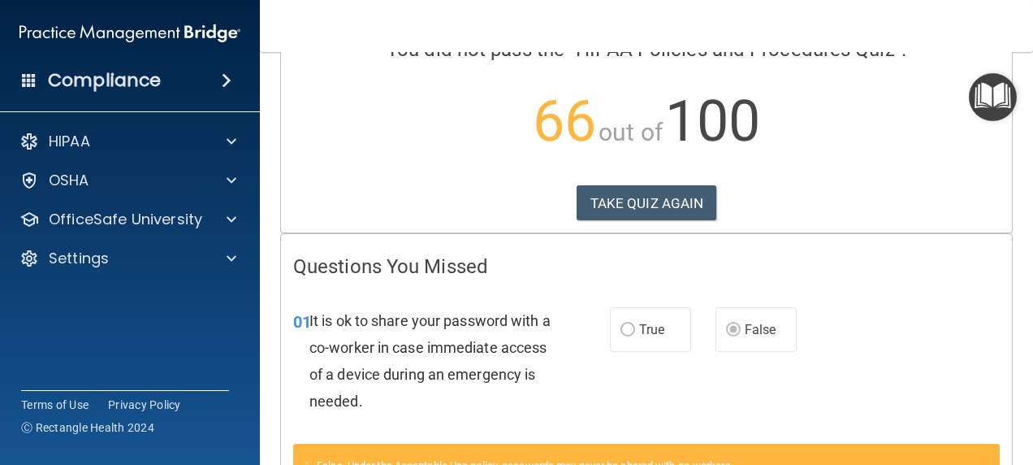
scroll to position [136, 0]
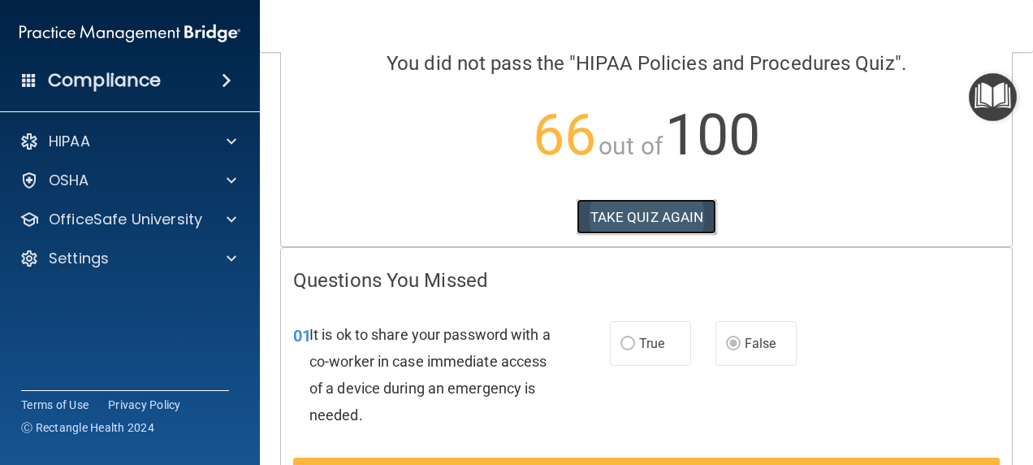
click at [670, 210] on button "TAKE QUIZ AGAIN" at bounding box center [647, 217] width 140 height 36
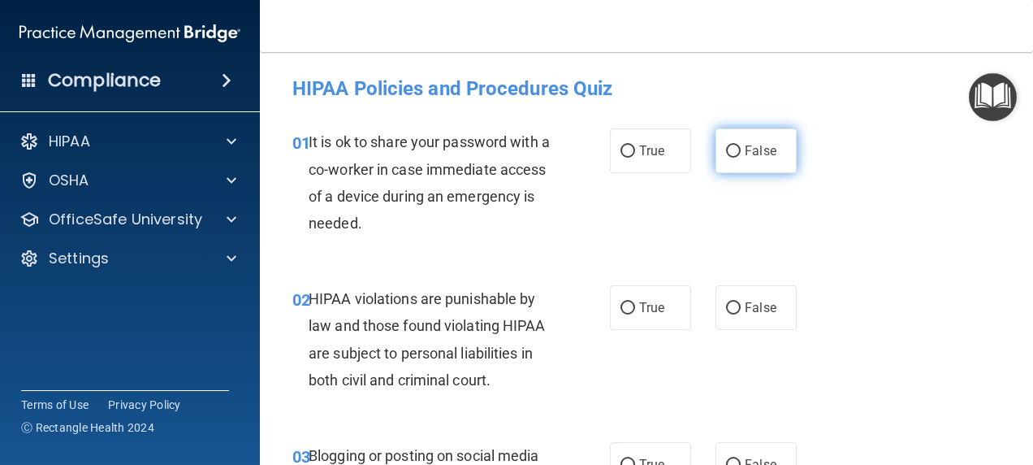
click at [726, 149] on input "False" at bounding box center [733, 151] width 15 height 12
radio input "true"
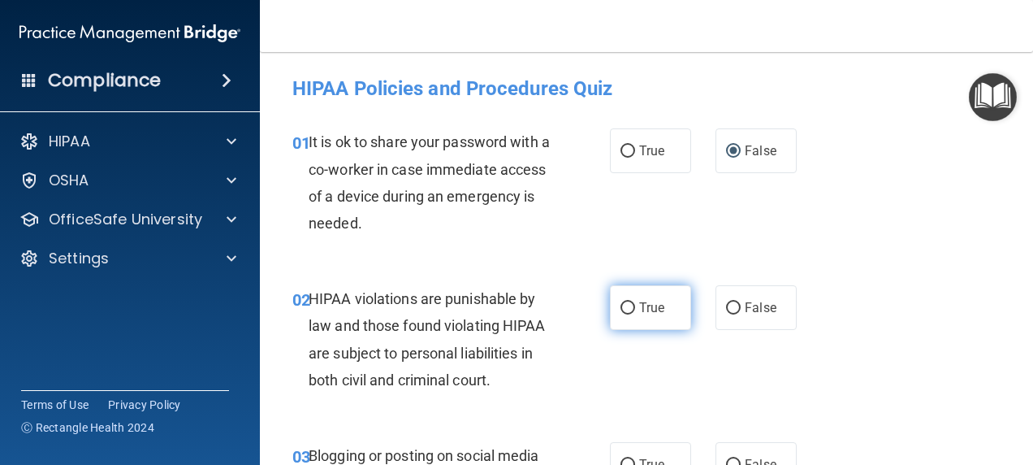
click at [622, 309] on input "True" at bounding box center [627, 308] width 15 height 12
radio input "true"
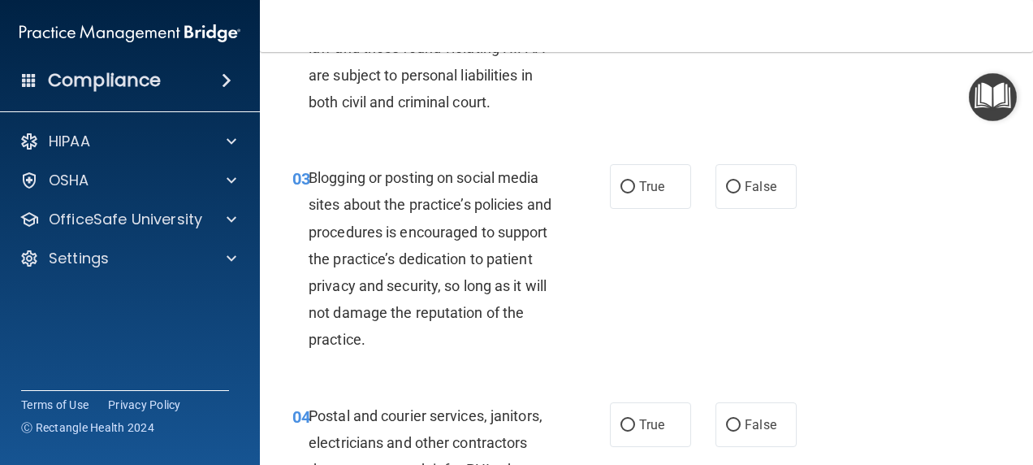
scroll to position [261, 0]
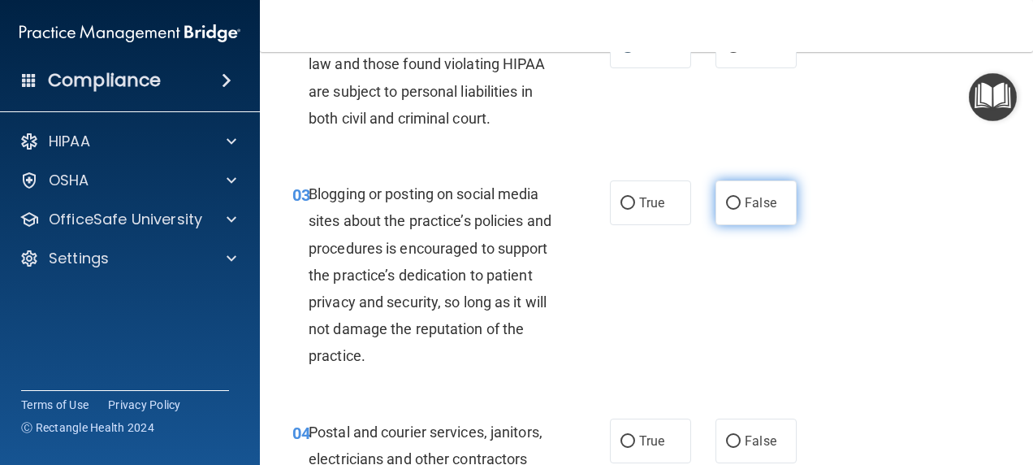
click at [745, 208] on span "False" at bounding box center [761, 202] width 32 height 15
click at [737, 208] on input "False" at bounding box center [733, 203] width 15 height 12
radio input "true"
click at [620, 440] on input "True" at bounding box center [627, 441] width 15 height 12
radio input "true"
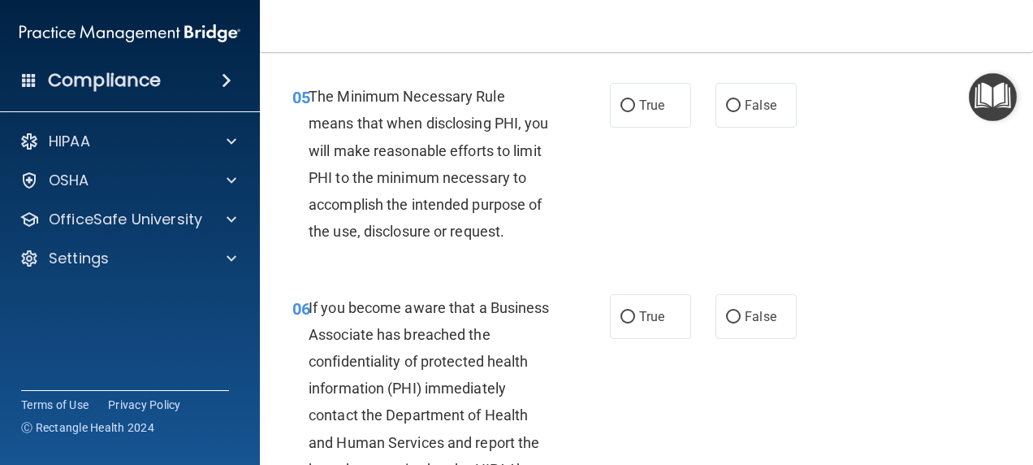
scroll to position [843, 0]
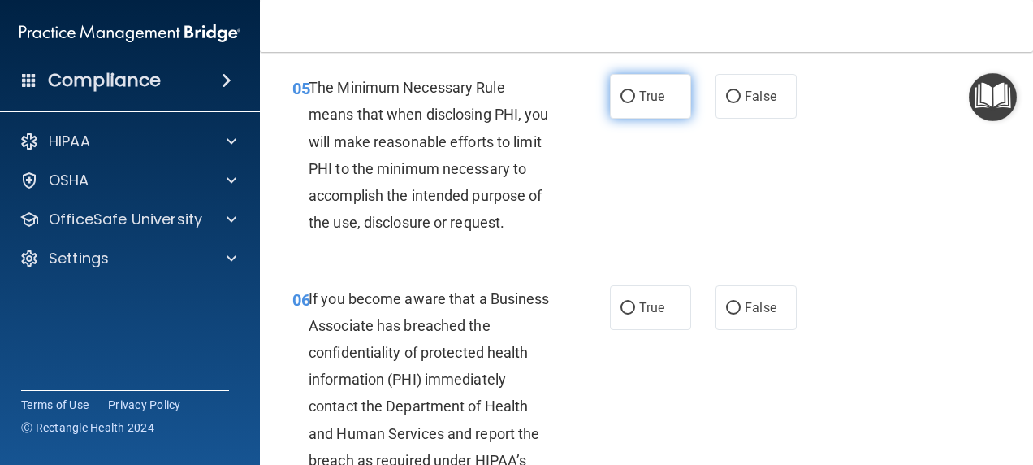
click at [646, 119] on label "True" at bounding box center [650, 96] width 81 height 45
click at [635, 103] on input "True" at bounding box center [627, 97] width 15 height 12
radio input "true"
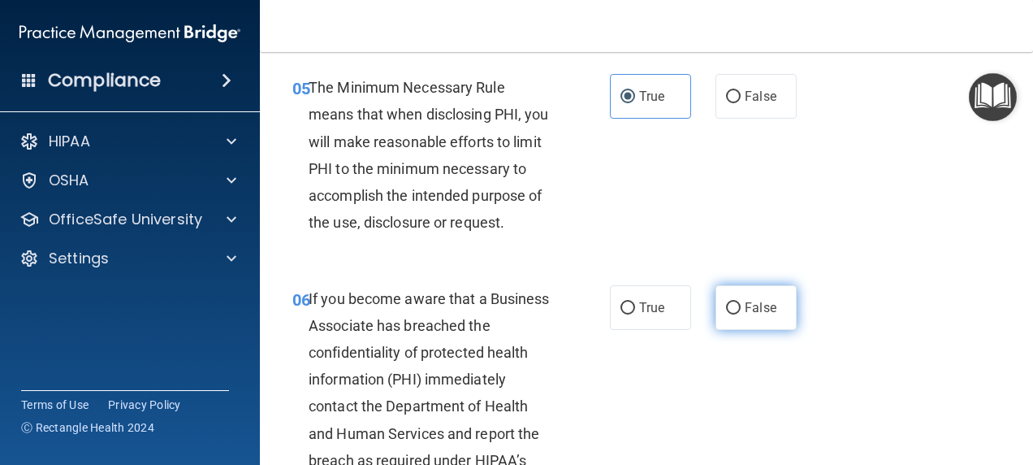
click at [762, 315] on span "False" at bounding box center [761, 307] width 32 height 15
click at [741, 314] on input "False" at bounding box center [733, 308] width 15 height 12
radio input "true"
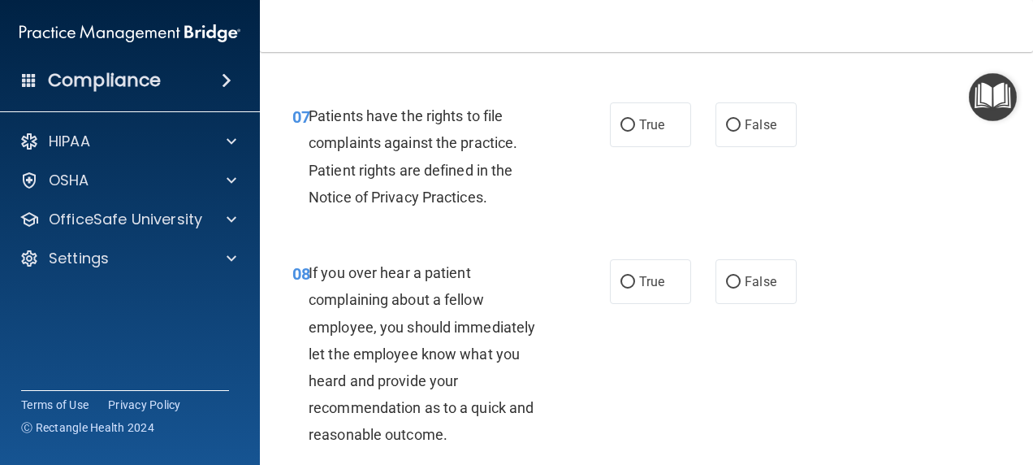
scroll to position [1315, 0]
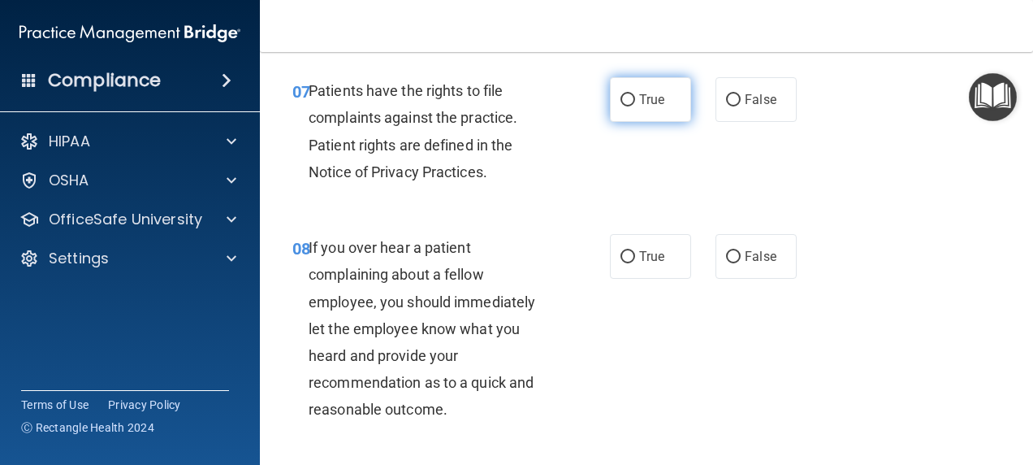
click at [627, 122] on label "True" at bounding box center [650, 99] width 81 height 45
click at [627, 106] on input "True" at bounding box center [627, 100] width 15 height 12
radio input "true"
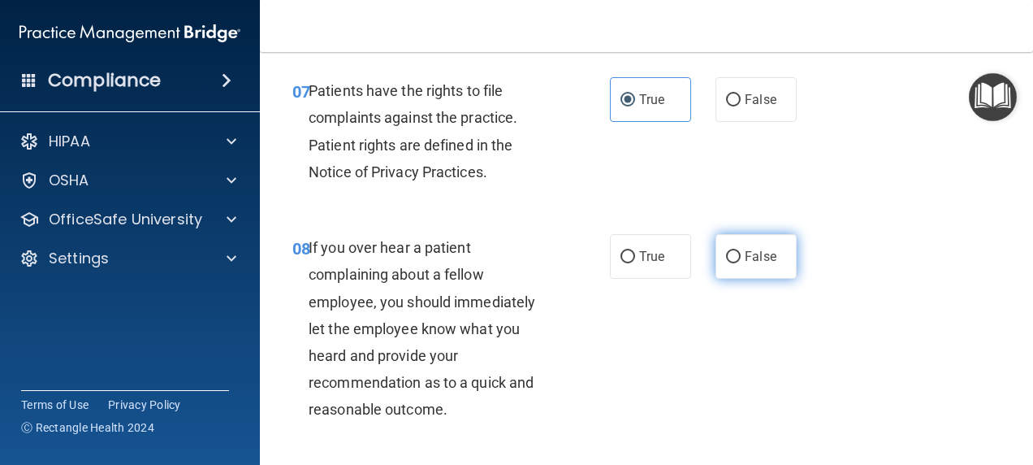
click at [745, 264] on span "False" at bounding box center [761, 256] width 32 height 15
click at [741, 263] on input "False" at bounding box center [733, 257] width 15 height 12
radio input "true"
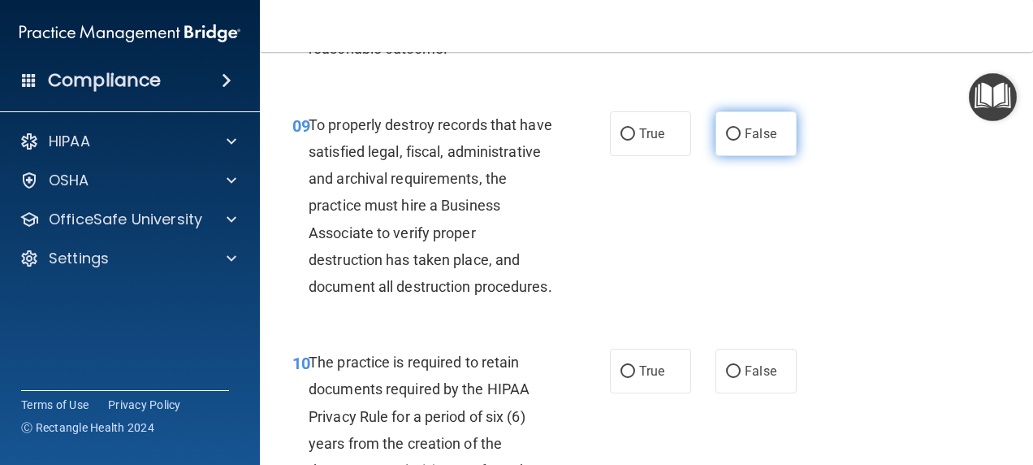
click at [736, 156] on label "False" at bounding box center [755, 133] width 81 height 45
click at [736, 140] on input "False" at bounding box center [733, 134] width 15 height 12
radio input "true"
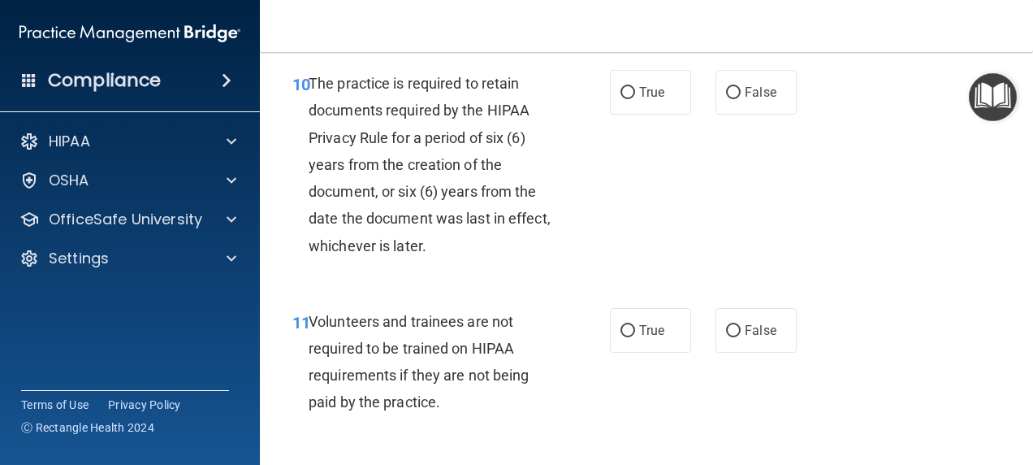
scroll to position [2020, 0]
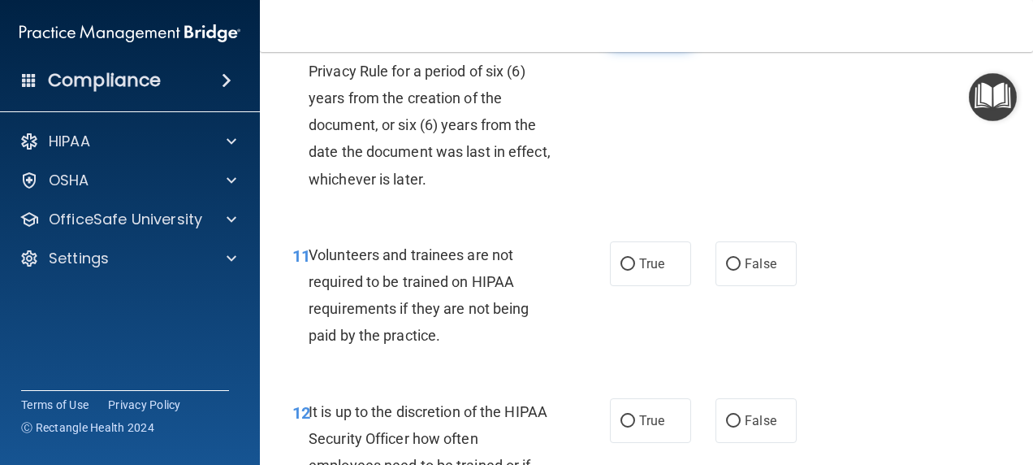
click at [655, 48] on label "True" at bounding box center [650, 25] width 81 height 45
click at [635, 32] on input "True" at bounding box center [627, 26] width 15 height 12
radio input "true"
click at [746, 271] on span "False" at bounding box center [761, 263] width 32 height 15
click at [741, 270] on input "False" at bounding box center [733, 264] width 15 height 12
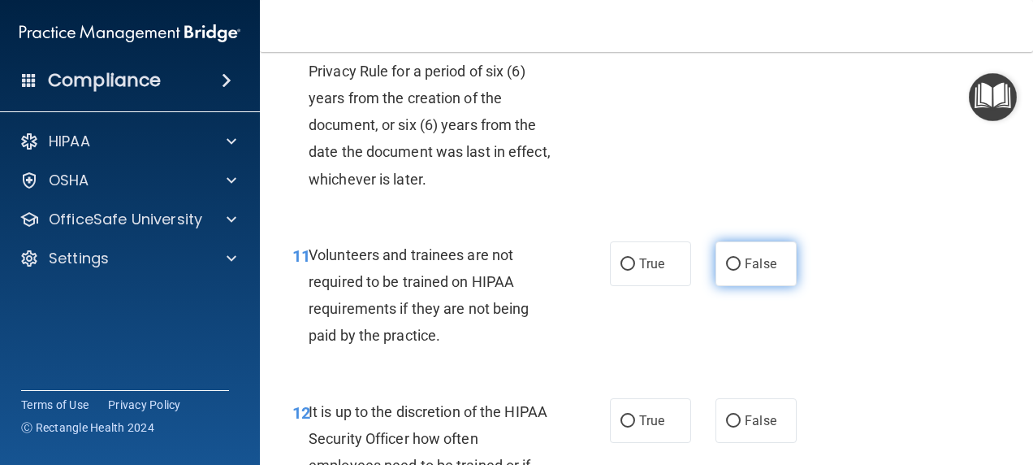
radio input "true"
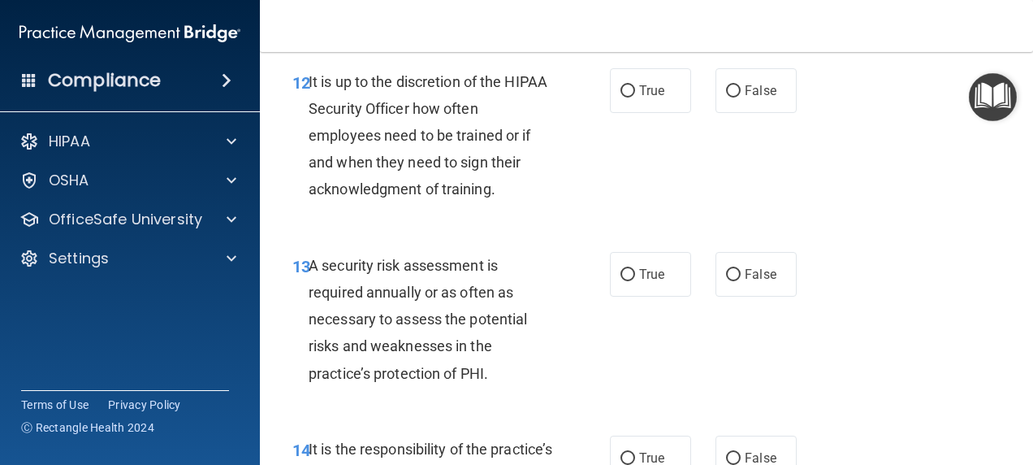
scroll to position [2366, 0]
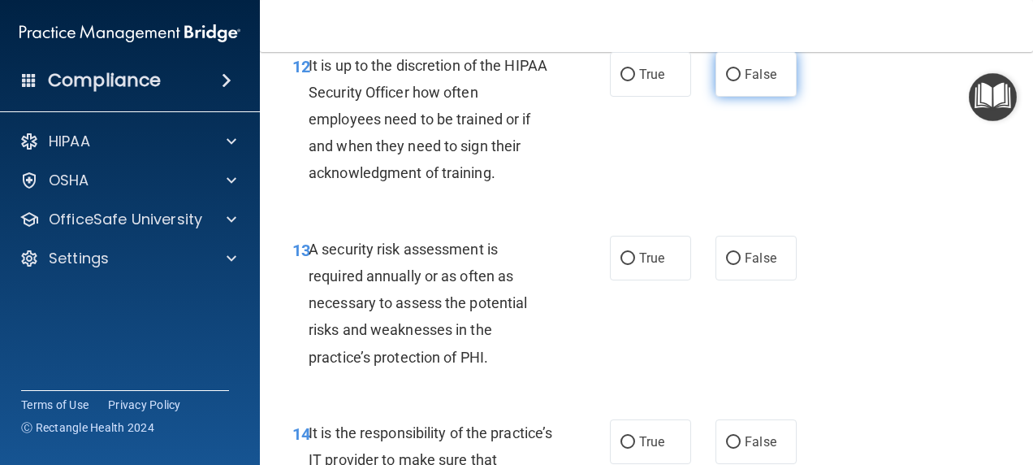
click at [731, 81] on input "False" at bounding box center [733, 75] width 15 height 12
radio input "true"
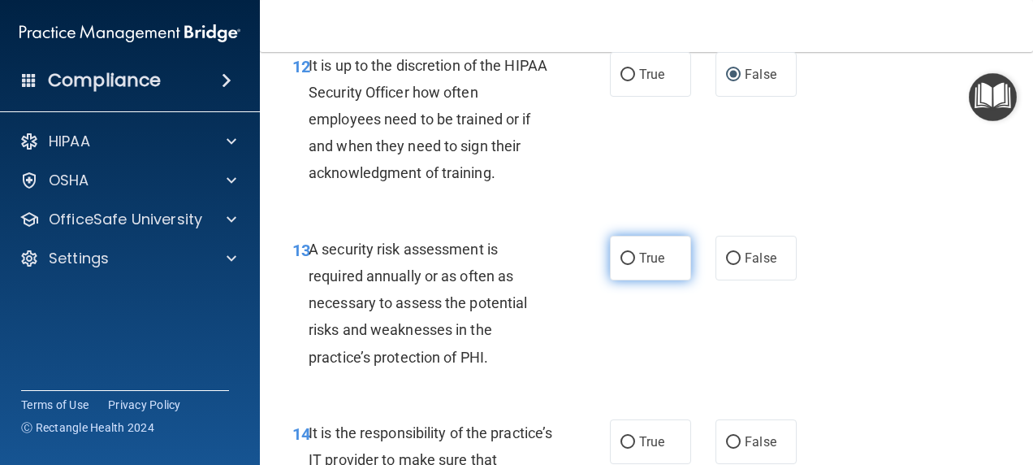
click at [642, 266] on span "True" at bounding box center [651, 257] width 25 height 15
click at [635, 265] on input "True" at bounding box center [627, 259] width 15 height 12
radio input "true"
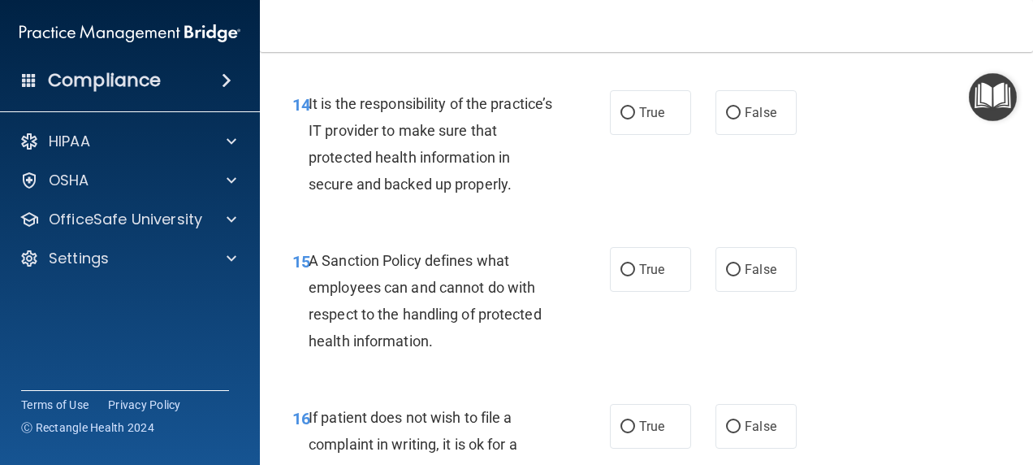
scroll to position [2738, 0]
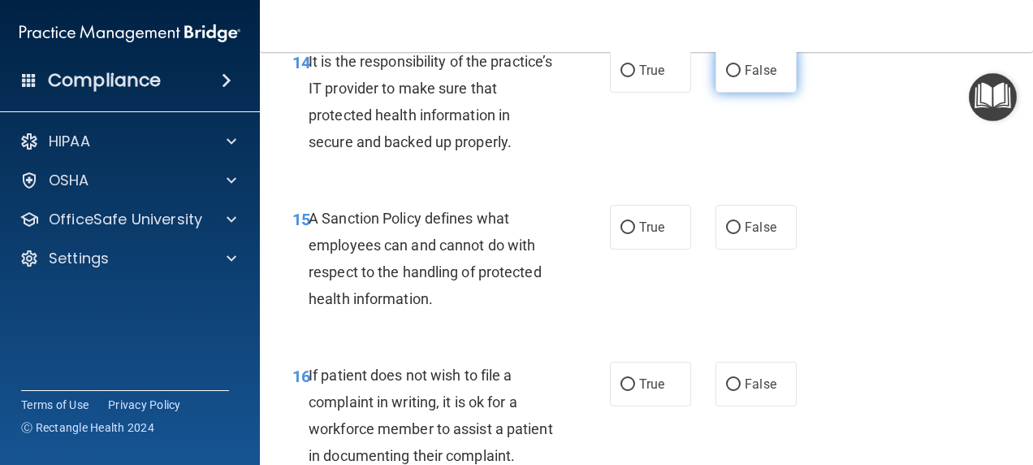
click at [726, 77] on input "False" at bounding box center [733, 71] width 15 height 12
radio input "true"
click at [731, 234] on input "False" at bounding box center [733, 228] width 15 height 12
radio input "true"
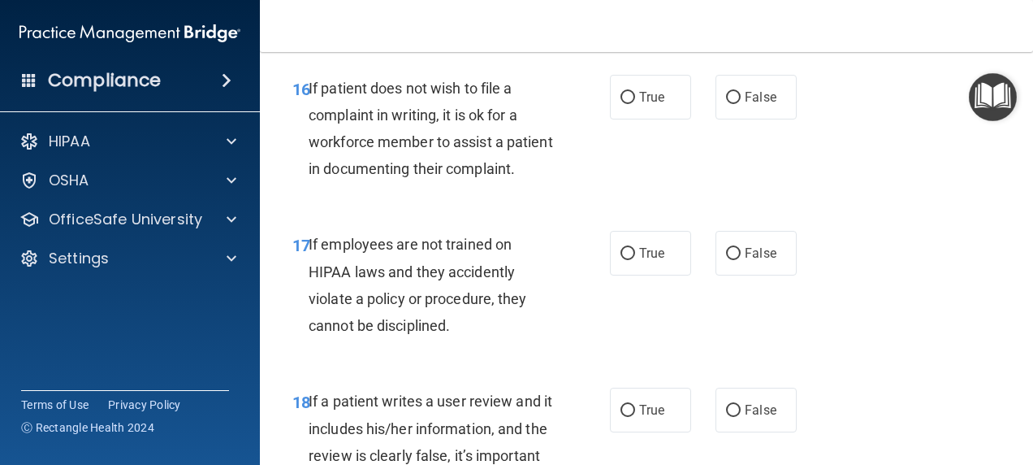
scroll to position [3049, 0]
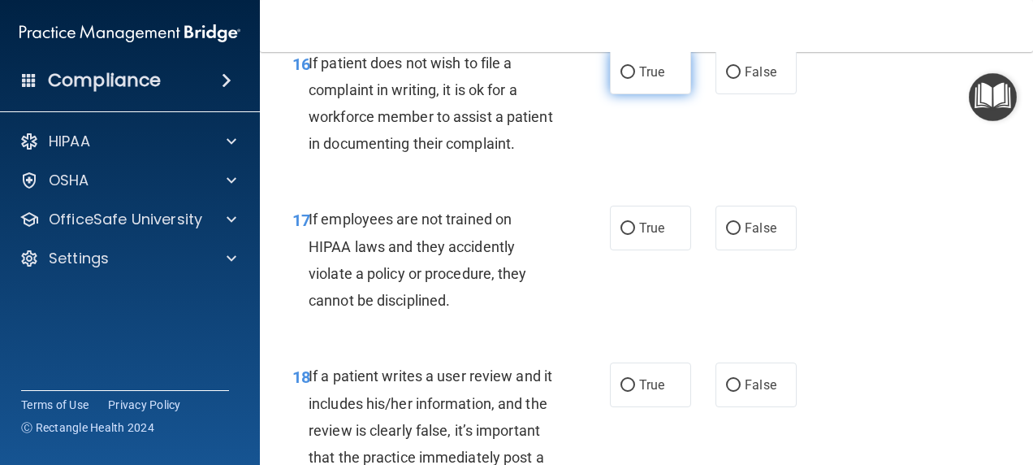
click at [650, 80] on span "True" at bounding box center [651, 71] width 25 height 15
click at [635, 79] on input "True" at bounding box center [627, 73] width 15 height 12
radio input "true"
click at [745, 236] on span "False" at bounding box center [761, 227] width 32 height 15
click at [741, 235] on input "False" at bounding box center [733, 229] width 15 height 12
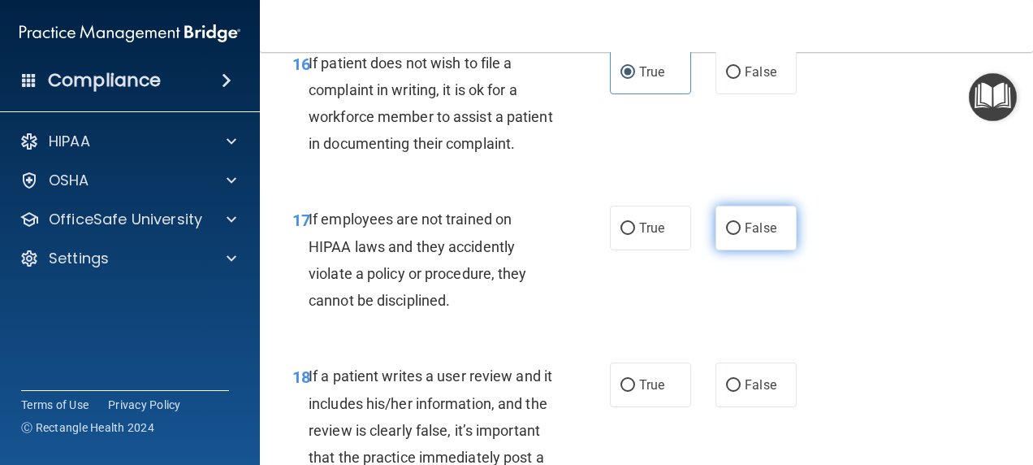
radio input "true"
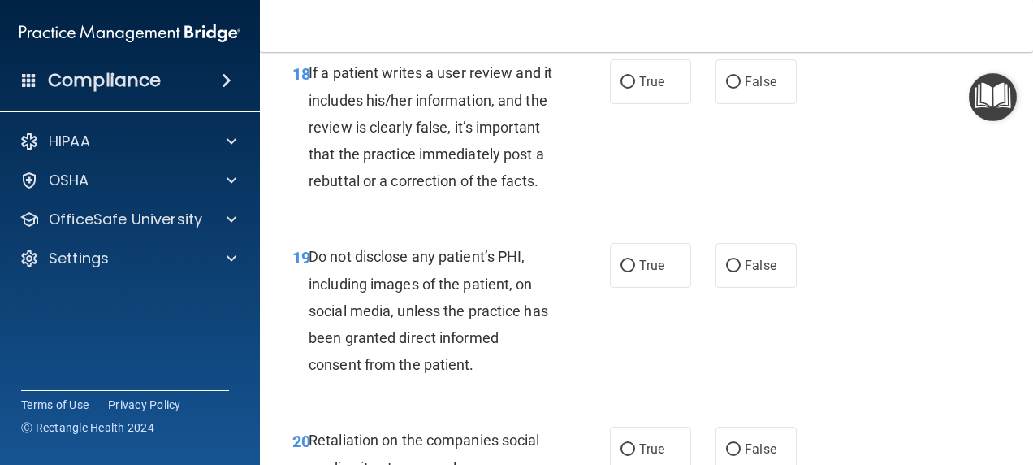
scroll to position [3395, 0]
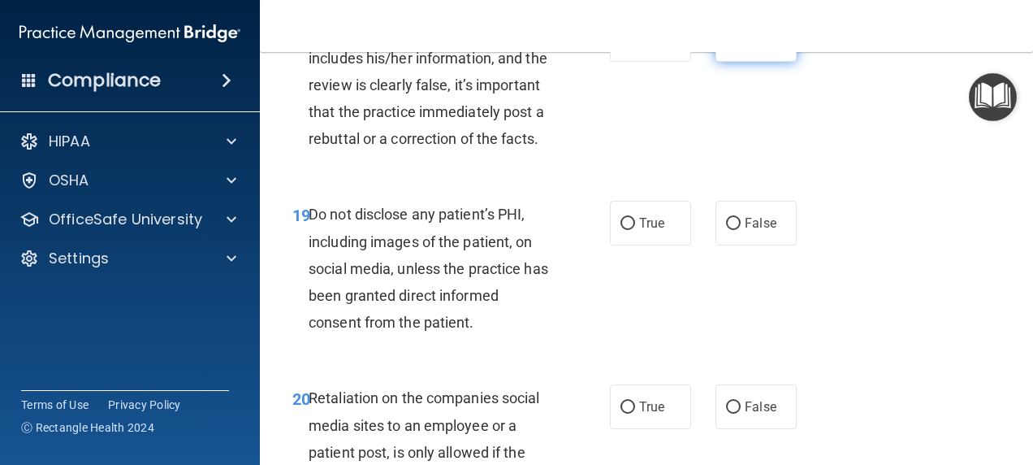
click at [768, 62] on label "False" at bounding box center [755, 39] width 81 height 45
click at [741, 46] on input "False" at bounding box center [733, 40] width 15 height 12
radio input "true"
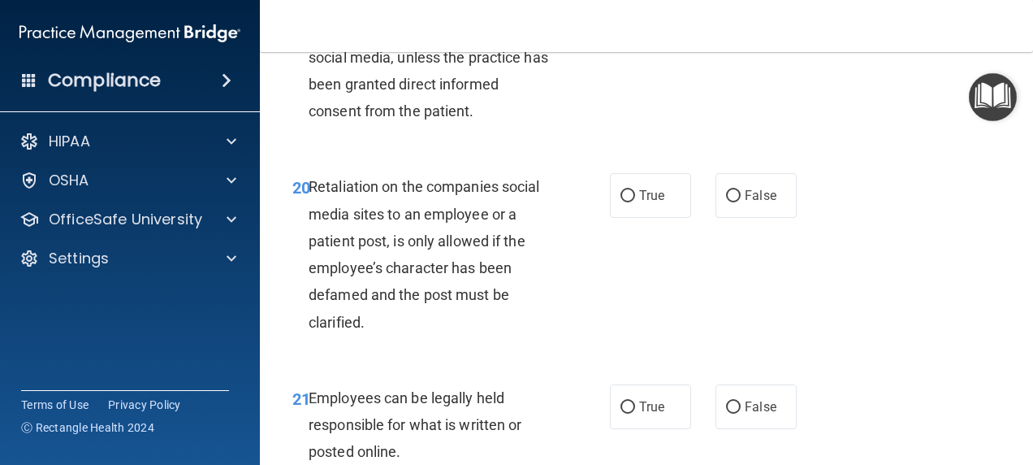
scroll to position [3623, 0]
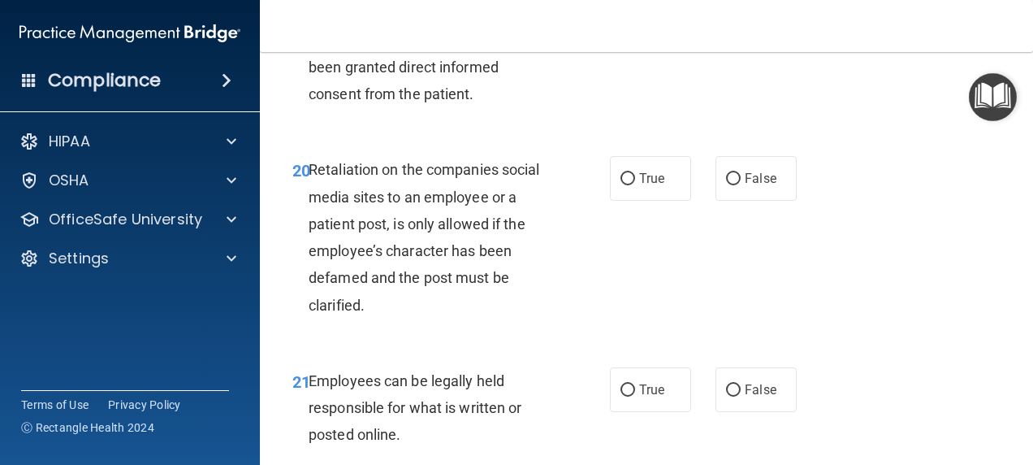
radio input "true"
click at [747, 186] on span "False" at bounding box center [761, 178] width 32 height 15
click at [741, 185] on input "False" at bounding box center [733, 179] width 15 height 12
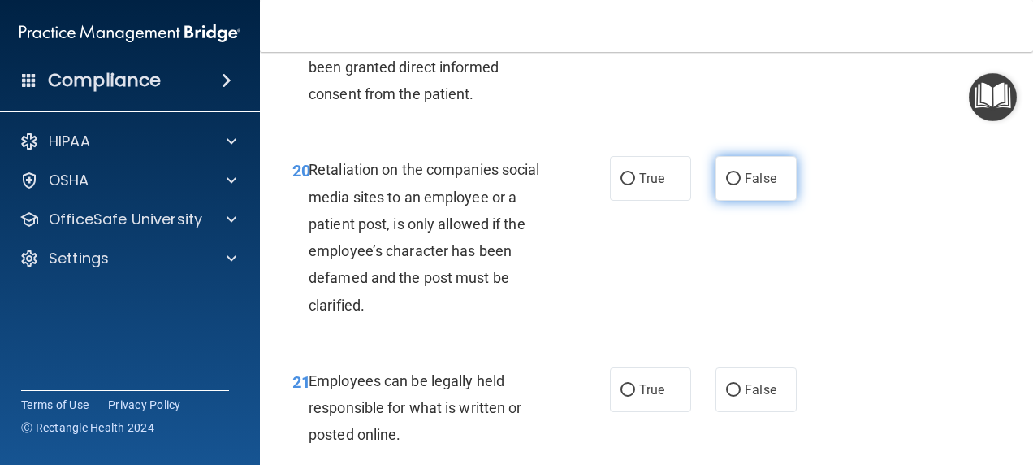
radio input "true"
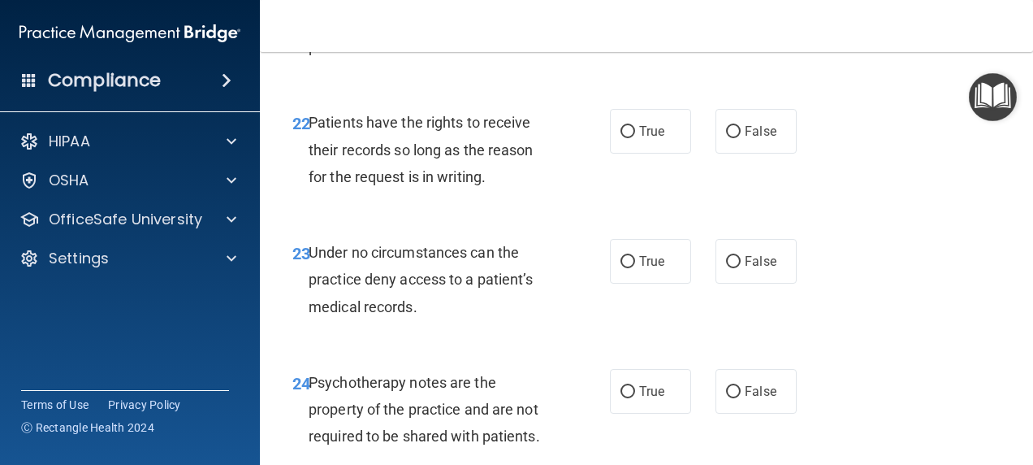
scroll to position [4018, 0]
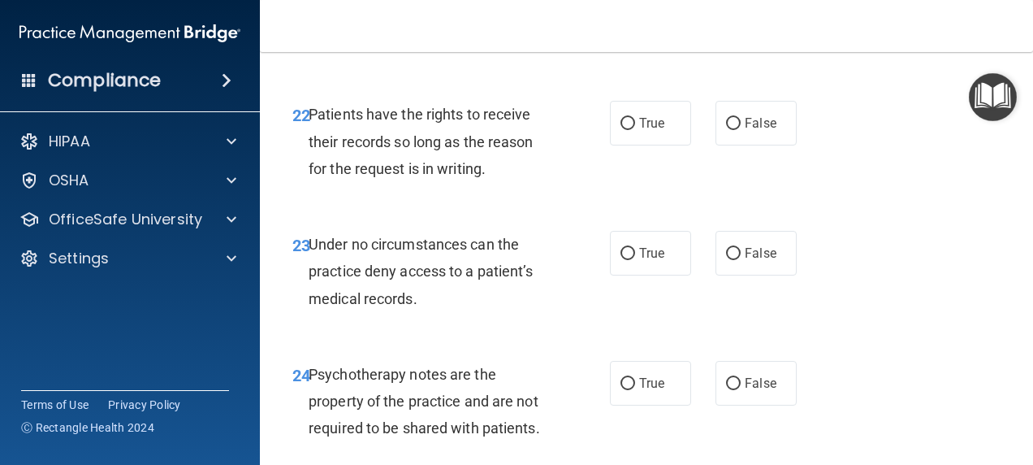
radio input "true"
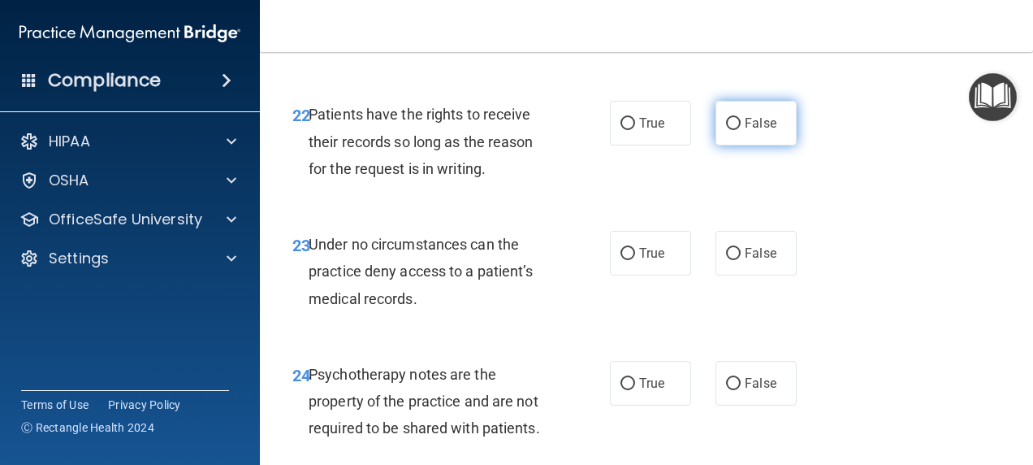
click at [769, 145] on label "False" at bounding box center [755, 123] width 81 height 45
click at [741, 130] on input "False" at bounding box center [733, 124] width 15 height 12
radio input "true"
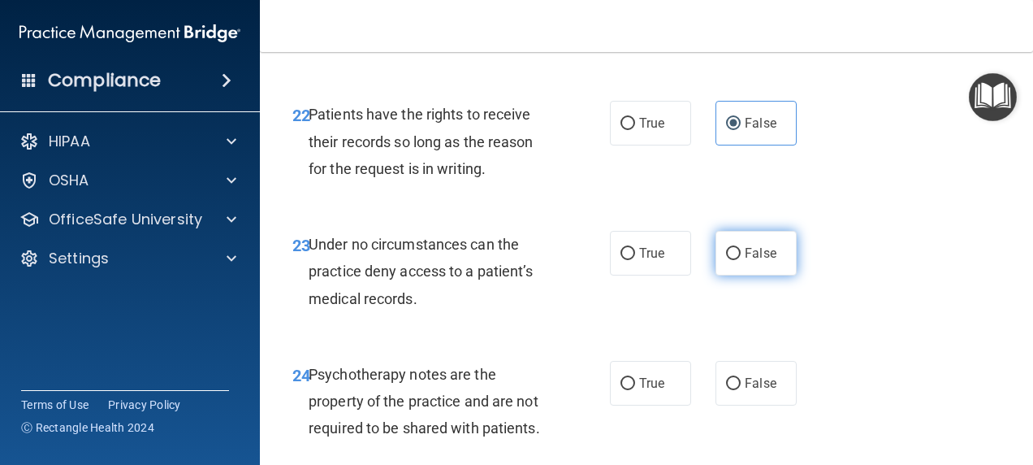
click at [728, 260] on input "False" at bounding box center [733, 254] width 15 height 12
radio input "true"
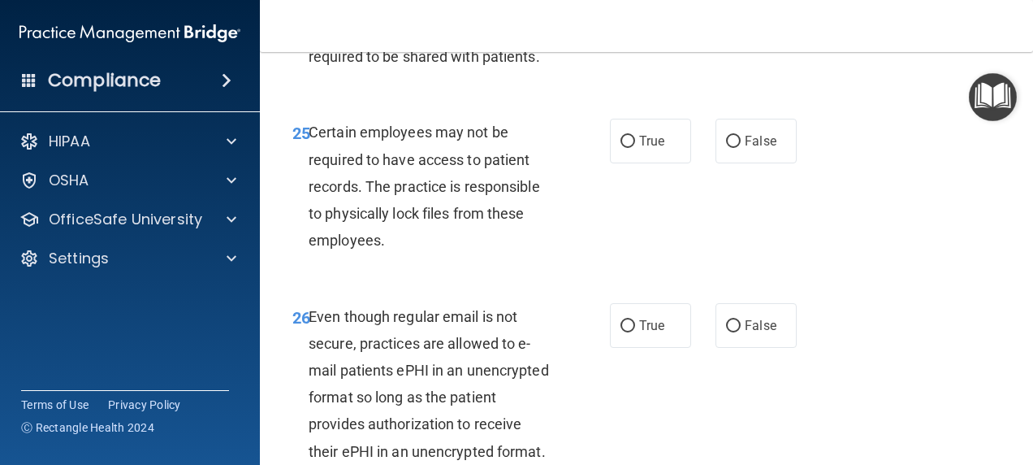
scroll to position [4415, 0]
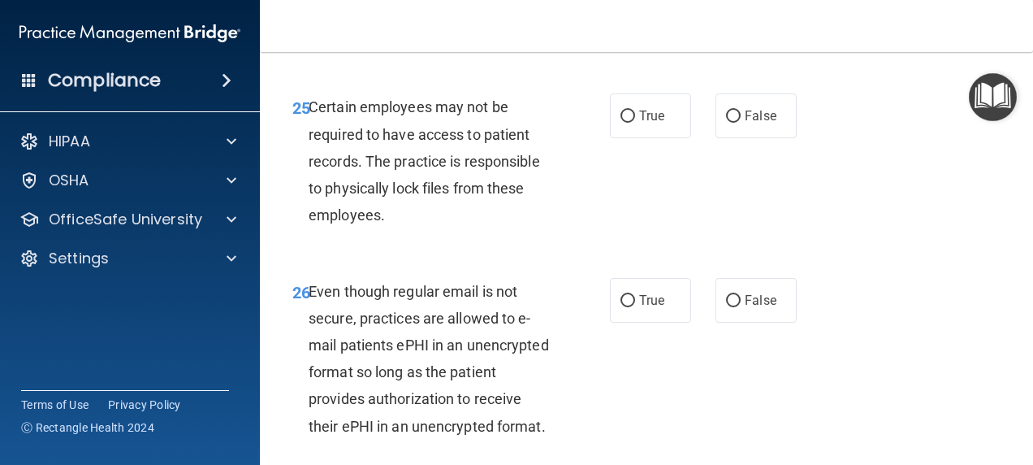
radio input "true"
click at [650, 123] on span "True" at bounding box center [651, 115] width 25 height 15
click at [635, 123] on input "True" at bounding box center [627, 116] width 15 height 12
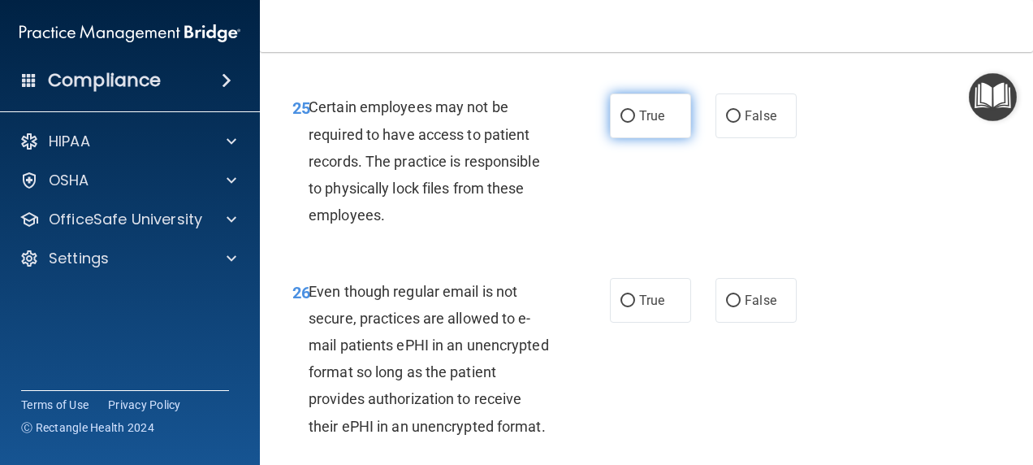
radio input "true"
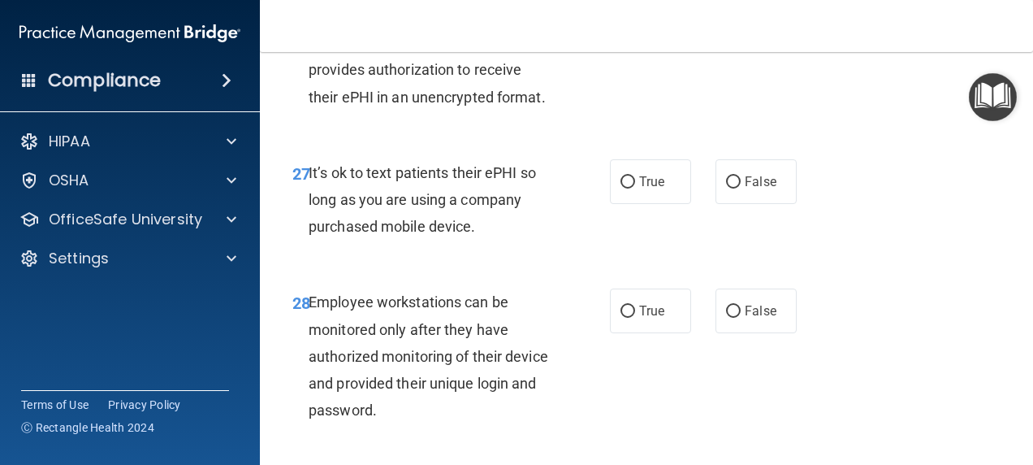
scroll to position [4752, 0]
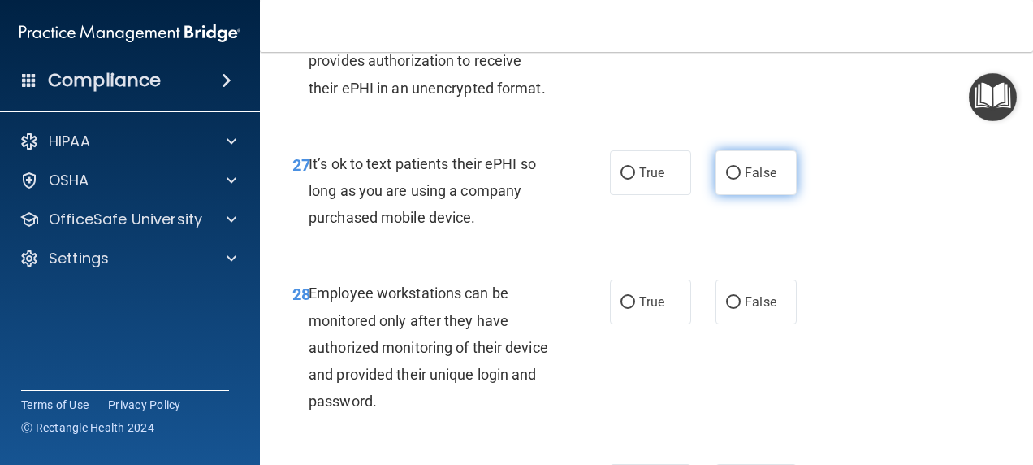
click at [750, 180] on span "False" at bounding box center [761, 172] width 32 height 15
click at [741, 179] on input "False" at bounding box center [733, 173] width 15 height 12
radio input "true"
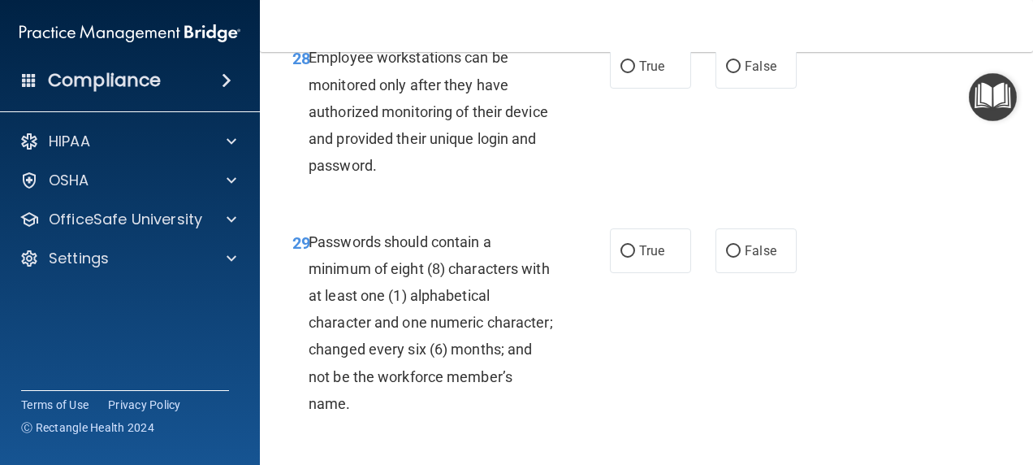
scroll to position [5030, 0]
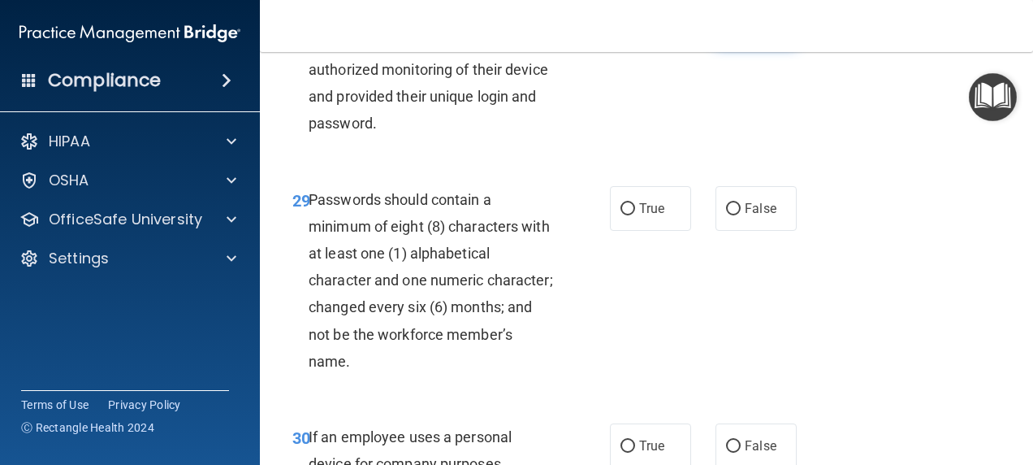
click at [734, 46] on label "False" at bounding box center [755, 24] width 81 height 45
click at [734, 31] on input "False" at bounding box center [733, 25] width 15 height 12
radio input "true"
click at [650, 231] on label "True" at bounding box center [650, 208] width 81 height 45
click at [635, 215] on input "True" at bounding box center [627, 209] width 15 height 12
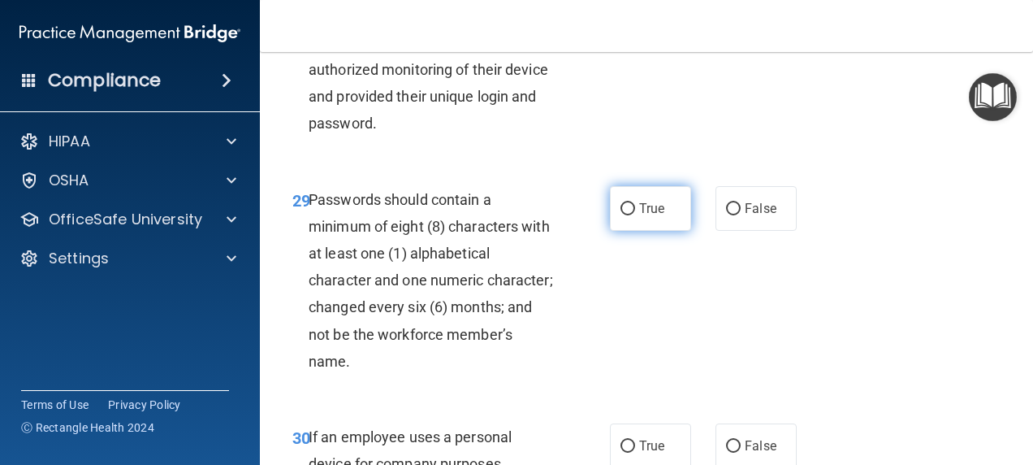
radio input "true"
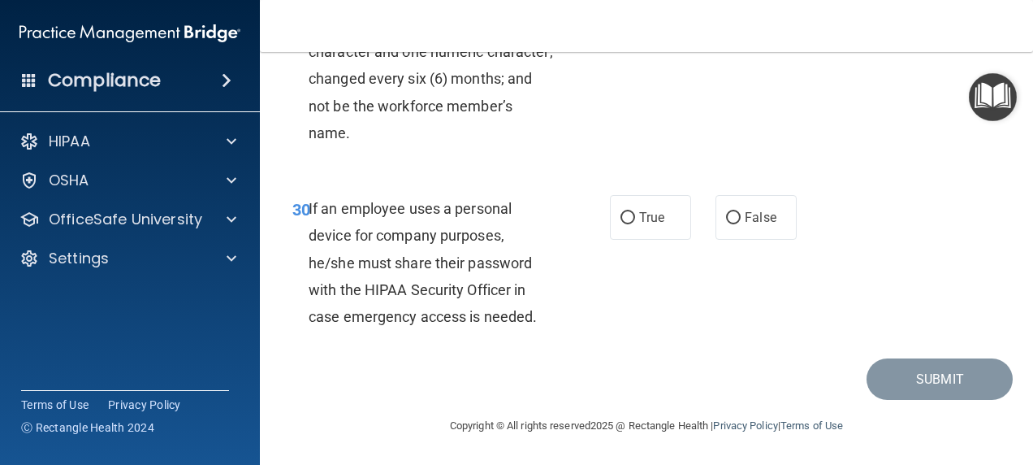
scroll to position [5420, 0]
click at [790, 211] on div "True False" at bounding box center [708, 217] width 196 height 45
click at [751, 218] on span "False" at bounding box center [761, 217] width 32 height 15
click at [741, 218] on input "False" at bounding box center [733, 218] width 15 height 12
radio input "true"
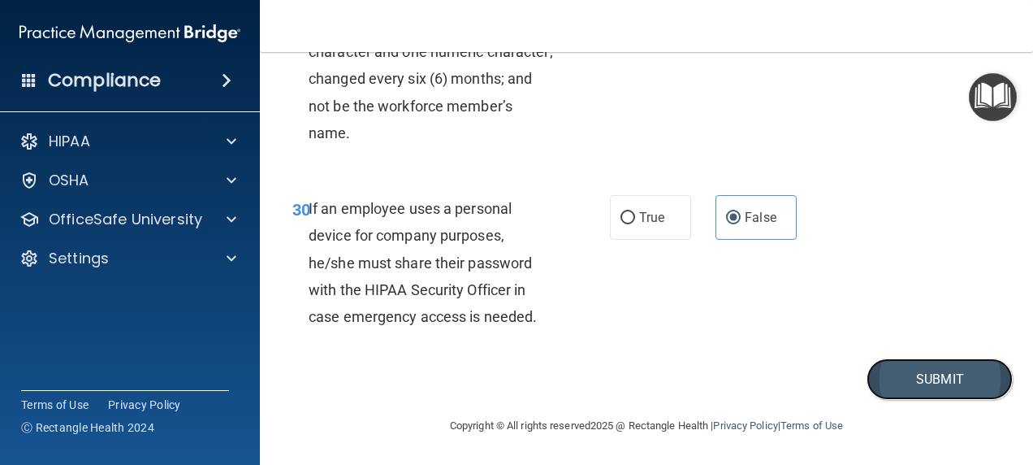
click at [946, 375] on button "Submit" at bounding box center [940, 378] width 146 height 41
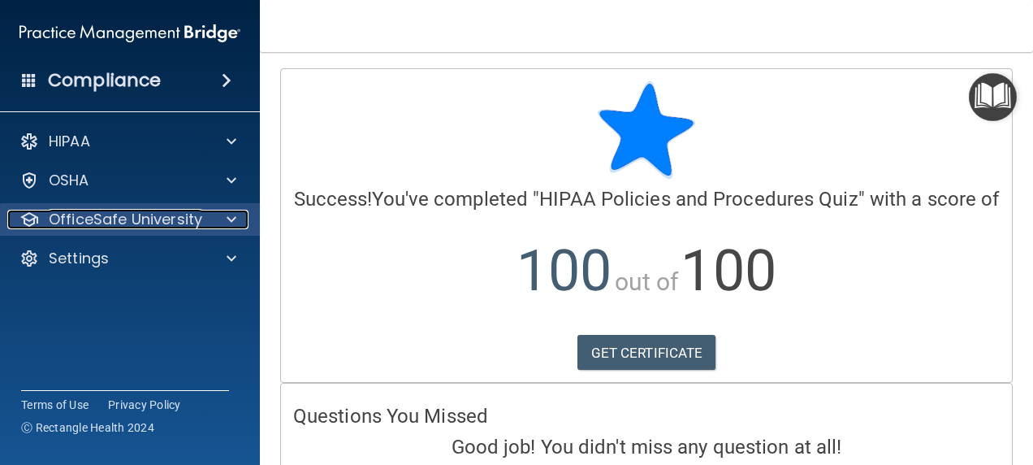
click at [211, 214] on div at bounding box center [229, 219] width 41 height 19
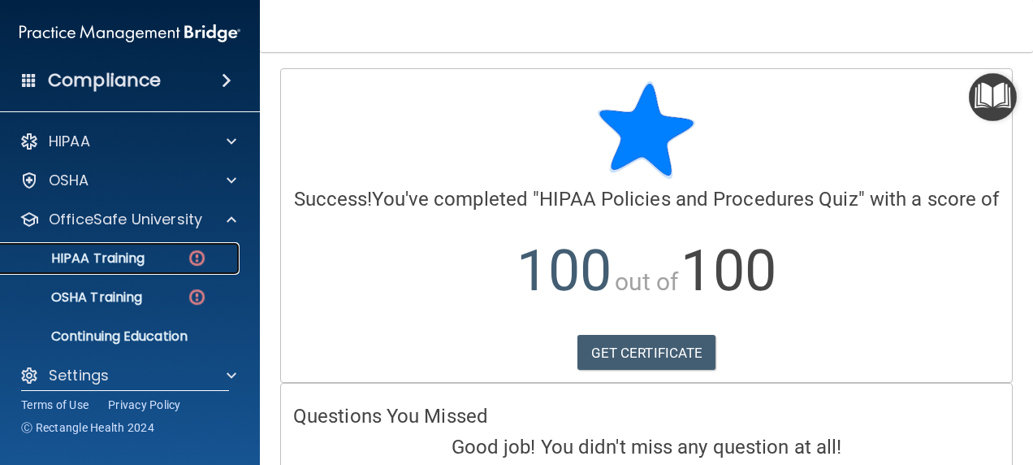
click at [183, 257] on div "HIPAA Training" at bounding box center [122, 258] width 222 height 16
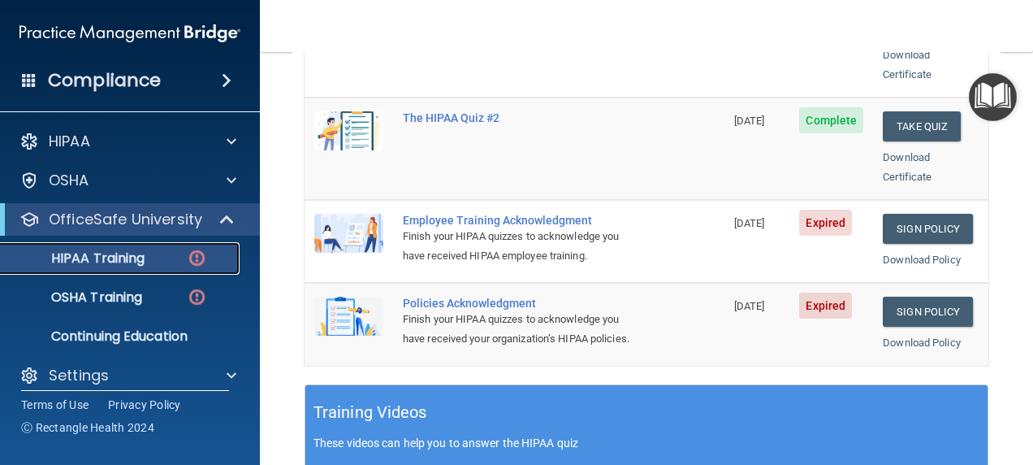
scroll to position [403, 0]
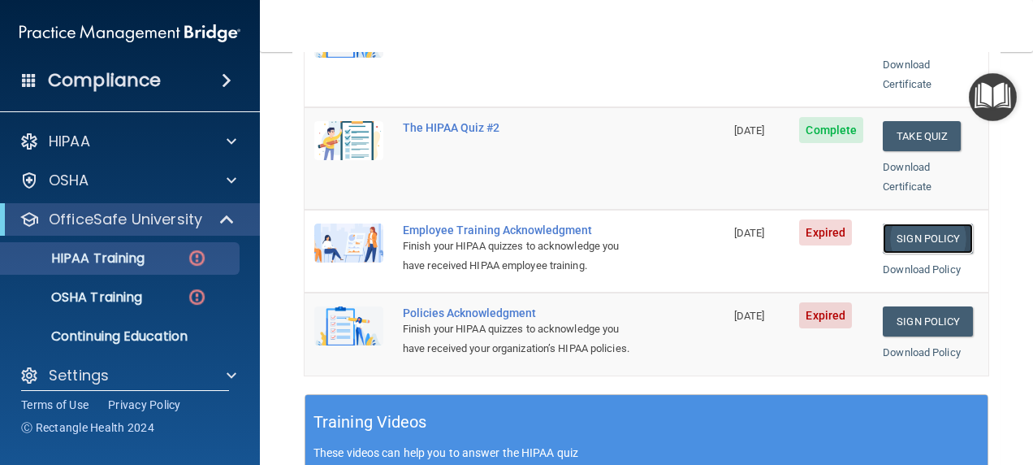
click at [910, 223] on link "Sign Policy" at bounding box center [928, 238] width 90 height 30
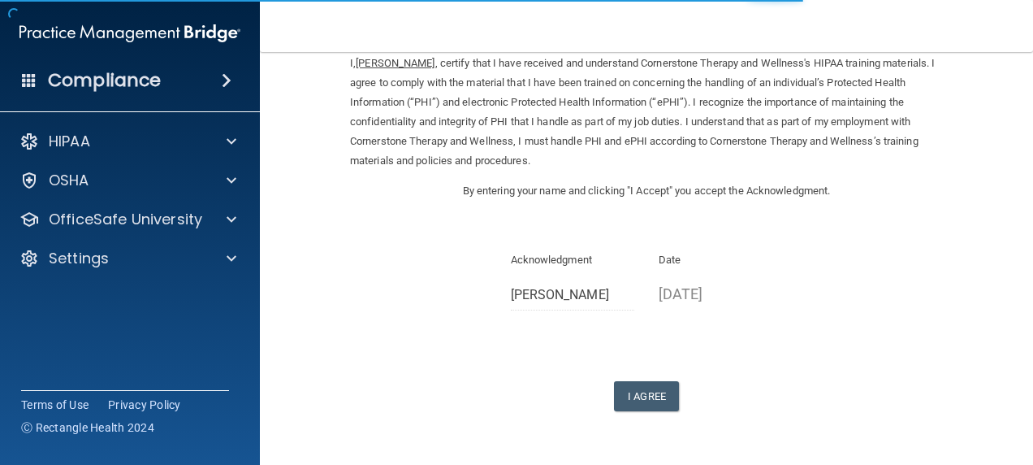
scroll to position [88, 0]
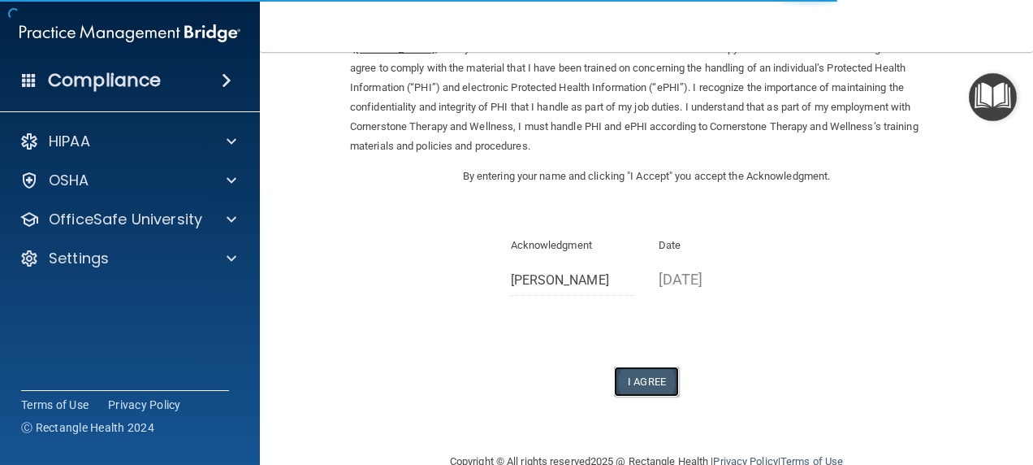
click at [641, 389] on button "I Agree" at bounding box center [646, 381] width 65 height 30
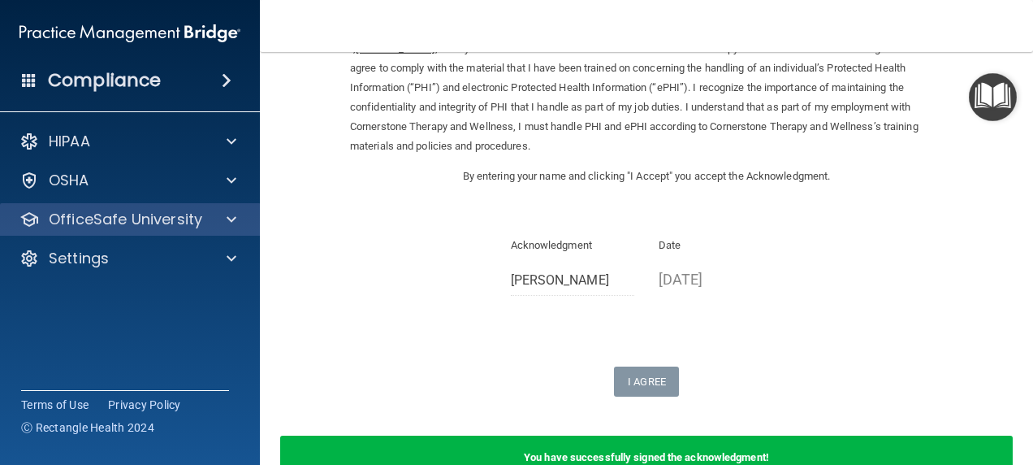
click at [138, 208] on div "OfficeSafe University" at bounding box center [130, 219] width 261 height 32
click at [149, 218] on p "OfficeSafe University" at bounding box center [125, 219] width 153 height 19
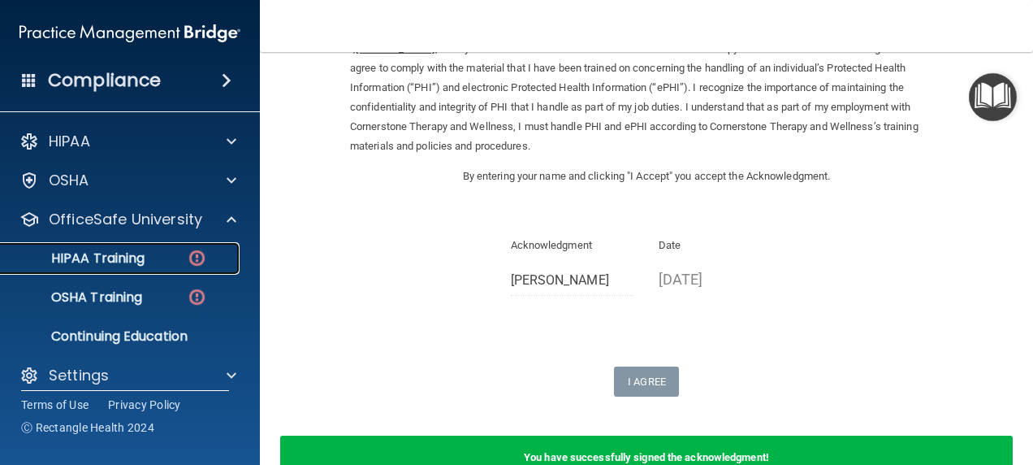
click at [153, 253] on div "HIPAA Training" at bounding box center [122, 258] width 222 height 16
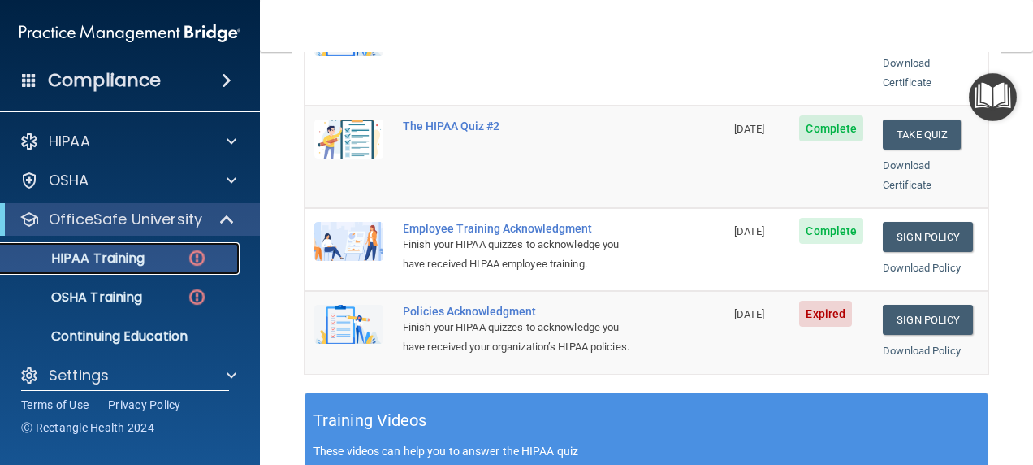
scroll to position [408, 0]
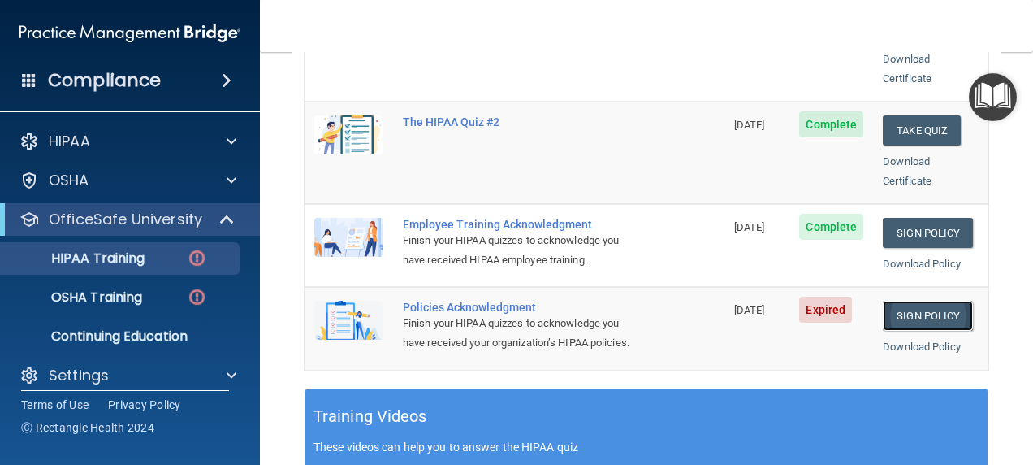
click at [918, 300] on link "Sign Policy" at bounding box center [928, 315] width 90 height 30
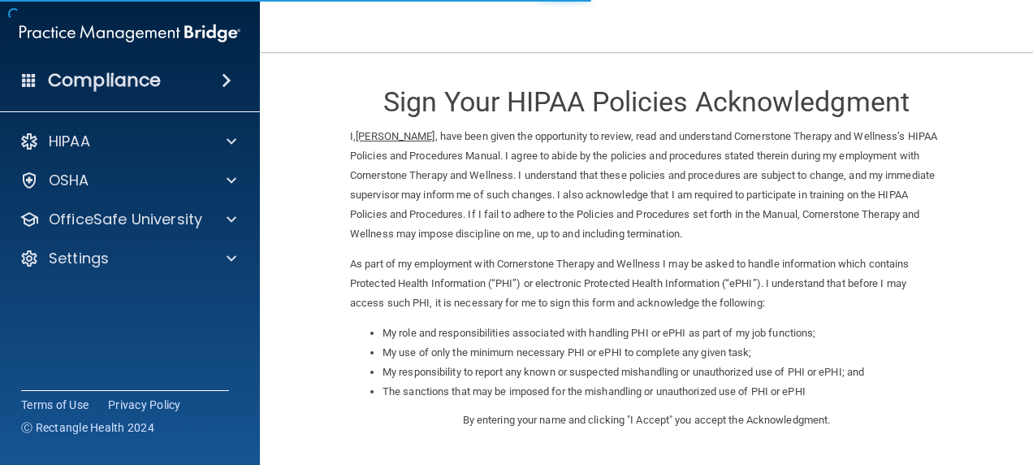
scroll to position [237, 0]
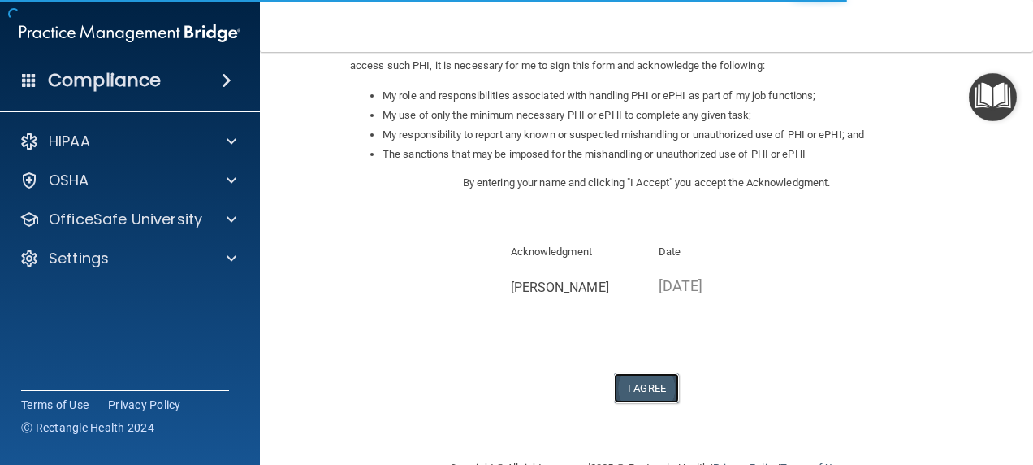
click at [631, 385] on button "I Agree" at bounding box center [646, 388] width 65 height 30
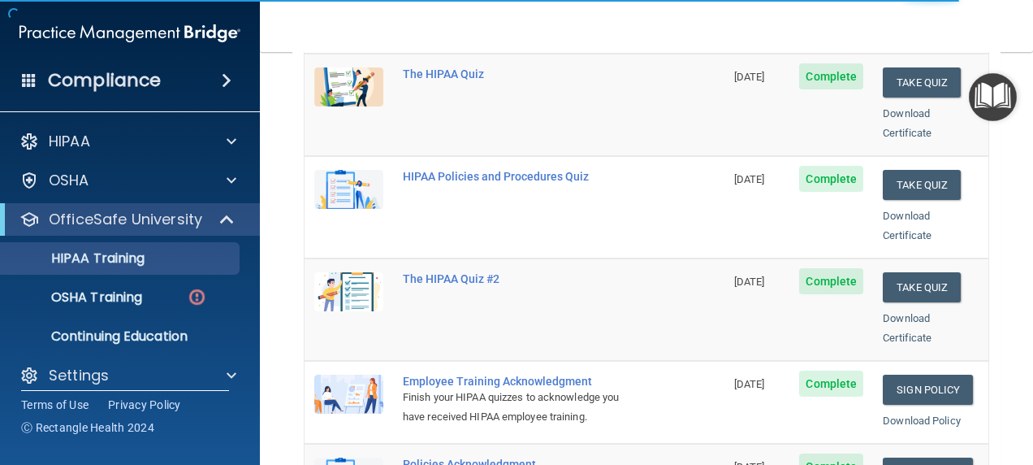
scroll to position [253, 0]
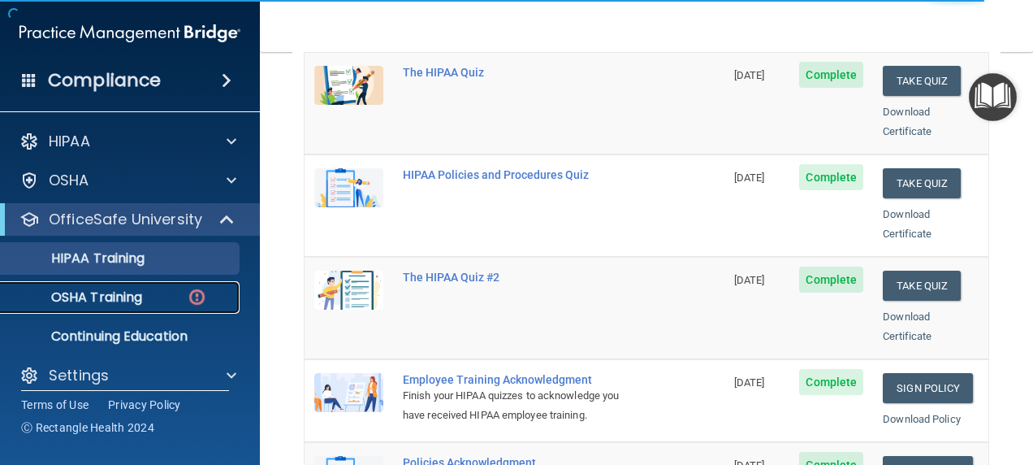
click at [78, 300] on p "OSHA Training" at bounding box center [77, 297] width 132 height 16
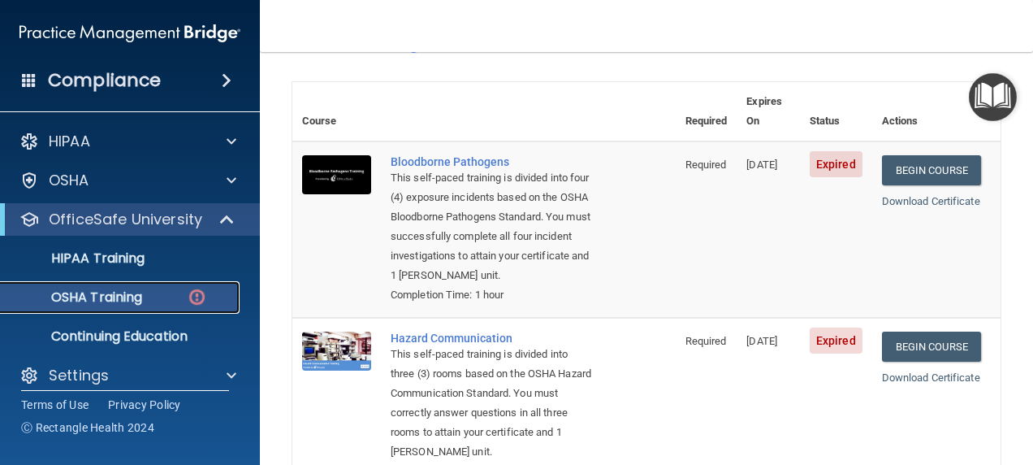
scroll to position [24, 0]
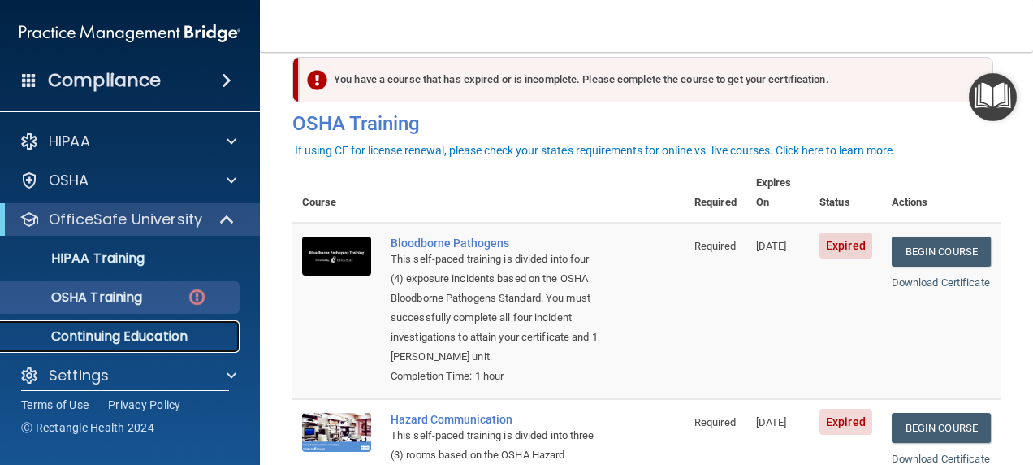
click at [122, 336] on p "Continuing Education" at bounding box center [122, 336] width 222 height 16
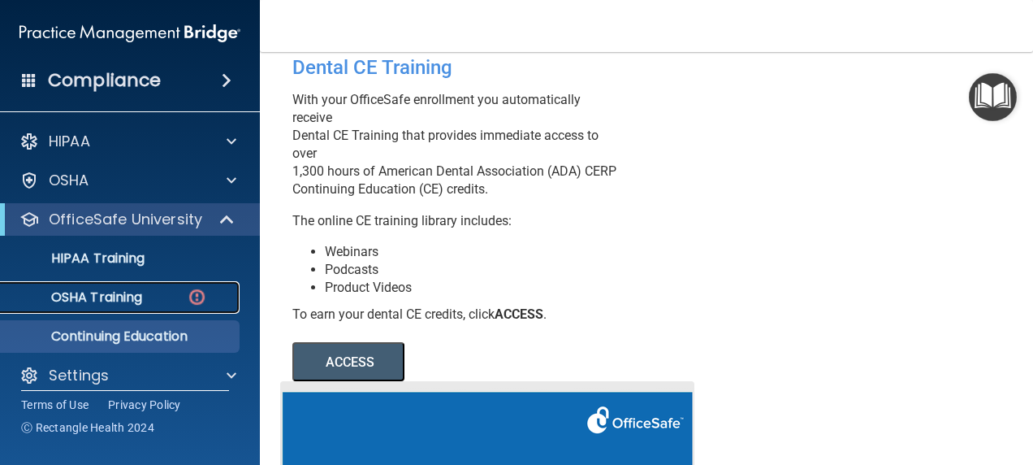
click at [133, 297] on p "OSHA Training" at bounding box center [77, 297] width 132 height 16
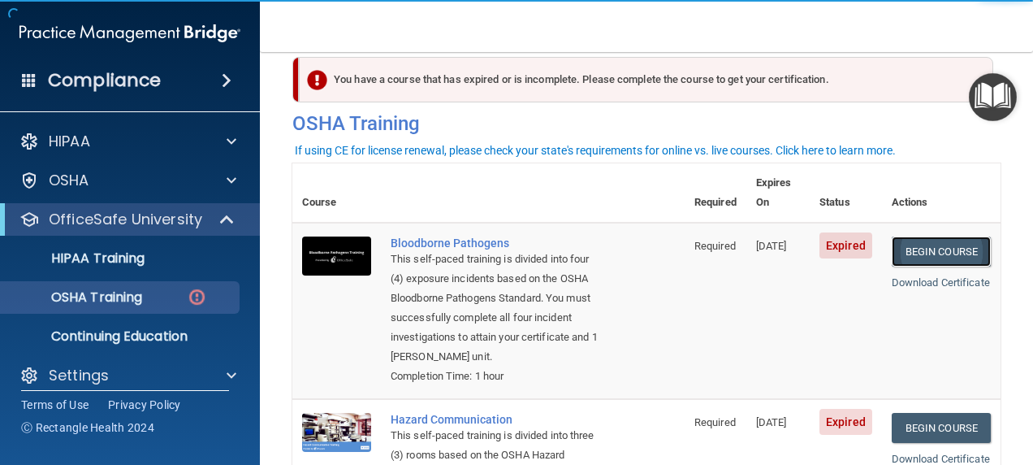
click at [906, 236] on link "Begin Course" at bounding box center [941, 251] width 99 height 30
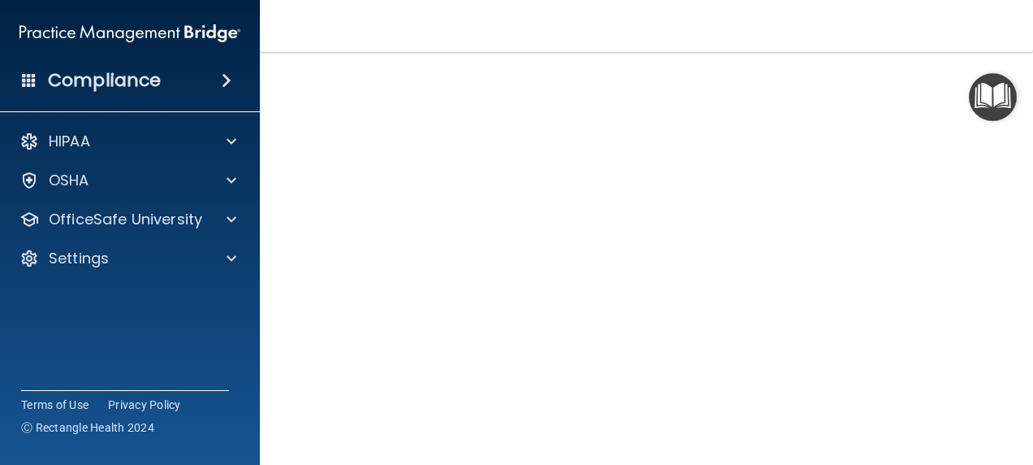
scroll to position [90, 0]
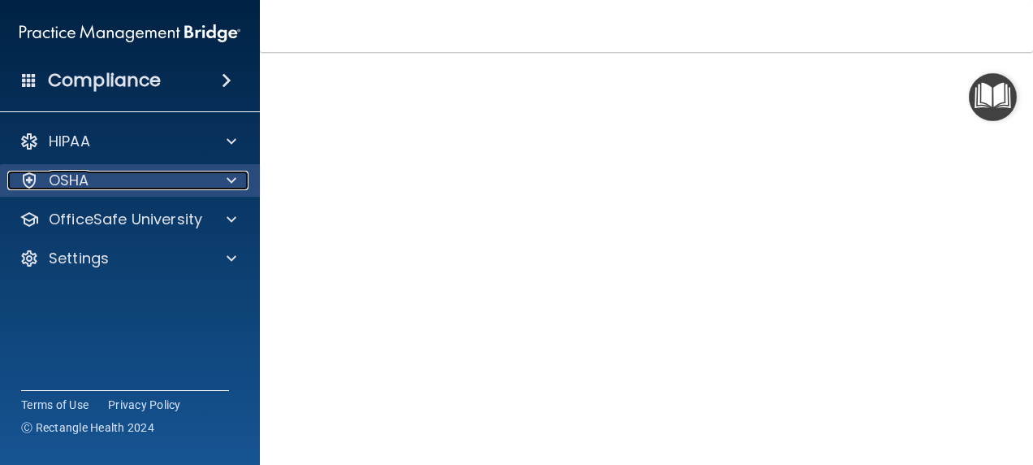
click at [171, 184] on div "OSHA" at bounding box center [107, 180] width 201 height 19
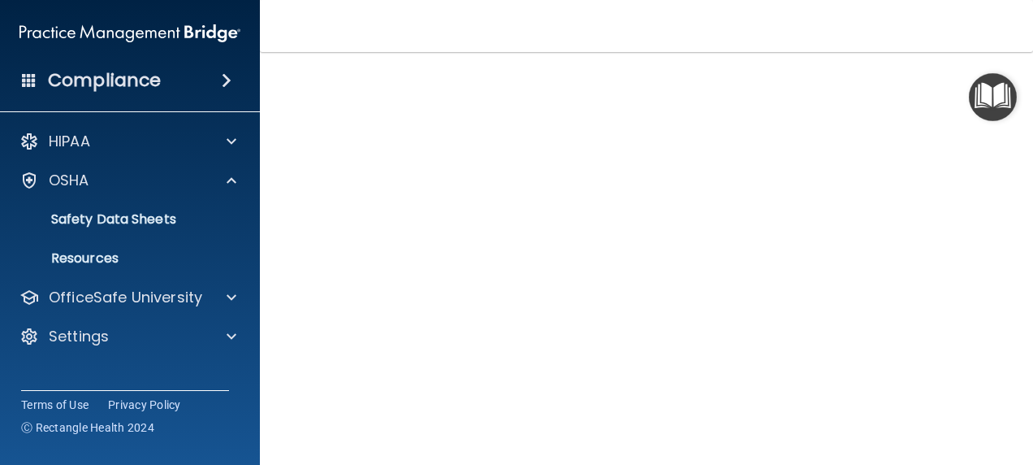
click at [166, 276] on div "HIPAA Documents and Policies Report an Incident Business Associates Emergency P…" at bounding box center [130, 242] width 261 height 247
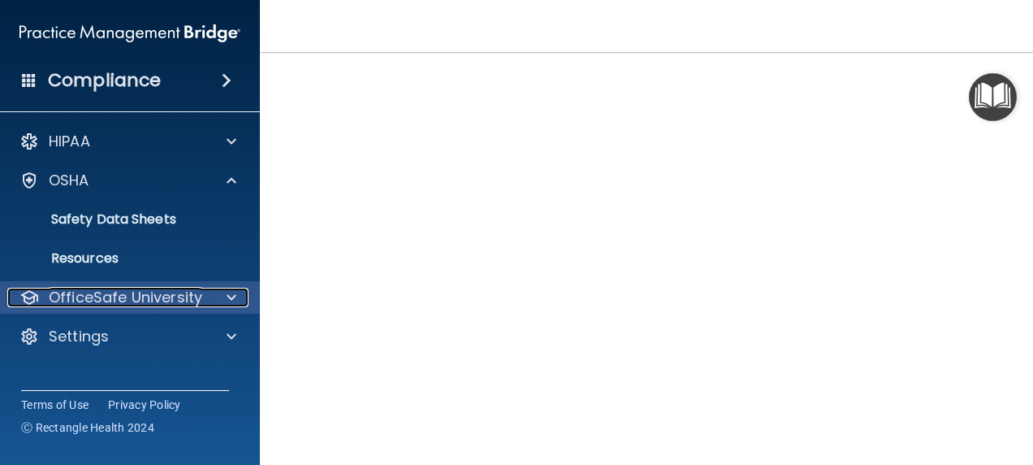
click at [166, 297] on p "OfficeSafe University" at bounding box center [125, 296] width 153 height 19
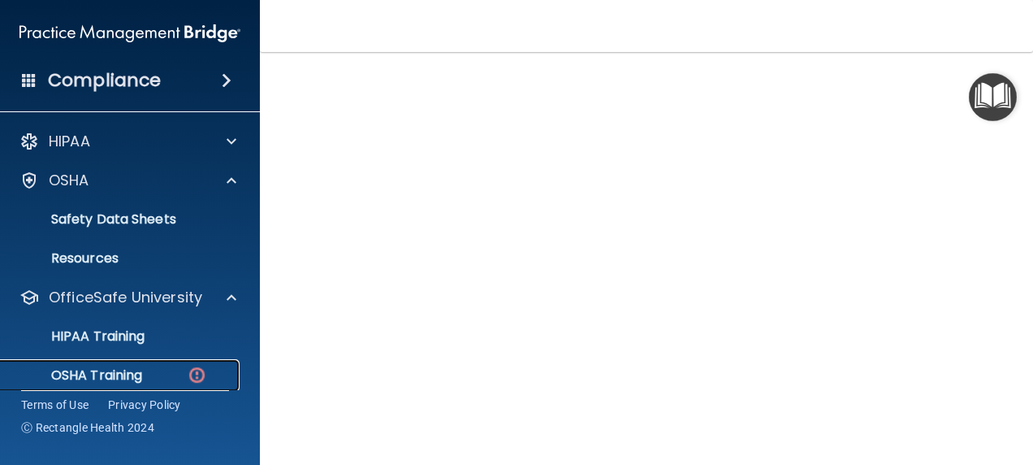
click at [162, 374] on div "OSHA Training" at bounding box center [122, 375] width 222 height 16
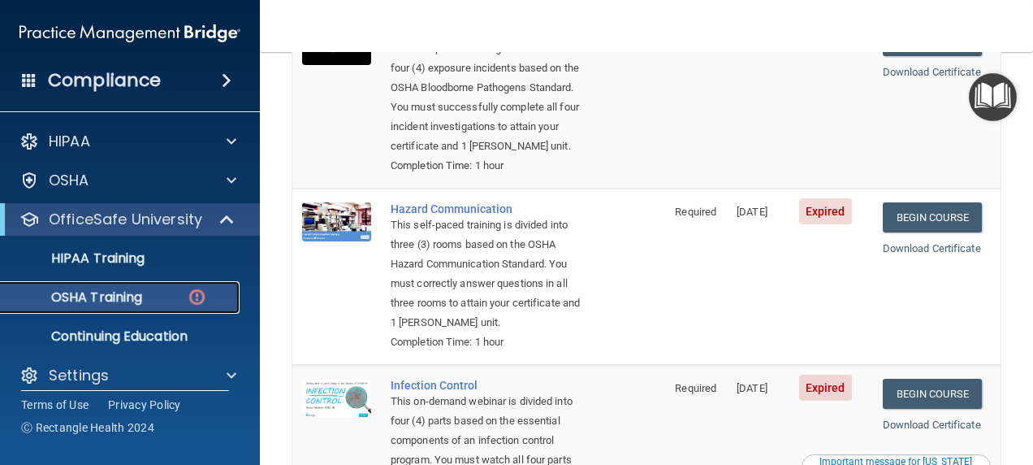
scroll to position [245, 0]
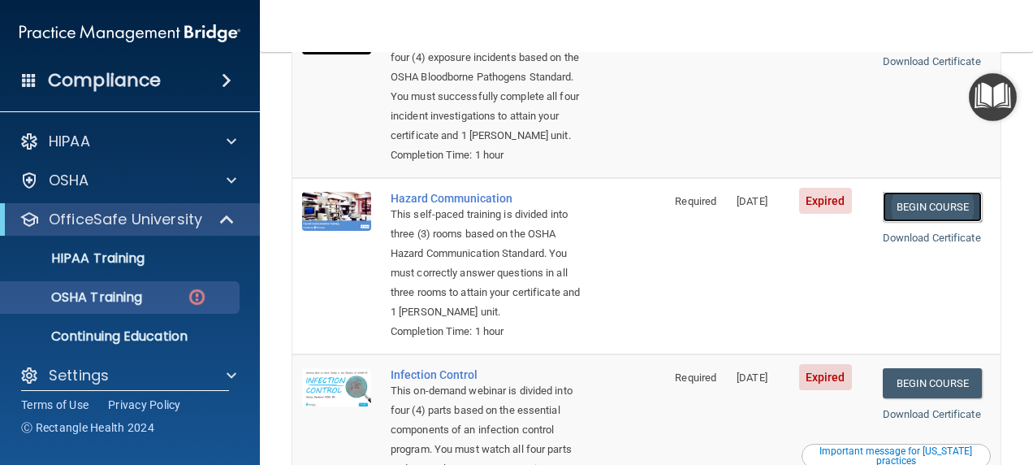
click at [926, 208] on link "Begin Course" at bounding box center [932, 207] width 99 height 30
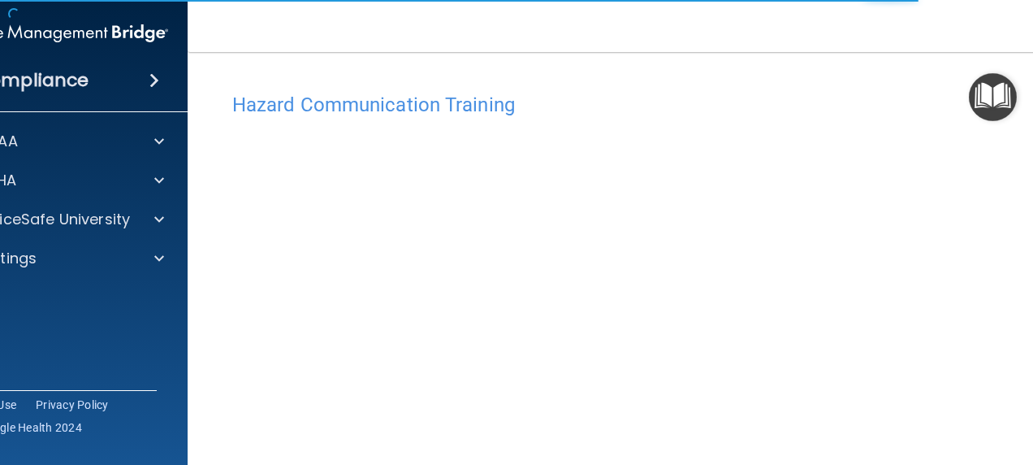
scroll to position [102, 0]
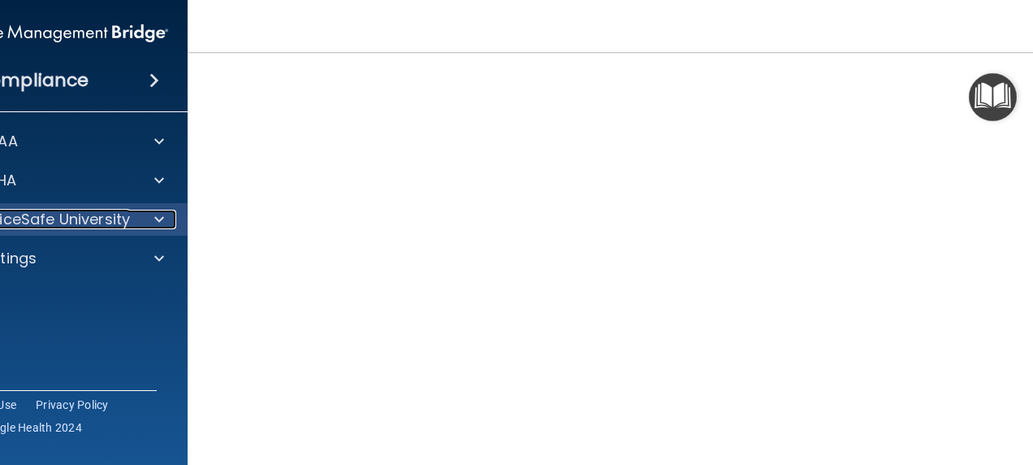
click at [110, 218] on p "OfficeSafe University" at bounding box center [52, 219] width 153 height 19
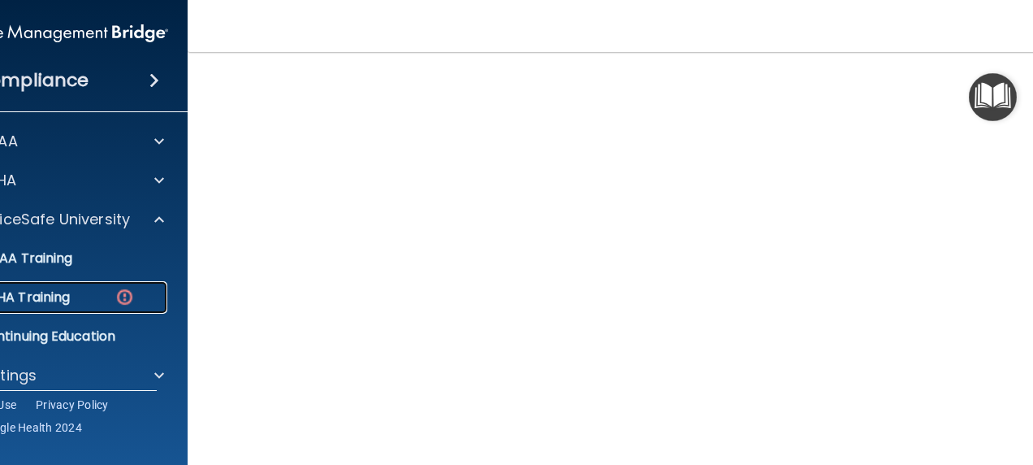
click at [94, 297] on div "OSHA Training" at bounding box center [49, 297] width 222 height 16
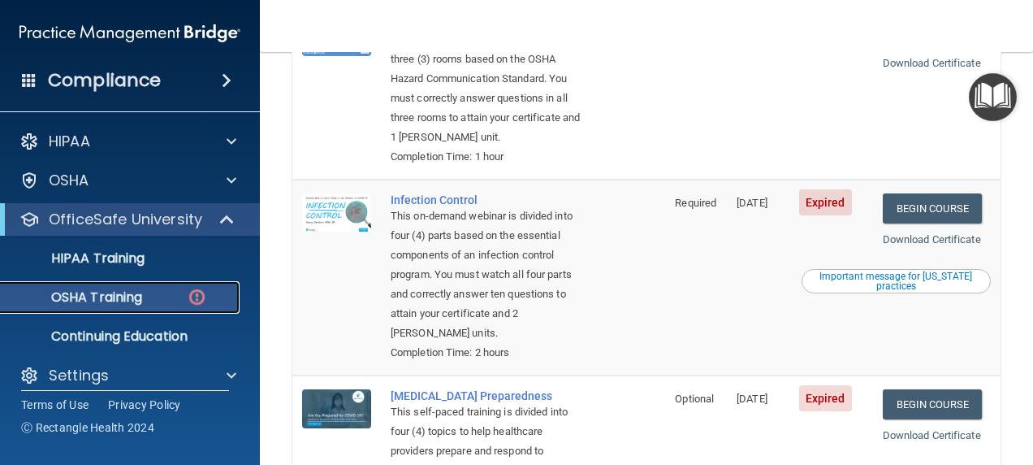
scroll to position [420, 0]
click at [926, 223] on link "Begin Course" at bounding box center [932, 208] width 99 height 30
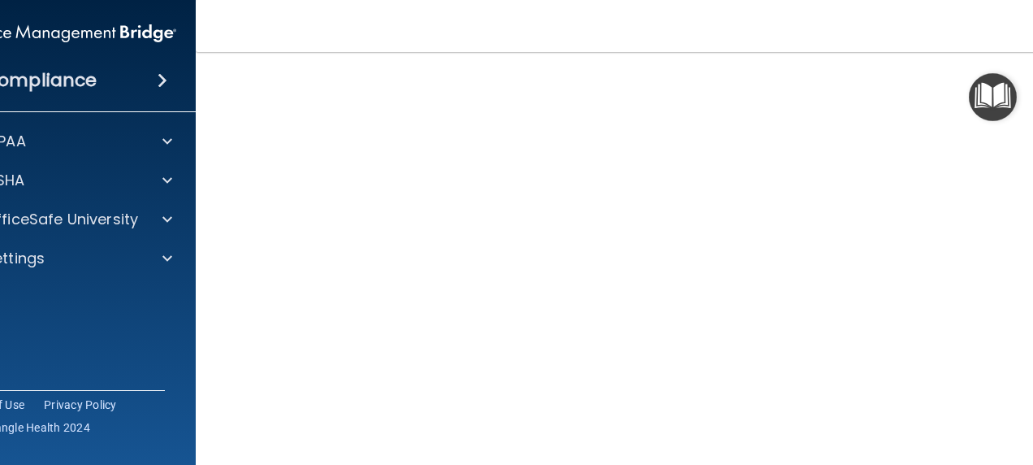
scroll to position [97, 0]
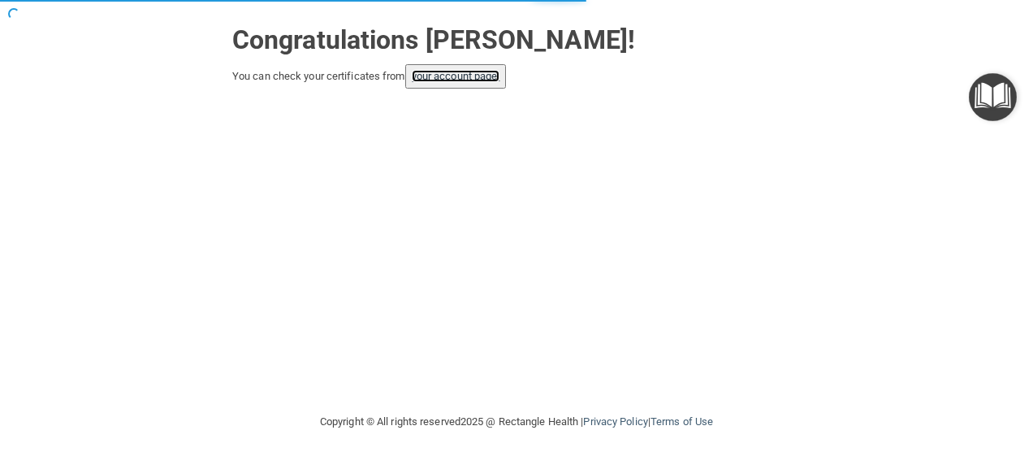
click at [447, 77] on link "your account page!" at bounding box center [456, 76] width 89 height 12
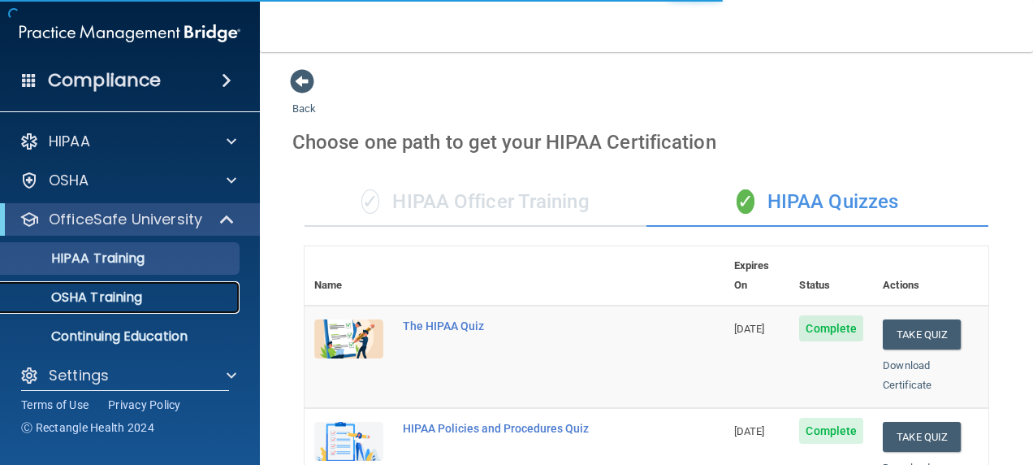
click at [131, 292] on p "OSHA Training" at bounding box center [77, 297] width 132 height 16
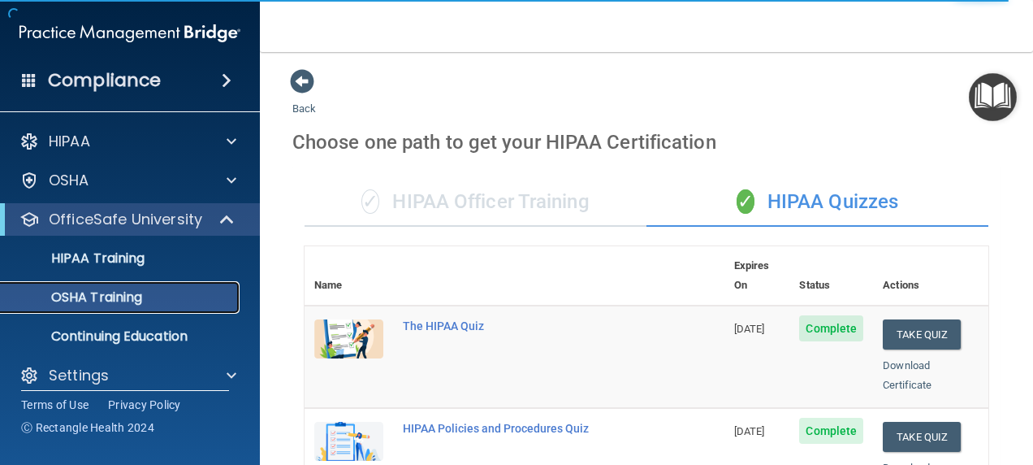
click at [115, 297] on p "OSHA Training" at bounding box center [77, 297] width 132 height 16
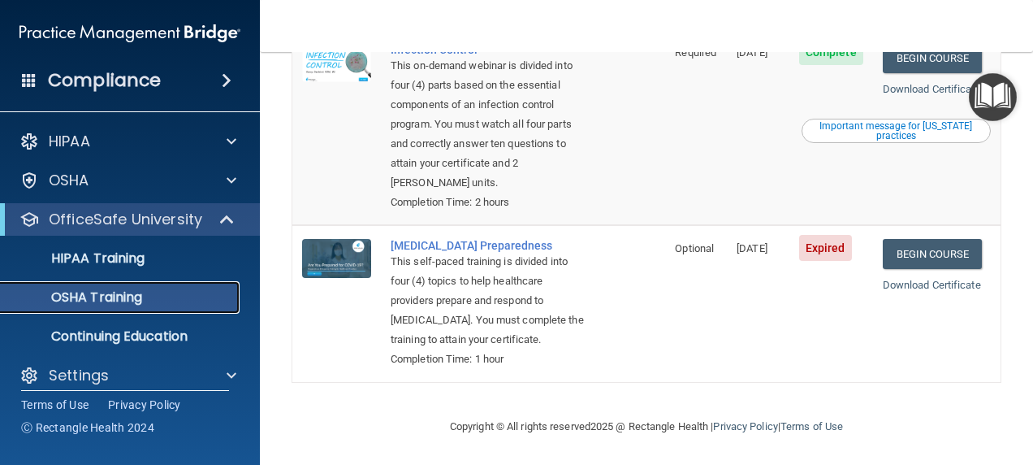
scroll to position [566, 0]
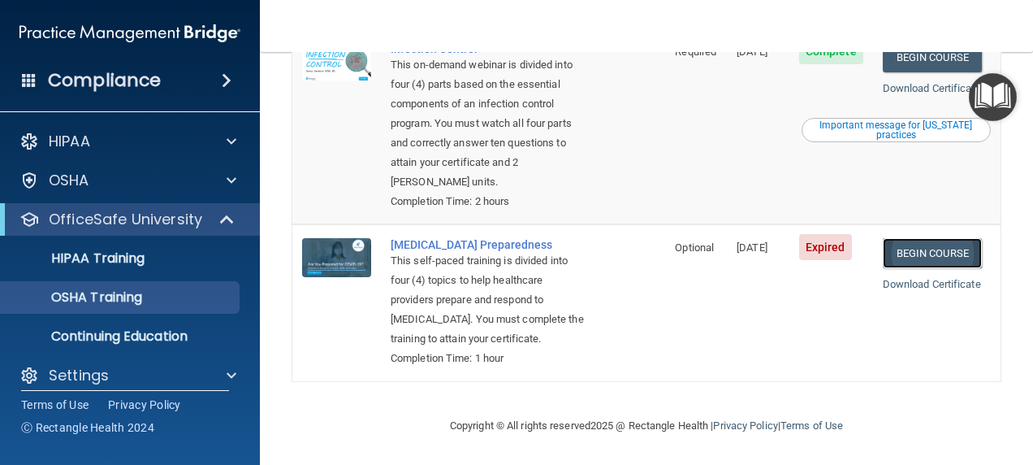
click at [898, 238] on link "Begin Course" at bounding box center [932, 253] width 99 height 30
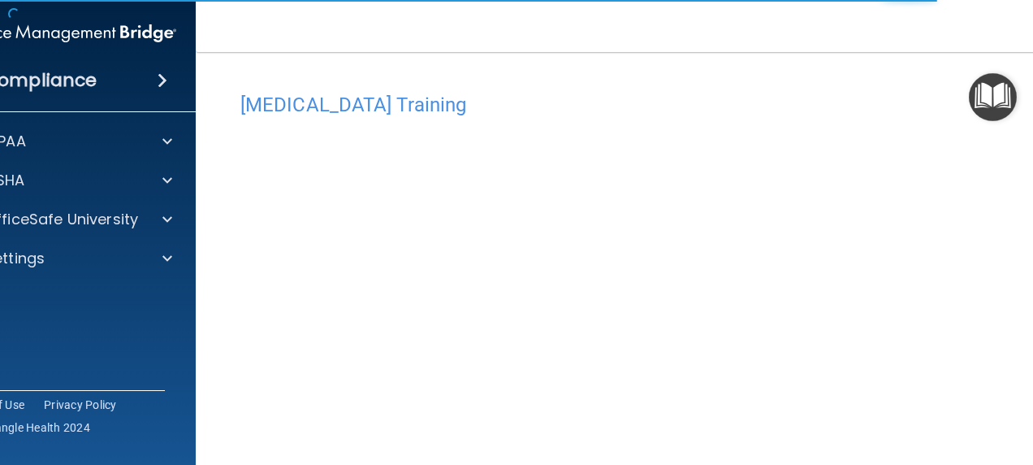
scroll to position [83, 0]
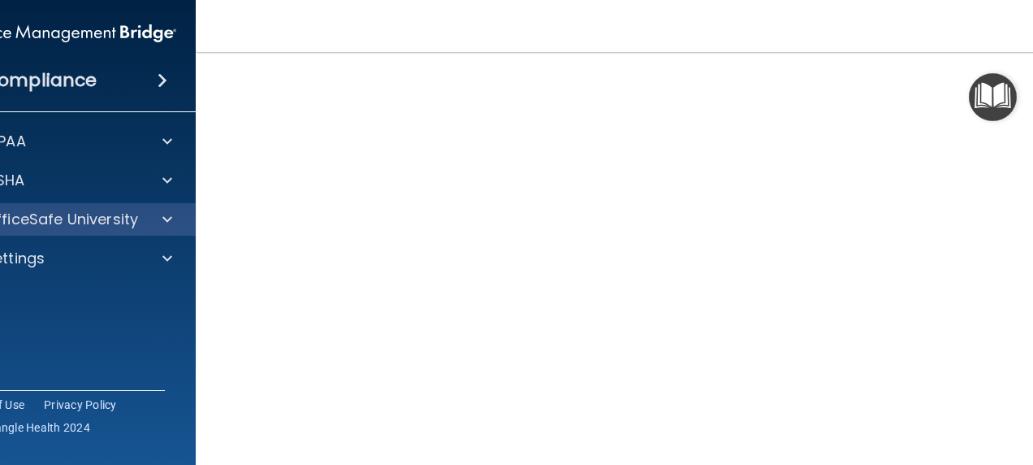
click at [80, 233] on div "OfficeSafe University" at bounding box center [66, 219] width 261 height 32
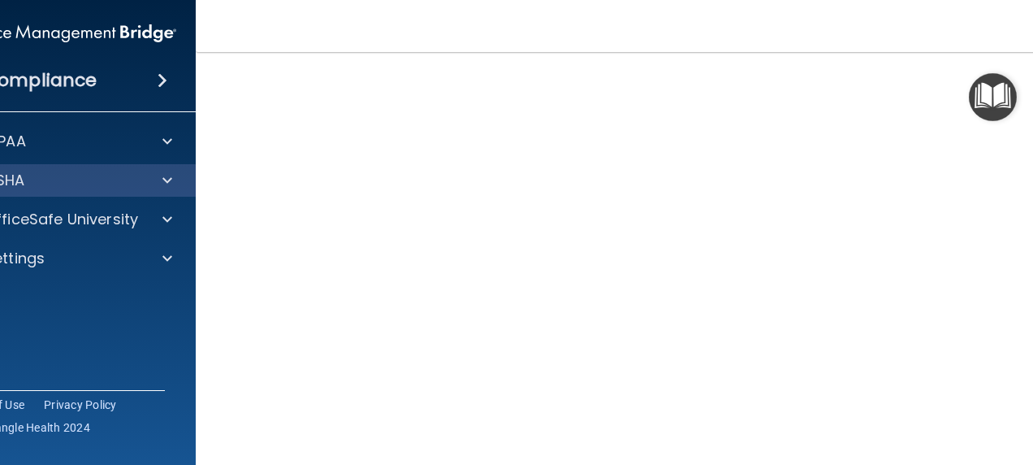
click at [132, 192] on div "OSHA" at bounding box center [66, 180] width 261 height 32
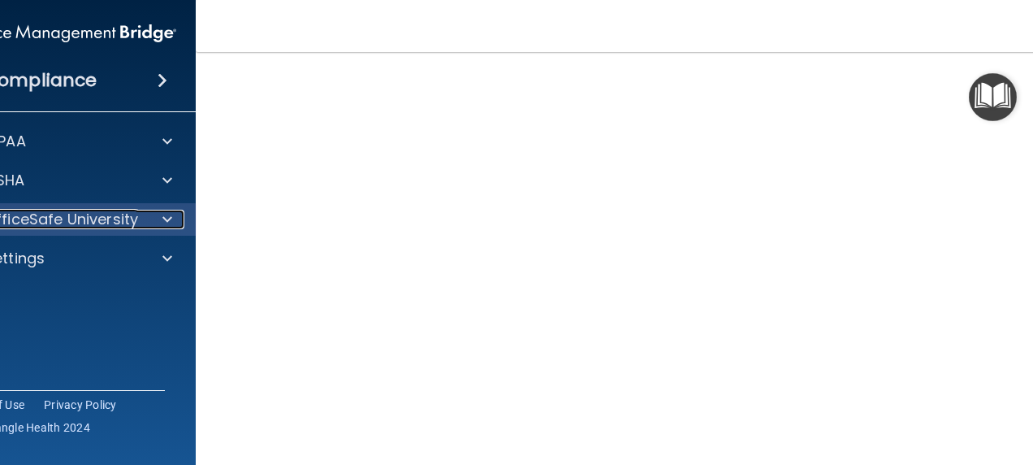
click at [145, 219] on div at bounding box center [165, 219] width 41 height 19
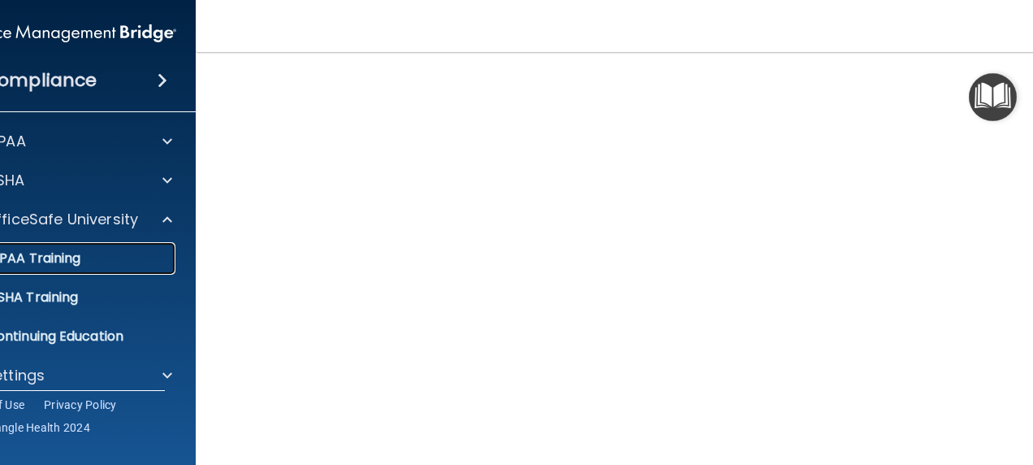
click at [45, 260] on p "HIPAA Training" at bounding box center [13, 258] width 134 height 16
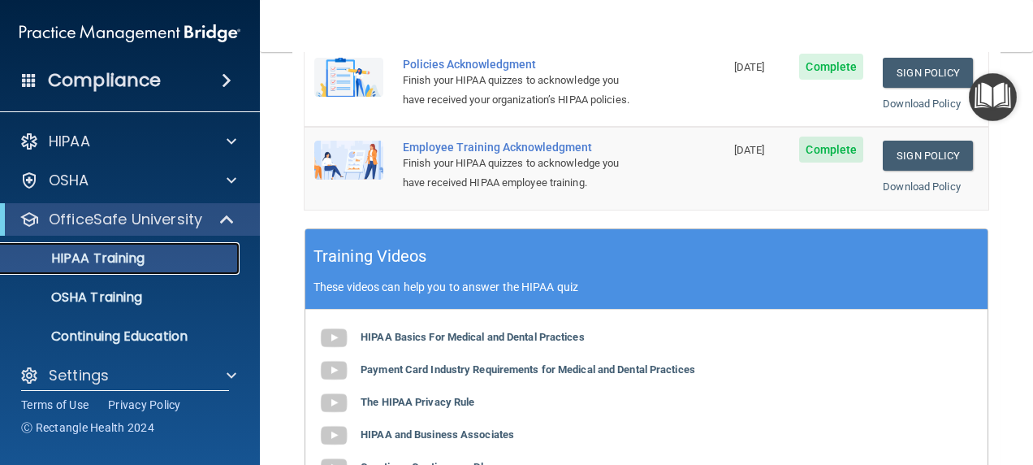
scroll to position [590, 0]
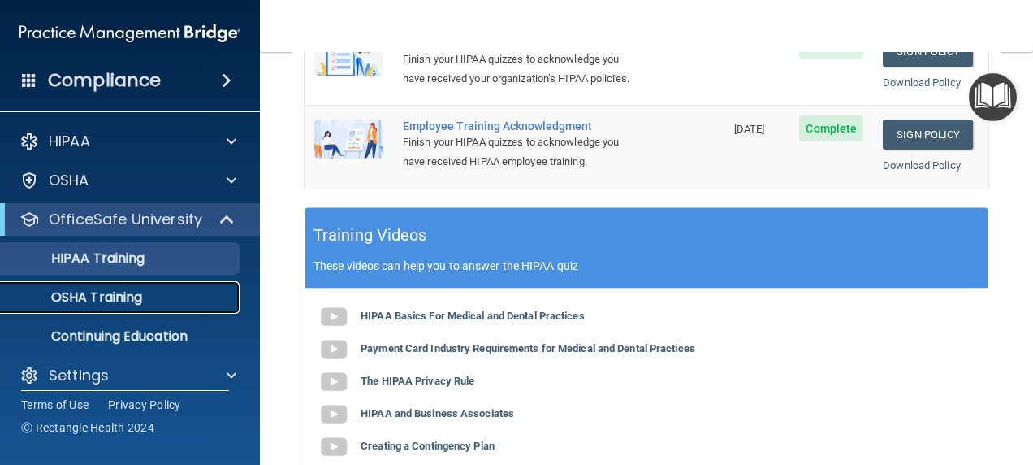
click at [129, 299] on p "OSHA Training" at bounding box center [77, 297] width 132 height 16
